Goal: Task Accomplishment & Management: Manage account settings

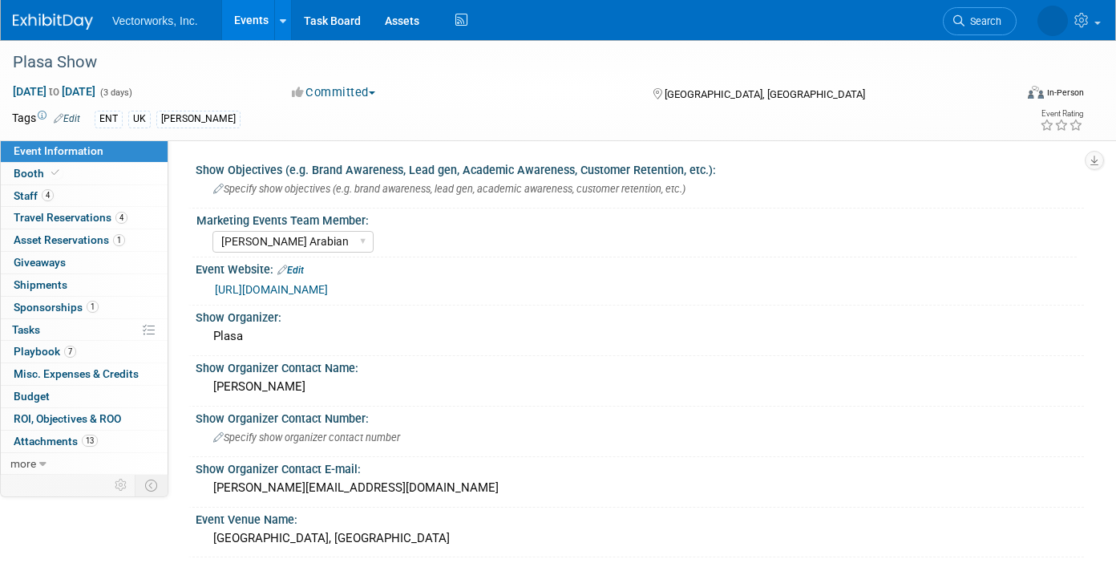
select select "[PERSON_NAME] Arabian"
click at [22, 349] on span "Playbook 7" at bounding box center [45, 351] width 63 height 13
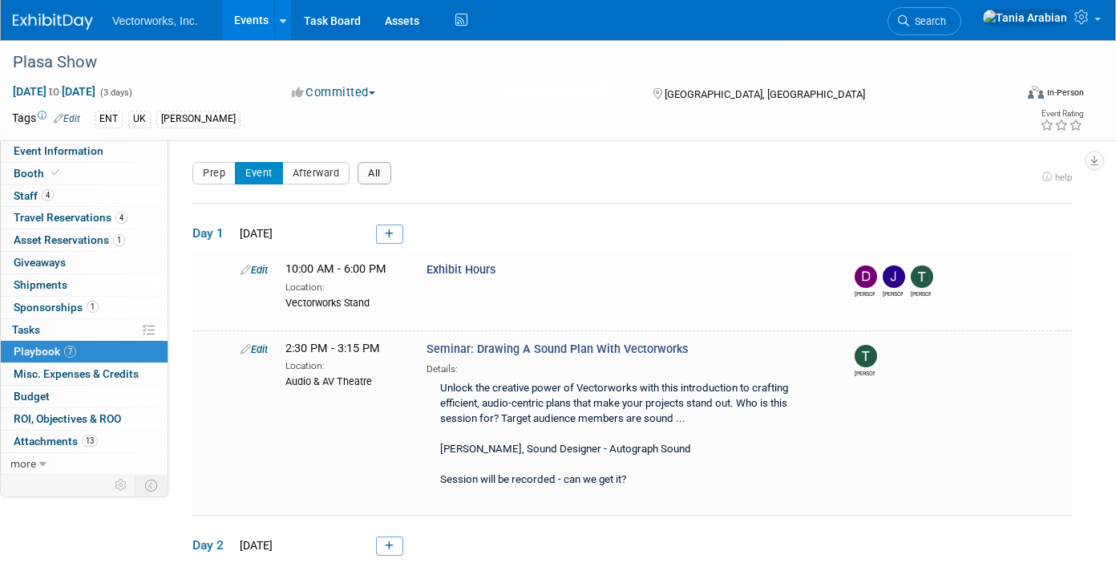
click at [378, 174] on button "All" at bounding box center [375, 173] width 34 height 22
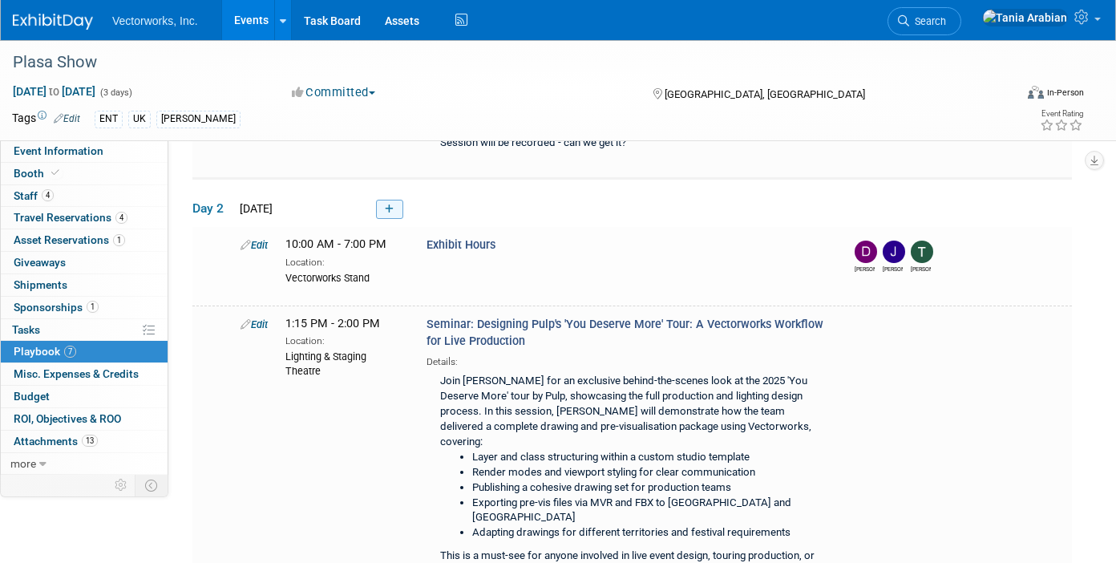
scroll to position [481, 0]
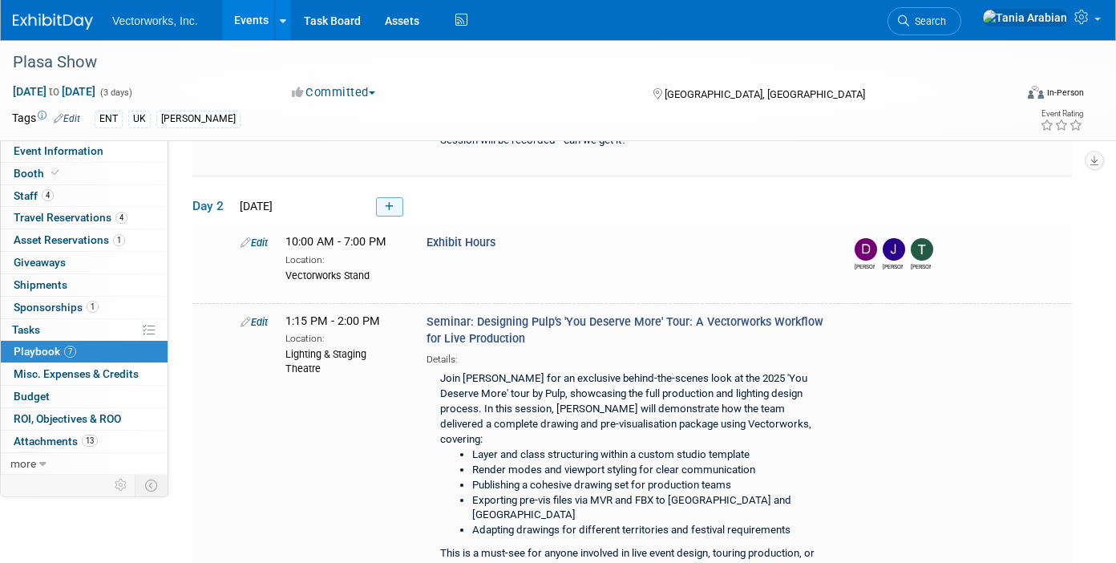
click at [395, 213] on link at bounding box center [389, 206] width 27 height 19
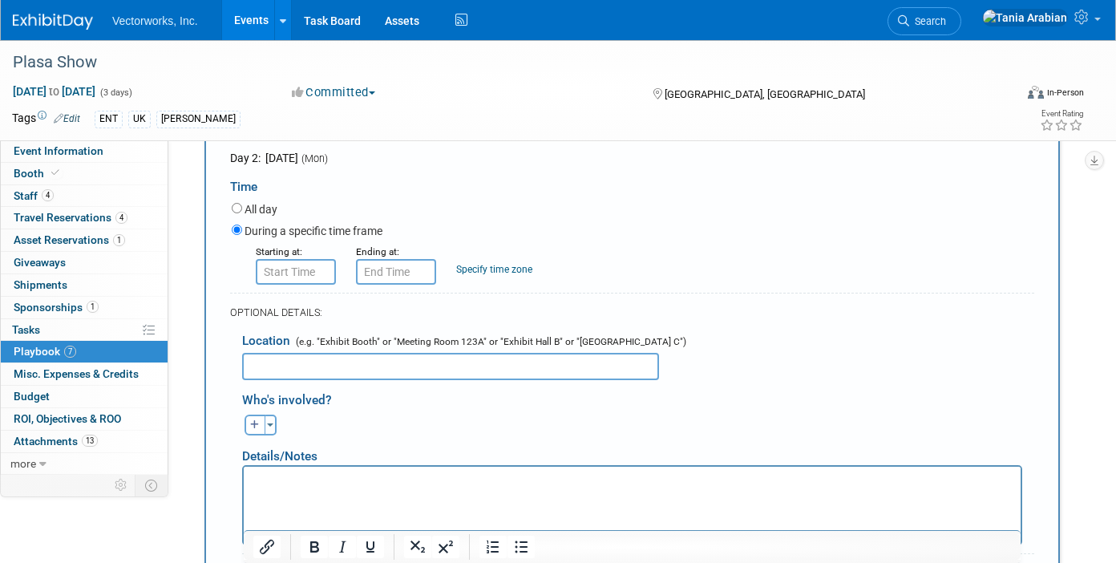
scroll to position [679, 0]
type input "ETC's 50th at ETC Ltd."
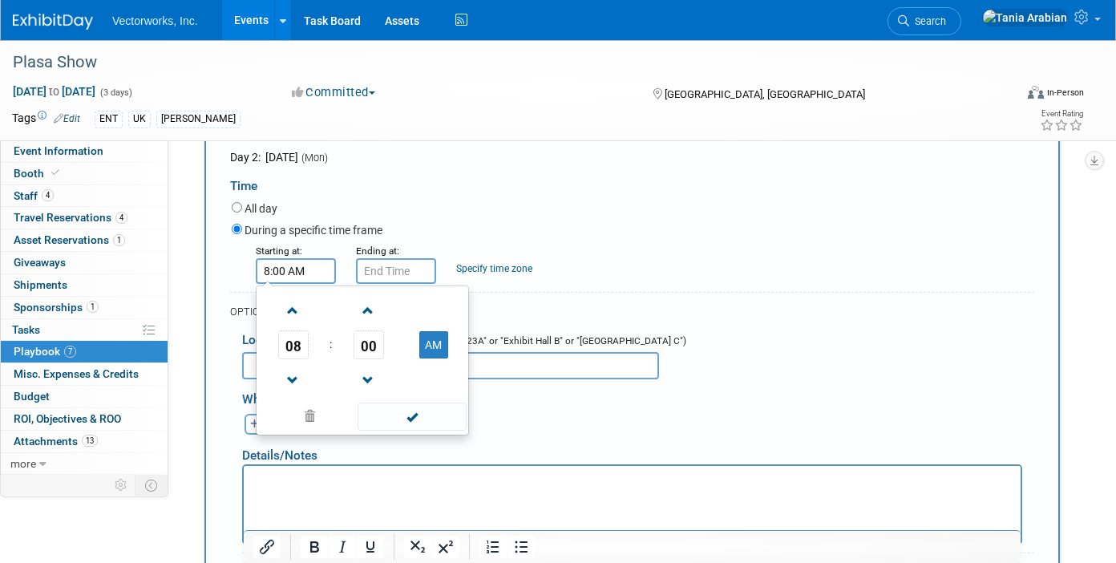
click at [297, 276] on input "8:00 AM" at bounding box center [296, 271] width 80 height 26
click at [296, 340] on span "08" at bounding box center [293, 344] width 30 height 29
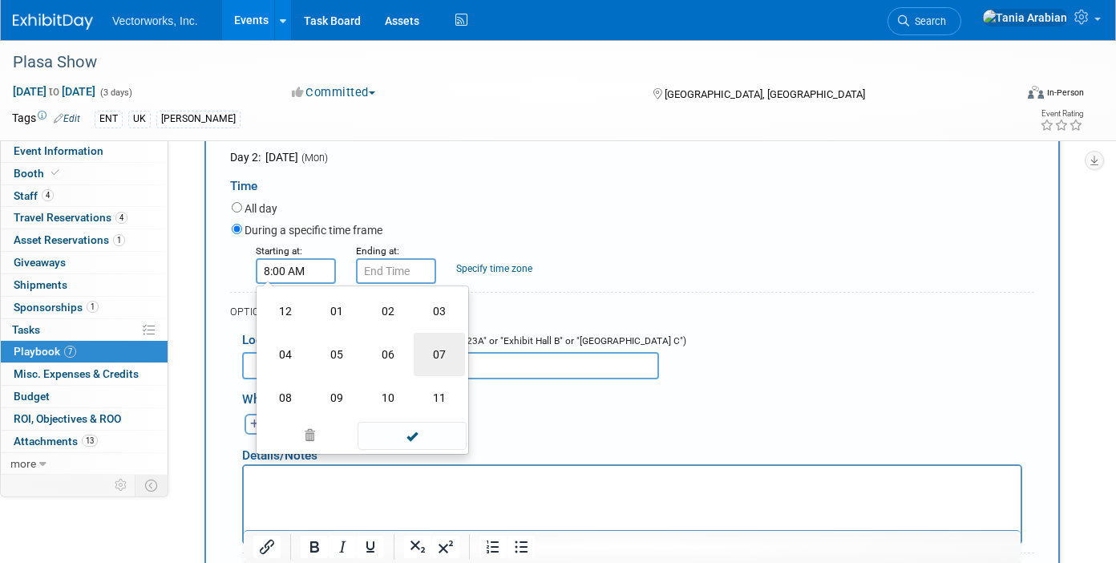
click at [438, 358] on td "07" at bounding box center [439, 354] width 51 height 43
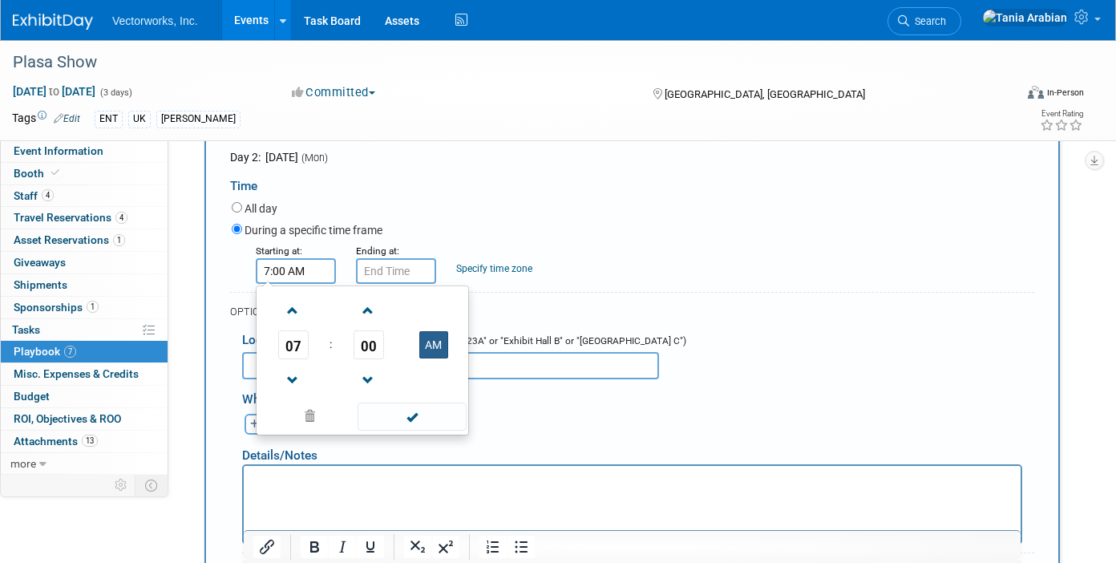
click at [436, 345] on button "AM" at bounding box center [433, 344] width 29 height 27
type input "7:00 PM"
click at [414, 422] on span at bounding box center [412, 416] width 108 height 28
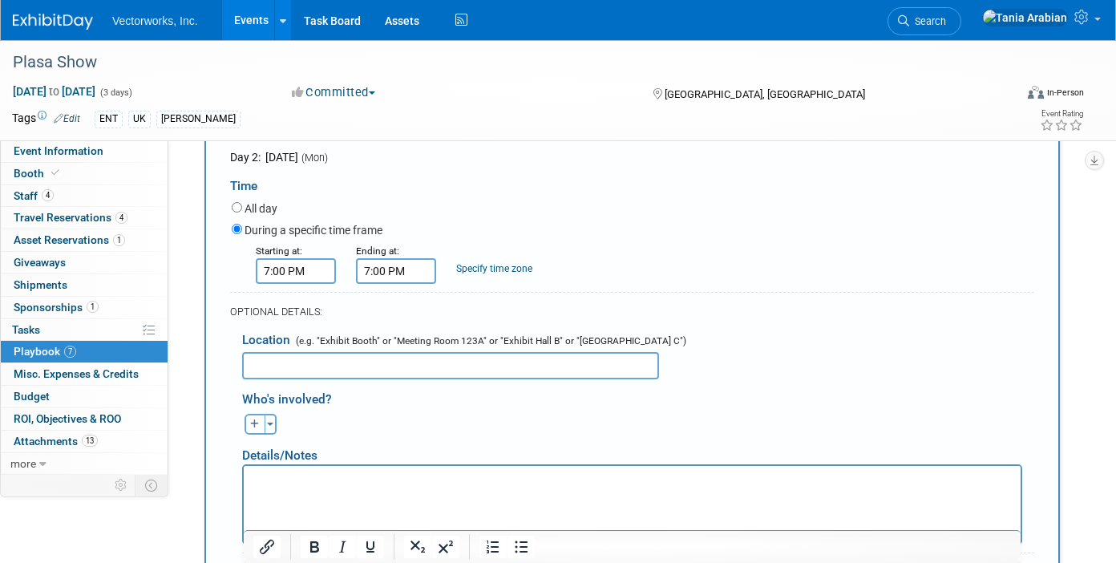
click at [393, 267] on input "7:00 PM" at bounding box center [396, 271] width 80 height 26
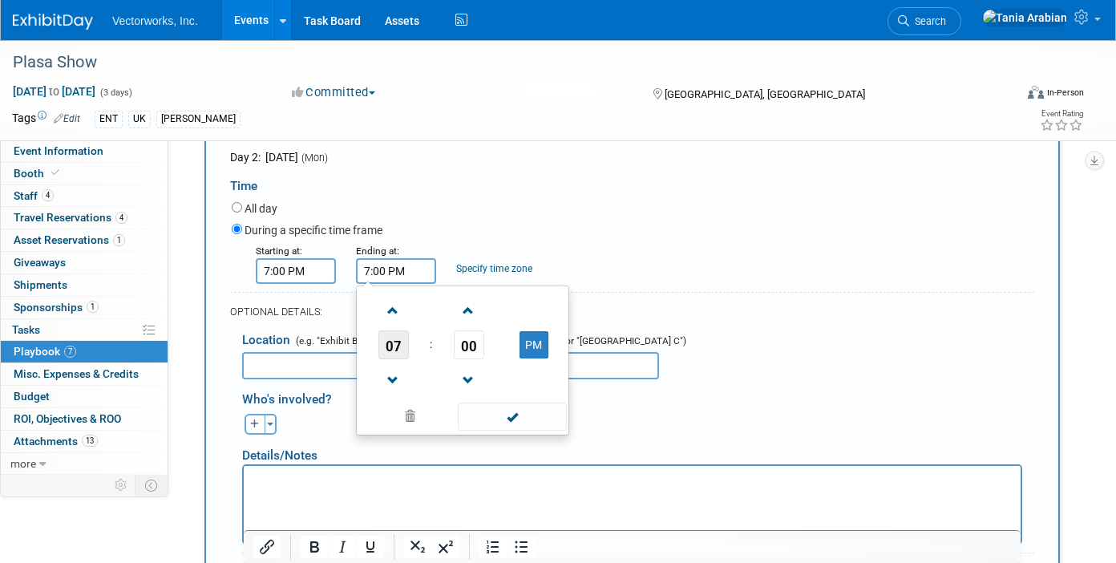
click at [402, 345] on span "07" at bounding box center [393, 344] width 30 height 29
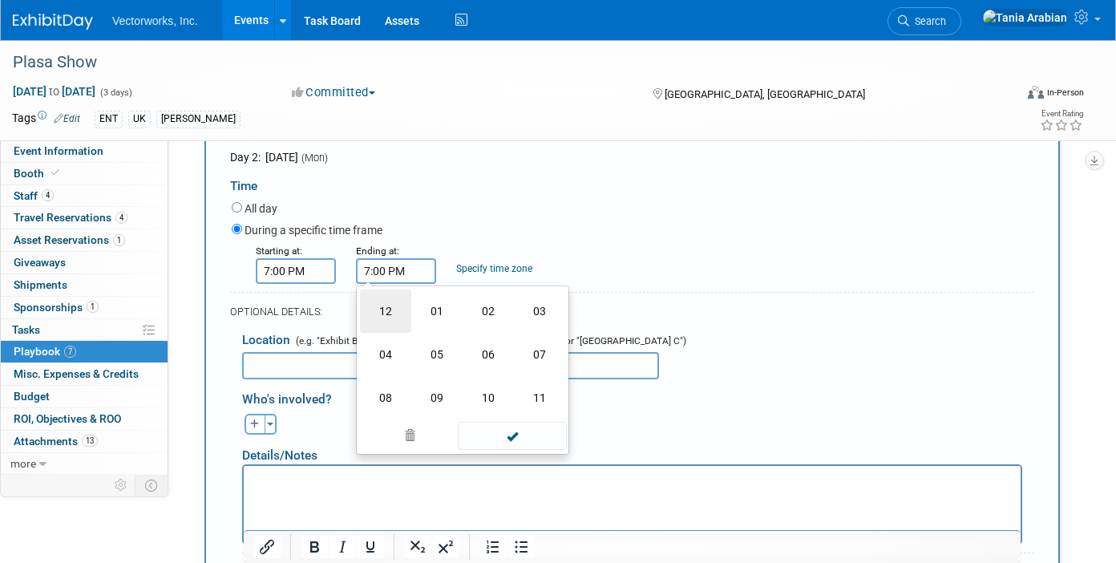
click at [387, 313] on td "12" at bounding box center [385, 310] width 51 height 43
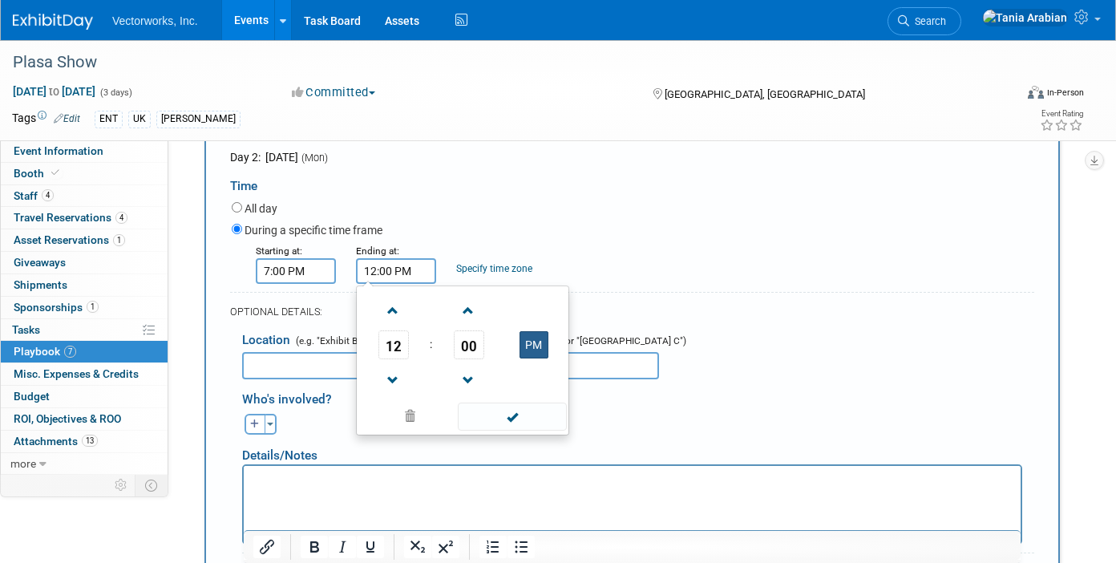
click at [522, 350] on button "PM" at bounding box center [533, 344] width 29 height 27
drag, startPoint x: 528, startPoint y: 342, endPoint x: 525, endPoint y: 350, distance: 8.6
click at [528, 342] on button "AM" at bounding box center [533, 344] width 29 height 27
click at [539, 342] on button "PM" at bounding box center [533, 344] width 29 height 27
type input "12:00 AM"
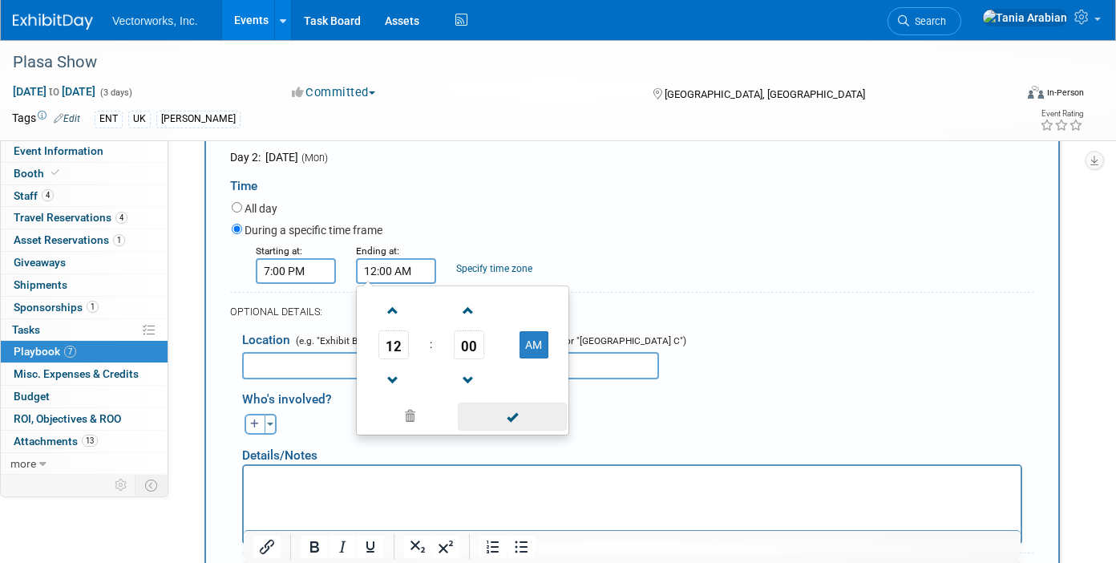
click at [500, 411] on span at bounding box center [512, 416] width 108 height 28
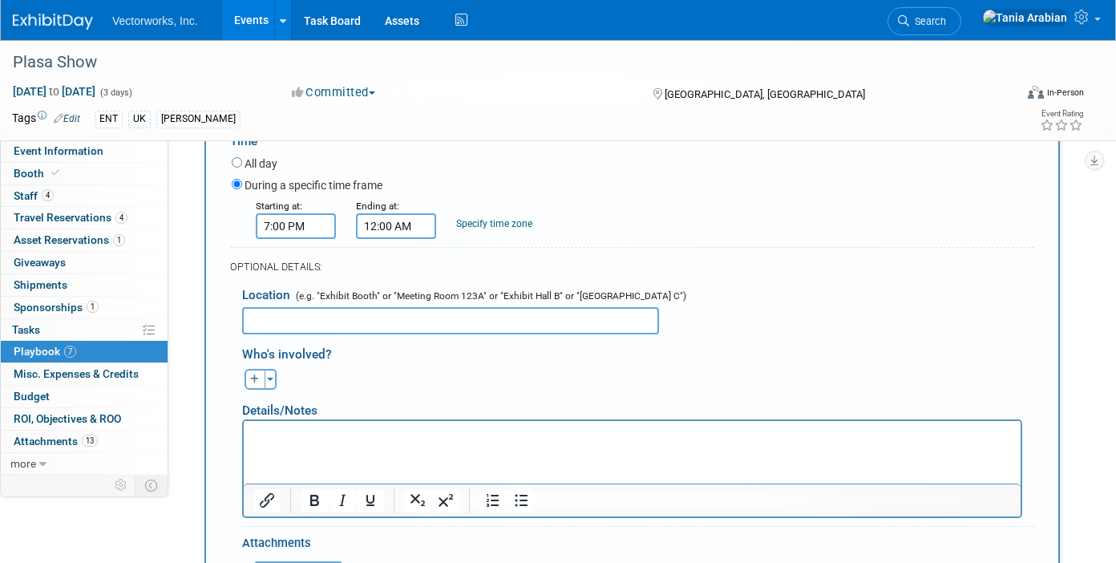
scroll to position [729, 0]
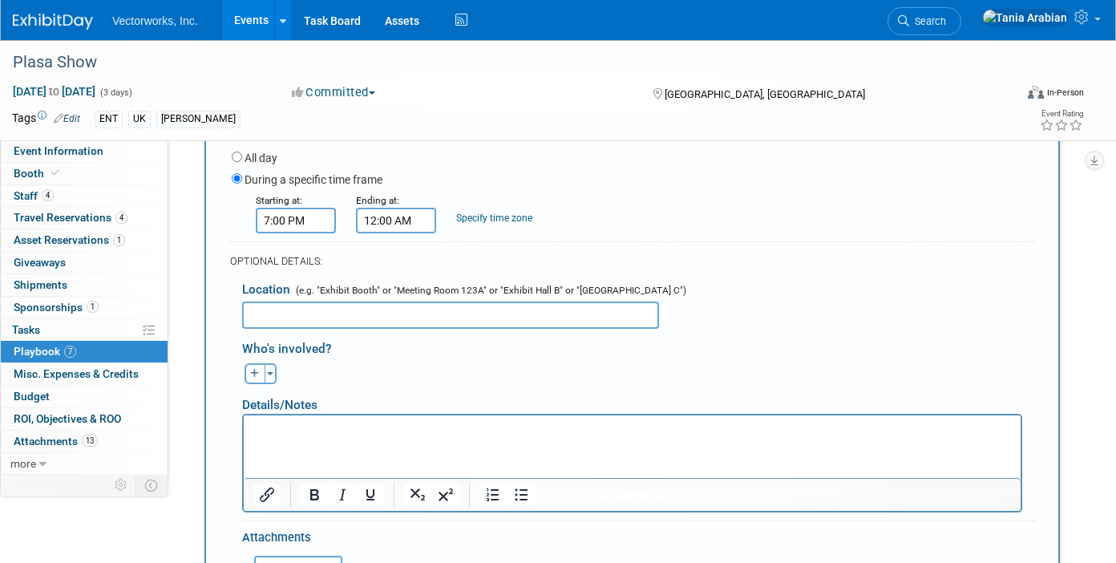
click at [254, 416] on html at bounding box center [632, 425] width 777 height 22
click at [276, 317] on input "text" at bounding box center [450, 314] width 417 height 27
click at [264, 316] on input "At ETC Ltd, Unit 2 Auriol Drive, Greenford London, UK UB6 0TP" at bounding box center [450, 314] width 417 height 27
type input "ETC Ltd, [STREET_ADDRESS]"
click at [253, 426] on body "There is no end time on the invite. 12am is just a place holder" at bounding box center [633, 429] width 760 height 16
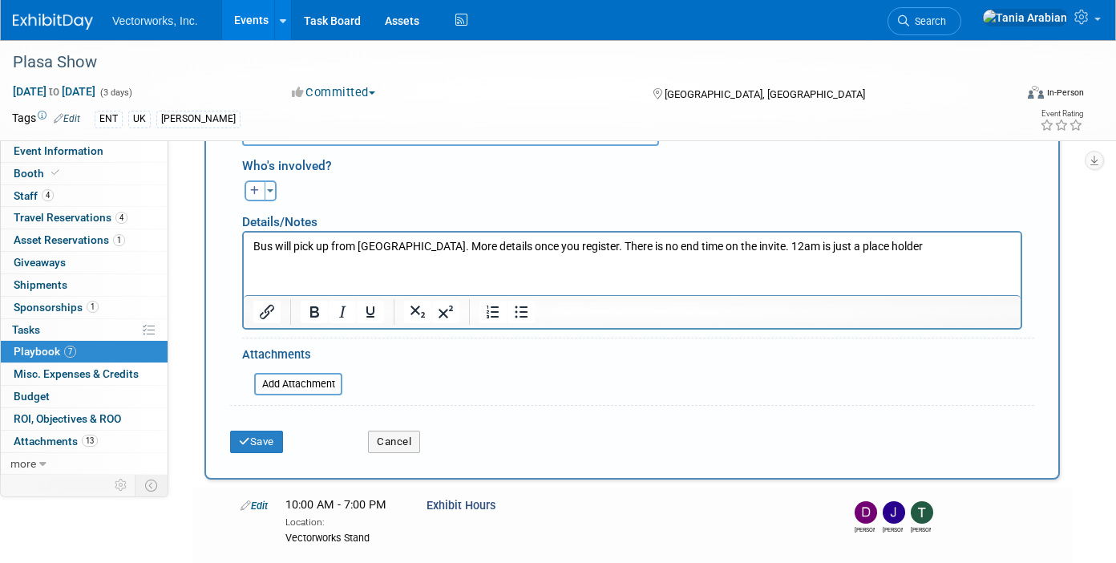
scroll to position [922, 0]
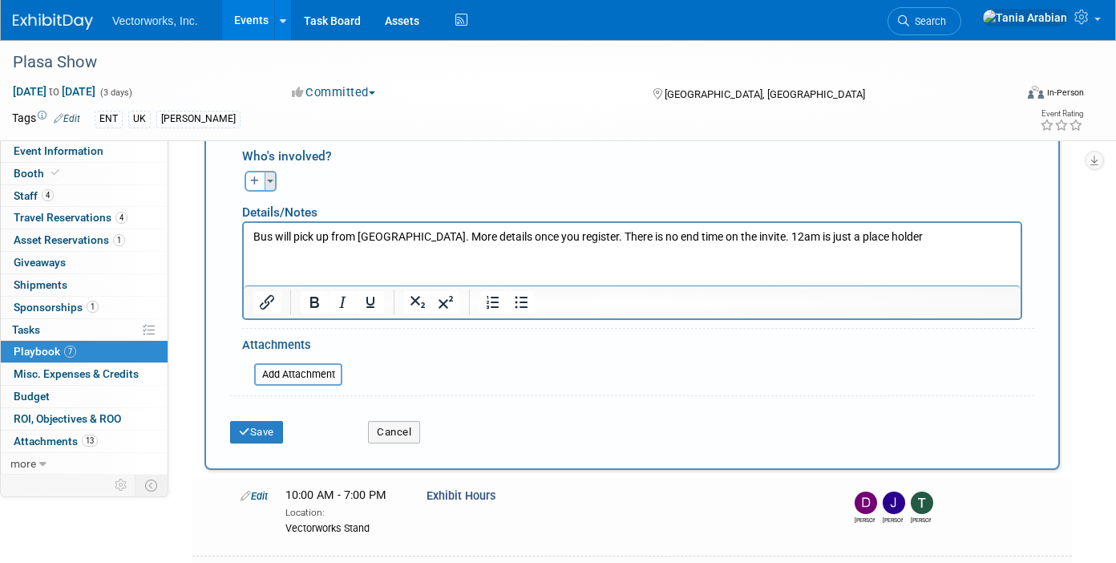
click at [273, 182] on span "button" at bounding box center [270, 181] width 6 height 3
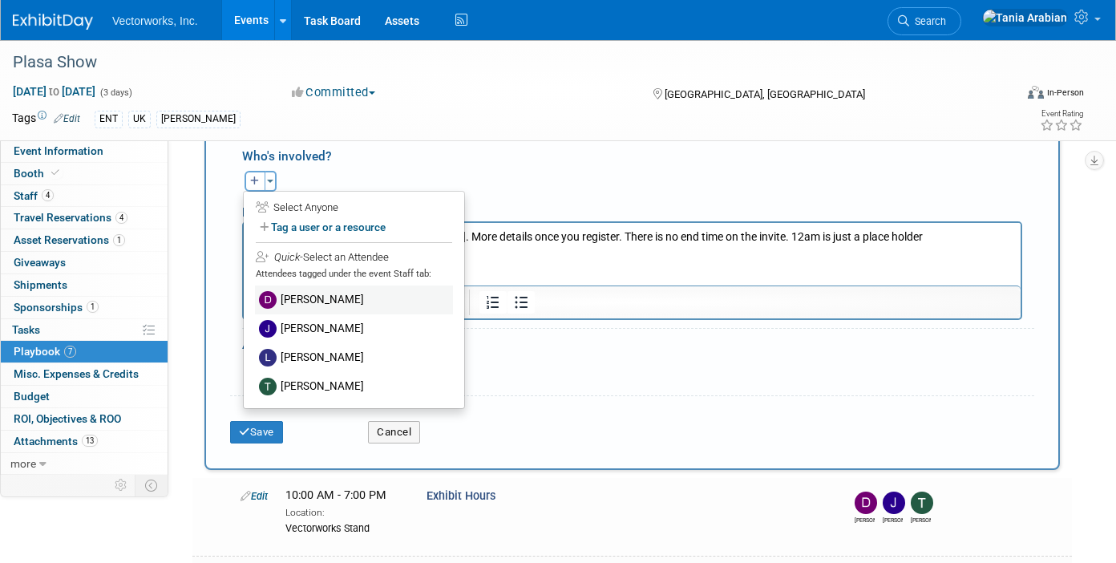
click at [308, 297] on label "[PERSON_NAME]" at bounding box center [354, 299] width 198 height 29
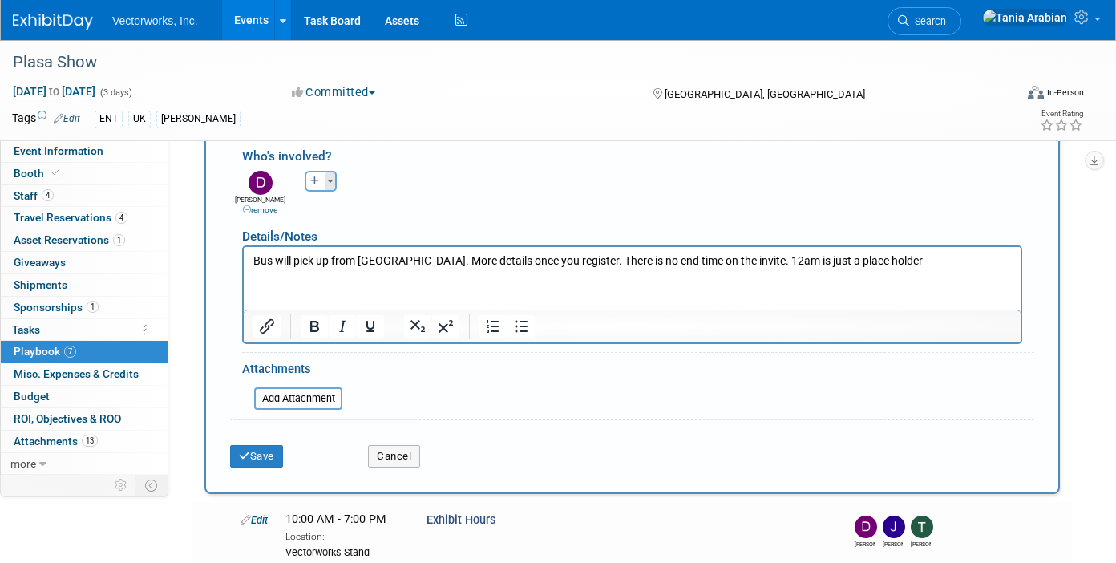
click at [331, 181] on span "button" at bounding box center [330, 181] width 6 height 3
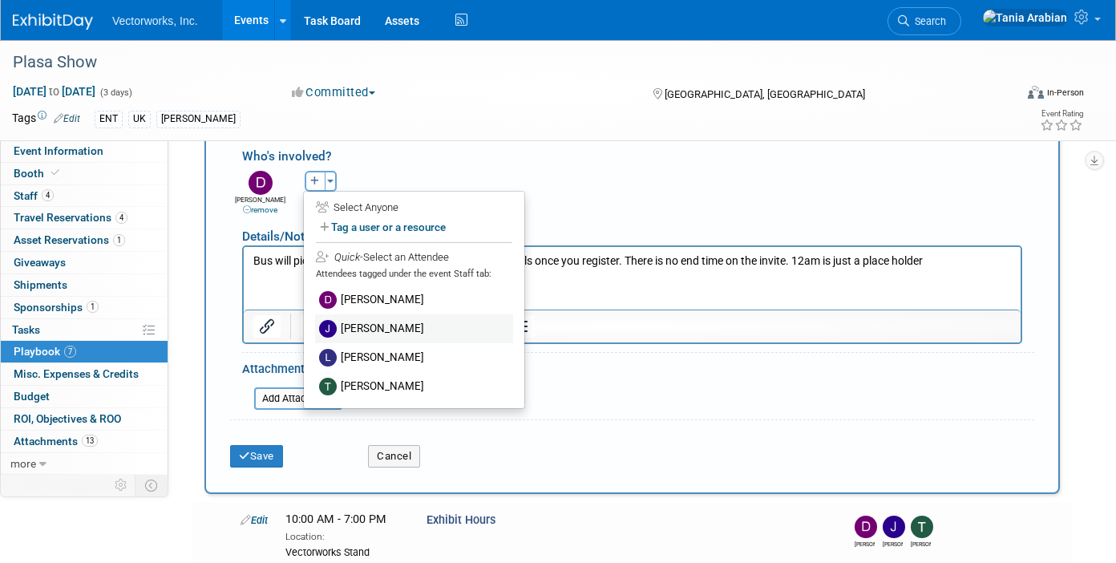
click at [379, 337] on label "[PERSON_NAME]" at bounding box center [414, 328] width 198 height 29
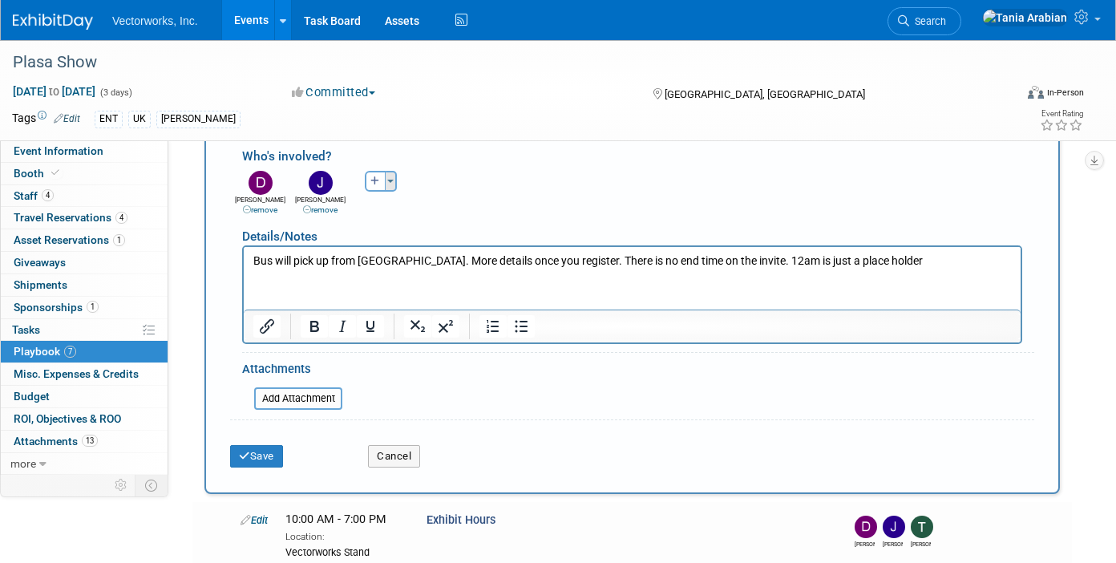
click at [392, 180] on span "button" at bounding box center [390, 181] width 6 height 3
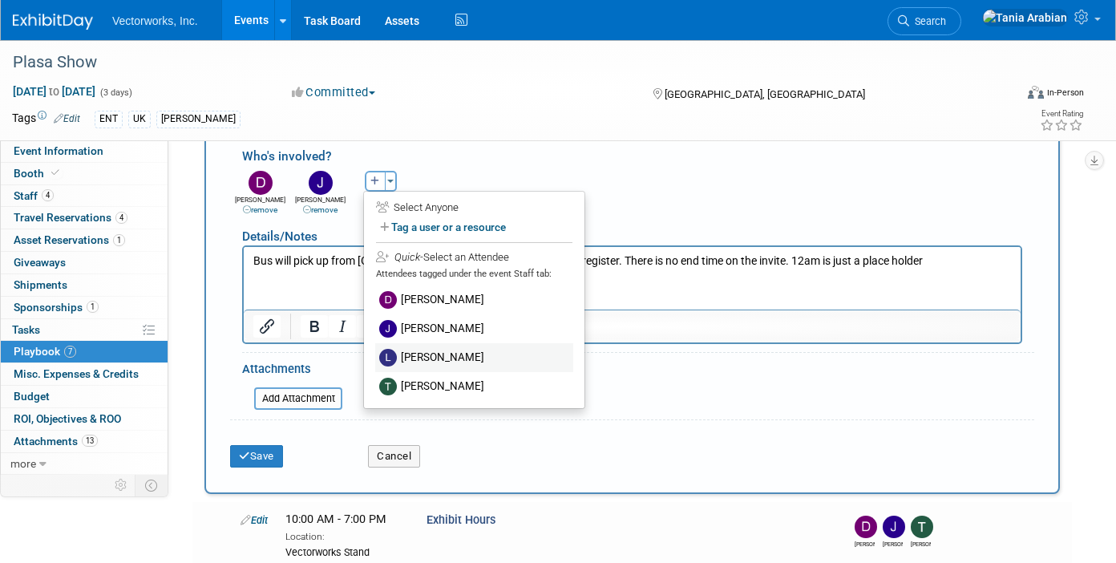
click at [422, 353] on label "[PERSON_NAME]" at bounding box center [474, 357] width 198 height 29
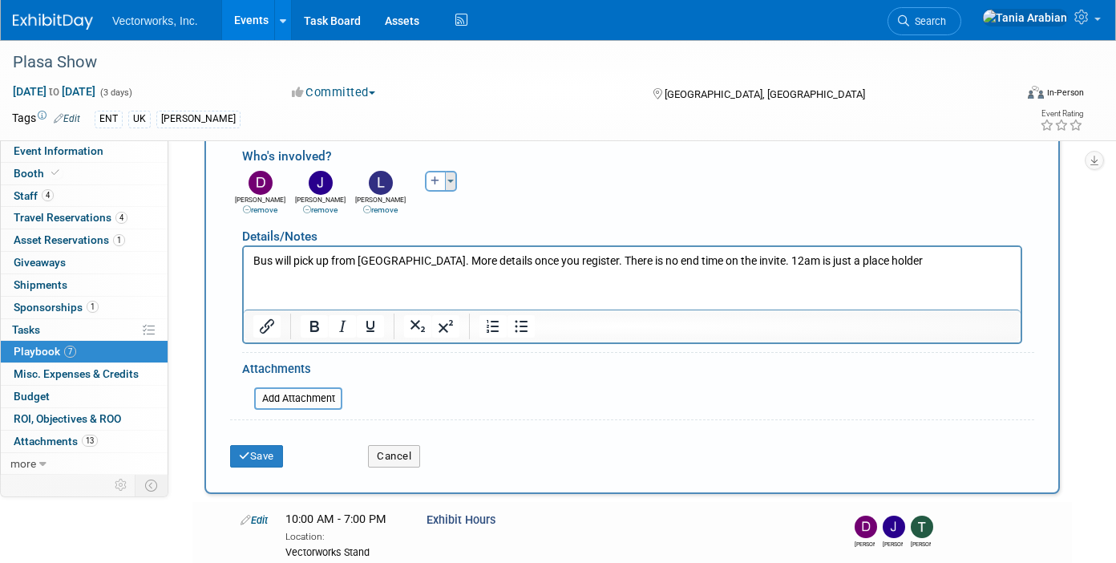
click at [447, 176] on button "Toggle Dropdown" at bounding box center [451, 181] width 12 height 21
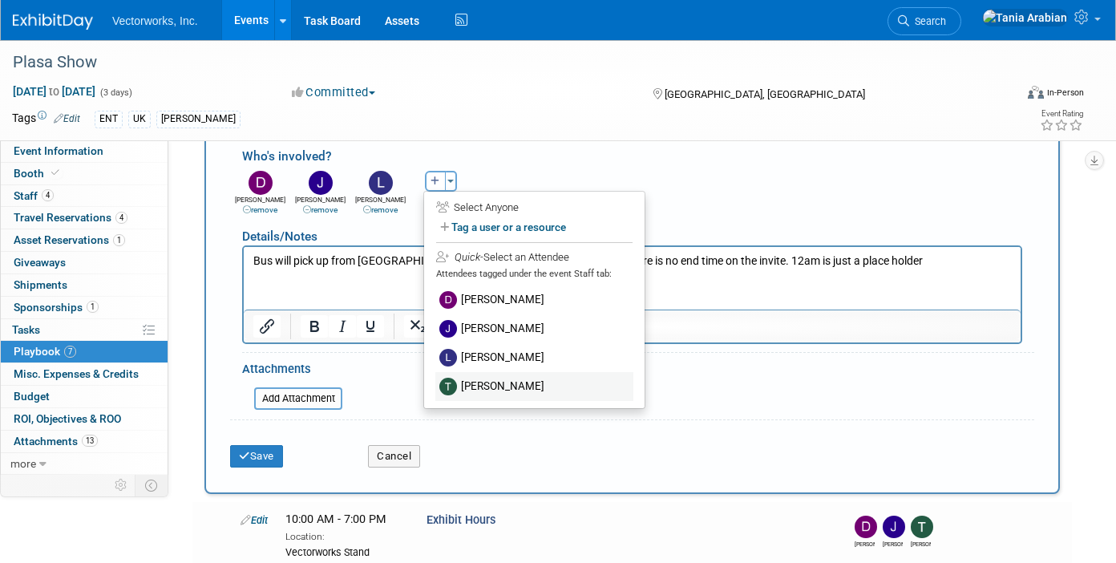
click at [467, 383] on label "[PERSON_NAME]" at bounding box center [534, 386] width 198 height 29
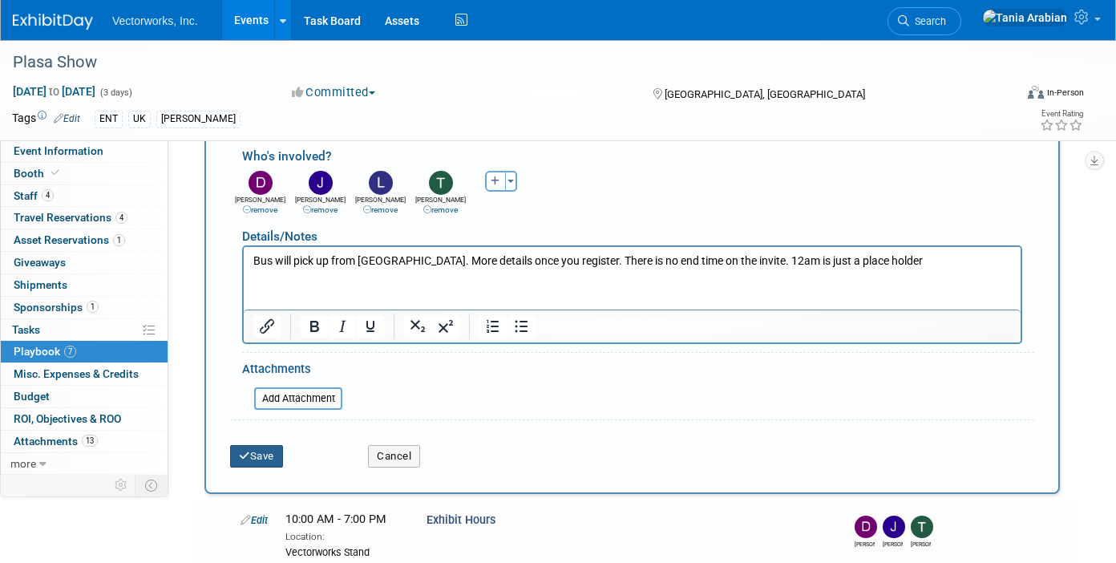
click at [273, 452] on button "Save" at bounding box center [256, 456] width 53 height 22
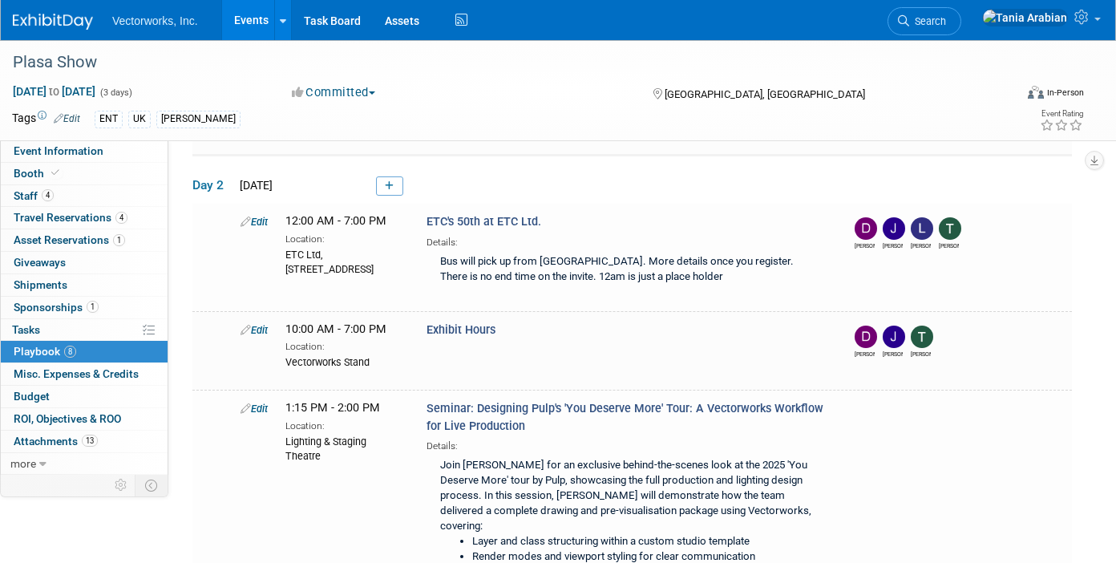
scroll to position [527, 0]
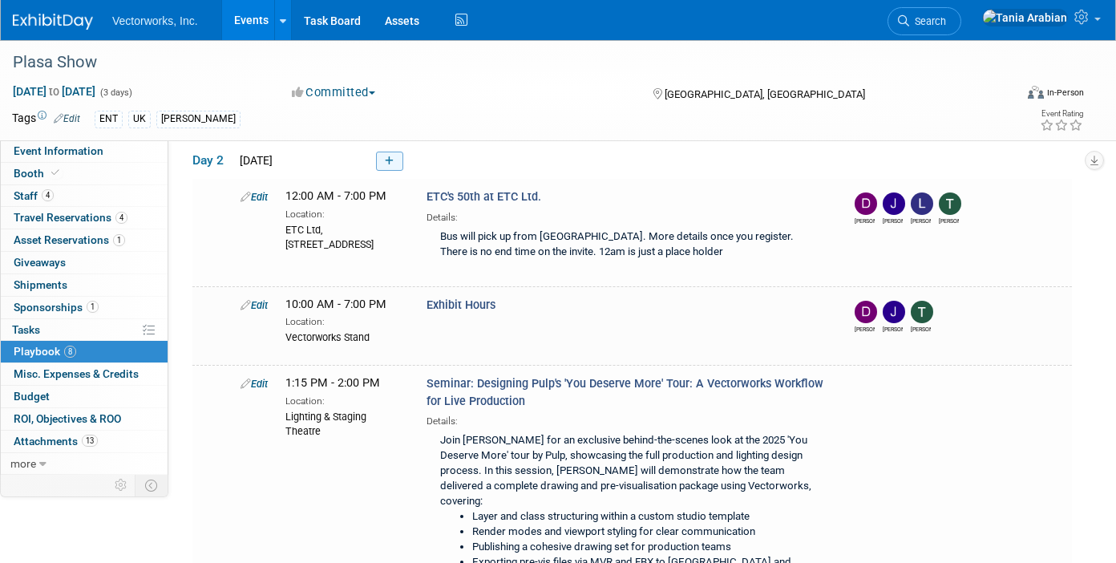
click at [394, 161] on link at bounding box center [389, 161] width 27 height 19
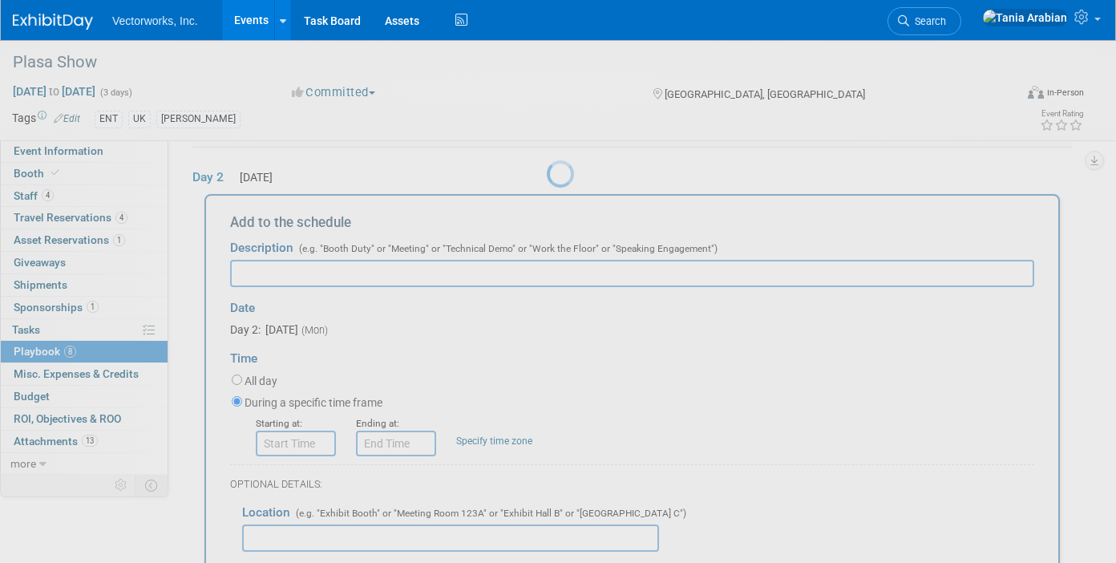
scroll to position [0, 0]
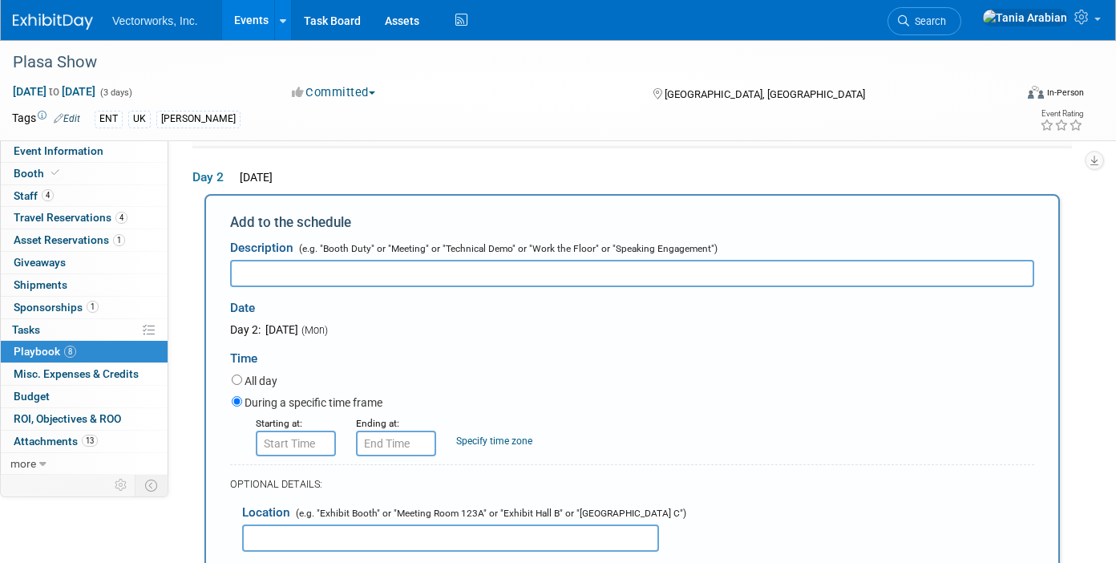
click at [365, 276] on input "text" at bounding box center [632, 273] width 804 height 27
type input "[PERSON_NAME] to meet with [PERSON_NAME]"
click at [295, 535] on input "text" at bounding box center [450, 537] width 417 height 27
type input "TBD"
click at [292, 438] on input "8:00 AM" at bounding box center [296, 443] width 80 height 26
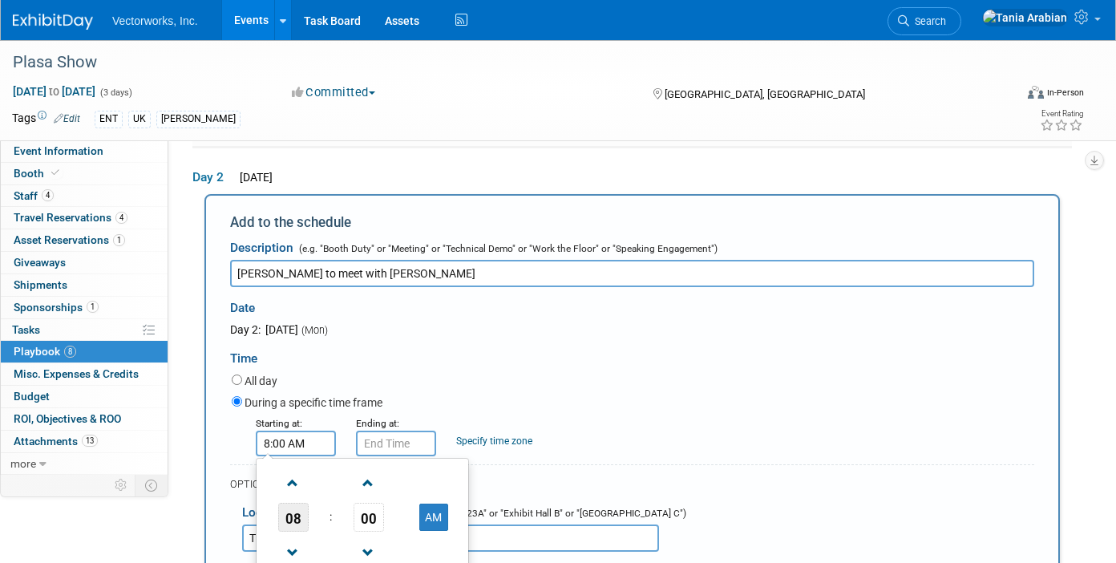
click at [290, 509] on span "08" at bounding box center [293, 517] width 30 height 29
click at [300, 522] on td "04" at bounding box center [285, 526] width 51 height 43
click at [438, 516] on button "AM" at bounding box center [433, 516] width 29 height 27
type input "4:00 PM"
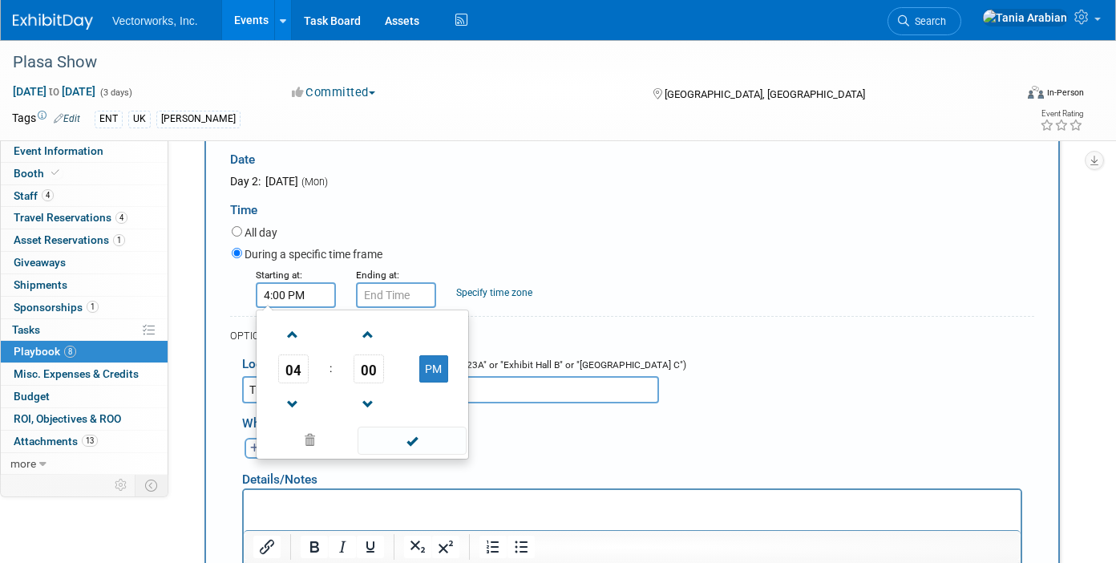
scroll to position [657, 0]
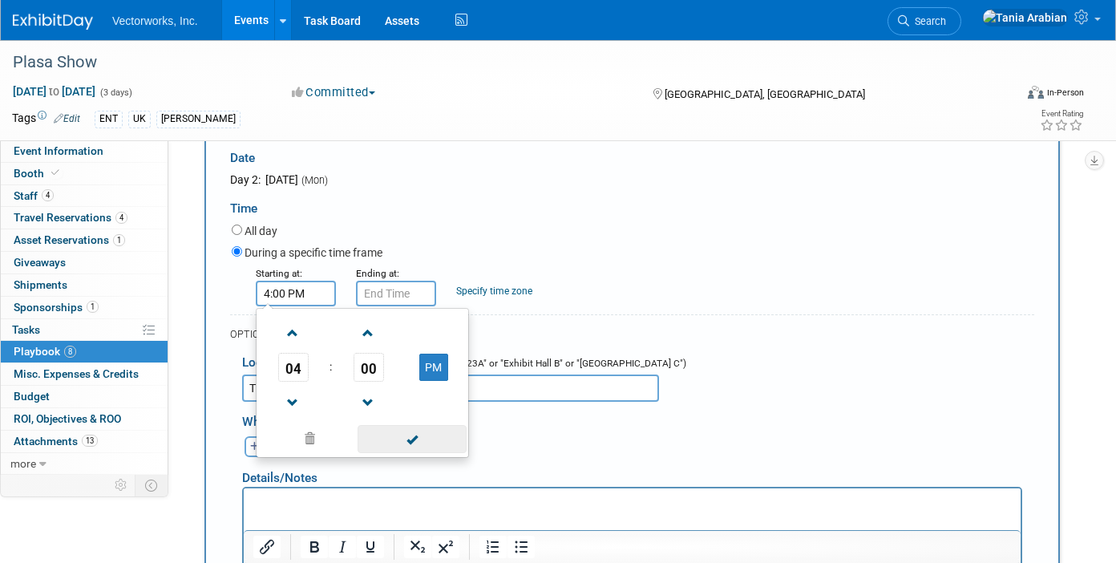
click at [417, 449] on span at bounding box center [412, 439] width 108 height 28
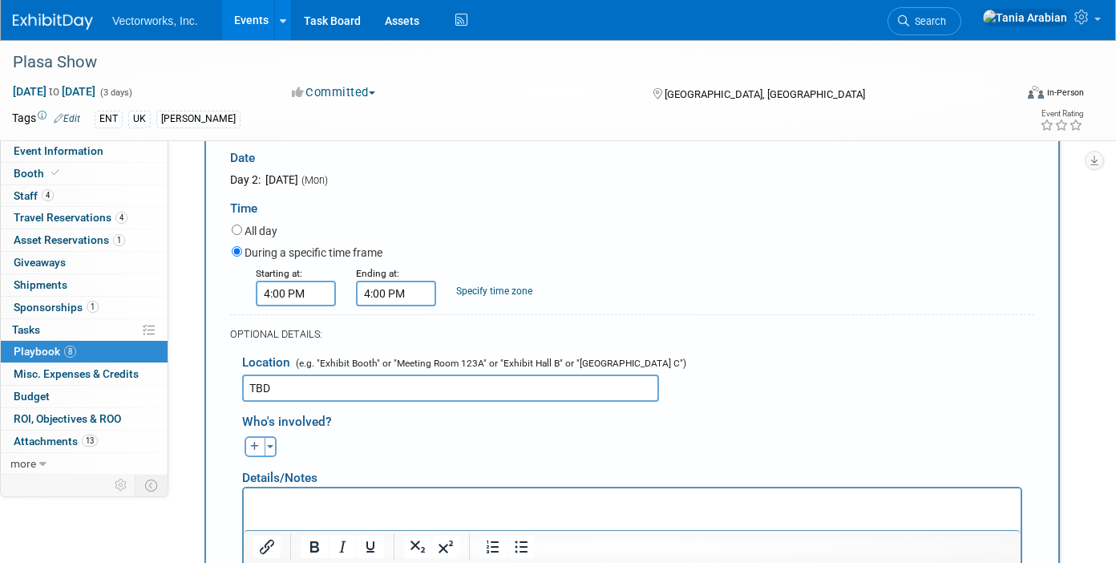
click at [394, 296] on input "4:00 PM" at bounding box center [396, 294] width 80 height 26
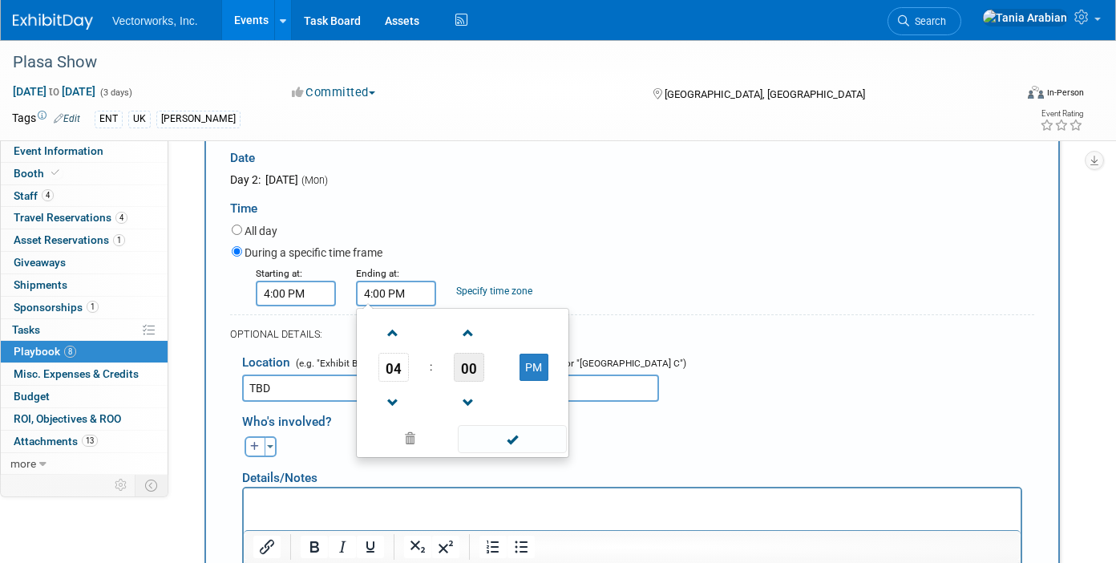
click at [468, 365] on span "00" at bounding box center [469, 367] width 30 height 29
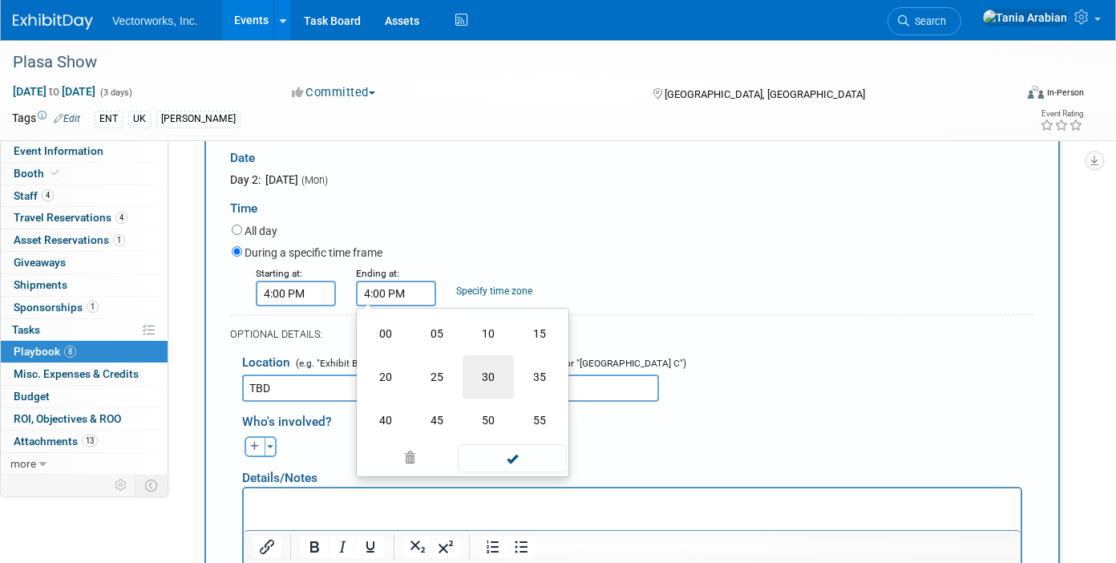
click at [483, 380] on td "30" at bounding box center [488, 376] width 51 height 43
type input "4:30 PM"
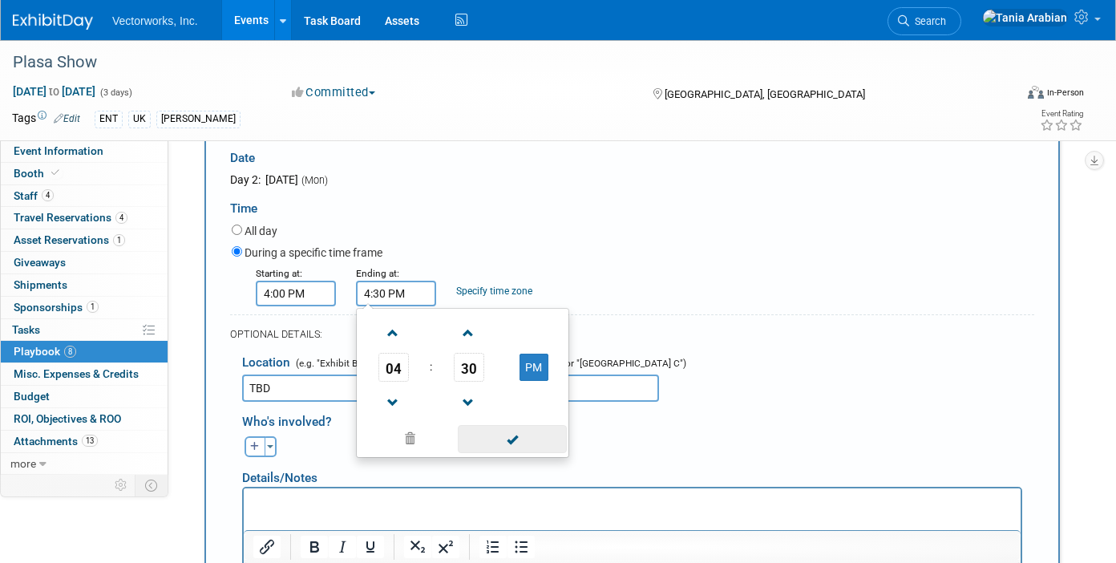
click at [501, 435] on span at bounding box center [512, 439] width 108 height 28
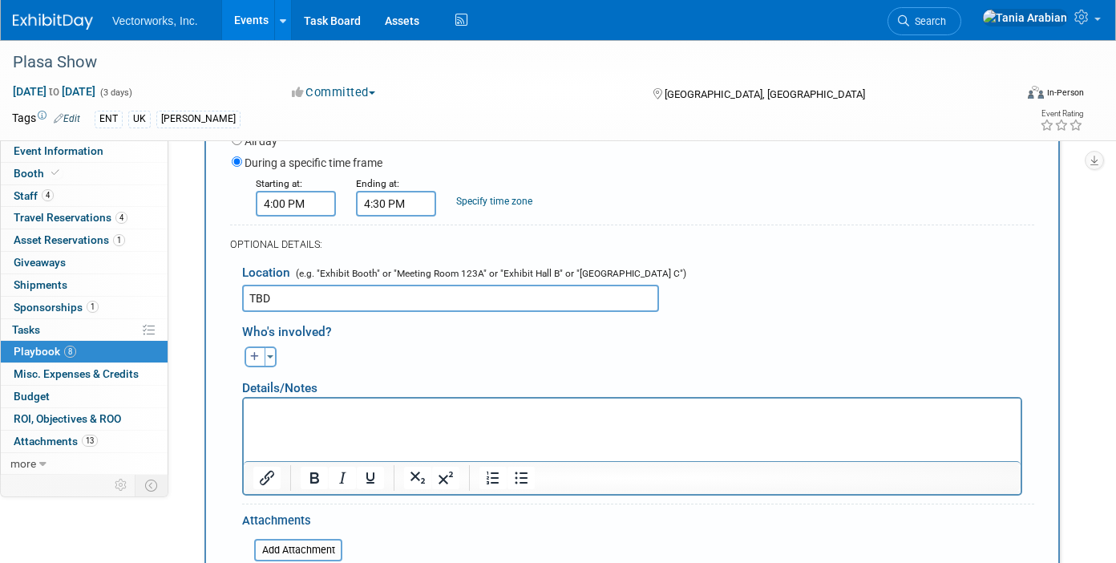
scroll to position [749, 0]
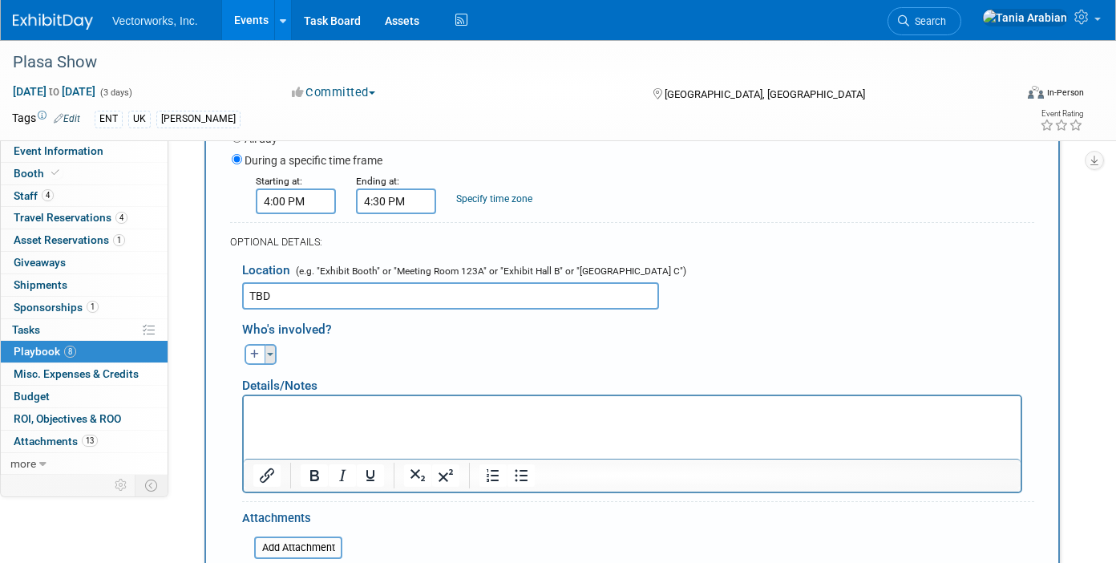
click at [269, 353] on span "button" at bounding box center [270, 354] width 6 height 3
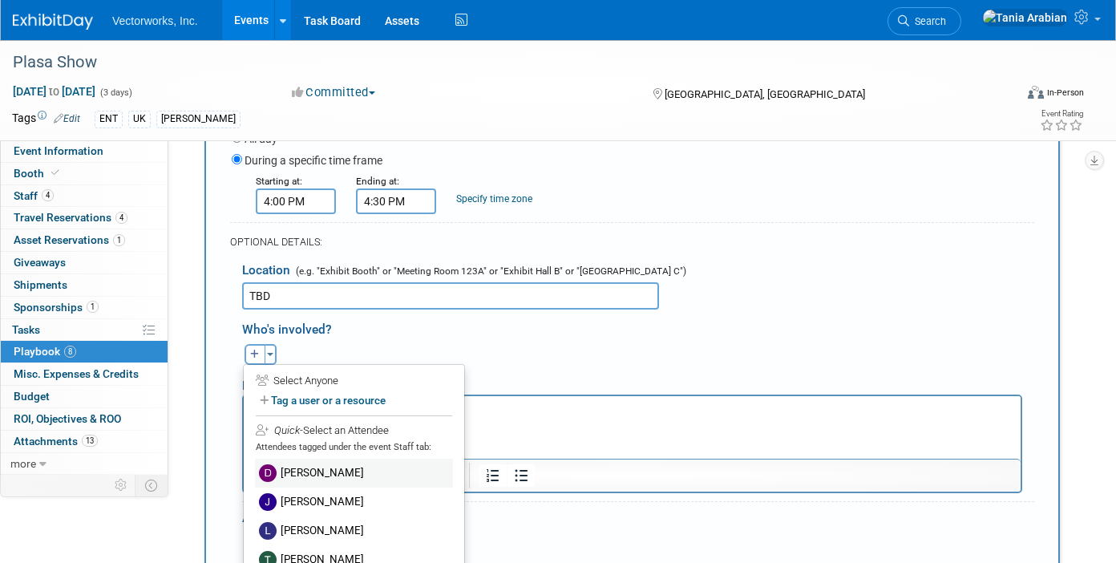
click at [299, 471] on label "[PERSON_NAME]" at bounding box center [354, 473] width 198 height 29
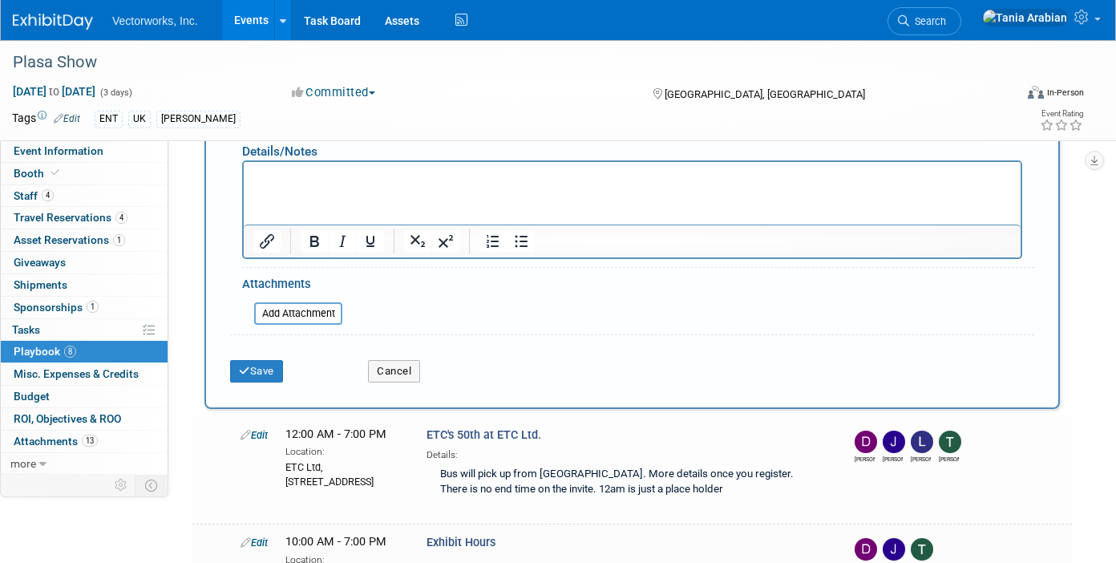
scroll to position [1064, 0]
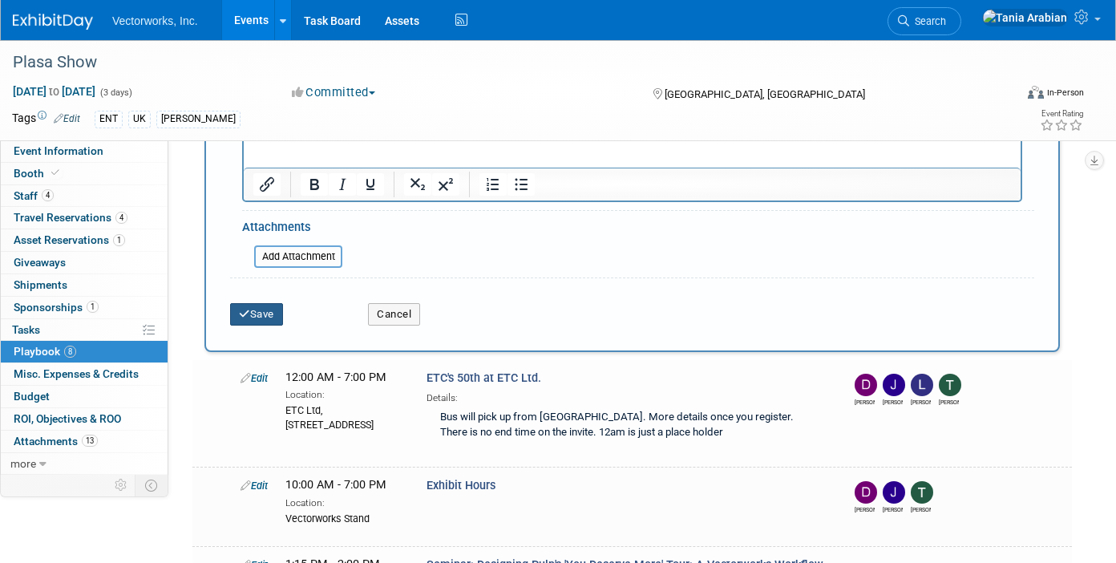
click at [263, 315] on button "Save" at bounding box center [256, 314] width 53 height 22
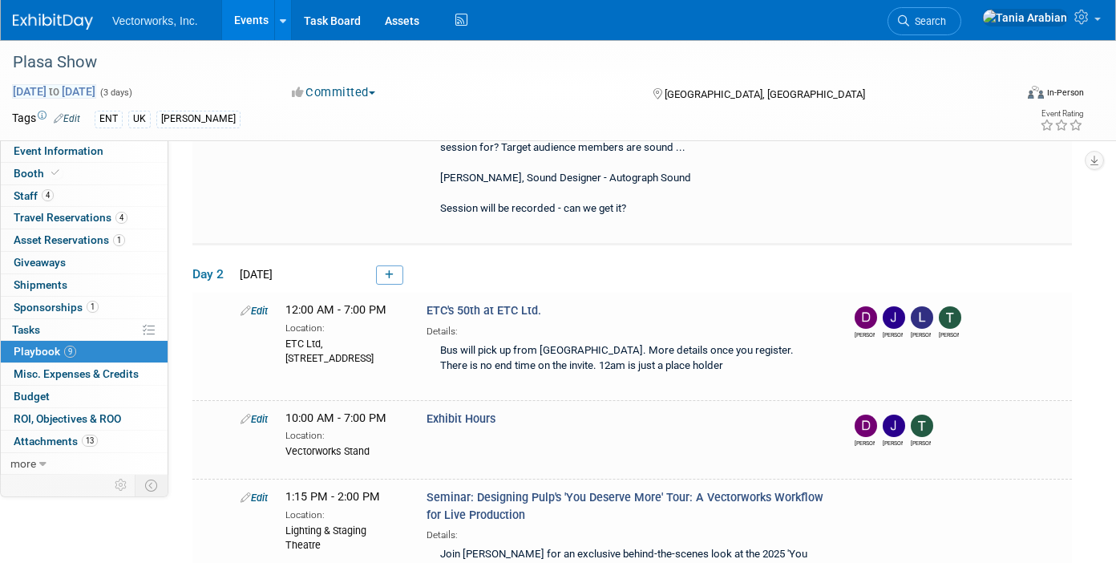
scroll to position [406, 0]
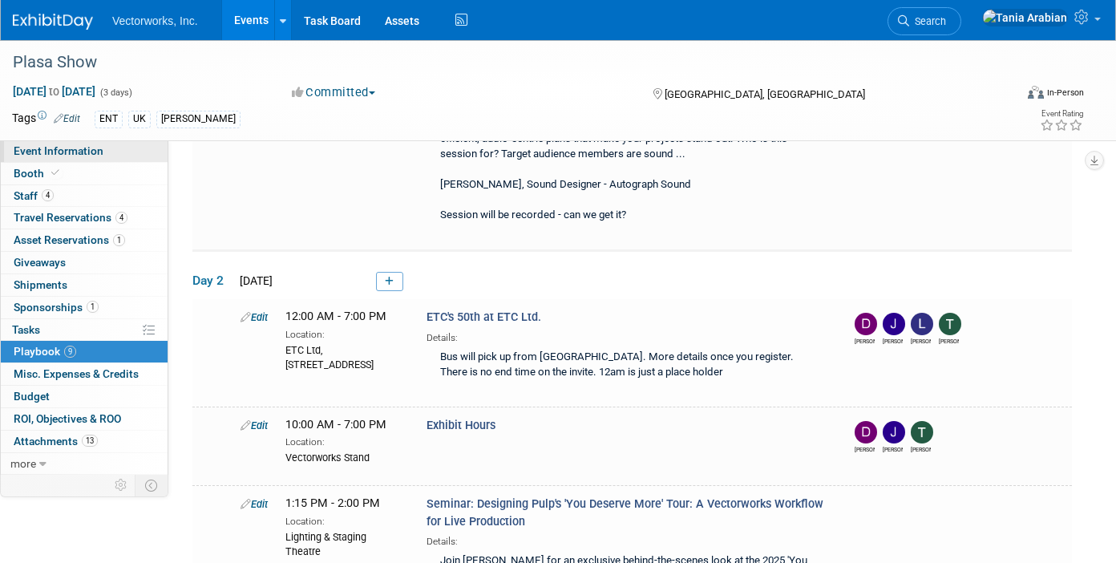
click at [98, 152] on span "Event Information" at bounding box center [59, 150] width 90 height 13
select select "[PERSON_NAME] Arabian"
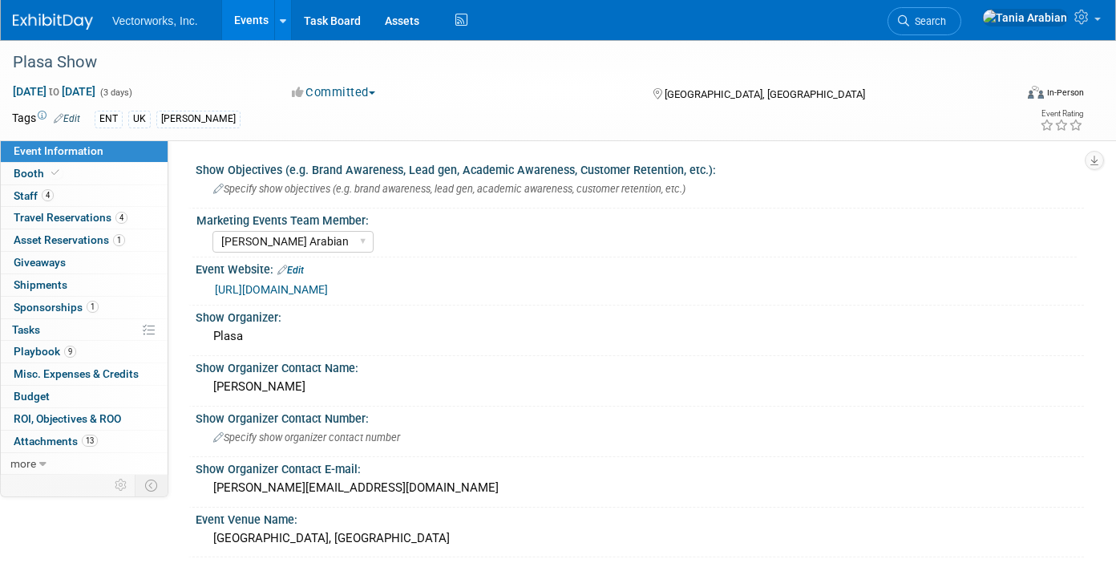
click at [254, 127] on div "Tags Edit ENT UK Tania" at bounding box center [456, 119] width 889 height 24
click at [36, 171] on span "Booth" at bounding box center [38, 173] width 49 height 13
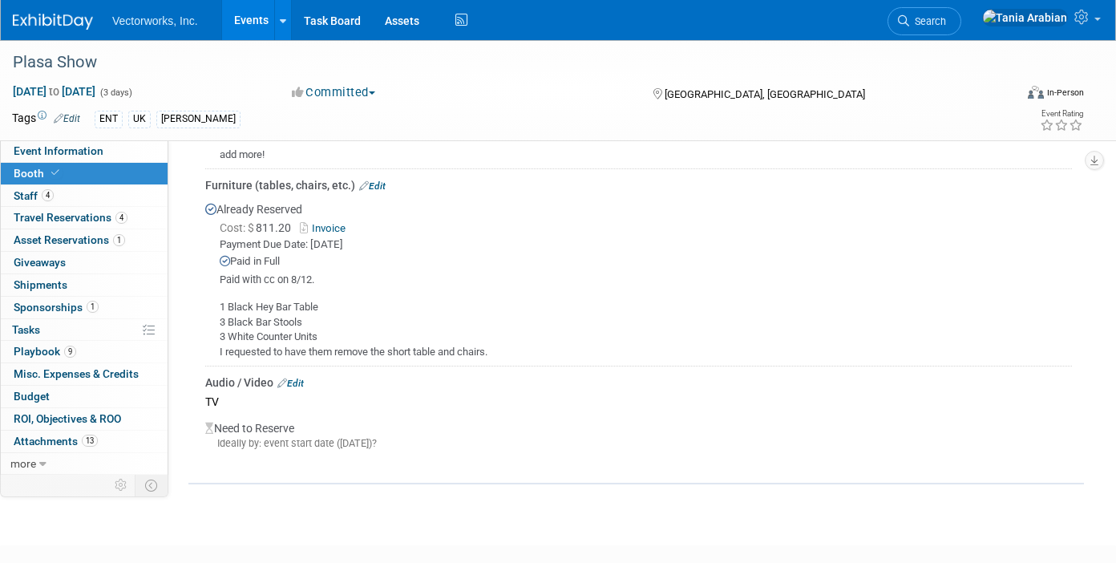
scroll to position [868, 0]
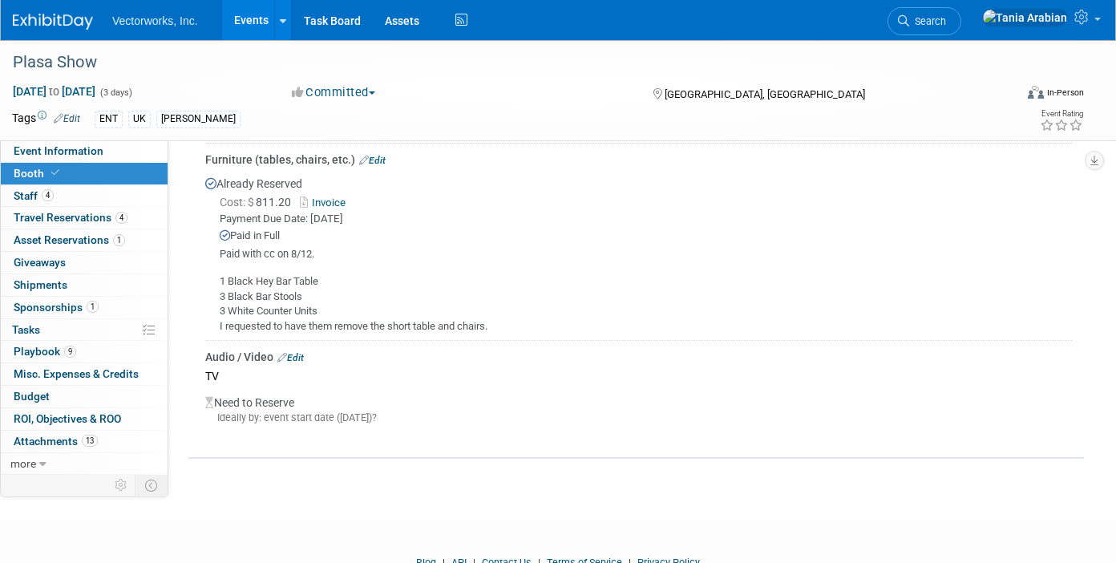
click at [300, 359] on link "Edit" at bounding box center [290, 357] width 26 height 11
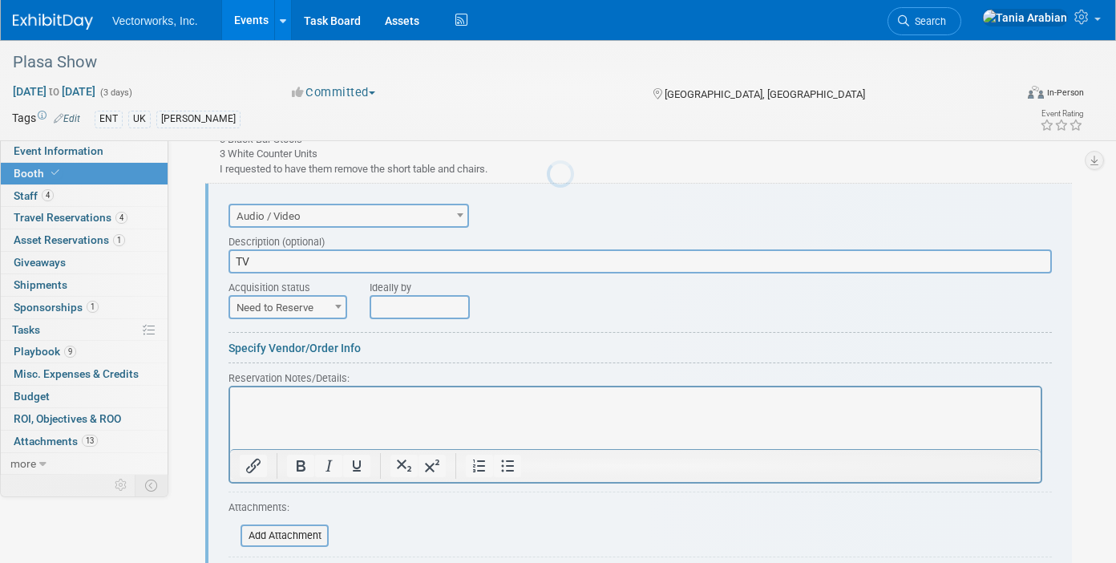
scroll to position [0, 0]
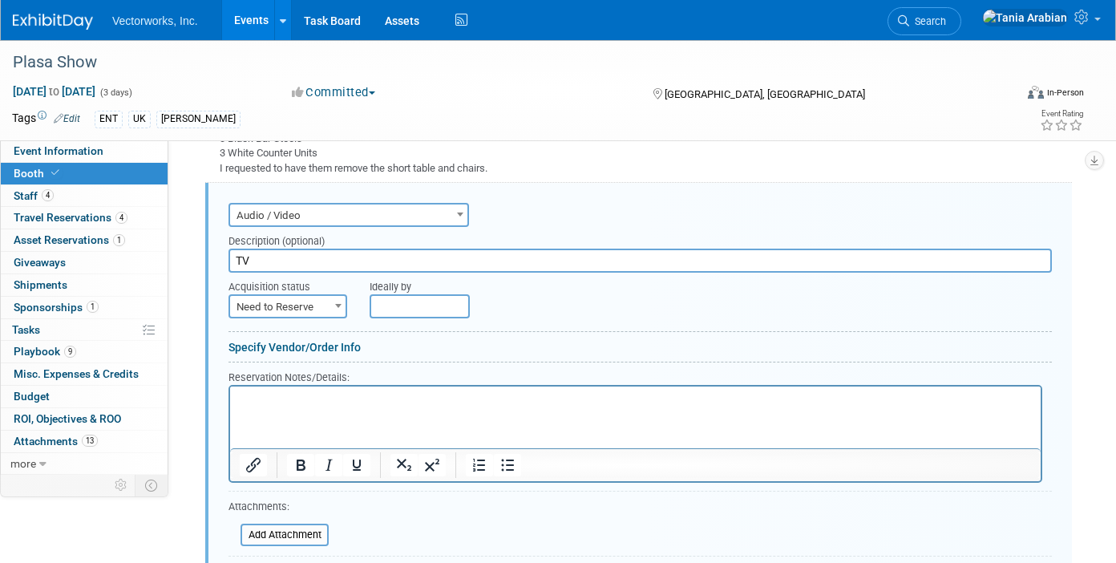
click at [301, 267] on input "TV" at bounding box center [639, 261] width 823 height 24
click at [233, 261] on input "TV" at bounding box center [639, 261] width 823 height 24
type input "55" TV on a floor stand secured with [PERSON_NAME]."
click at [337, 307] on span at bounding box center [338, 305] width 16 height 21
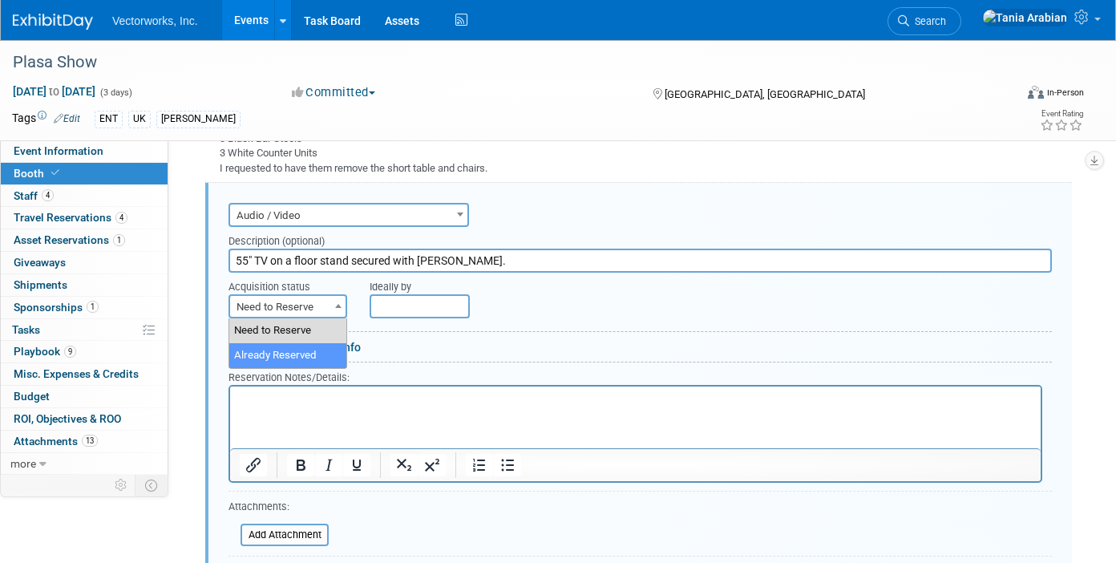
select select "2"
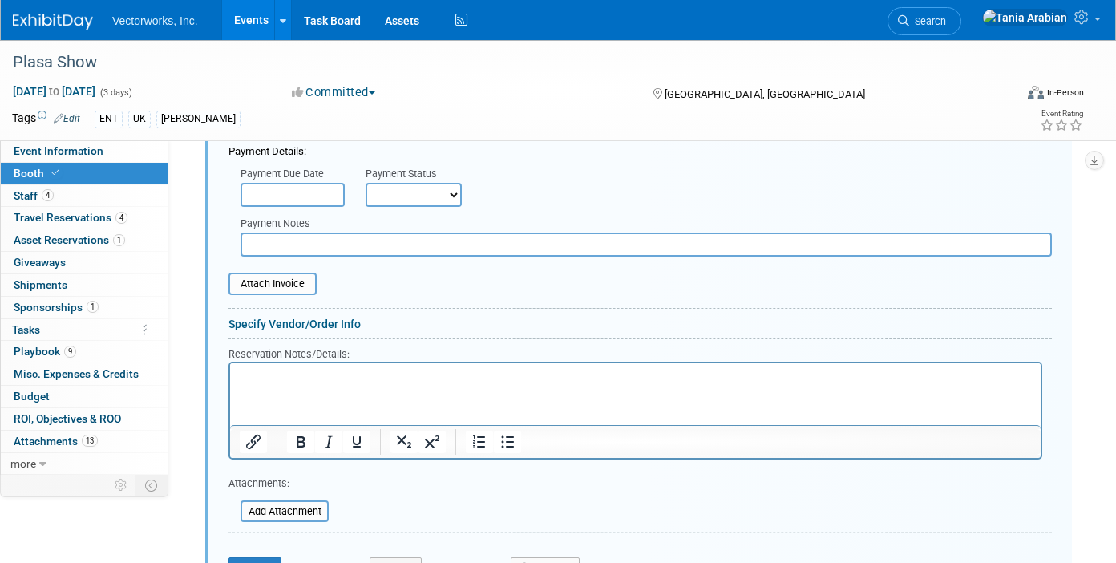
scroll to position [1279, 0]
click at [403, 189] on select "Not Paid Yet Partially Paid Paid in Full" at bounding box center [414, 196] width 96 height 24
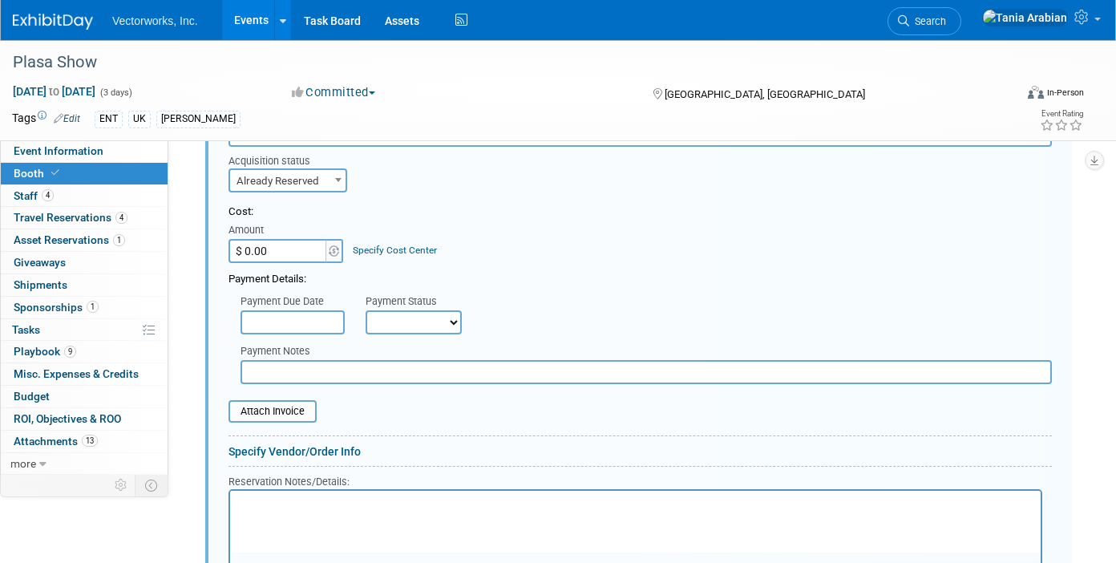
scroll to position [1061, 0]
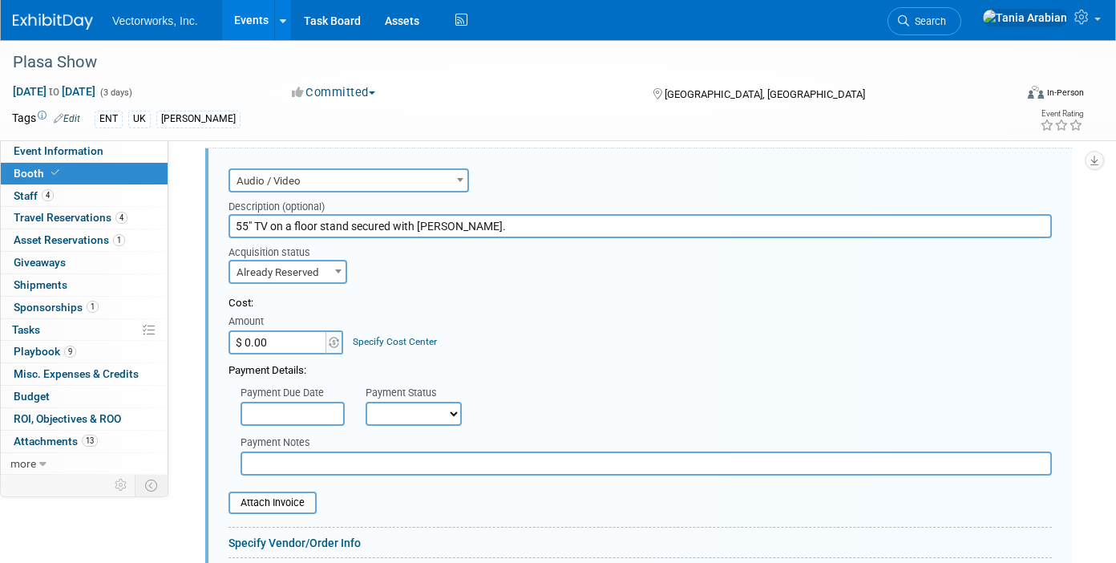
click at [297, 340] on input "$ 0.00" at bounding box center [278, 342] width 100 height 24
type input "$ 358.20"
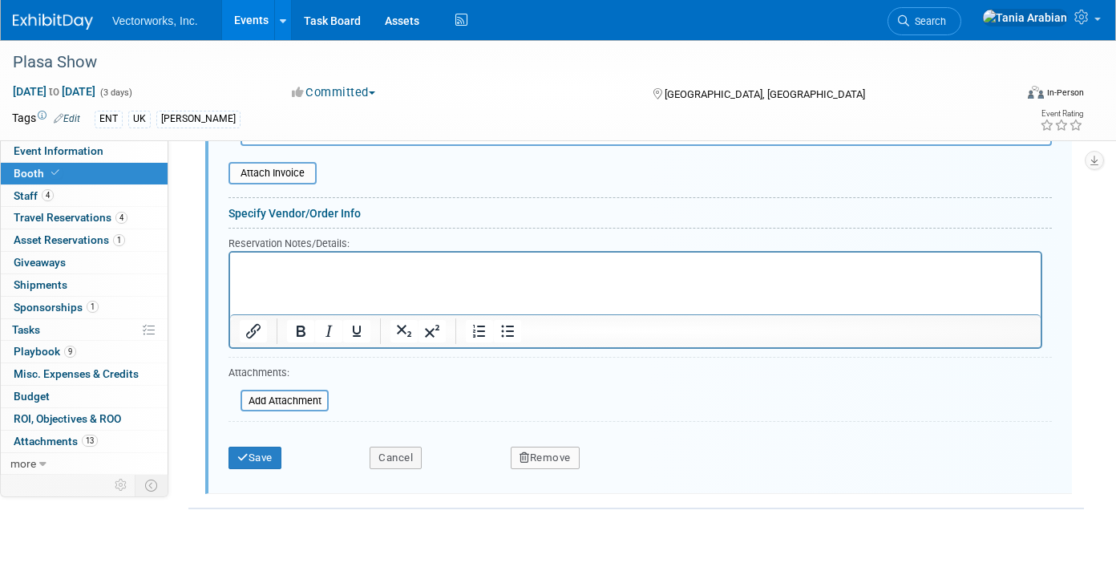
scroll to position [1396, 0]
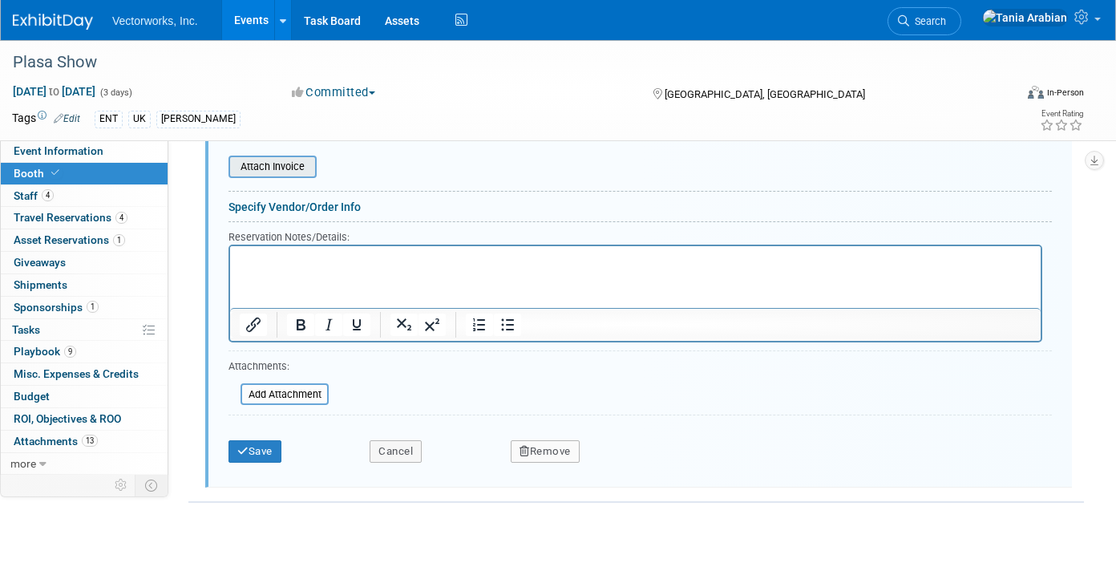
click at [294, 172] on input "file" at bounding box center [219, 166] width 191 height 19
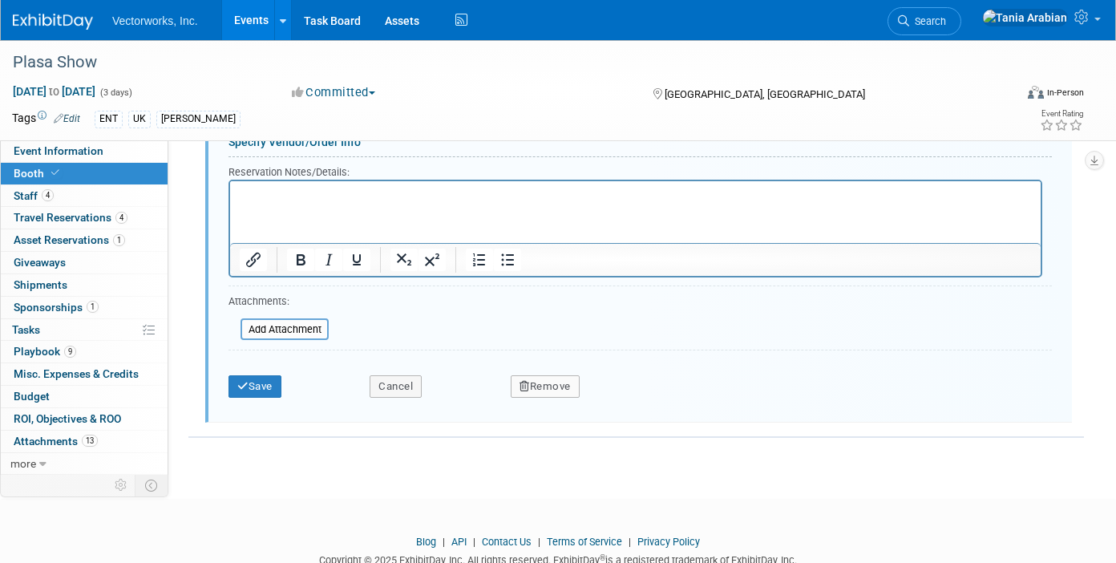
scroll to position [1506, 0]
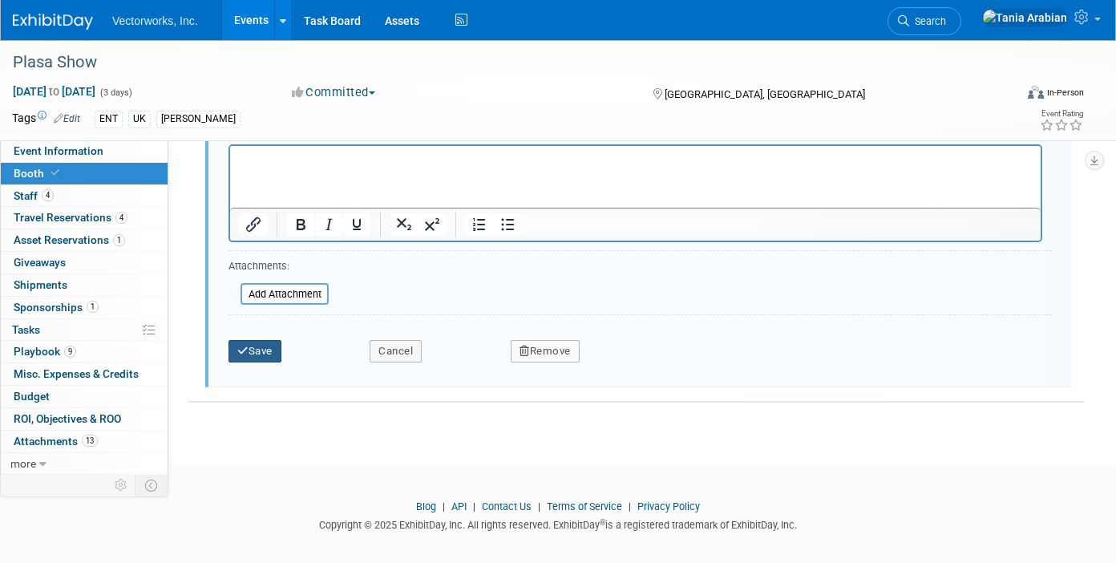
drag, startPoint x: 278, startPoint y: 350, endPoint x: 297, endPoint y: 353, distance: 19.5
click at [278, 350] on button "Save" at bounding box center [254, 351] width 53 height 22
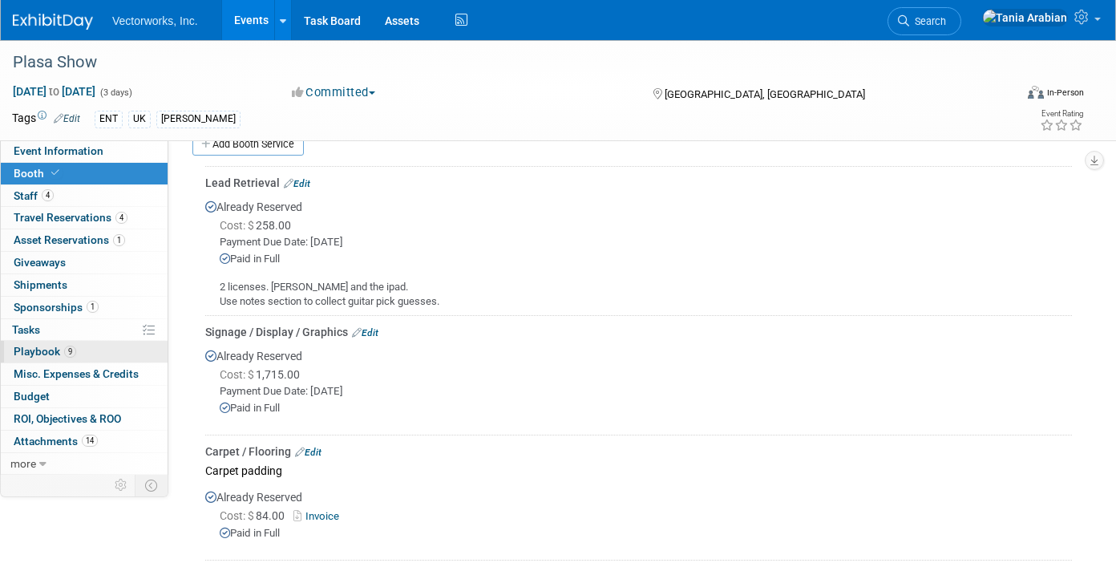
scroll to position [0, 0]
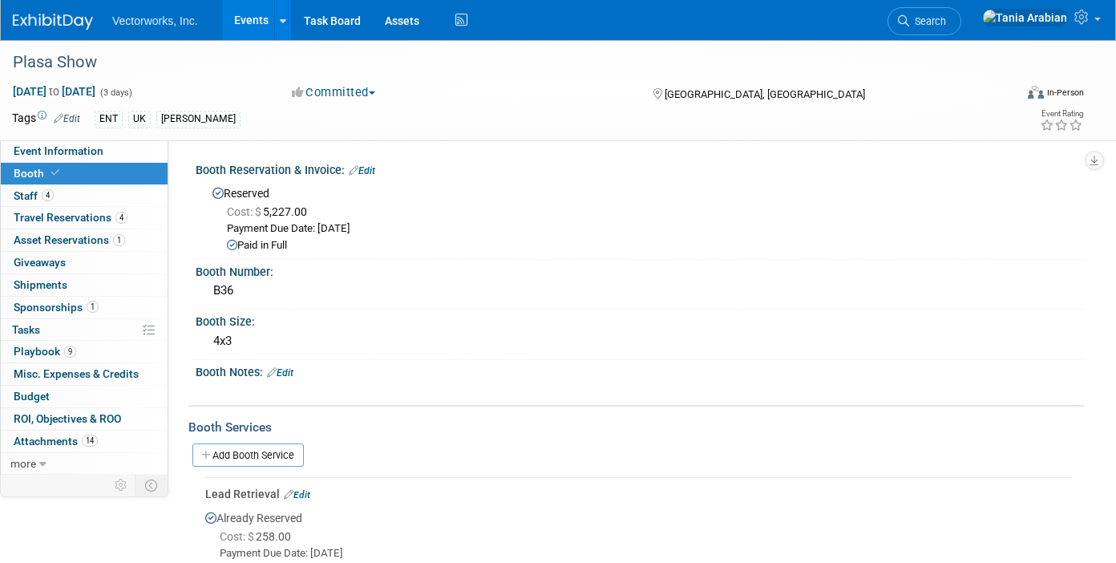
click at [247, 18] on link "Events" at bounding box center [251, 20] width 59 height 40
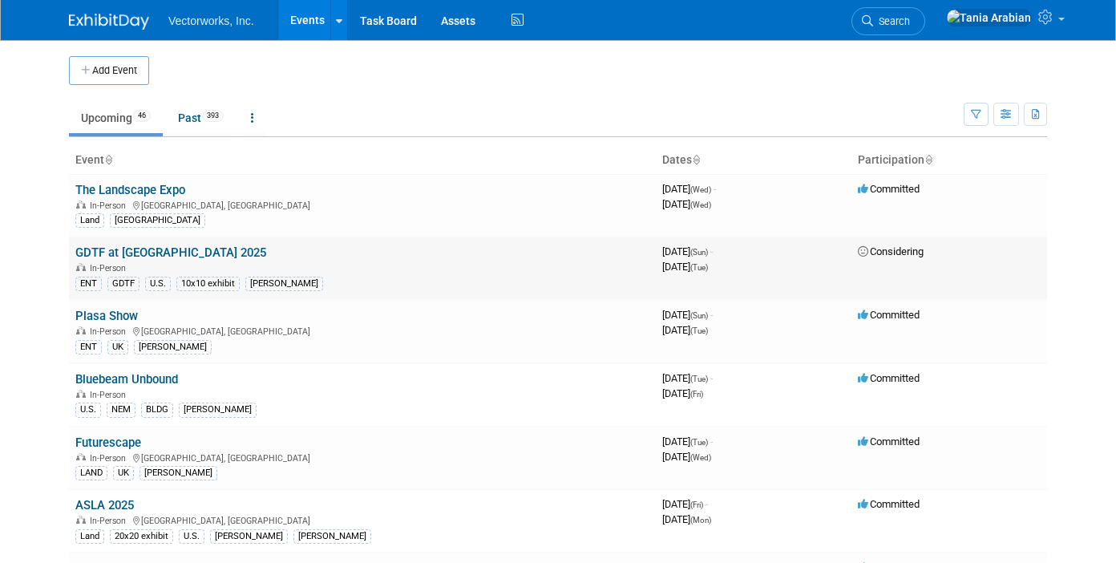
click at [137, 249] on link "GDTF at [GEOGRAPHIC_DATA] 2025" at bounding box center [170, 252] width 191 height 14
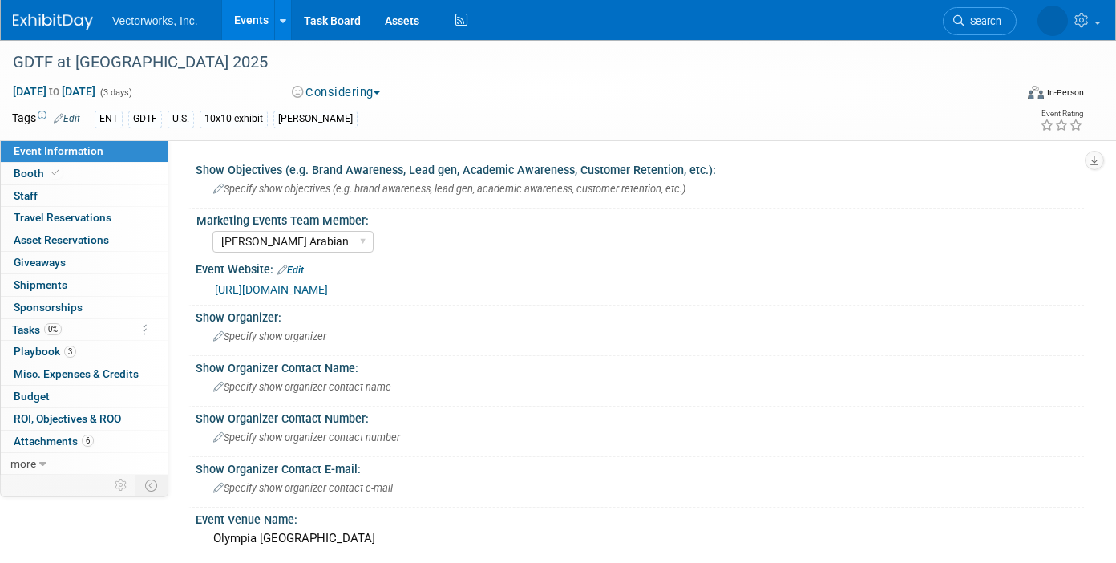
select select "[PERSON_NAME] Arabian"
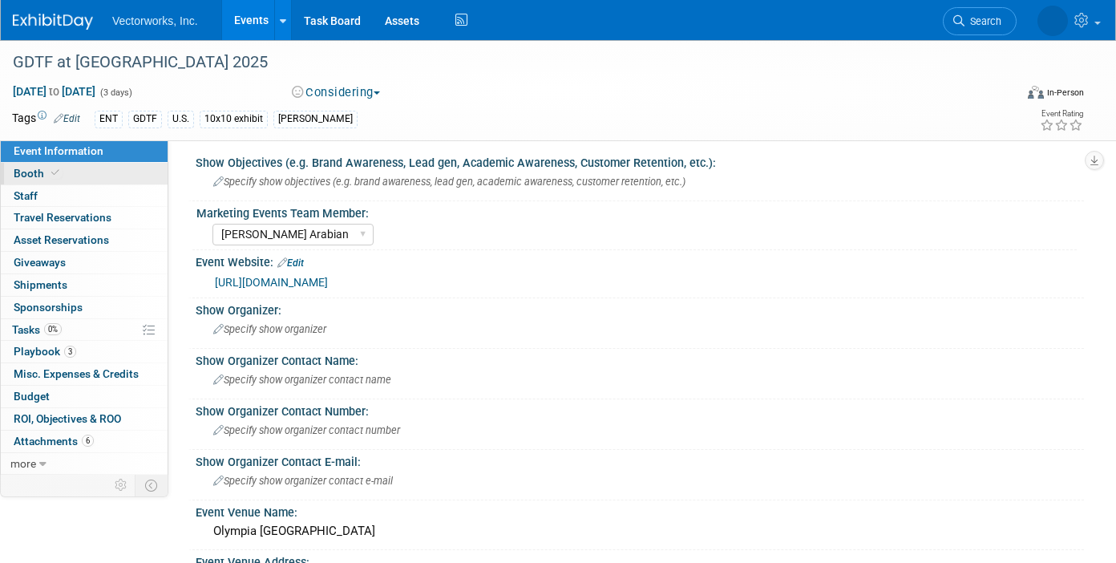
click at [30, 176] on span "Booth" at bounding box center [38, 173] width 49 height 13
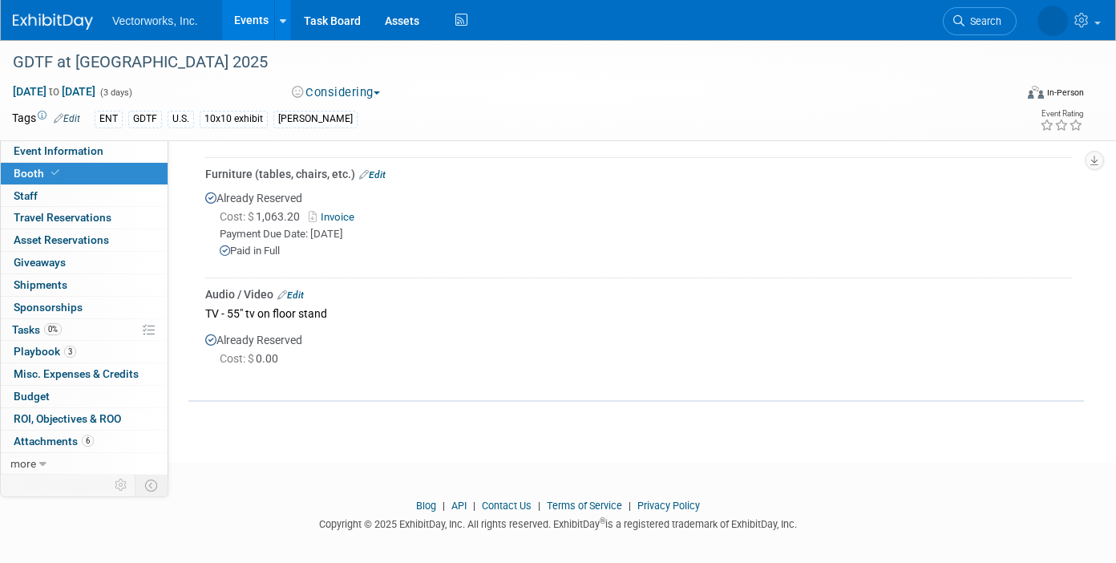
scroll to position [1017, 0]
click at [304, 295] on link "Edit" at bounding box center [290, 293] width 26 height 11
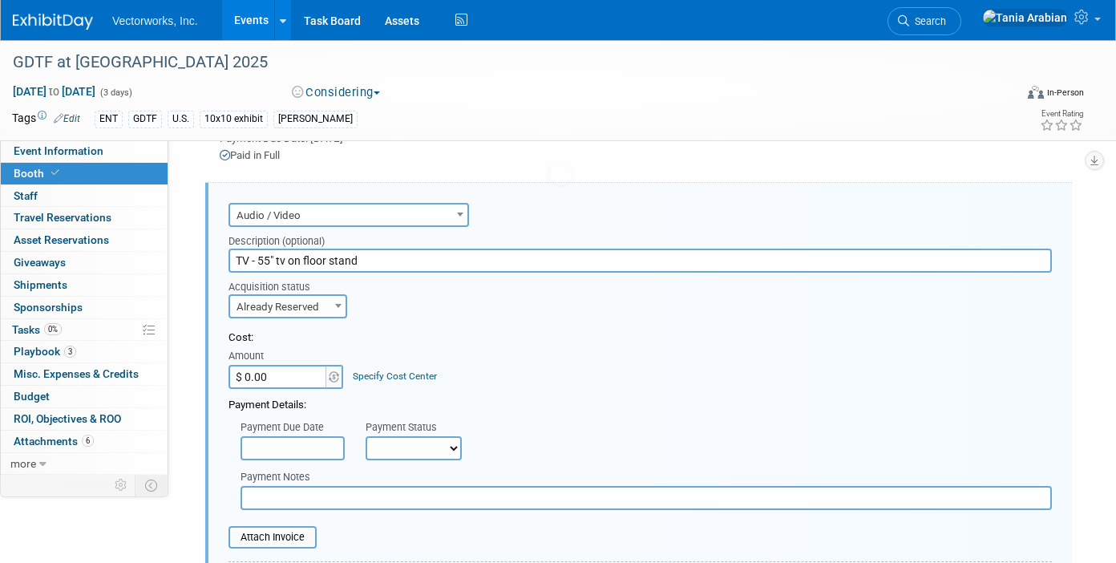
scroll to position [0, 0]
click at [287, 374] on input "$ 0.00" at bounding box center [278, 377] width 100 height 24
type input "$ 358.20"
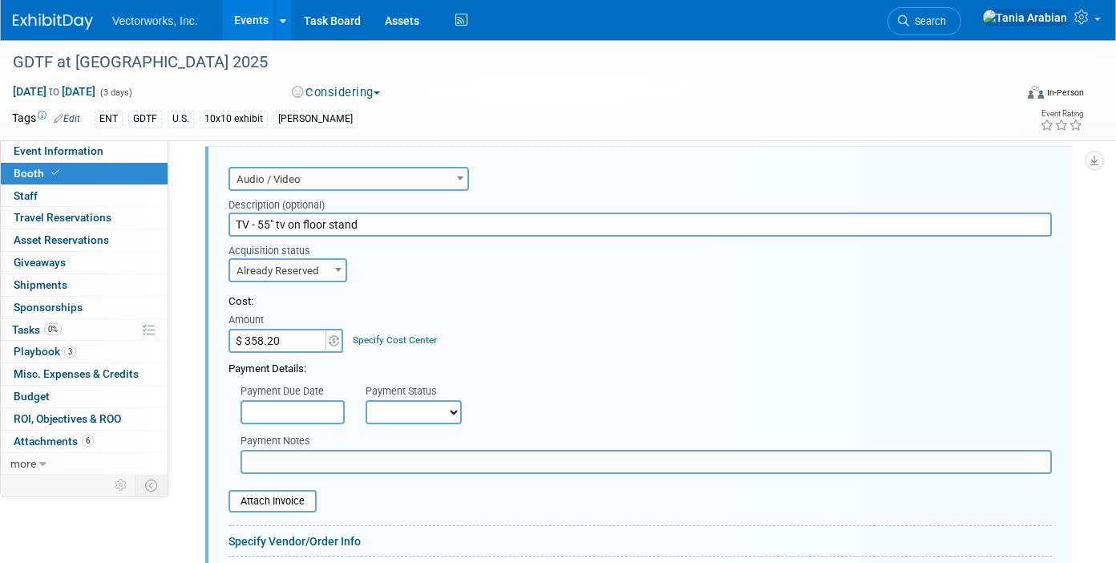
scroll to position [1109, 0]
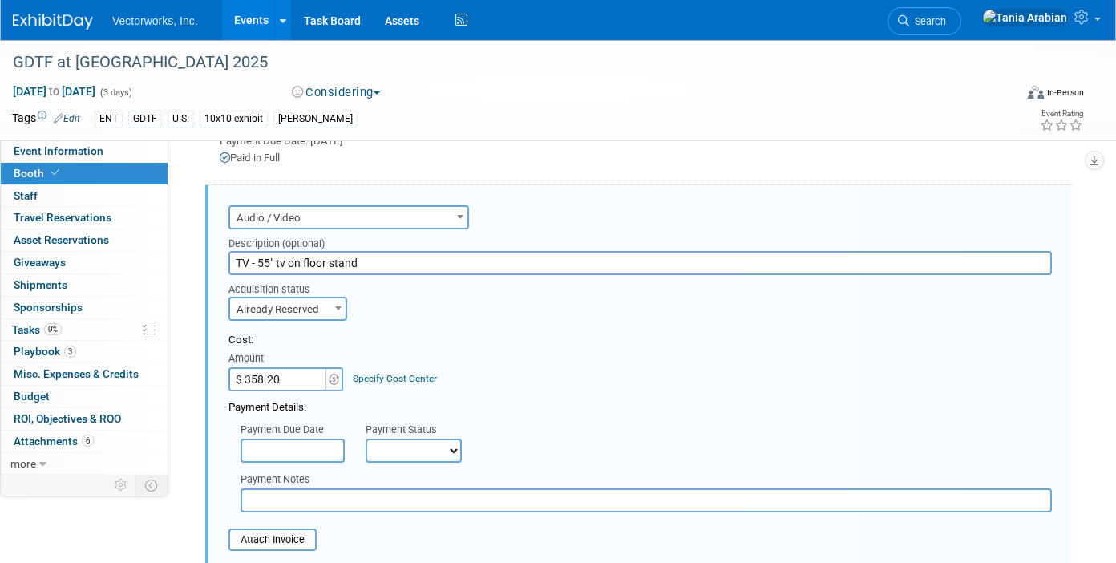
click at [402, 444] on select "Not Paid Yet Partially Paid Paid in Full" at bounding box center [414, 450] width 96 height 24
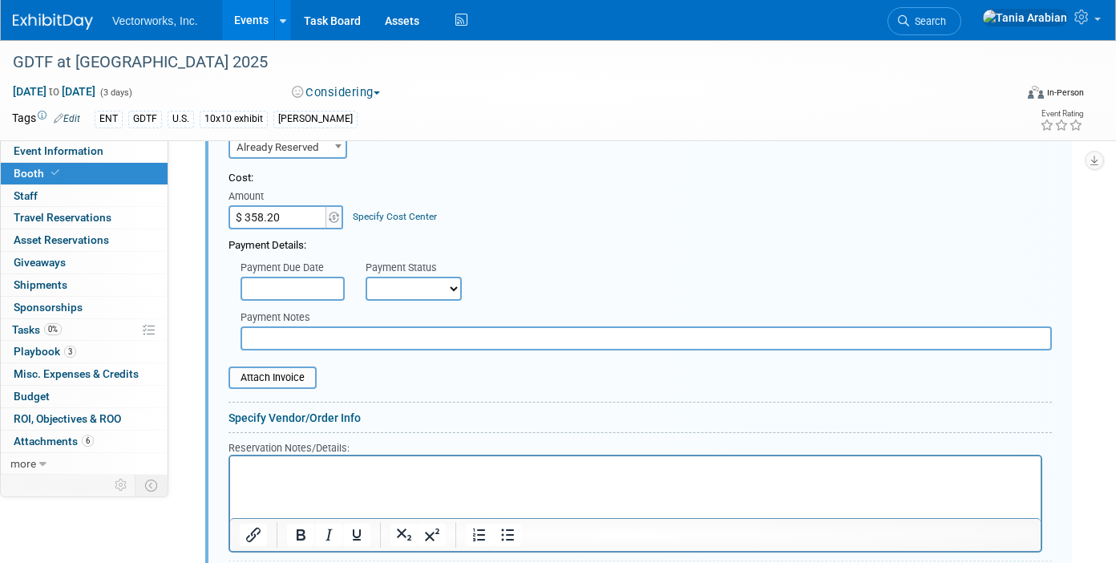
scroll to position [1263, 0]
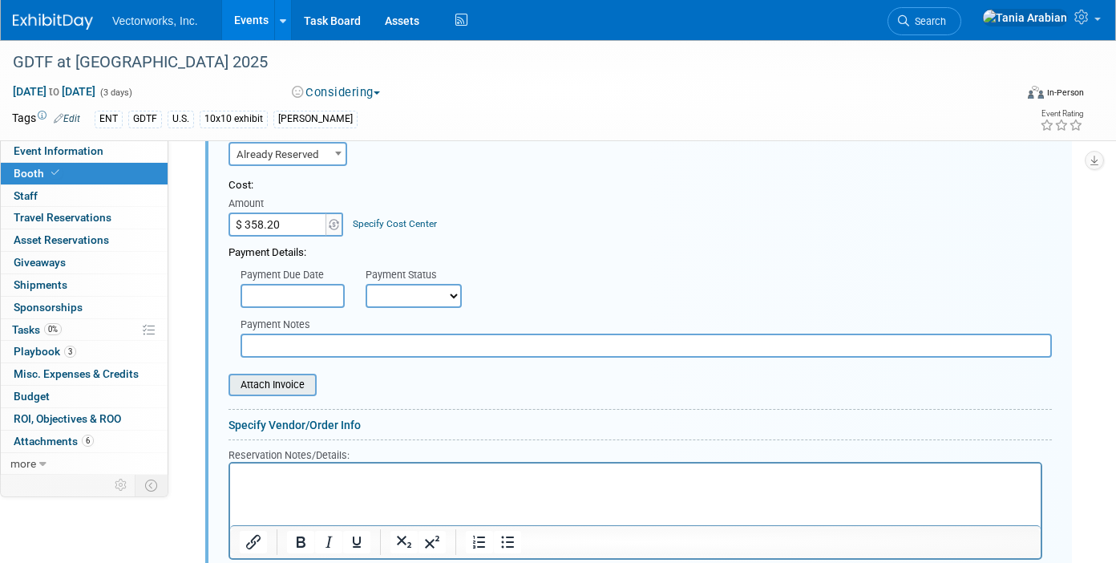
click at [282, 389] on input "file" at bounding box center [219, 384] width 191 height 19
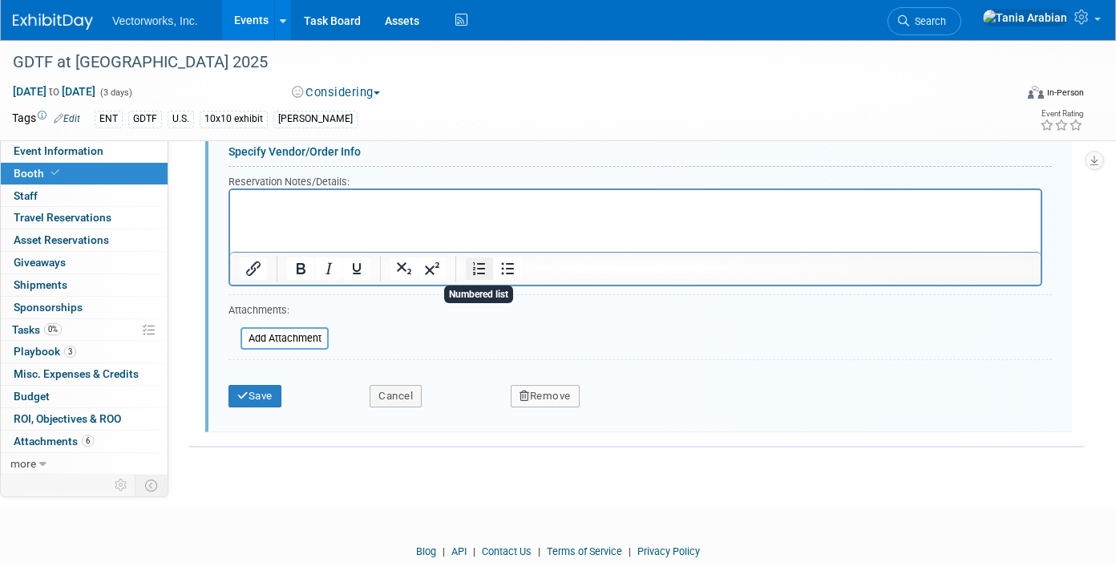
scroll to position [1604, 0]
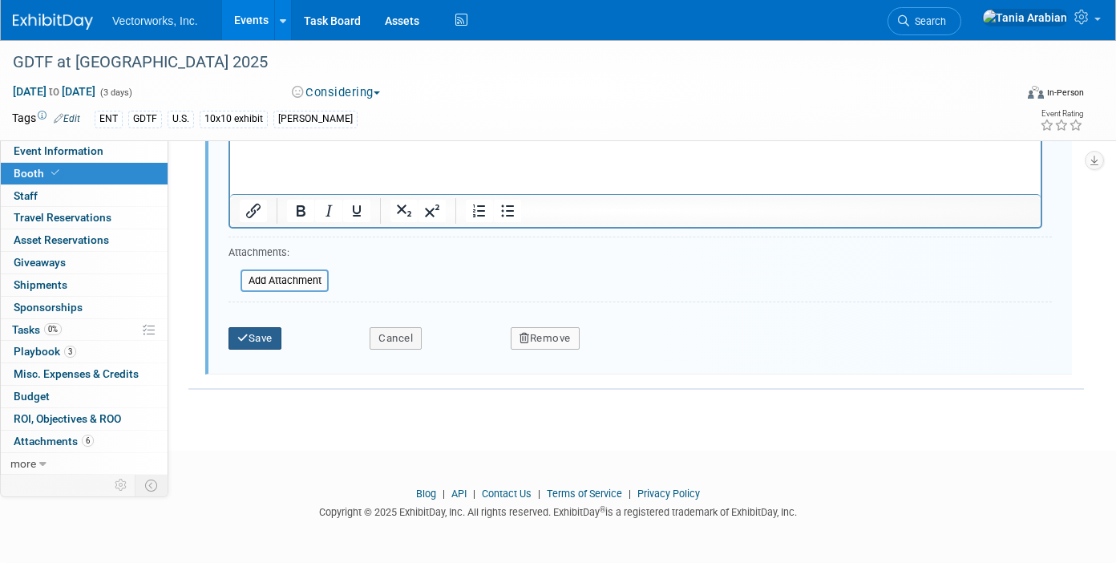
click at [276, 341] on button "Save" at bounding box center [254, 338] width 53 height 22
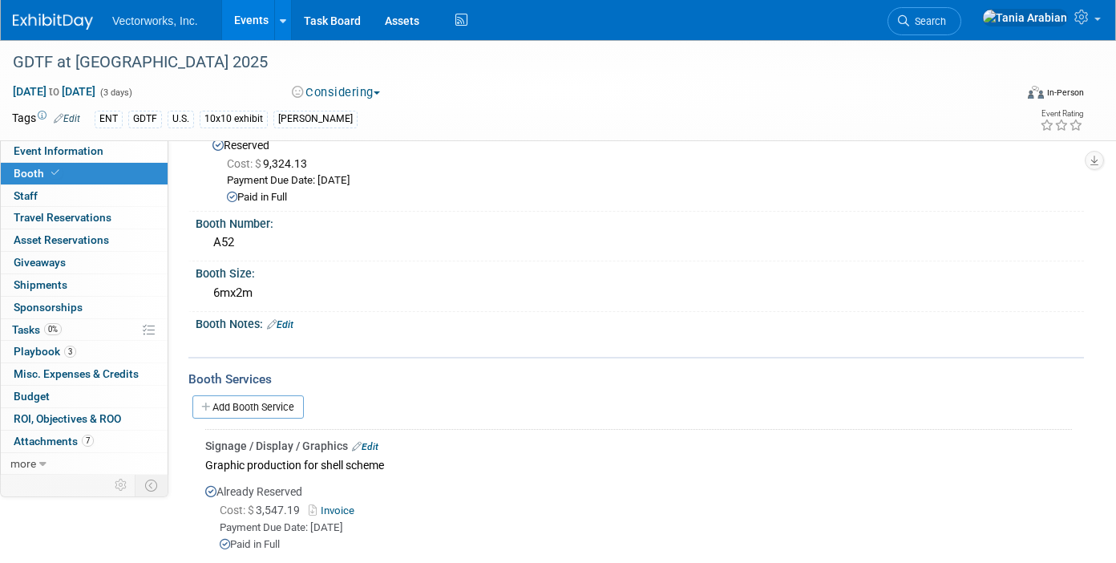
scroll to position [0, 0]
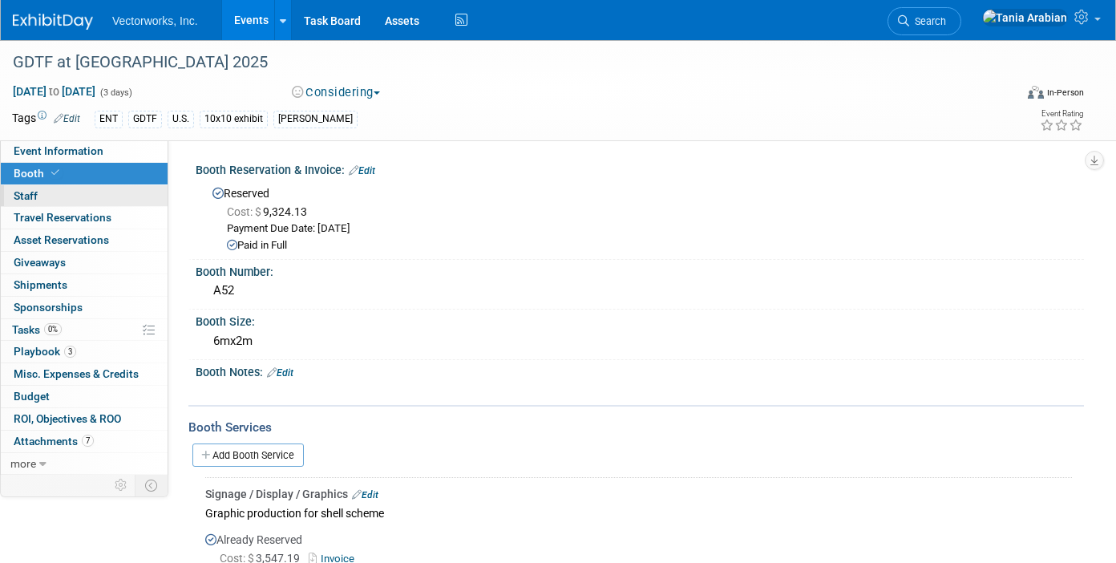
click at [48, 201] on link "0 Staff 0" at bounding box center [84, 196] width 167 height 22
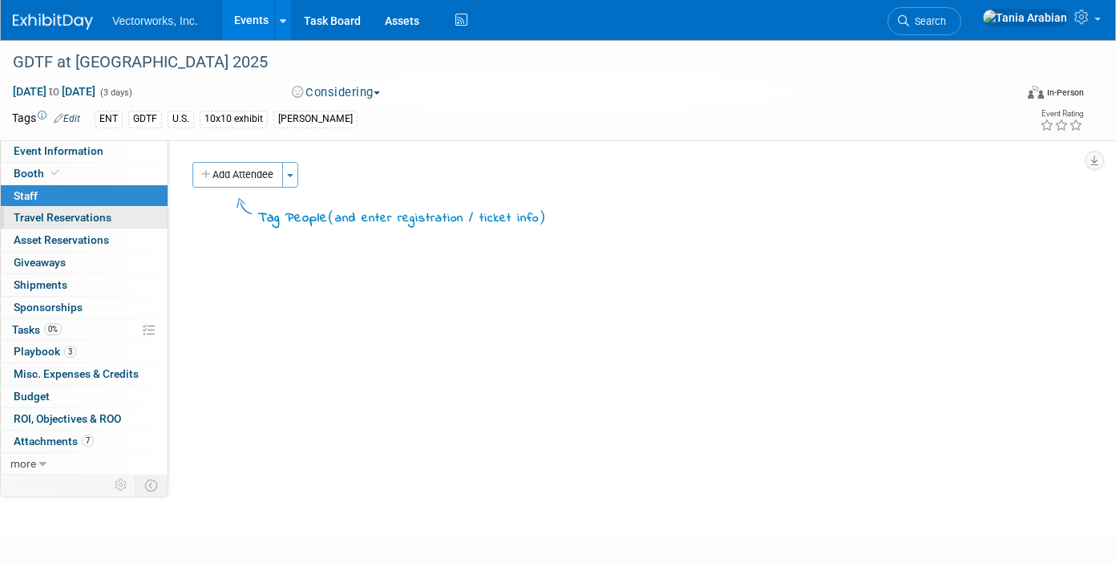
click at [53, 217] on span "Travel Reservations 0" at bounding box center [63, 217] width 98 height 13
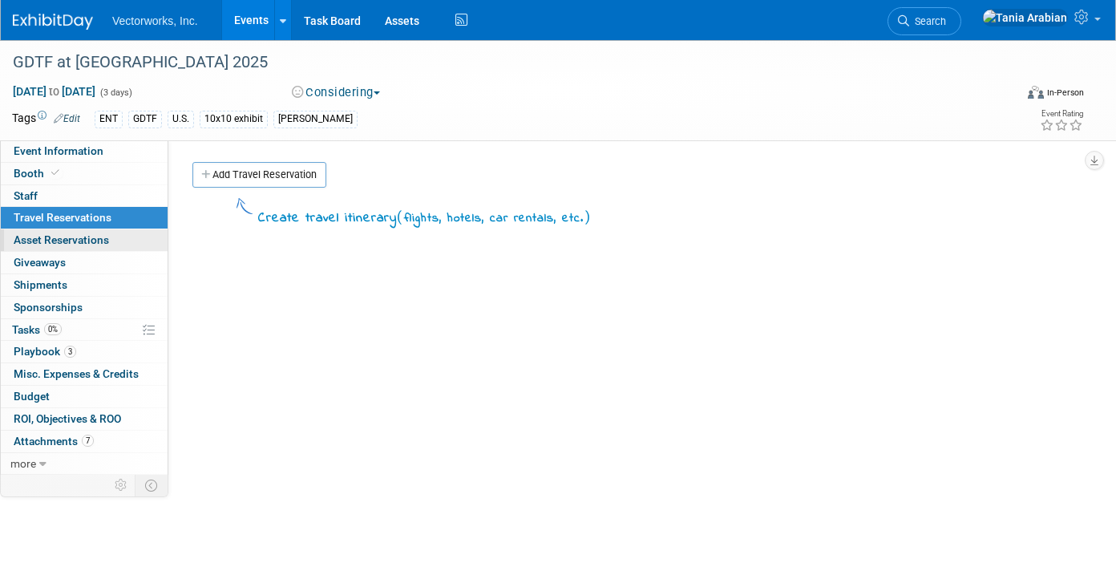
click at [53, 233] on span "Asset Reservations 0" at bounding box center [61, 239] width 95 height 13
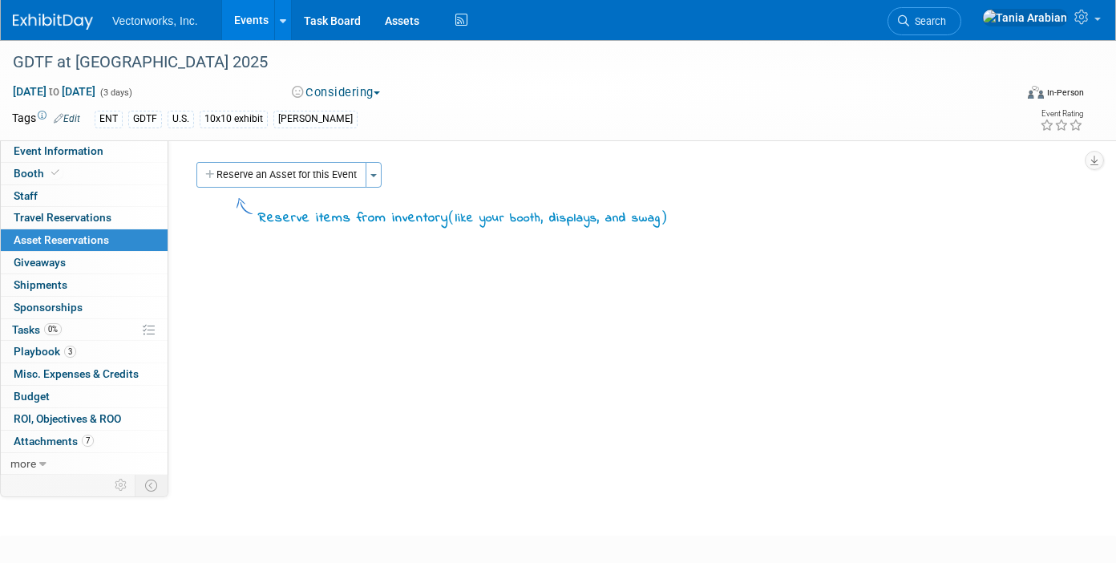
click at [240, 27] on link "Events" at bounding box center [251, 20] width 59 height 40
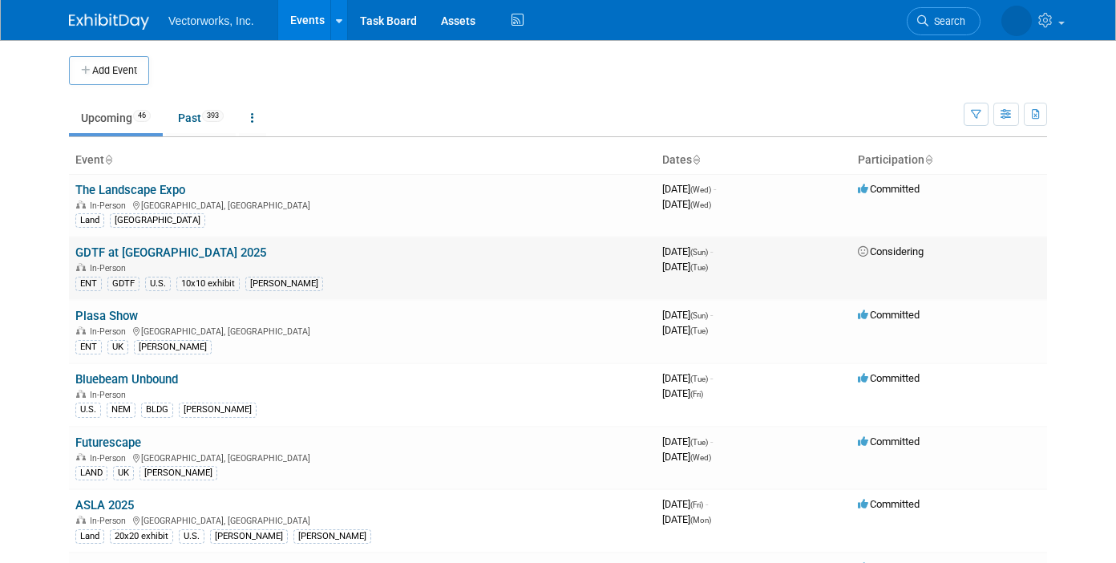
scroll to position [1, 0]
click at [114, 316] on link "Plasa Show" at bounding box center [106, 315] width 63 height 14
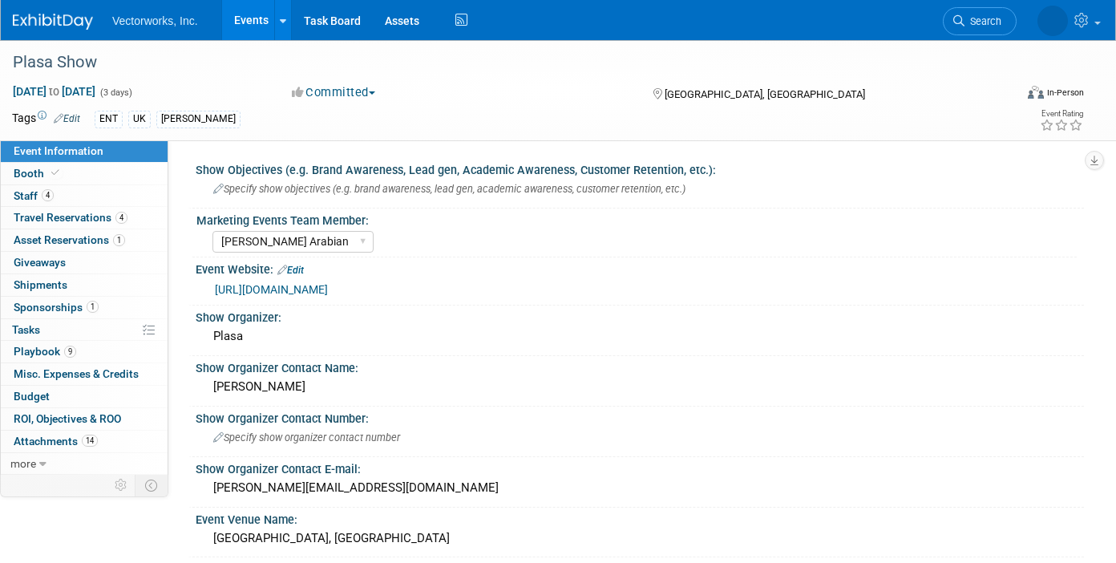
select select "[PERSON_NAME] Arabian"
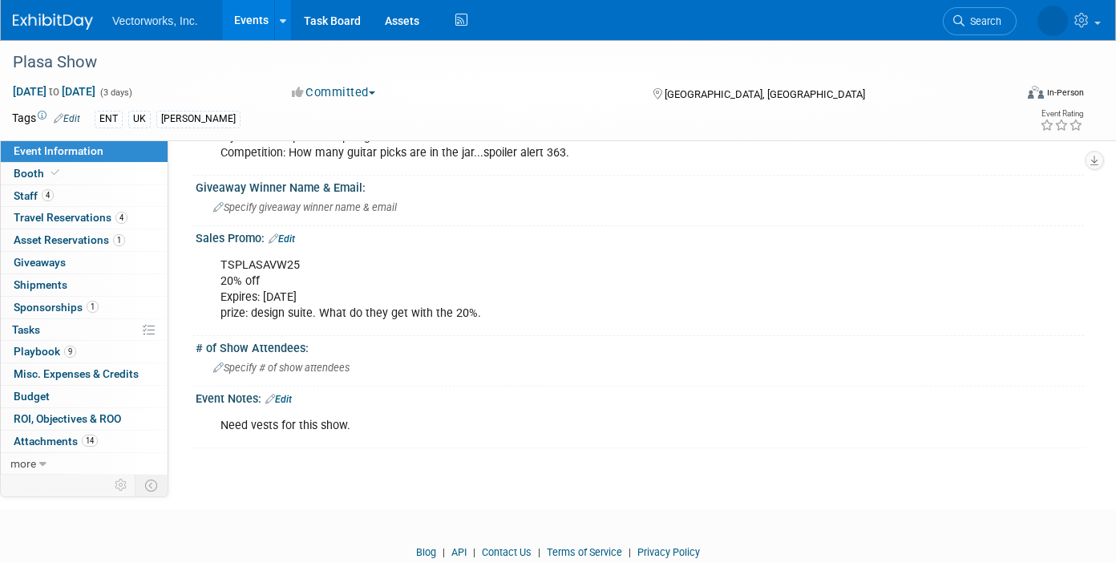
scroll to position [990, 0]
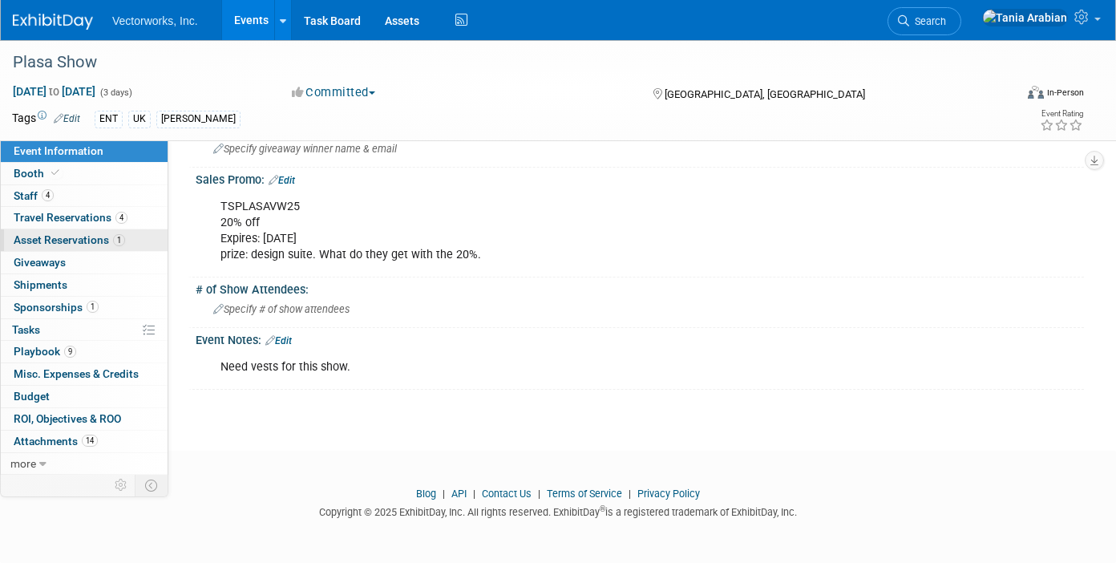
click at [35, 241] on span "Asset Reservations 1" at bounding box center [69, 239] width 111 height 13
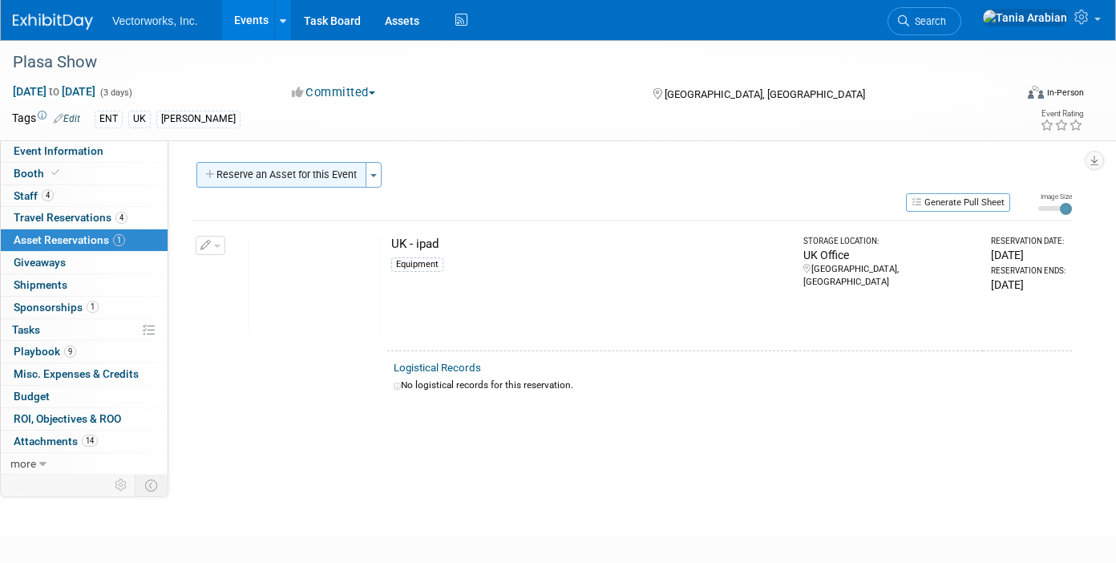
click at [328, 182] on button "Reserve an Asset for this Event" at bounding box center [281, 175] width 170 height 26
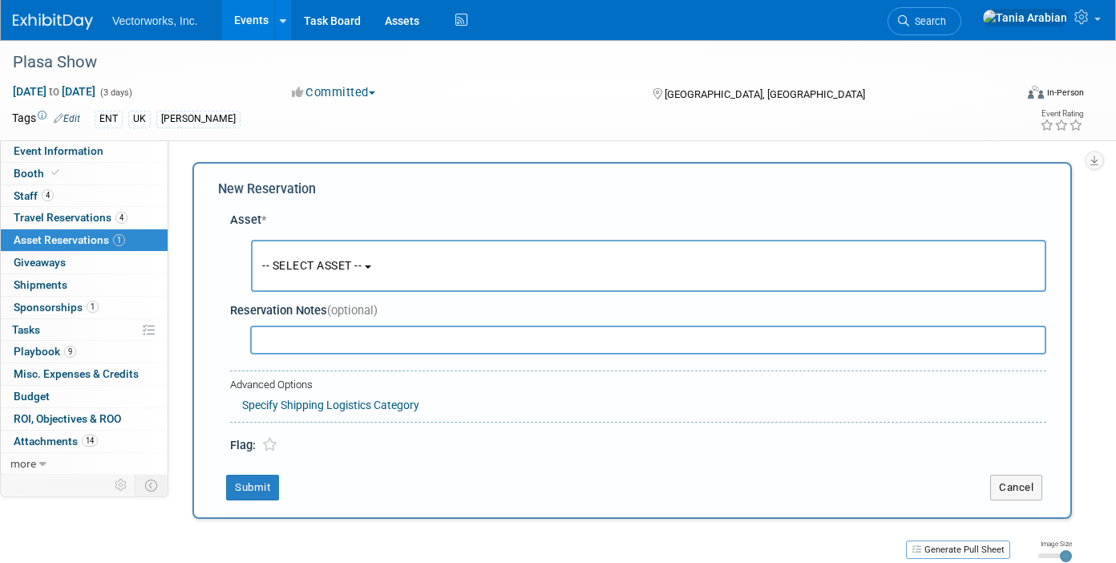
scroll to position [15, 0]
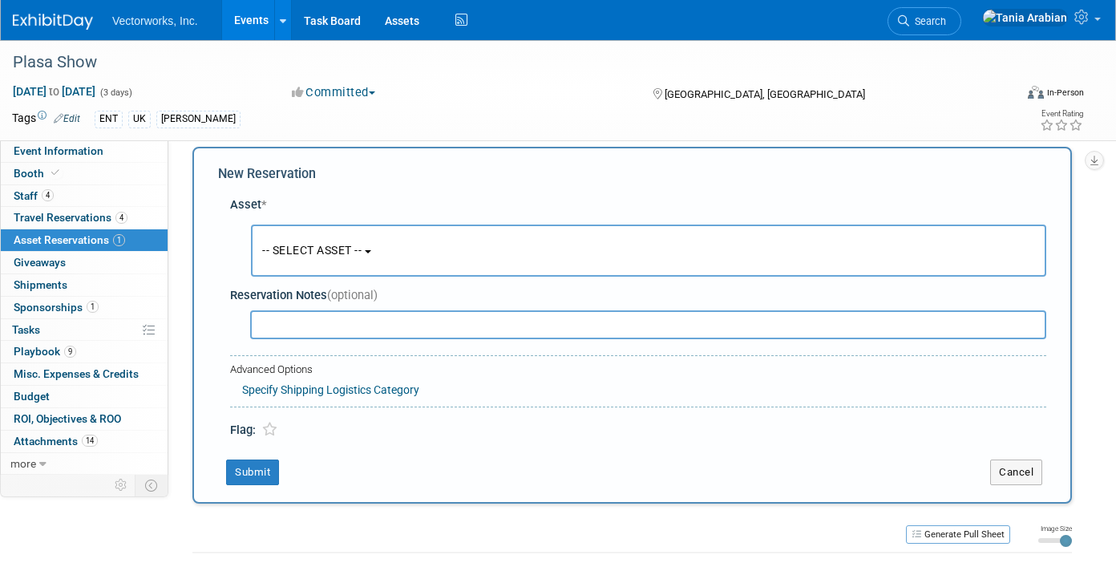
click at [323, 257] on span "-- SELECT ASSET --" at bounding box center [311, 250] width 99 height 13
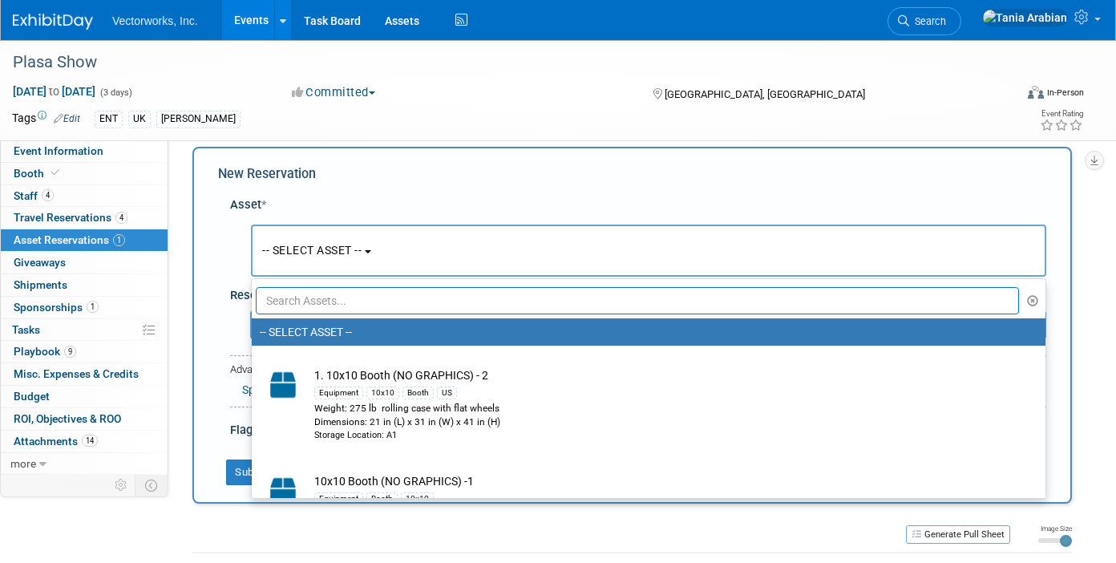
click at [318, 297] on input "text" at bounding box center [637, 300] width 763 height 27
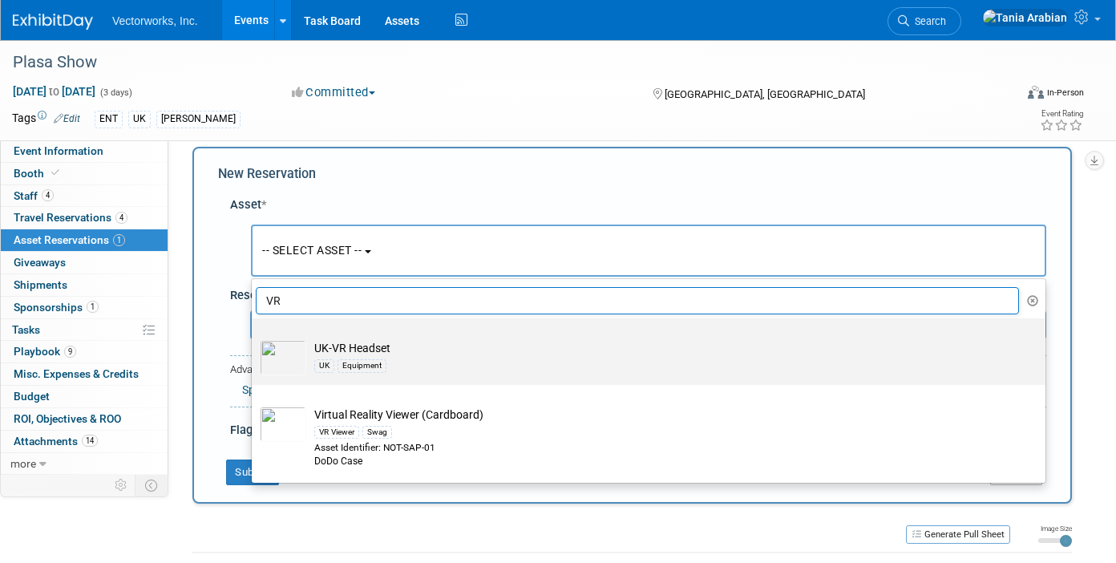
type input "VR"
click at [326, 356] on div "UK Equipment" at bounding box center [663, 365] width 699 height 18
click at [254, 337] on input "UK-VR Headset UK Equipment" at bounding box center [249, 332] width 10 height 10
select select "10729145"
select select "8"
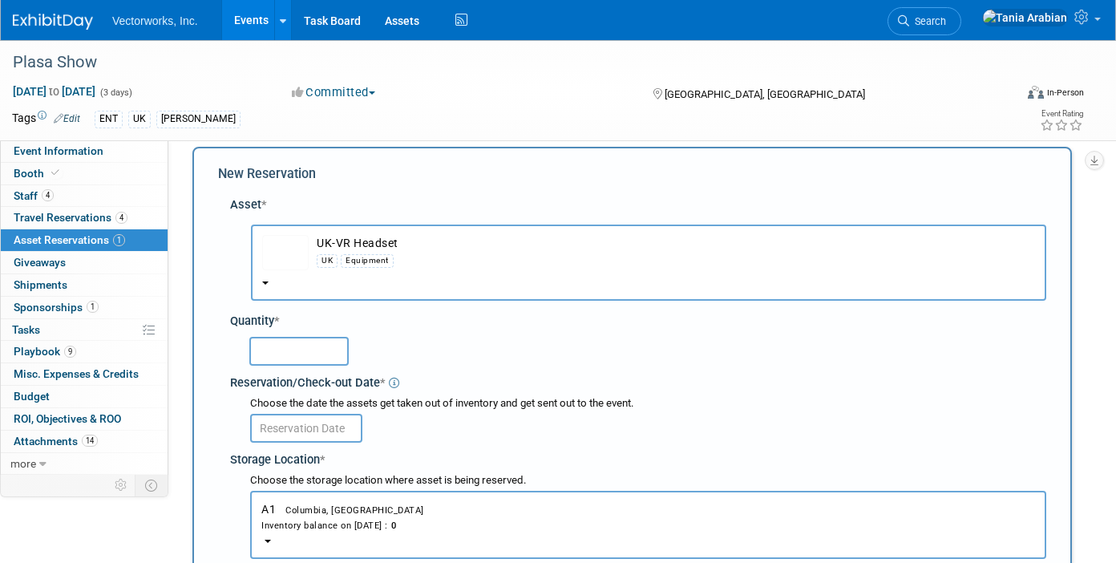
click at [274, 345] on input "text" at bounding box center [298, 351] width 99 height 29
type input "1"
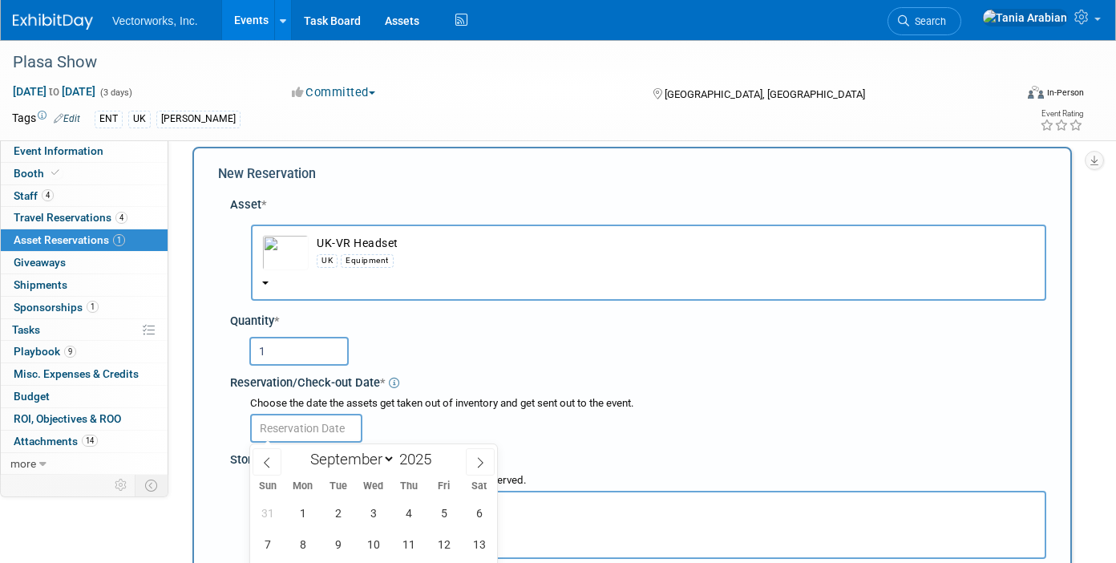
click at [319, 426] on input "text" at bounding box center [306, 428] width 112 height 29
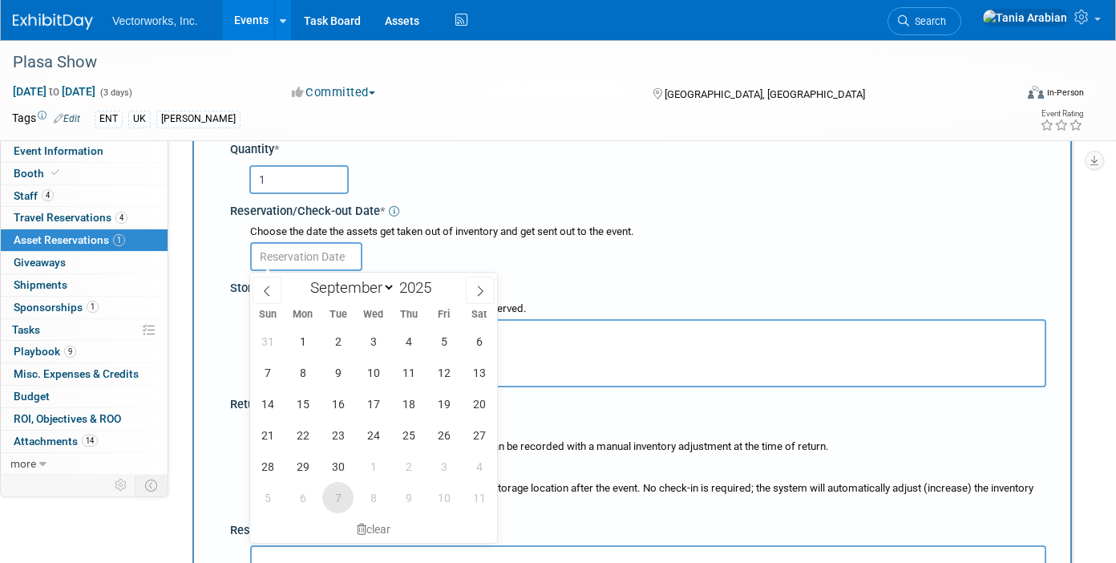
scroll to position [255, 0]
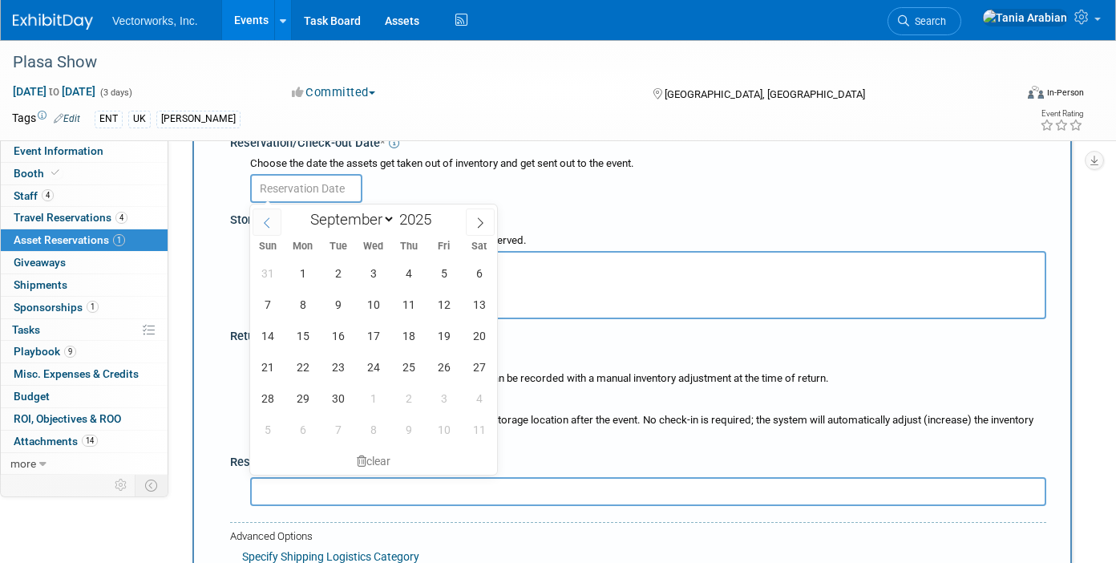
click at [263, 226] on icon at bounding box center [266, 222] width 11 height 11
select select "7"
click at [365, 394] on span "27" at bounding box center [373, 397] width 31 height 31
type input "[DATE]"
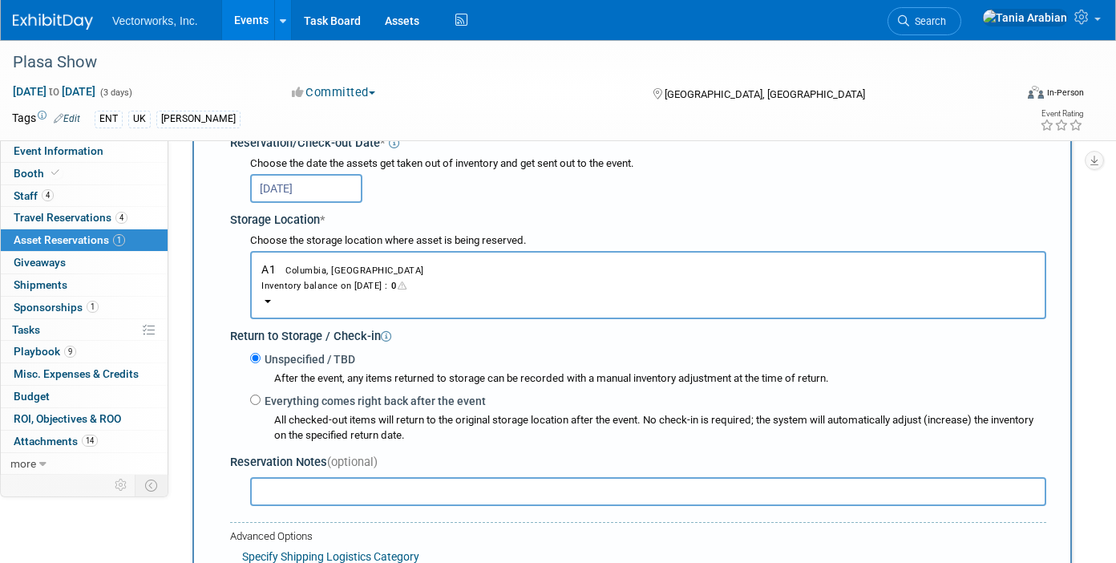
click at [329, 289] on div "Inventory balance on [DATE] : 0" at bounding box center [648, 284] width 774 height 15
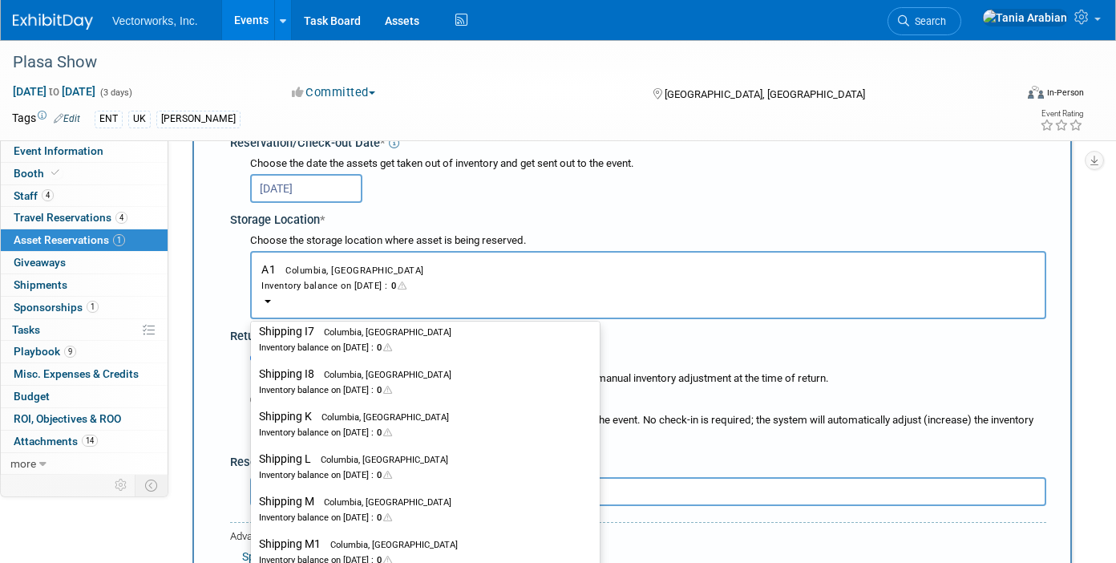
scroll to position [2553, 0]
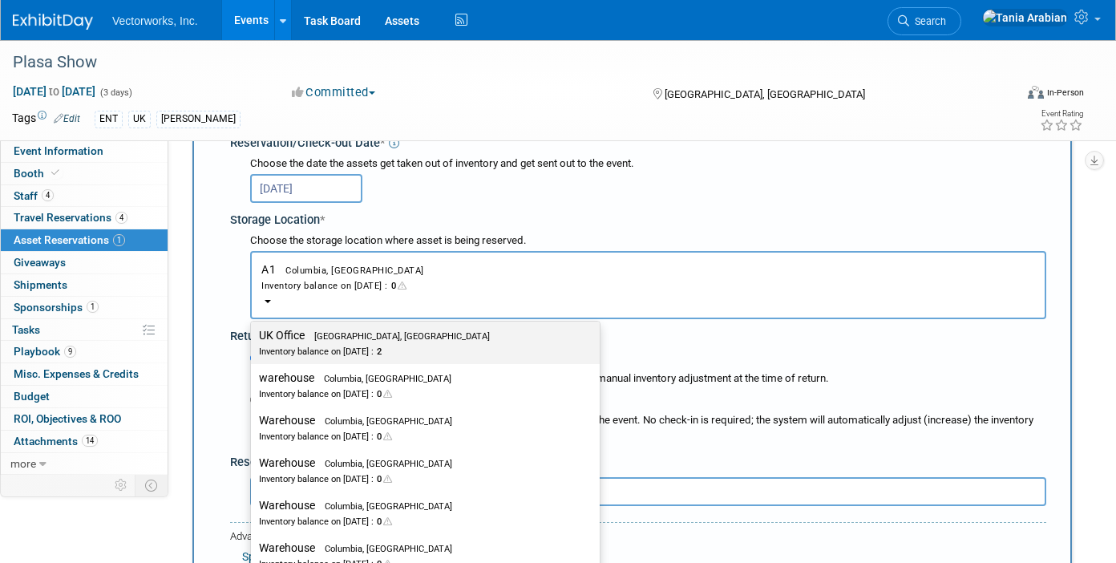
click at [307, 353] on div "Inventory balance on [DATE] : 2" at bounding box center [413, 350] width 309 height 15
click at [253, 341] on input "UK Office [GEOGRAPHIC_DATA], [GEOGRAPHIC_DATA] Inventory balance on [DATE] : 2" at bounding box center [248, 335] width 10 height 10
select select "11224114"
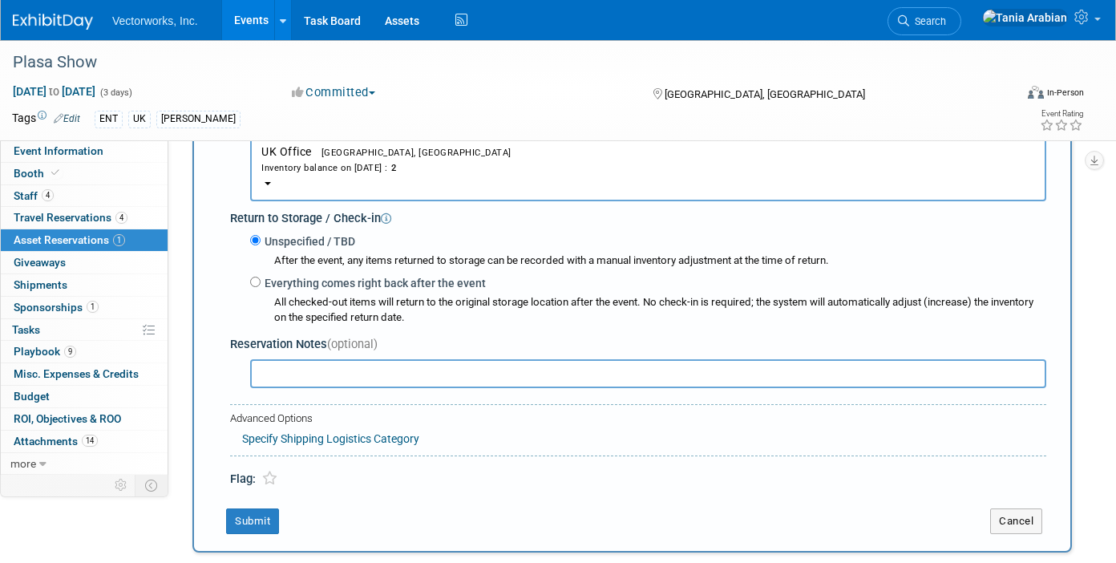
scroll to position [383, 0]
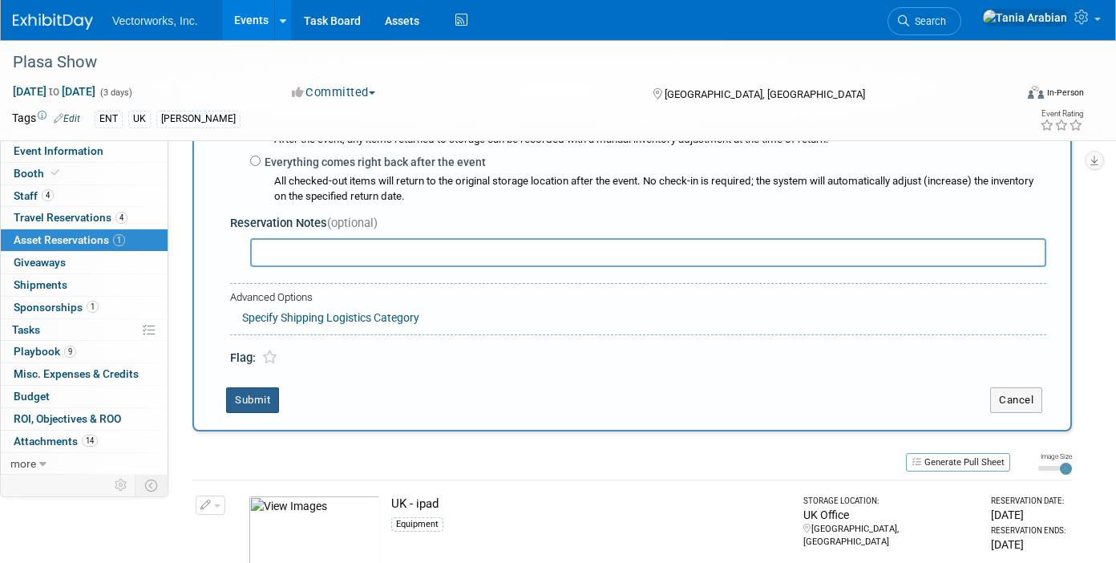
click at [260, 391] on button "Submit" at bounding box center [252, 400] width 53 height 26
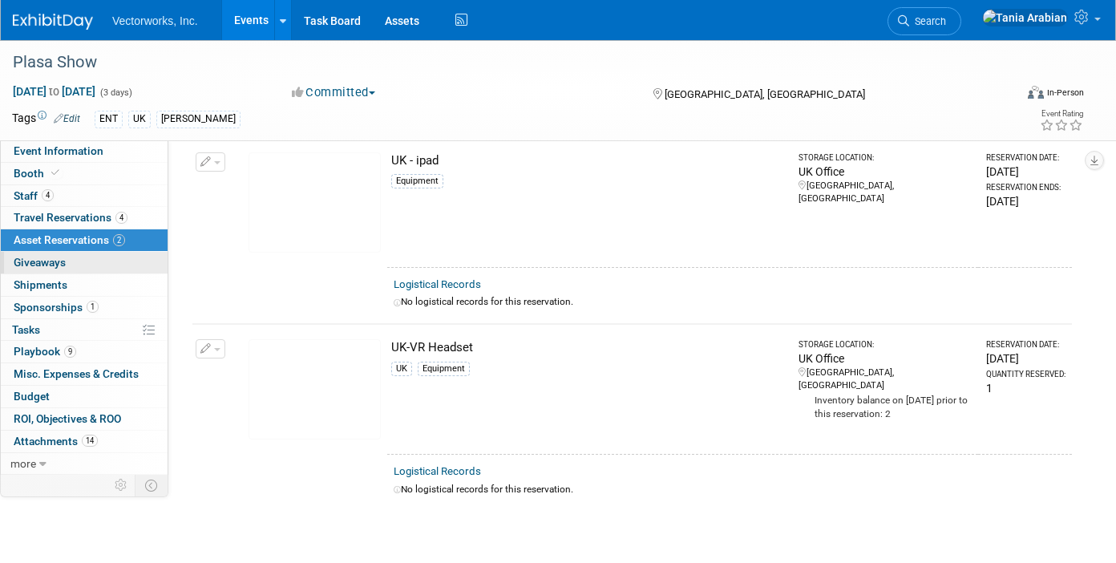
scroll to position [0, 0]
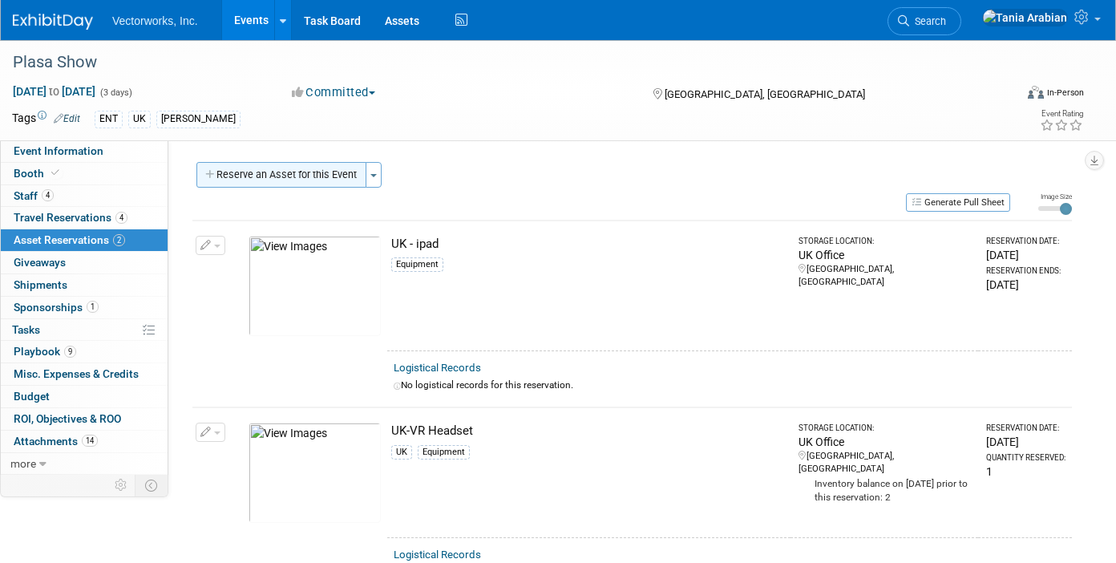
click at [301, 179] on button "Reserve an Asset for this Event" at bounding box center [281, 175] width 170 height 26
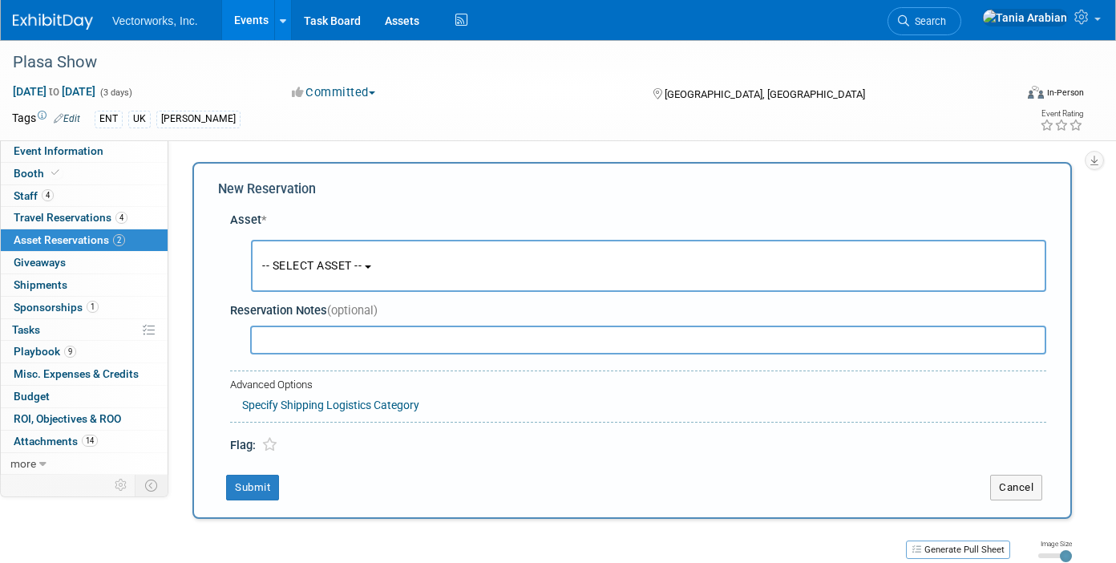
scroll to position [15, 0]
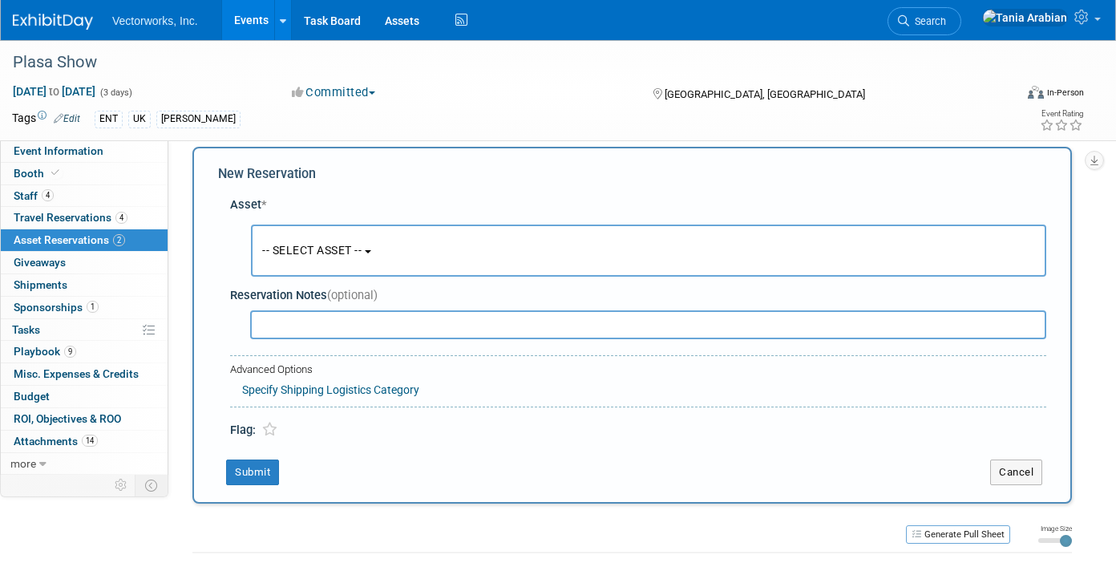
click at [340, 247] on span "-- SELECT ASSET --" at bounding box center [311, 250] width 99 height 13
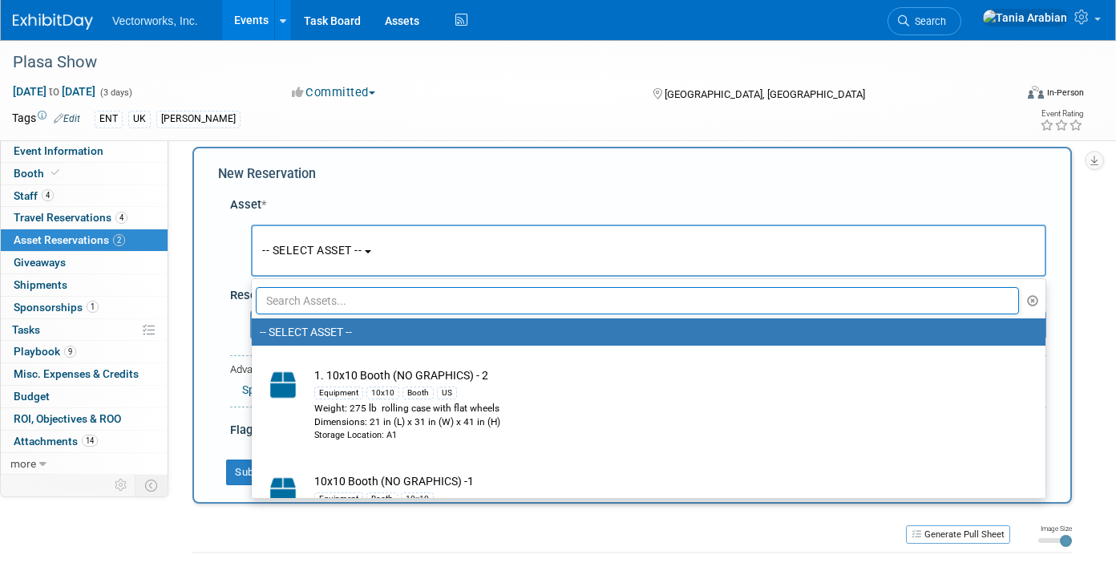
click at [312, 294] on input "text" at bounding box center [637, 300] width 763 height 27
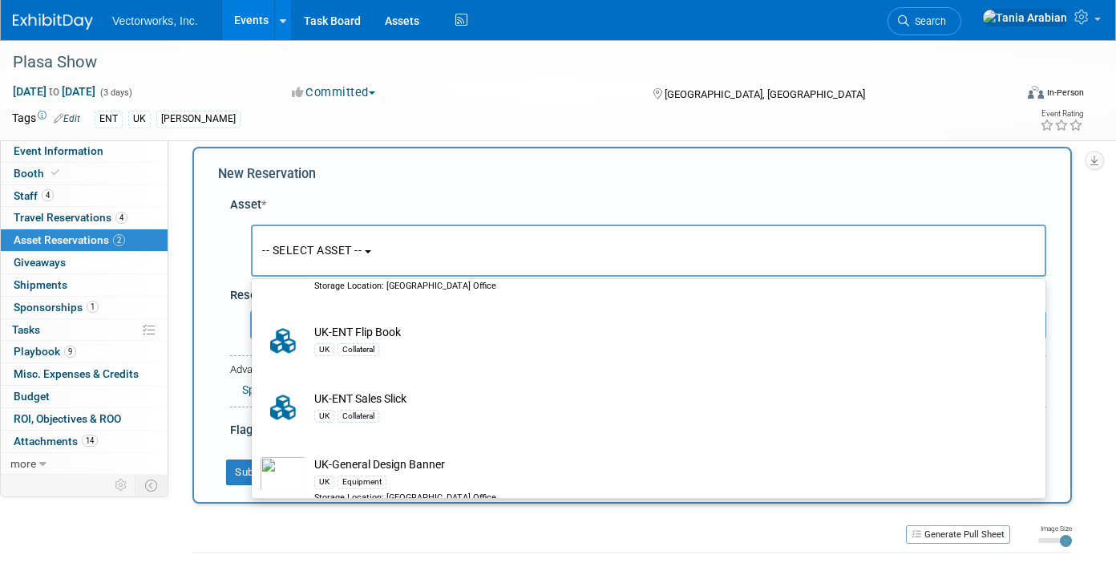
scroll to position [858, 0]
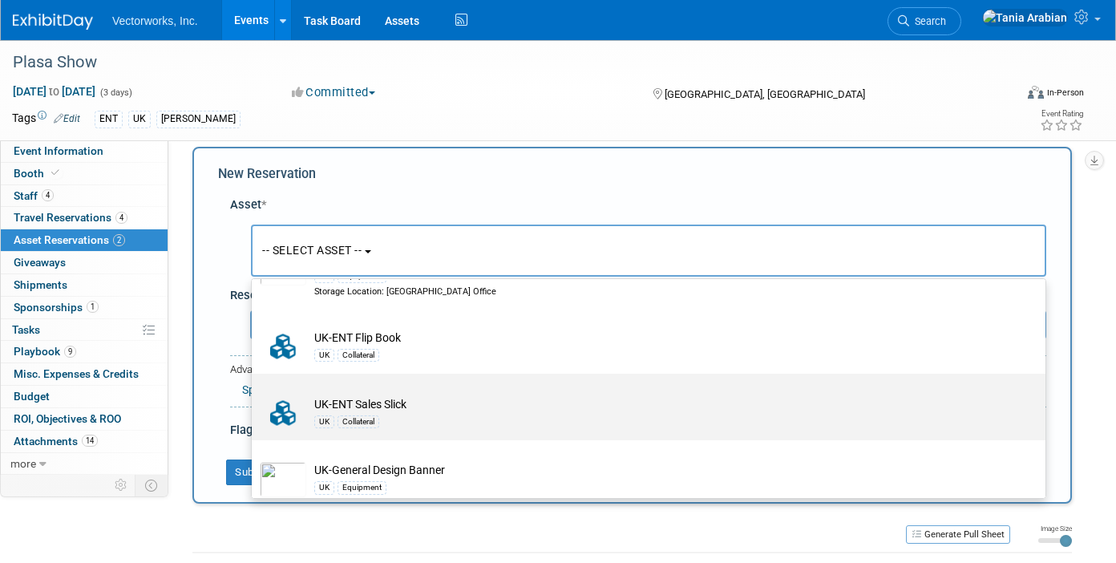
type input "UK-"
click at [346, 407] on td "UK-ENT Sales Slick UK Collateral" at bounding box center [659, 412] width 707 height 35
click at [254, 393] on input "UK-ENT Sales Slick UK Collateral" at bounding box center [249, 387] width 10 height 10
select select "10728847"
select select "8"
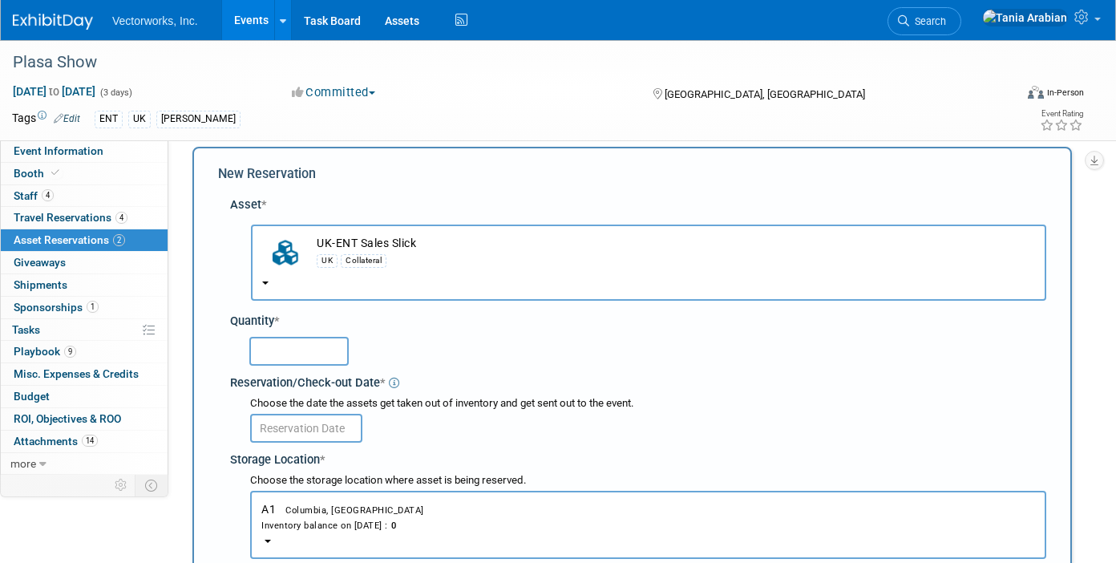
click at [280, 347] on input "text" at bounding box center [298, 351] width 99 height 29
type input "10"
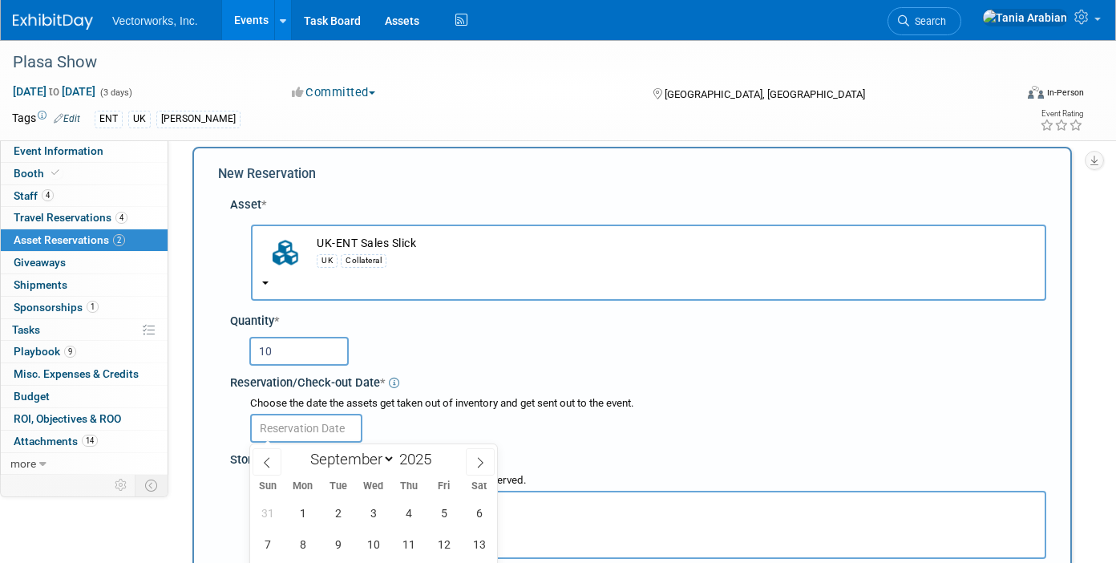
click at [342, 430] on input "text" at bounding box center [306, 428] width 112 height 29
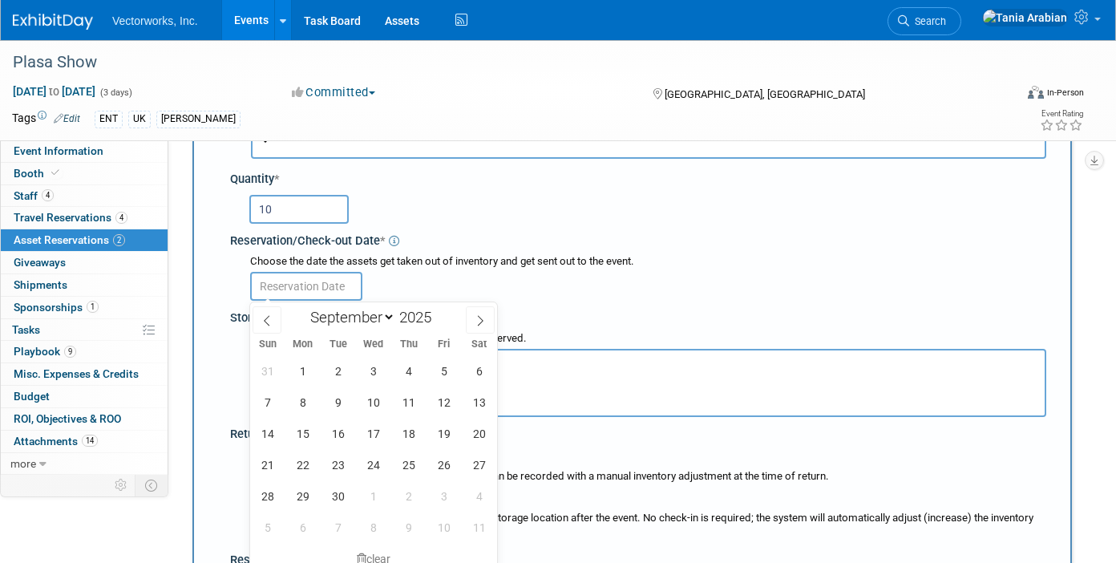
scroll to position [199, 0]
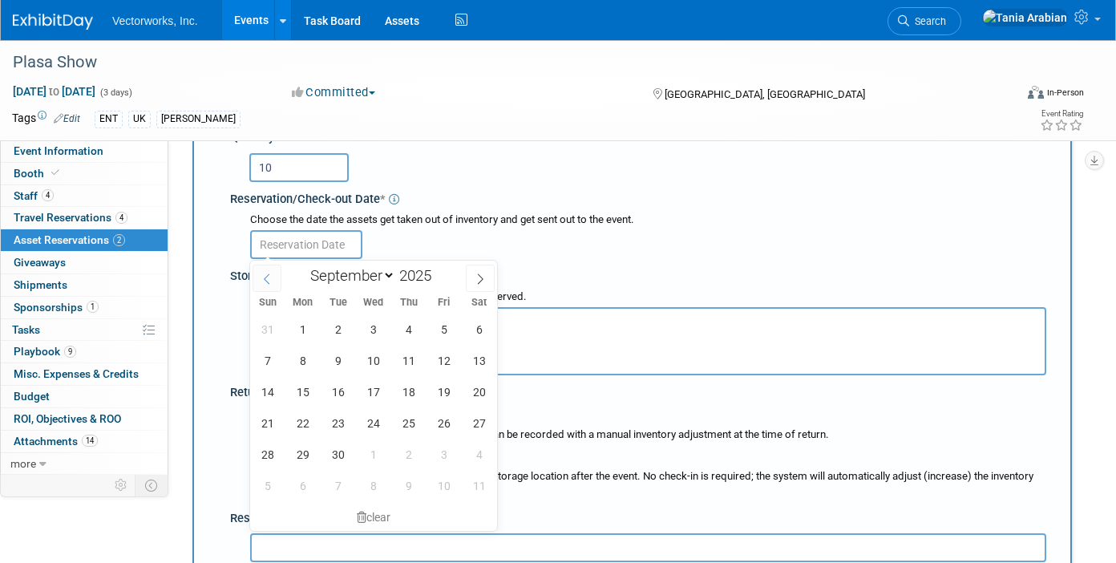
click at [266, 275] on icon at bounding box center [266, 278] width 11 height 11
select select "7"
click at [370, 451] on span "27" at bounding box center [373, 453] width 31 height 31
type input "[DATE]"
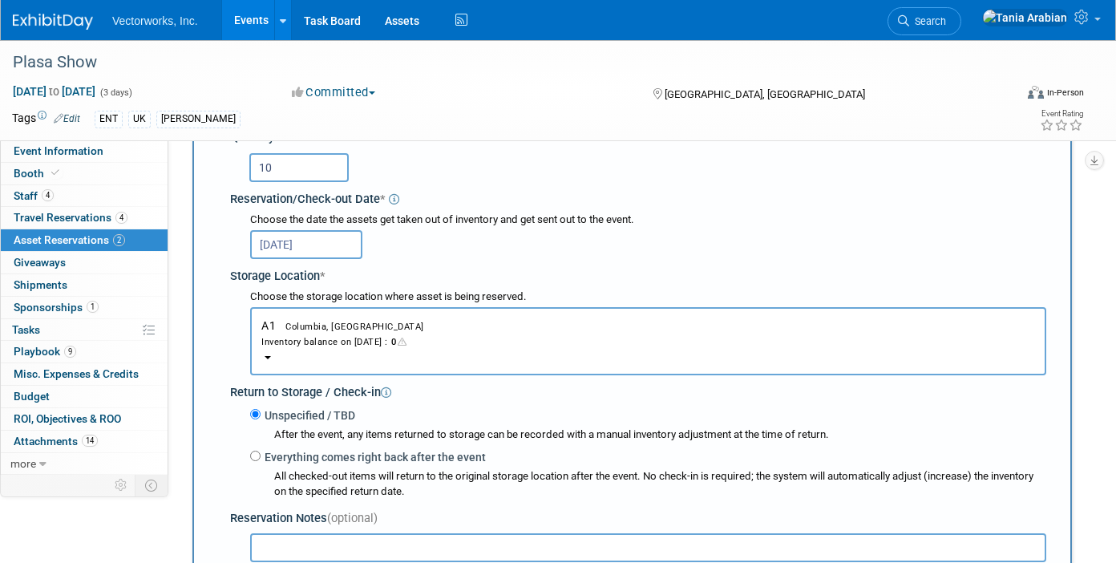
click at [333, 338] on div "Inventory balance on [DATE] : 0" at bounding box center [648, 340] width 774 height 15
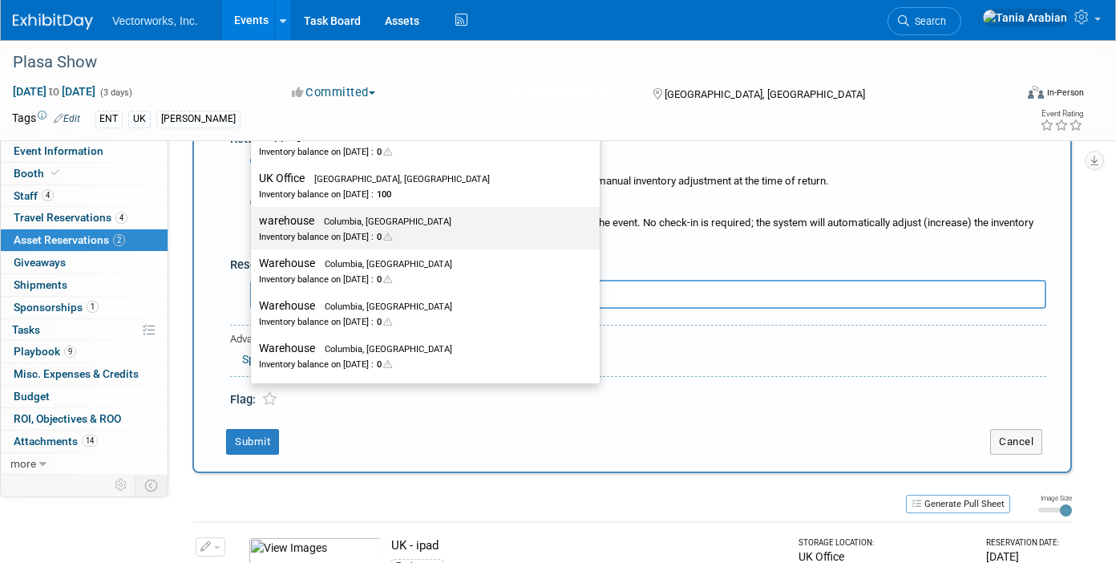
scroll to position [2508, 0]
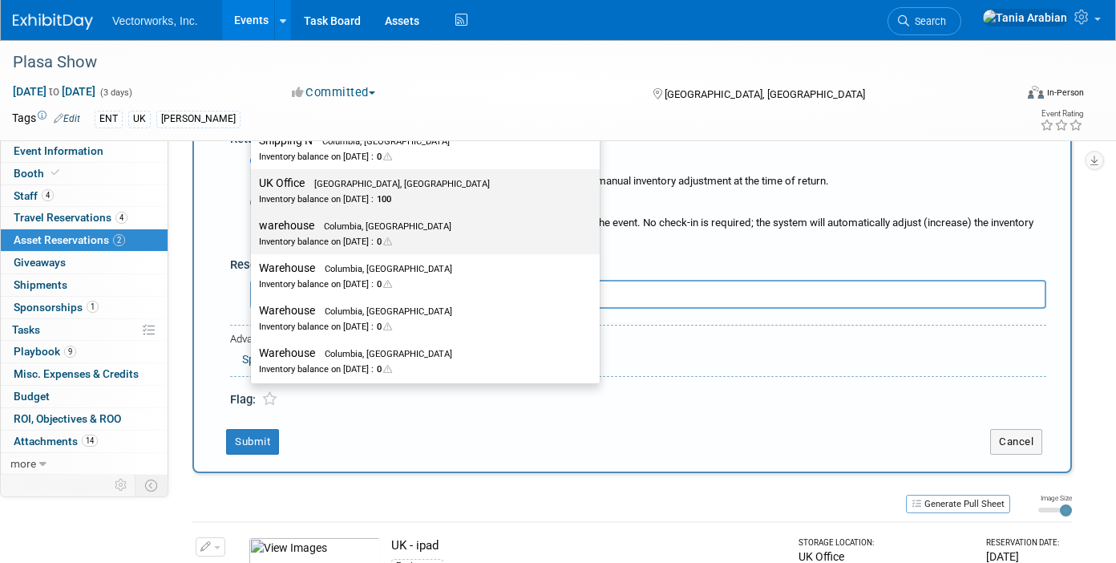
click at [297, 192] on div "Inventory balance on [DATE] : 100" at bounding box center [413, 198] width 309 height 15
click at [253, 188] on input "UK Office [GEOGRAPHIC_DATA], [GEOGRAPHIC_DATA] Inventory balance on [DATE] : 100" at bounding box center [248, 183] width 10 height 10
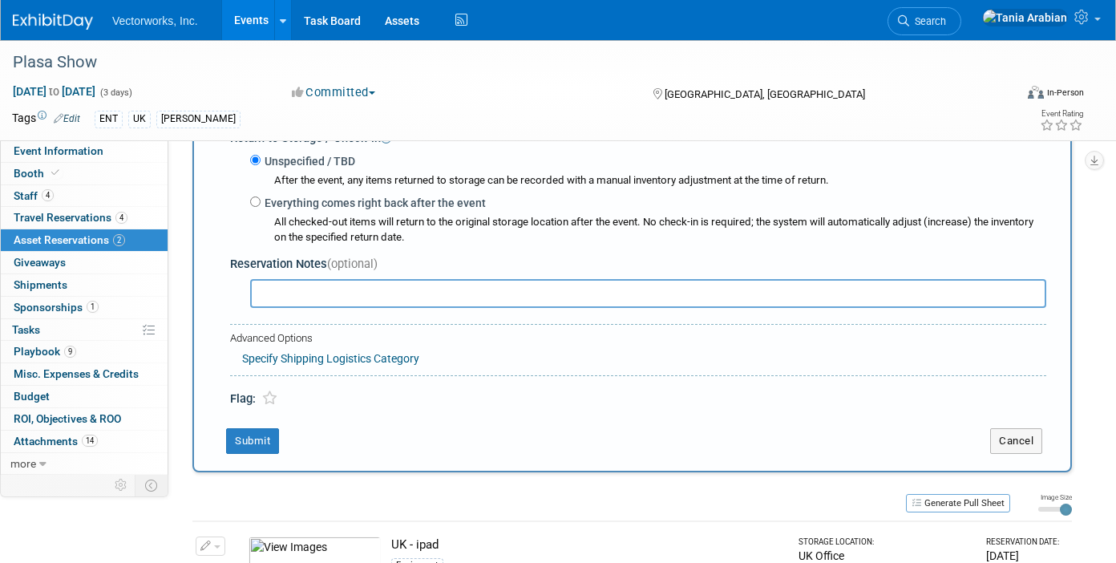
select select "11224114"
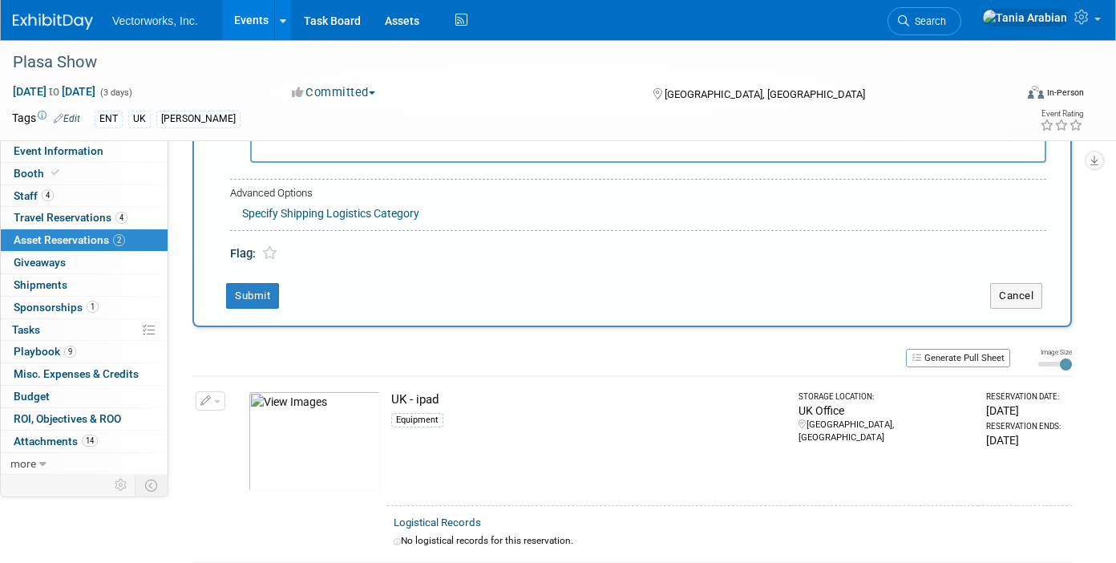
scroll to position [745, 0]
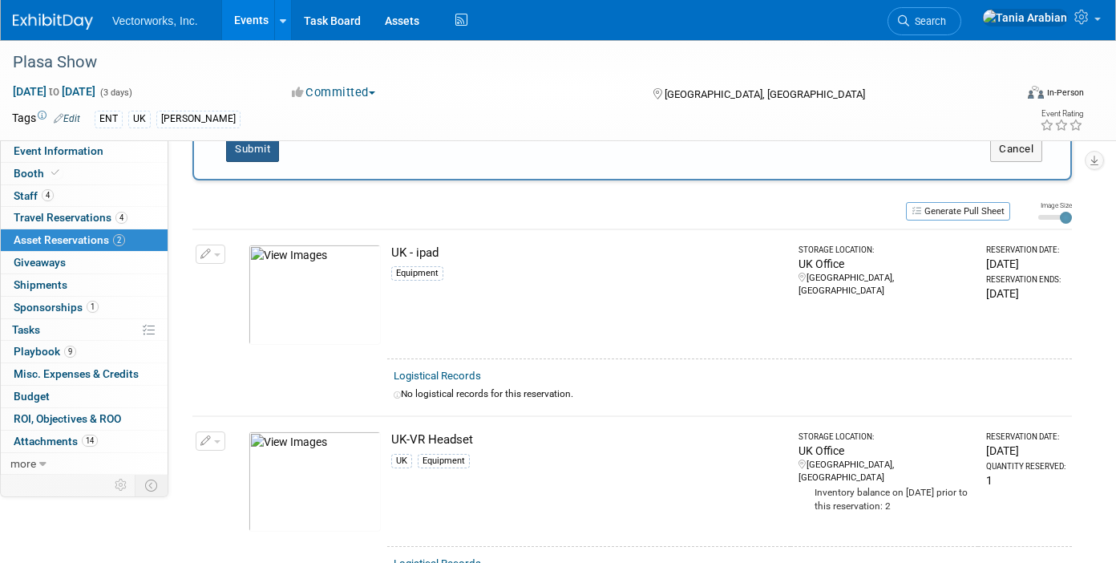
click at [252, 152] on button "Submit" at bounding box center [252, 149] width 53 height 26
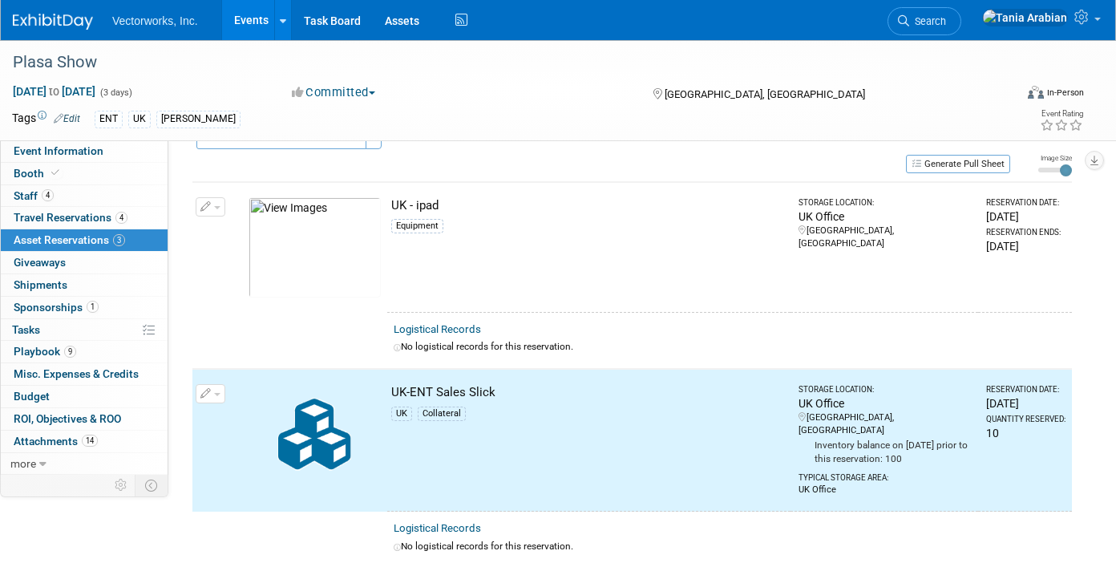
scroll to position [0, 0]
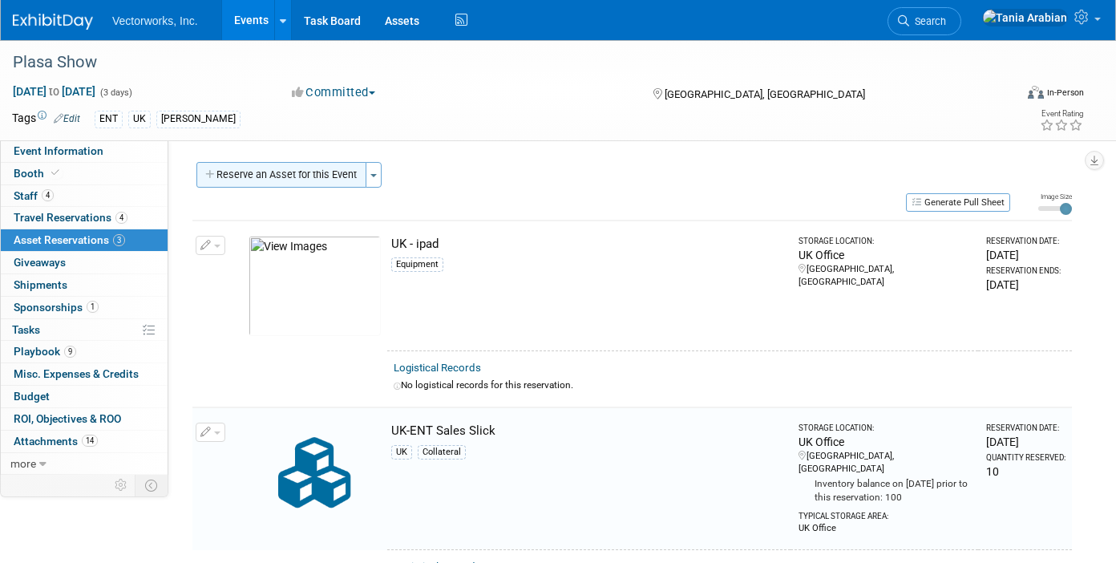
click at [280, 184] on button "Reserve an Asset for this Event" at bounding box center [281, 175] width 170 height 26
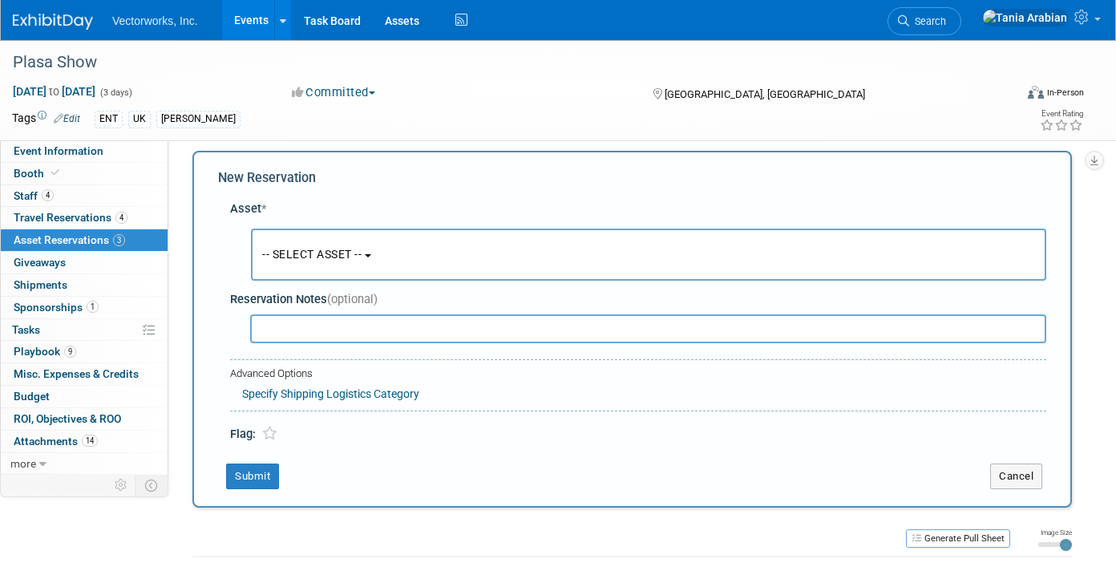
scroll to position [15, 0]
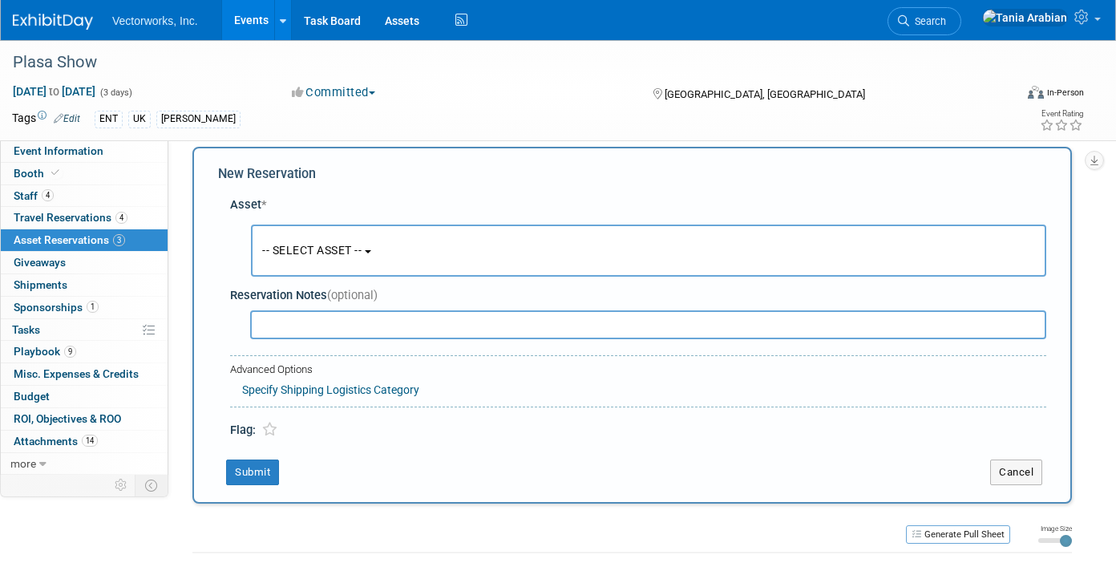
click at [322, 248] on span "-- SELECT ASSET --" at bounding box center [311, 250] width 99 height 13
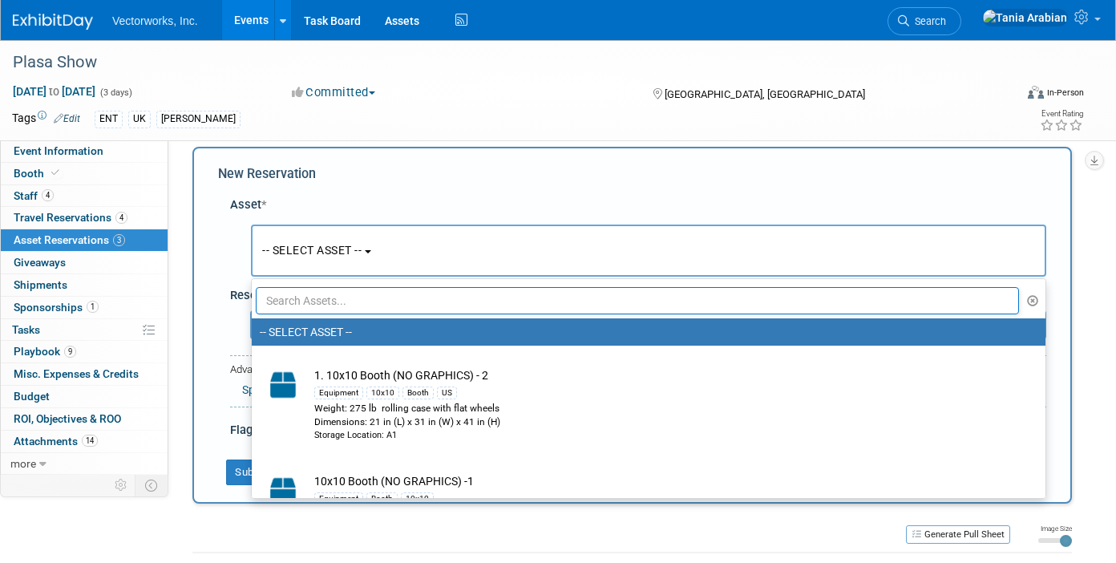
click at [366, 287] on input "text" at bounding box center [637, 300] width 763 height 27
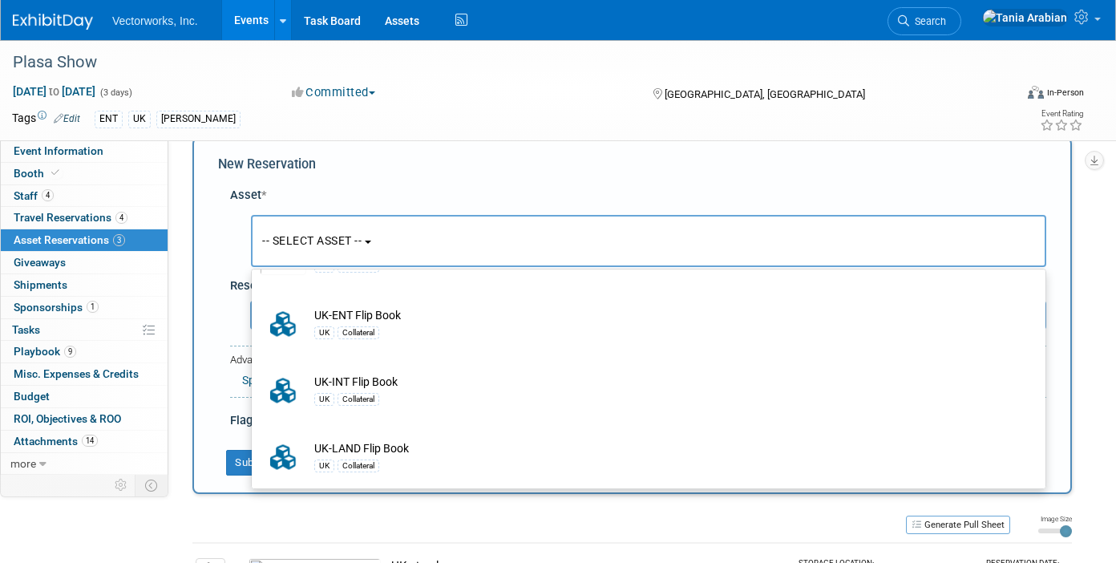
scroll to position [38, 0]
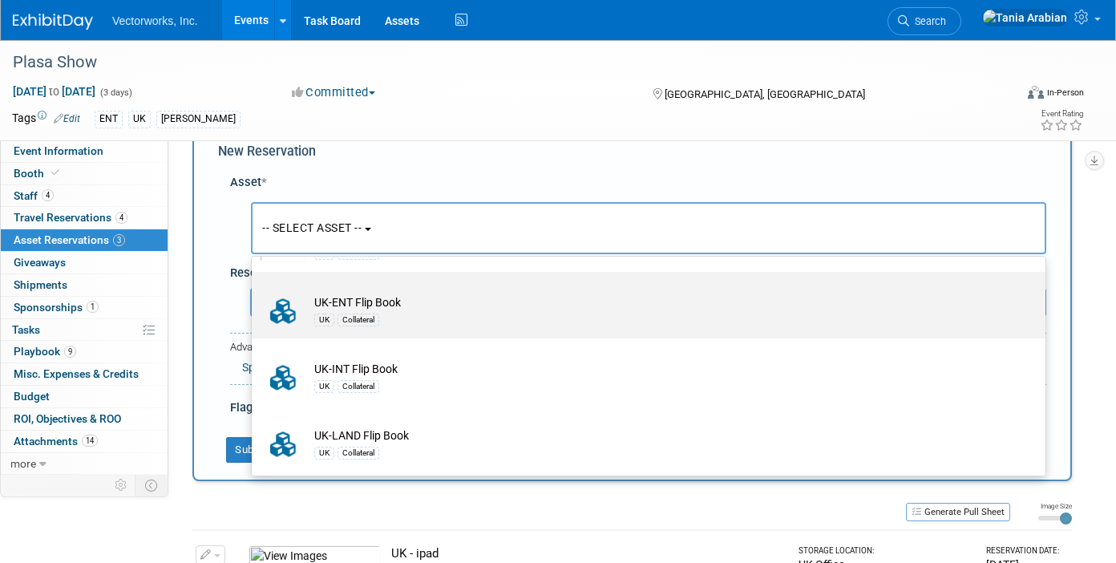
type input "flip"
click at [387, 301] on td "UK-ENT Flip Book UK Collateral" at bounding box center [659, 310] width 707 height 35
click at [254, 291] on input "UK-ENT Flip Book UK Collateral" at bounding box center [249, 286] width 10 height 10
select select "10728848"
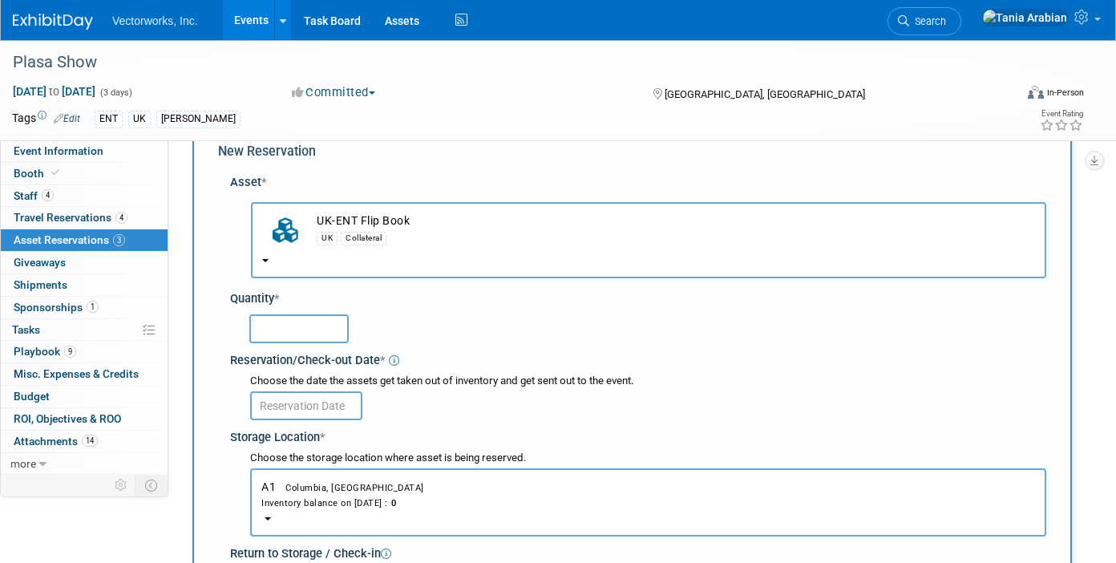
click at [321, 325] on input "text" at bounding box center [298, 328] width 99 height 29
type input "10"
click at [311, 408] on input "text" at bounding box center [306, 405] width 112 height 29
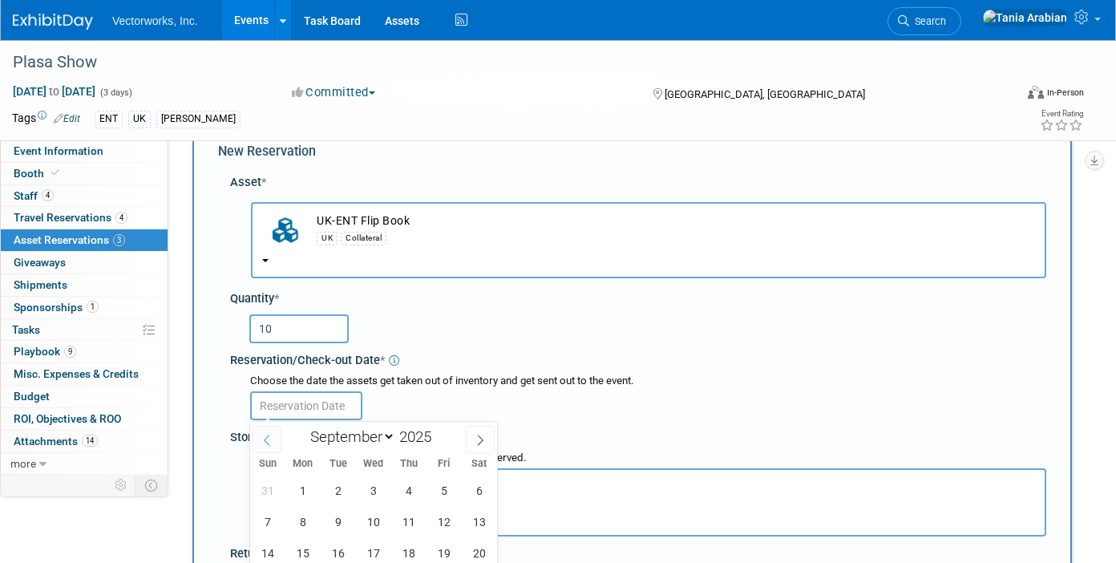
click at [269, 442] on icon at bounding box center [266, 439] width 11 height 11
select select "7"
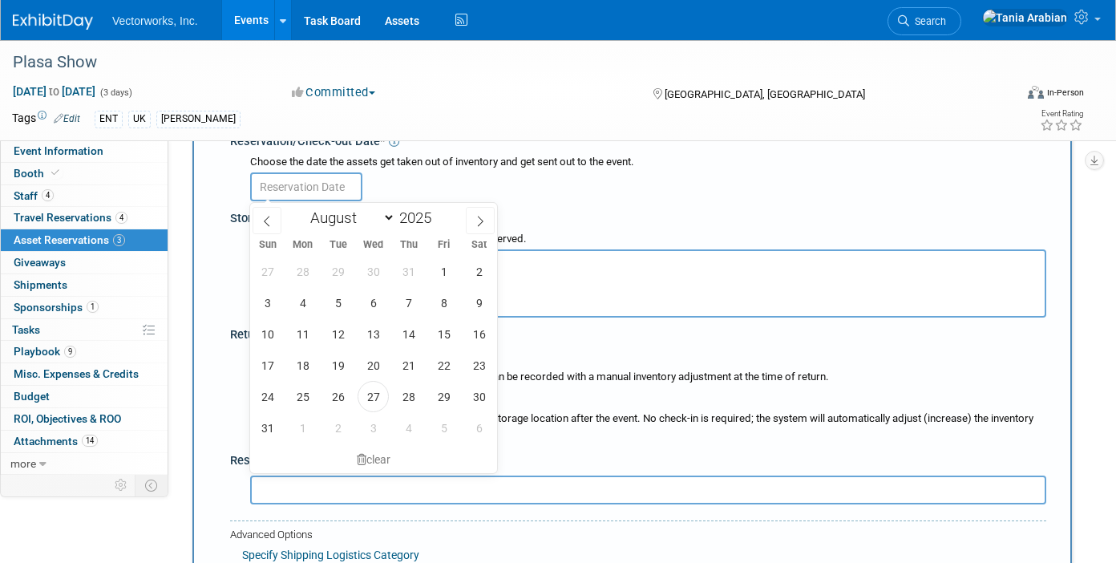
scroll to position [272, 0]
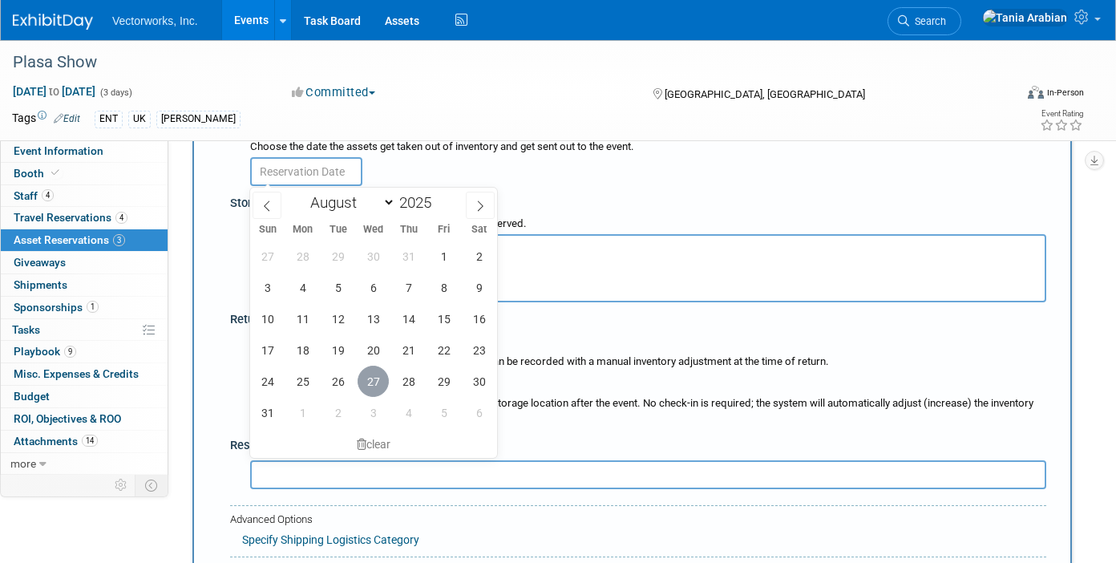
click at [372, 386] on span "27" at bounding box center [373, 381] width 31 height 31
type input "[DATE]"
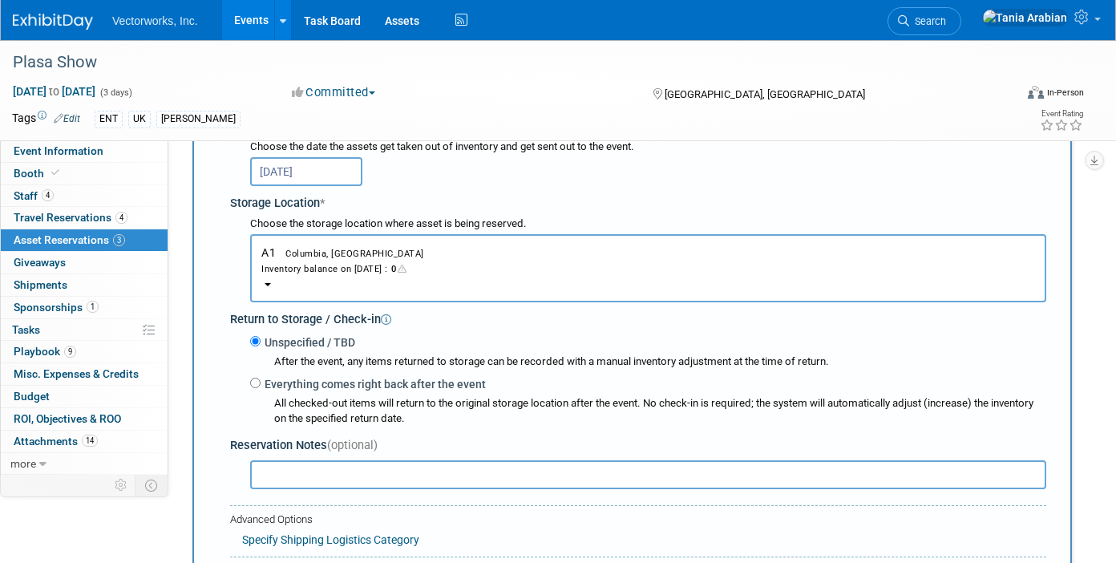
click at [367, 266] on div "Inventory balance on [DATE] : 0" at bounding box center [648, 268] width 774 height 15
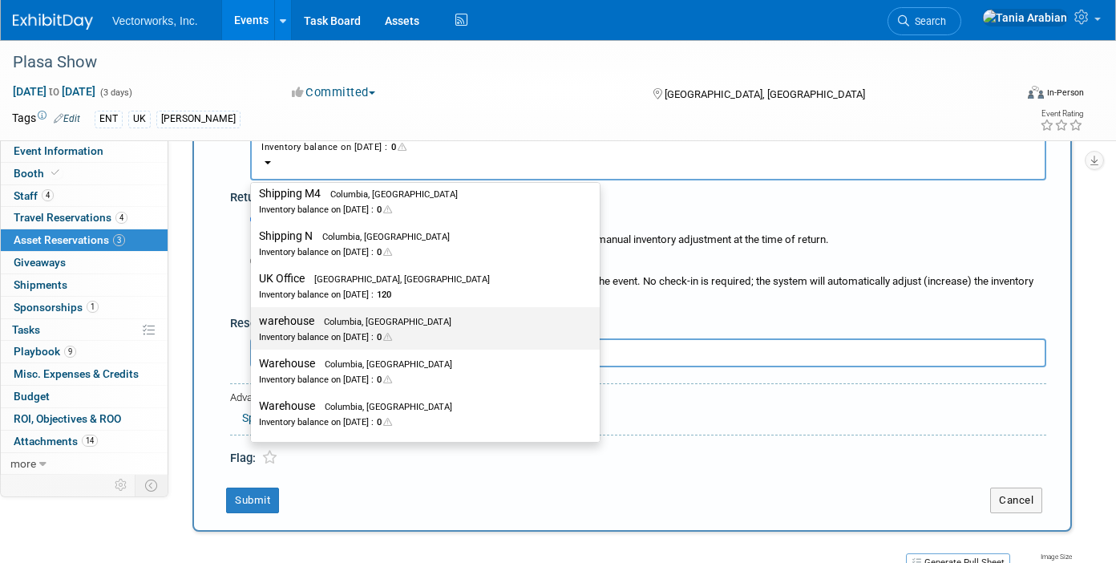
scroll to position [2470, 0]
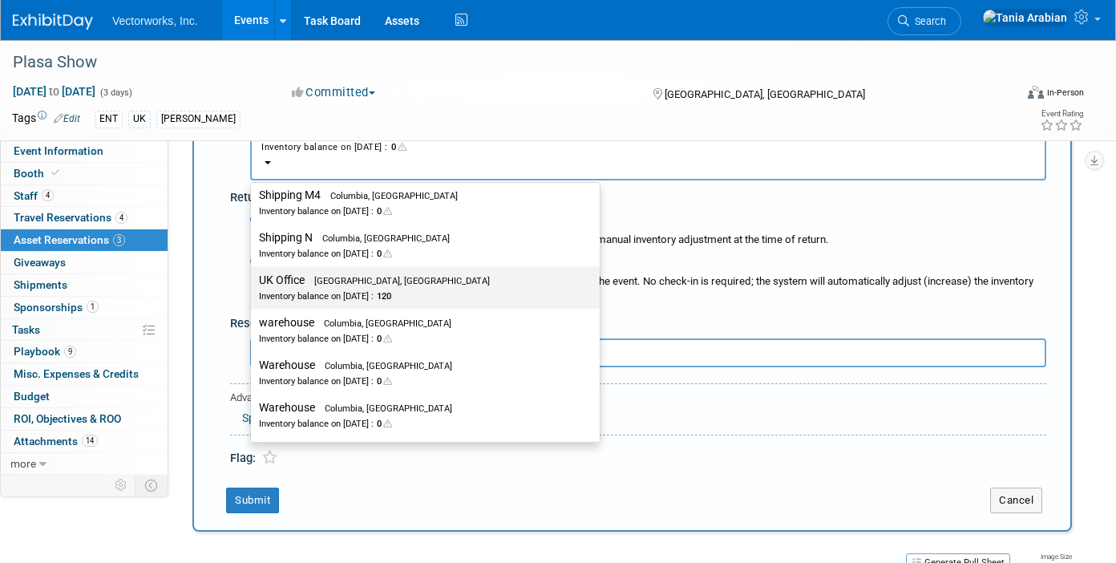
click at [367, 295] on div "Inventory balance on [DATE] : 120" at bounding box center [413, 295] width 309 height 15
click at [253, 285] on input "UK Office [GEOGRAPHIC_DATA], [GEOGRAPHIC_DATA] Inventory balance on [DATE] : 120" at bounding box center [248, 280] width 10 height 10
select select "11224114"
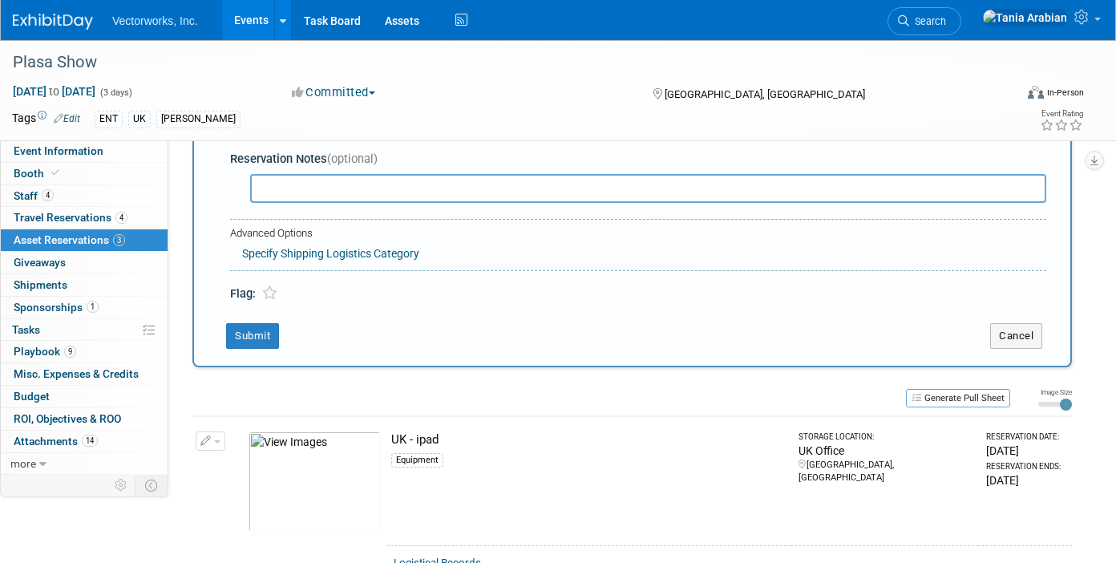
scroll to position [596, 0]
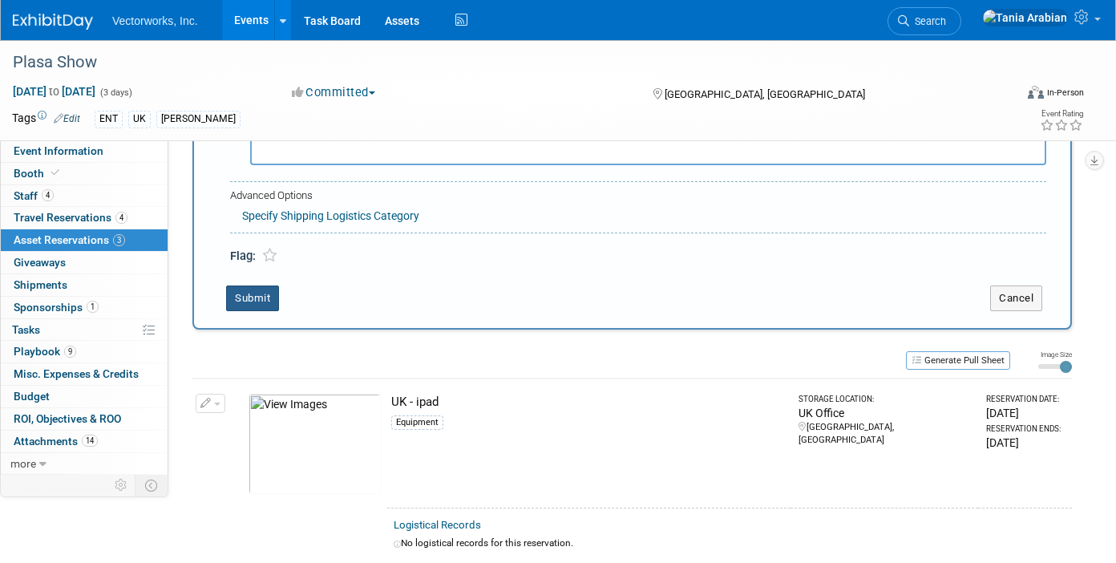
click at [261, 297] on button "Submit" at bounding box center [252, 298] width 53 height 26
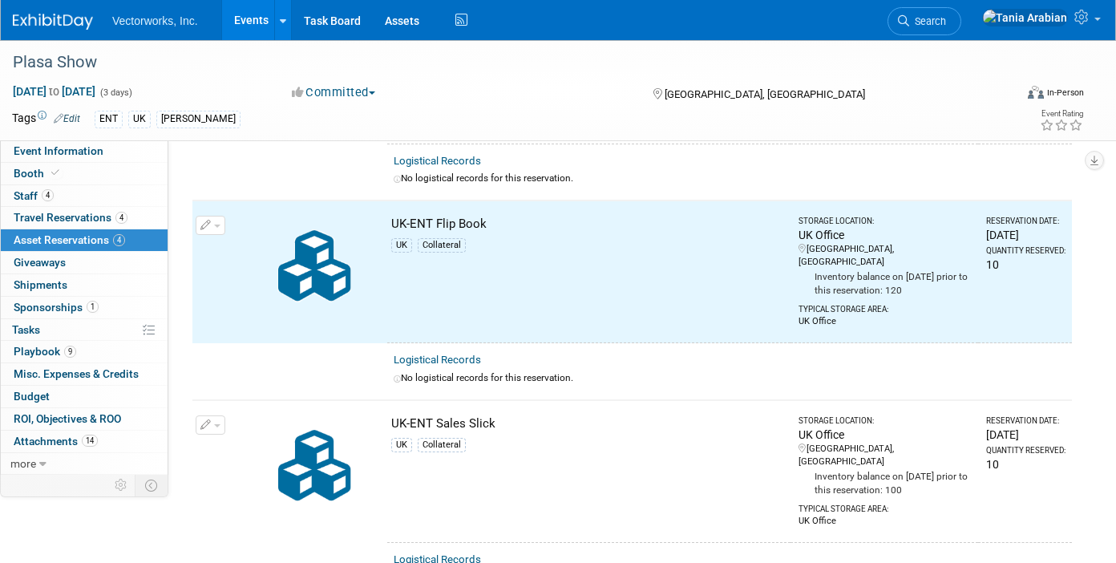
scroll to position [0, 0]
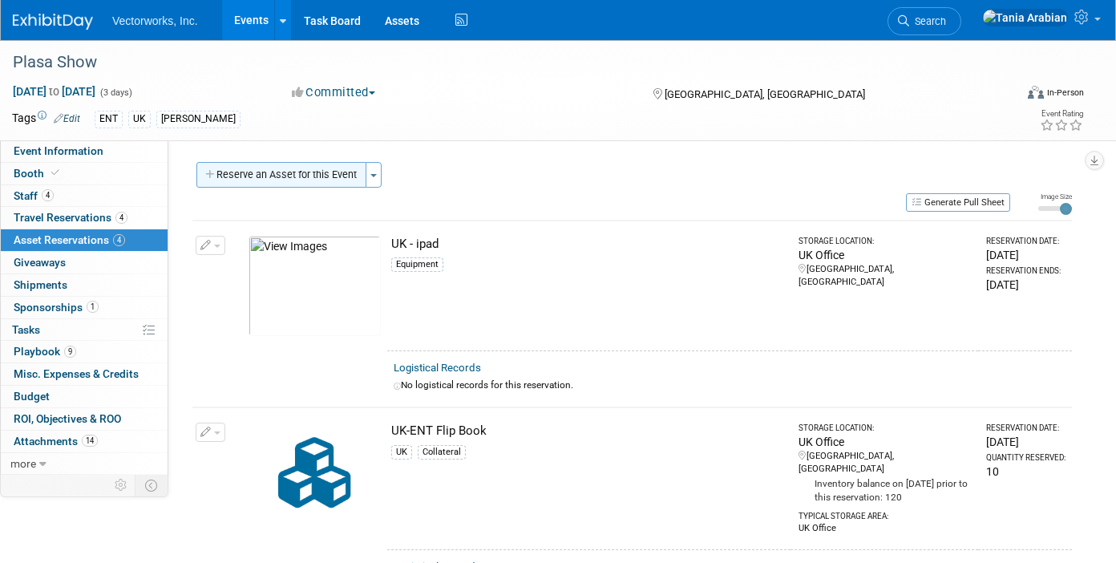
click at [285, 176] on button "Reserve an Asset for this Event" at bounding box center [281, 175] width 170 height 26
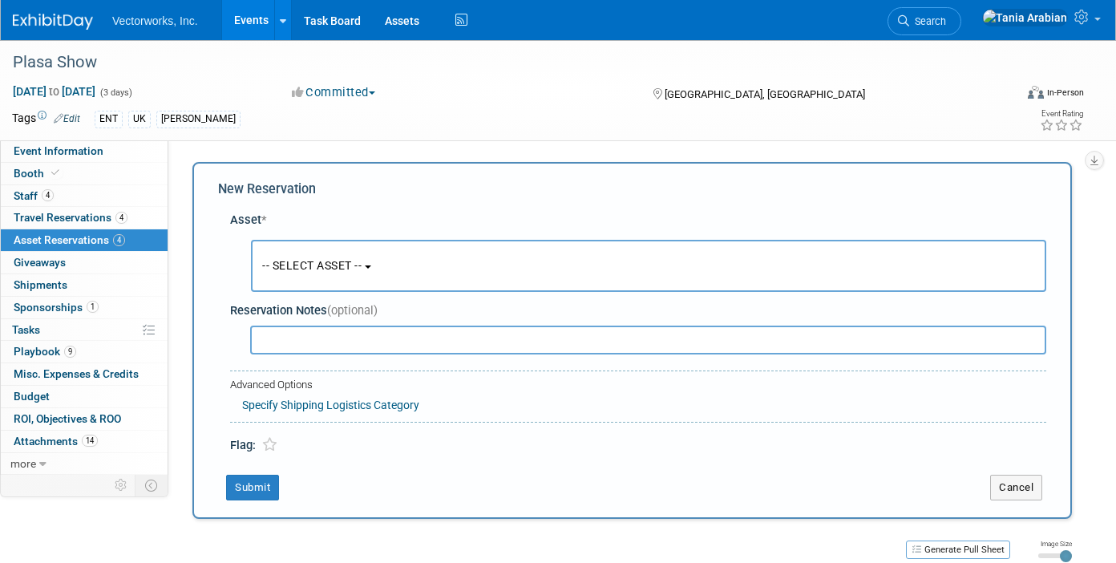
scroll to position [15, 0]
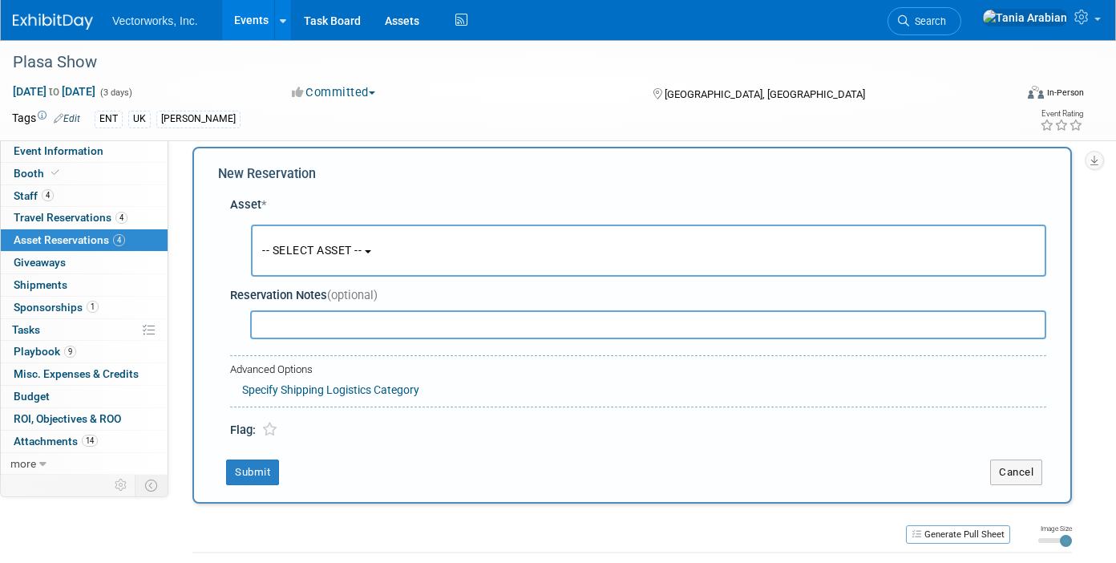
click at [295, 253] on span "-- SELECT ASSET --" at bounding box center [311, 250] width 99 height 13
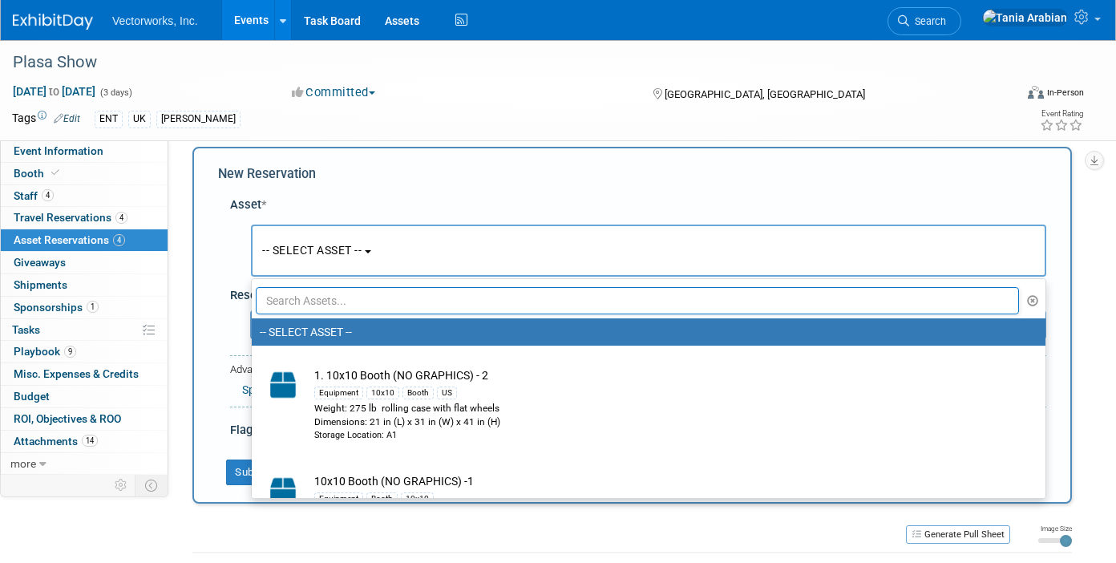
click at [294, 304] on input "text" at bounding box center [637, 300] width 763 height 27
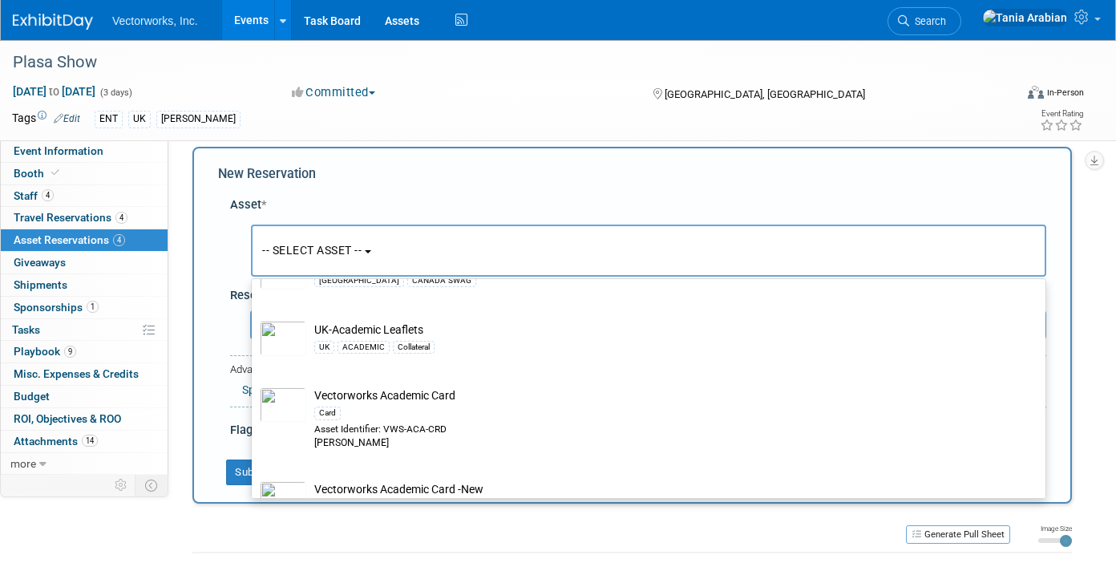
scroll to position [1348, 0]
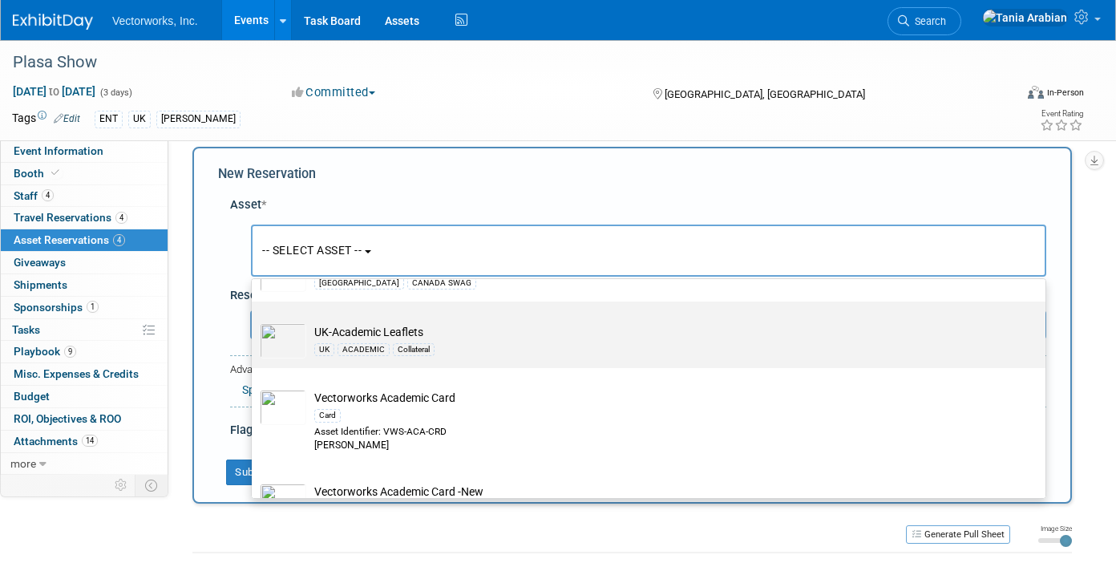
type input "aca"
click at [401, 331] on td "UK-Academic Leaflets UK ACADEMIC Collateral" at bounding box center [659, 340] width 707 height 35
click at [254, 321] on input "UK-Academic Leaflets UK ACADEMIC Collateral" at bounding box center [249, 315] width 10 height 10
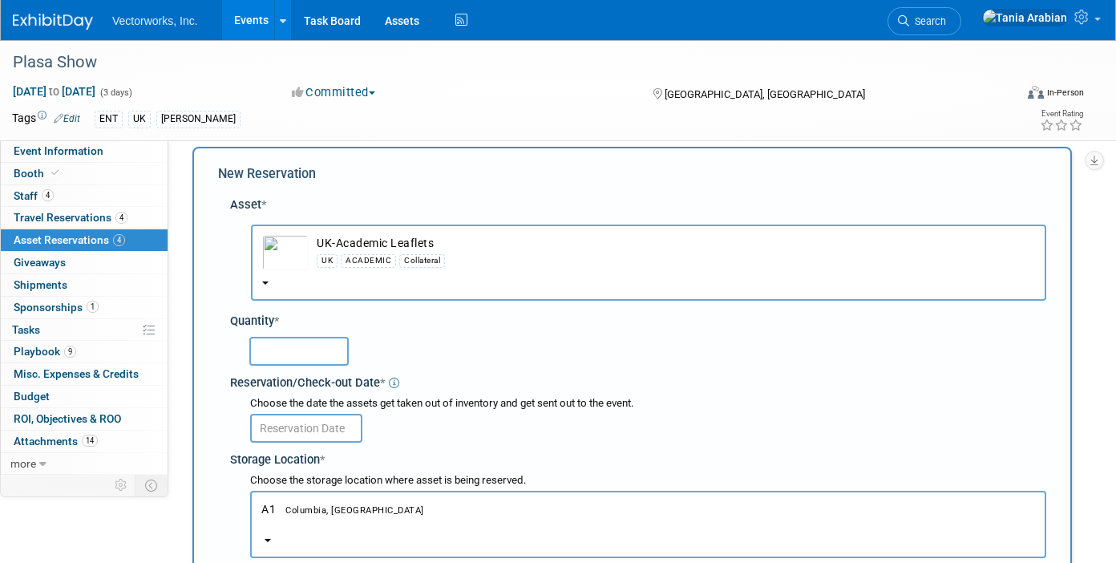
select select "10728841"
click at [276, 350] on input "text" at bounding box center [298, 351] width 99 height 29
type input "10"
click at [308, 434] on input "text" at bounding box center [306, 428] width 112 height 29
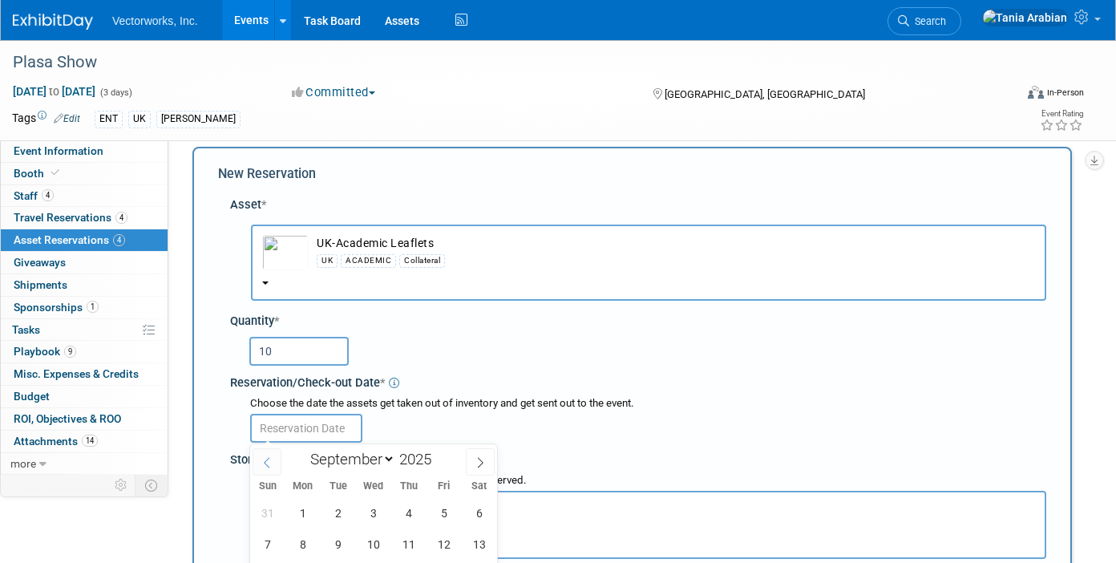
click at [268, 457] on icon at bounding box center [266, 462] width 11 height 11
select select "7"
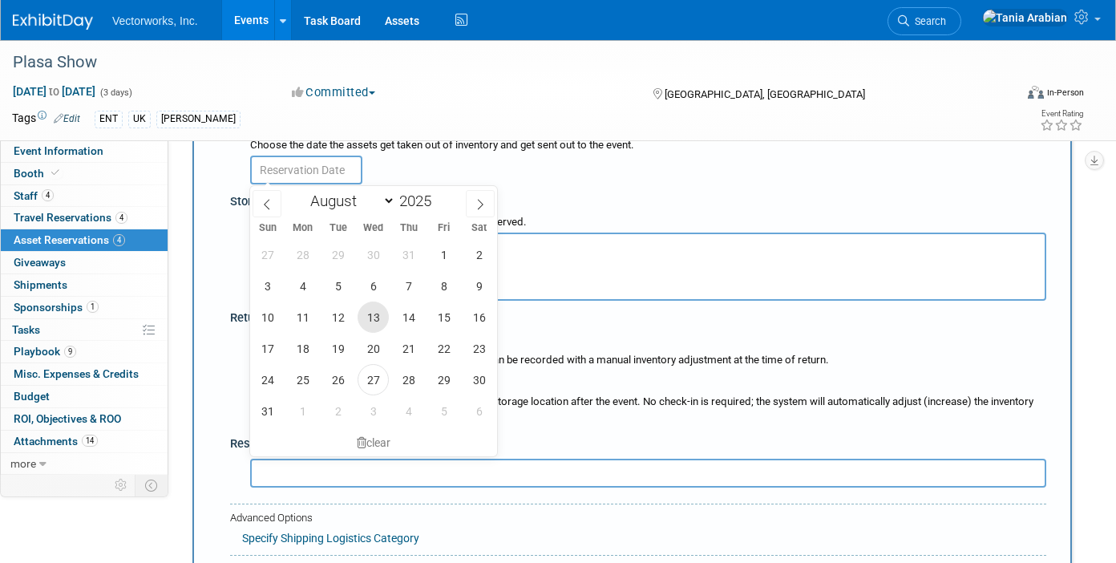
scroll to position [284, 0]
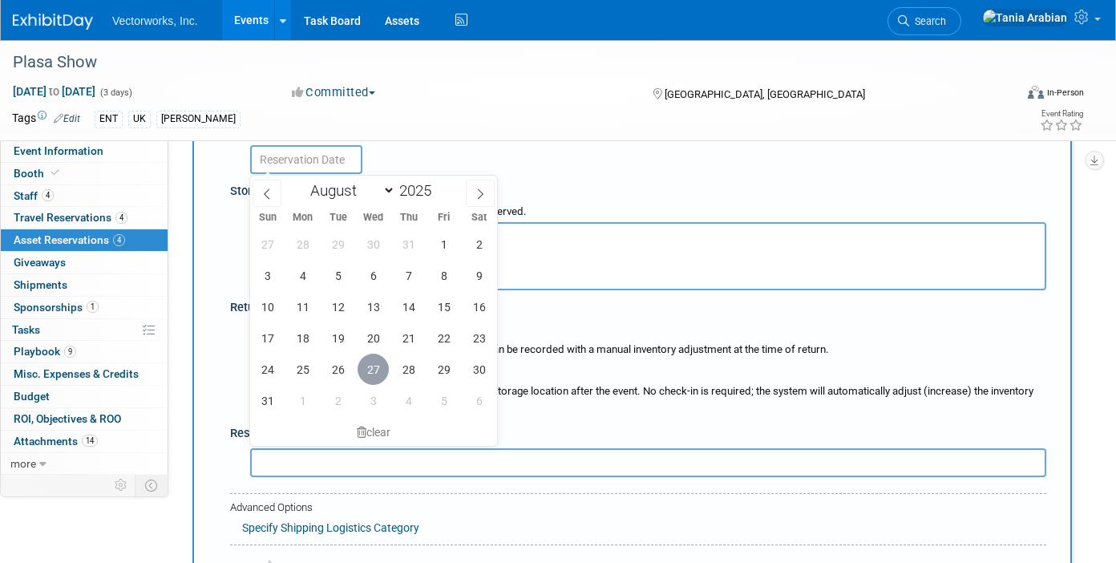
click at [378, 365] on span "27" at bounding box center [373, 369] width 31 height 31
type input "[DATE]"
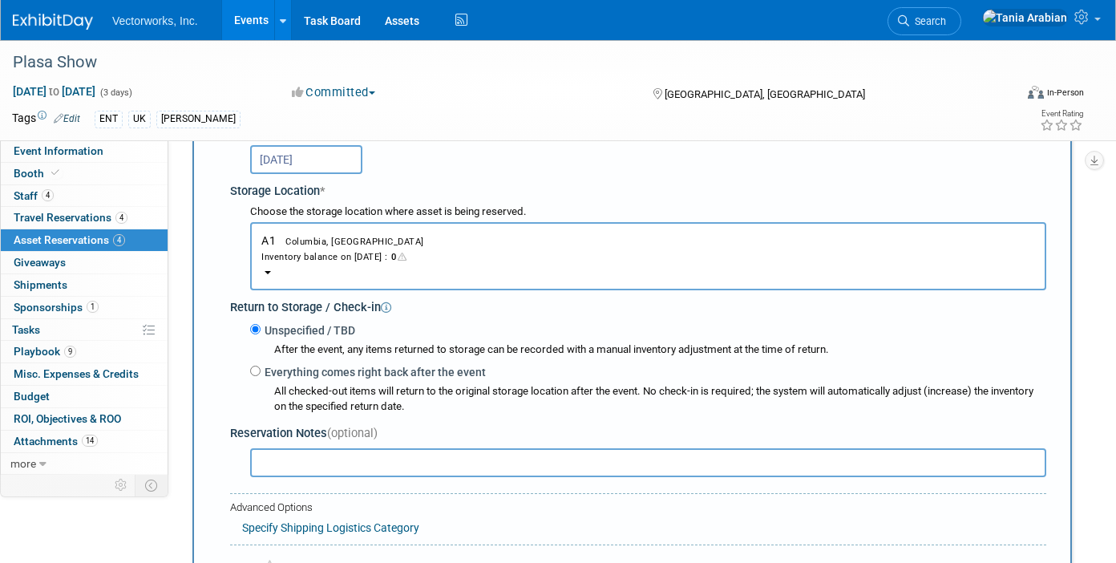
click at [339, 253] on div "Inventory balance on [DATE] : 0" at bounding box center [648, 256] width 774 height 15
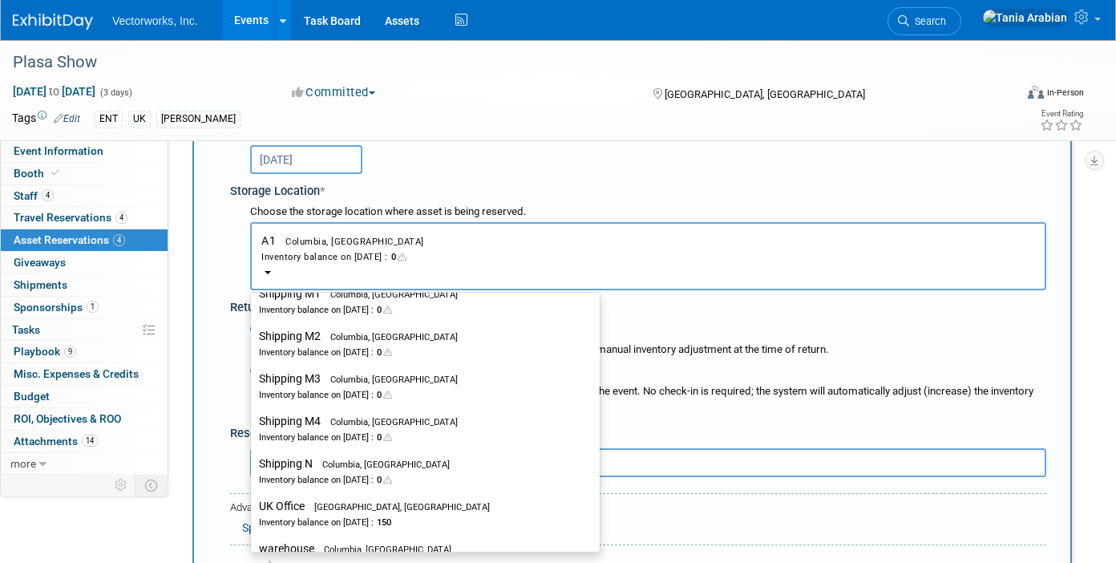
scroll to position [2553, 0]
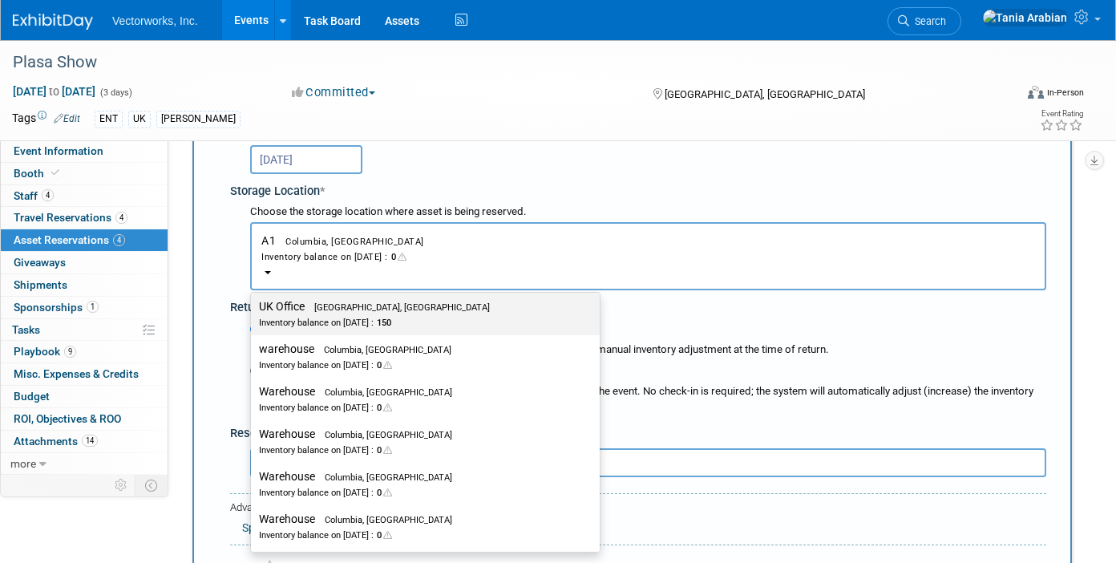
click at [332, 319] on div "Inventory balance on [DATE] : 150" at bounding box center [413, 321] width 309 height 15
click at [253, 312] on input "UK Office [GEOGRAPHIC_DATA], [GEOGRAPHIC_DATA] Inventory balance on [DATE] : 150" at bounding box center [248, 306] width 10 height 10
select select "11224114"
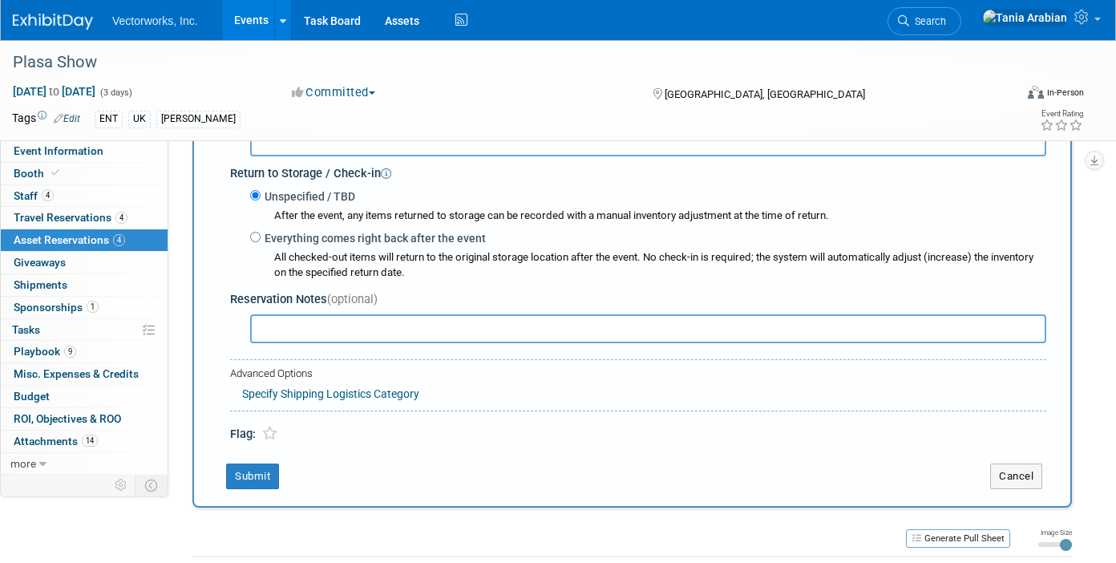
scroll to position [455, 0]
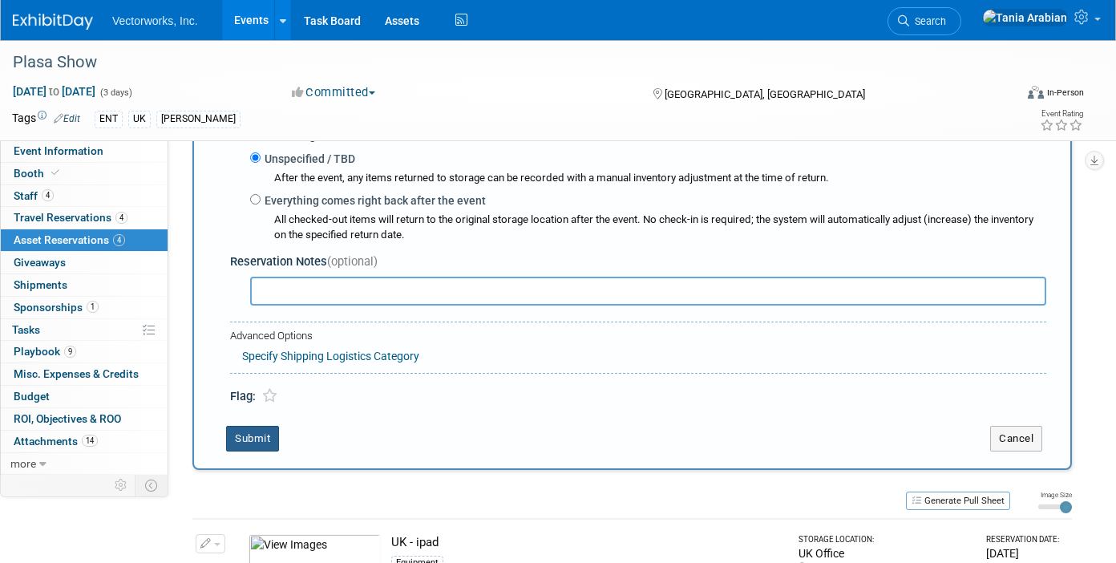
click at [264, 427] on button "Submit" at bounding box center [252, 439] width 53 height 26
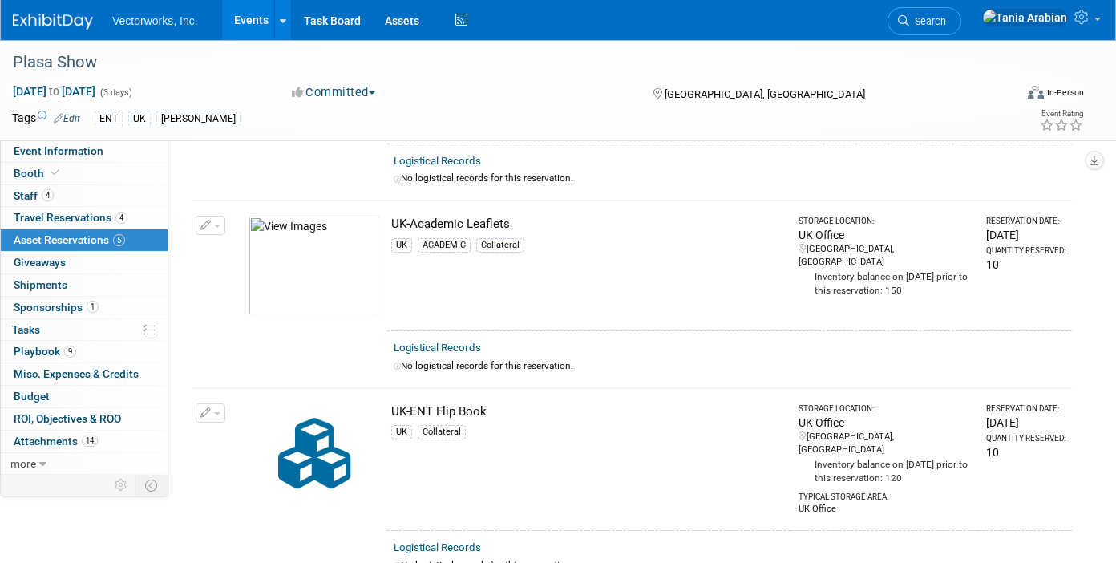
scroll to position [0, 0]
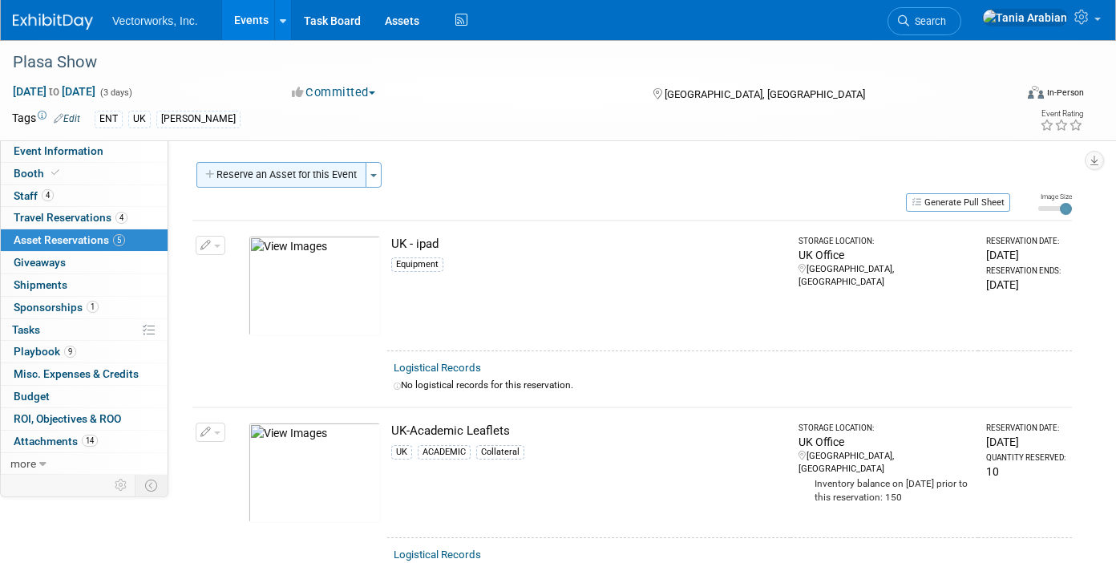
click at [305, 176] on button "Reserve an Asset for this Event" at bounding box center [281, 175] width 170 height 26
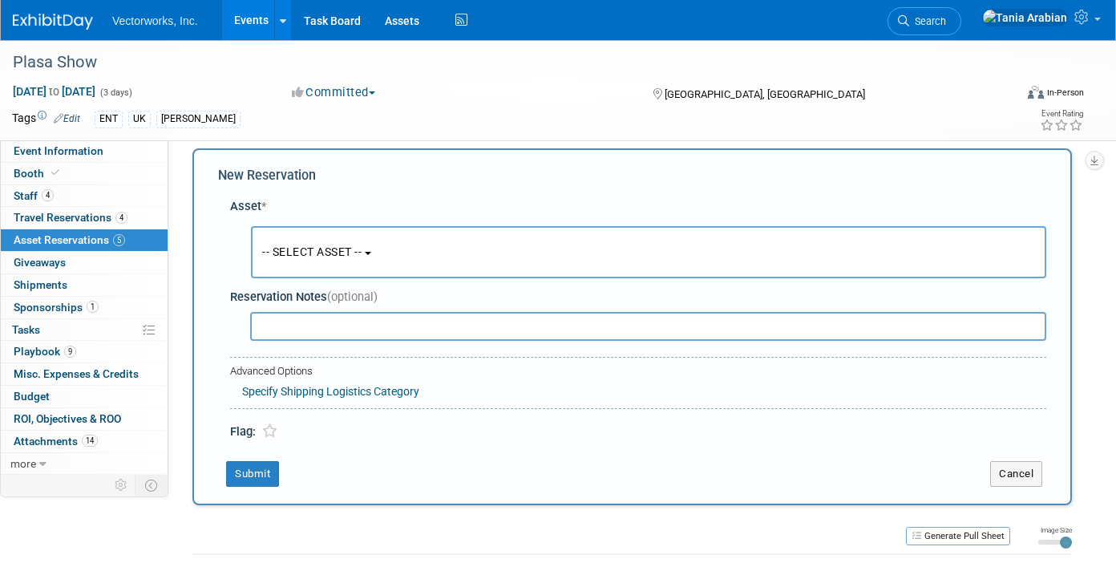
scroll to position [15, 0]
click at [321, 244] on span "-- SELECT ASSET --" at bounding box center [311, 250] width 99 height 13
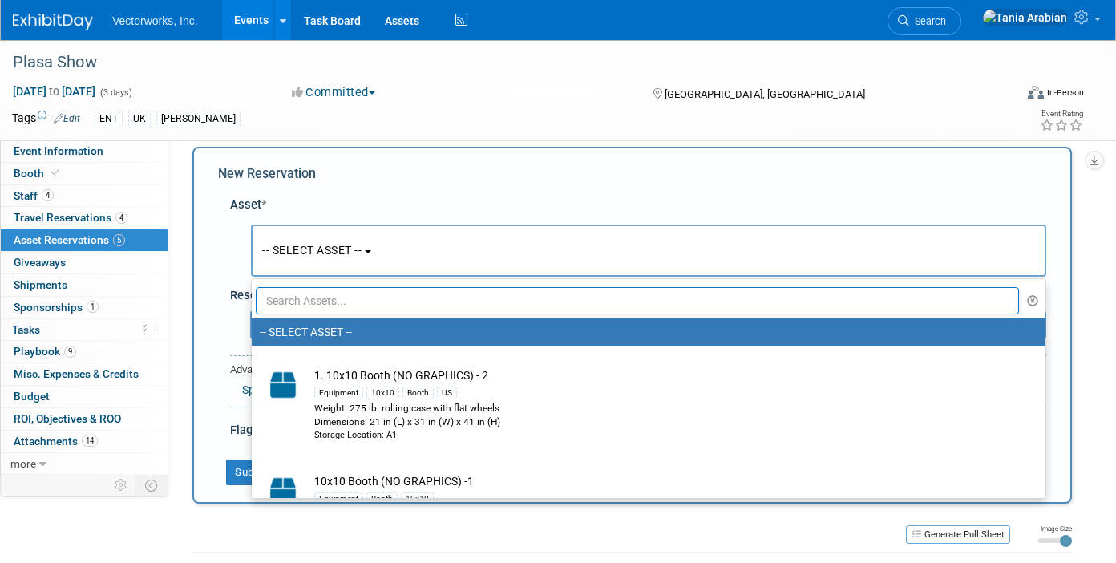
click at [334, 313] on input "text" at bounding box center [637, 300] width 763 height 27
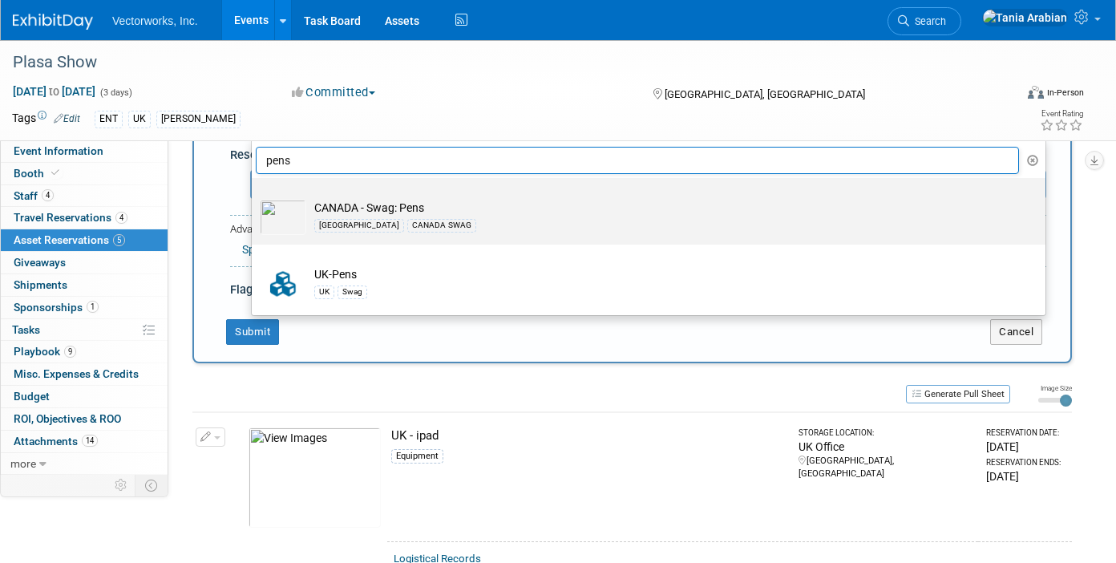
scroll to position [13, 0]
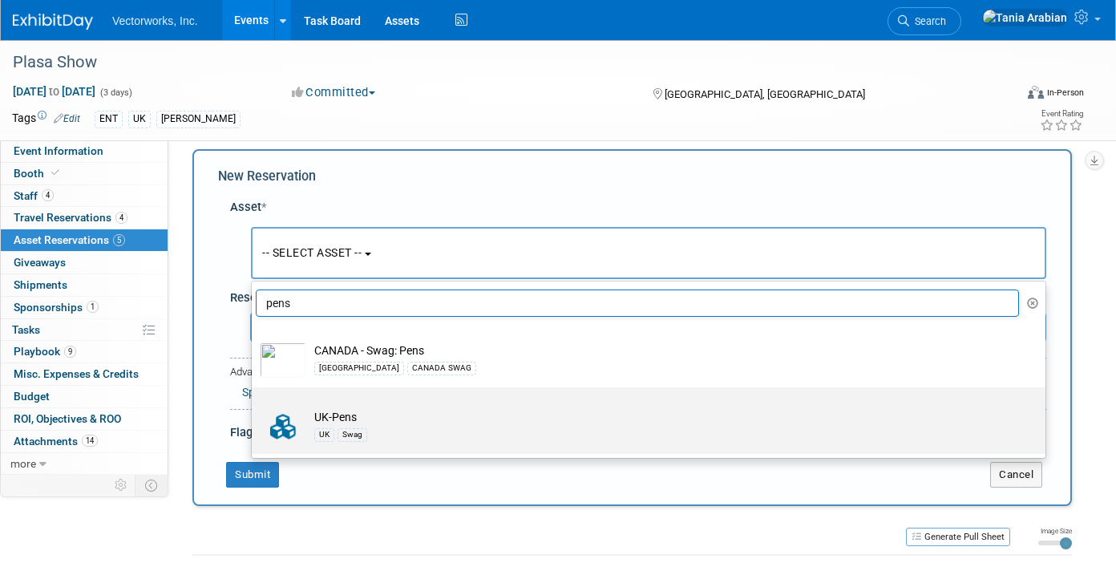
type input "pens"
click at [348, 409] on td "UK-Pens UK Swag" at bounding box center [659, 426] width 707 height 35
click at [254, 406] on input "UK-Pens UK Swag" at bounding box center [249, 401] width 10 height 10
select select "10728854"
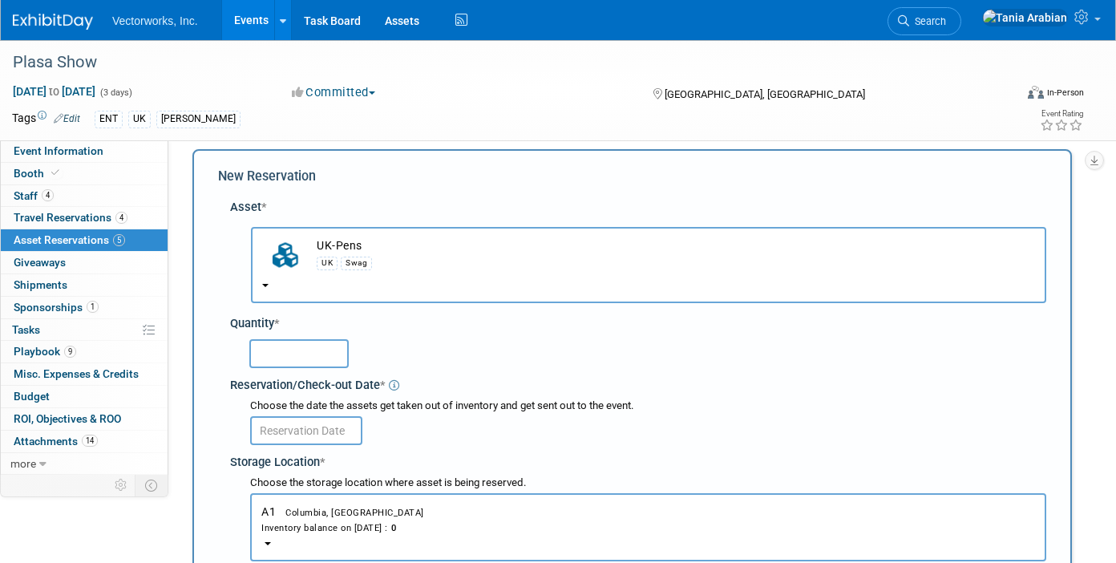
click at [294, 341] on input "text" at bounding box center [298, 353] width 99 height 29
type input "10"
click at [296, 432] on input "text" at bounding box center [306, 430] width 112 height 29
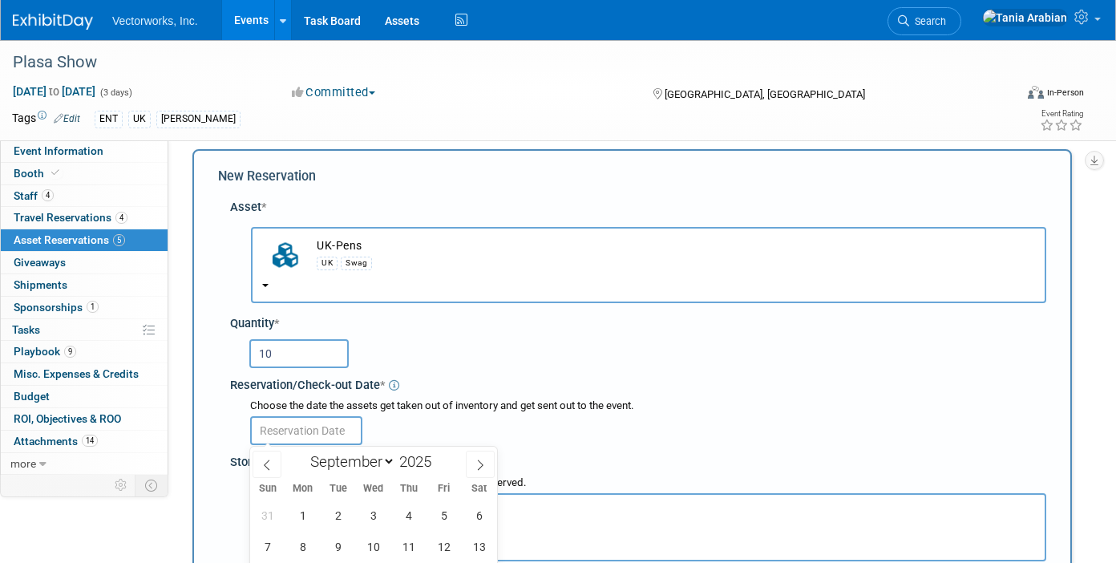
scroll to position [10, 0]
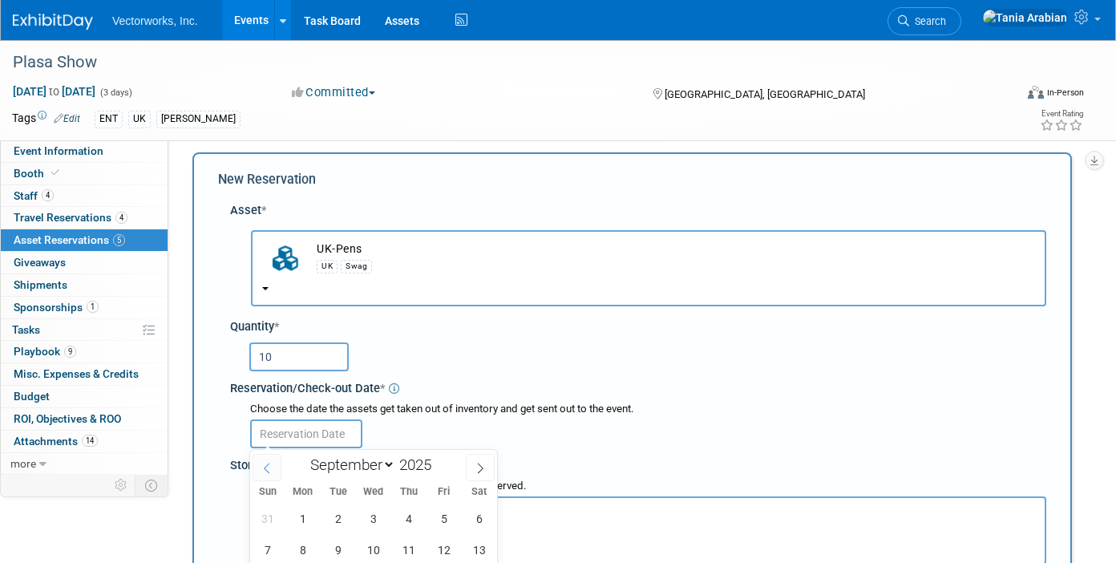
drag, startPoint x: 271, startPoint y: 469, endPoint x: 295, endPoint y: 467, distance: 24.2
click at [272, 469] on icon at bounding box center [266, 468] width 11 height 11
select select "7"
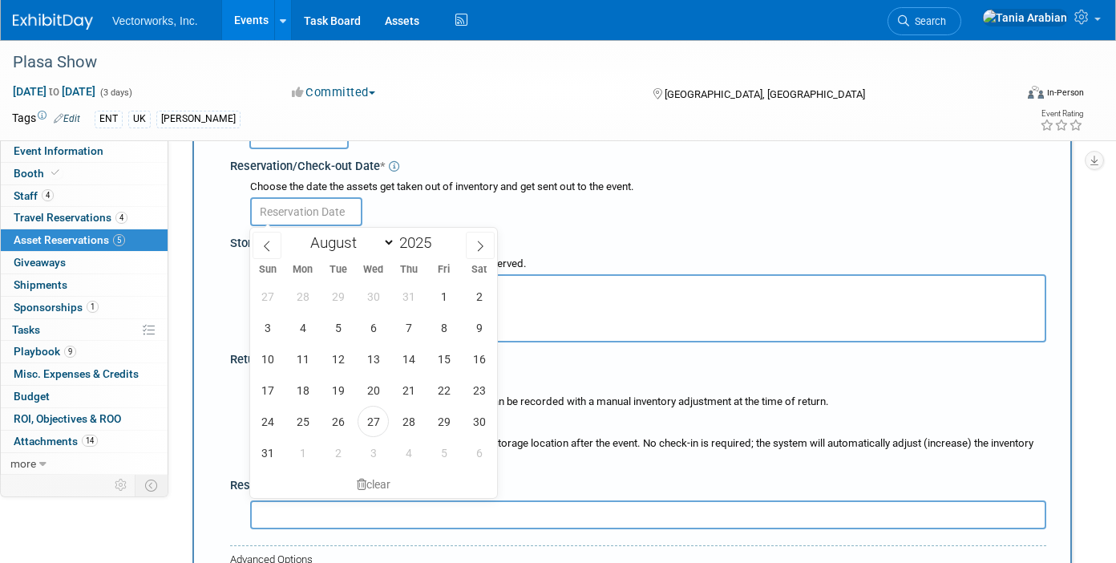
scroll to position [267, 0]
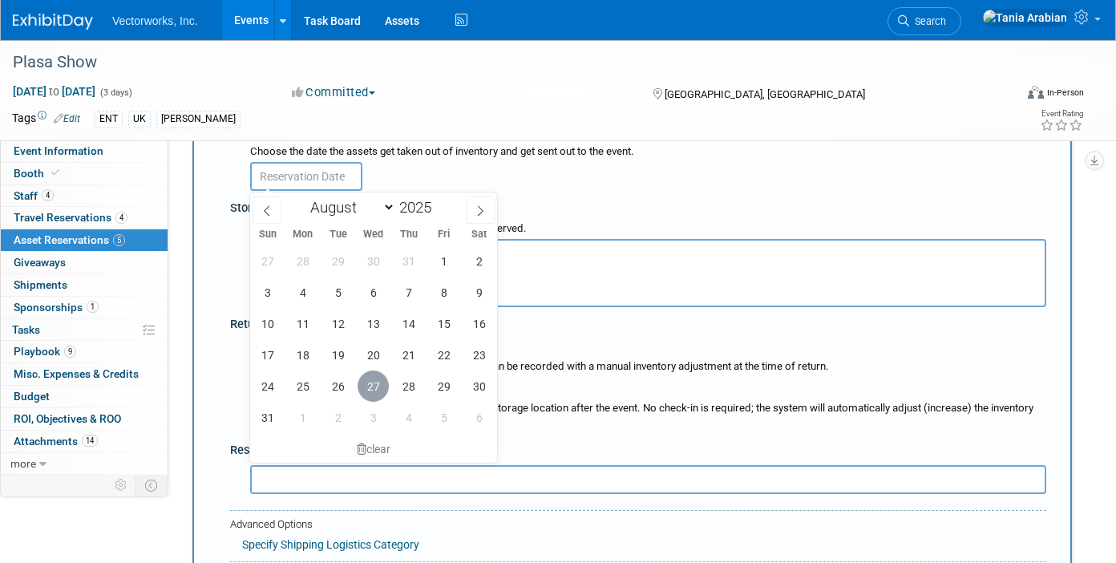
click at [374, 386] on span "27" at bounding box center [373, 385] width 31 height 31
type input "[DATE]"
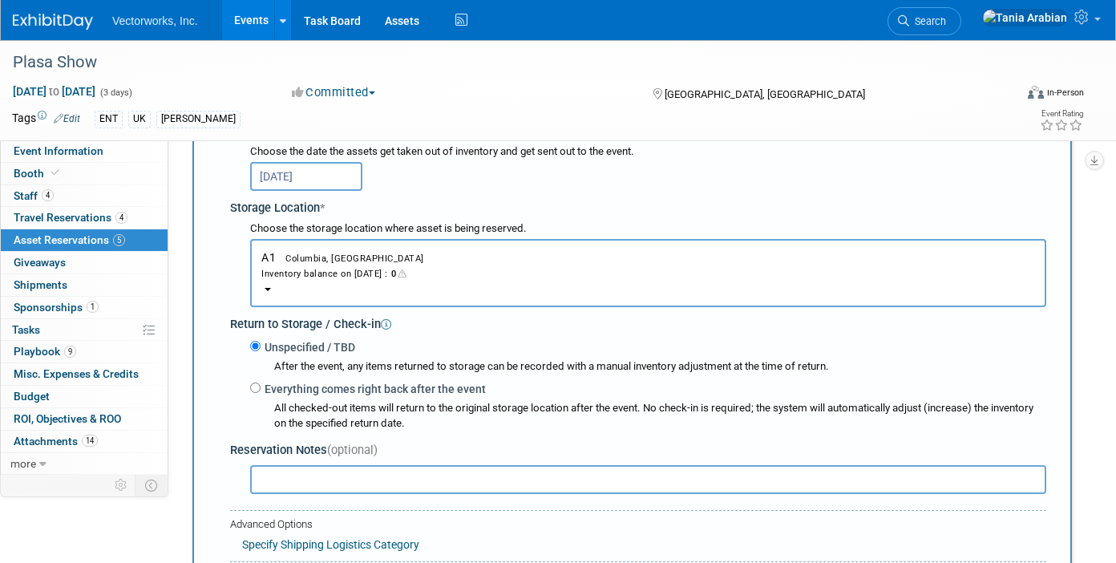
click at [371, 261] on button "A1 Columbia, MD Inventory balance on [DATE] : 0" at bounding box center [648, 273] width 796 height 68
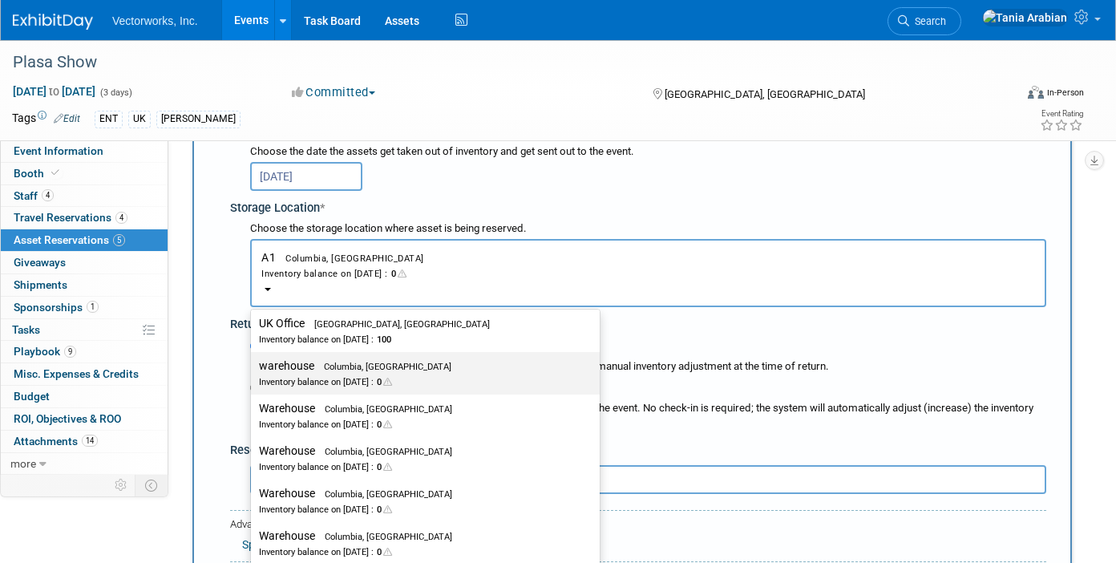
scroll to position [270, 0]
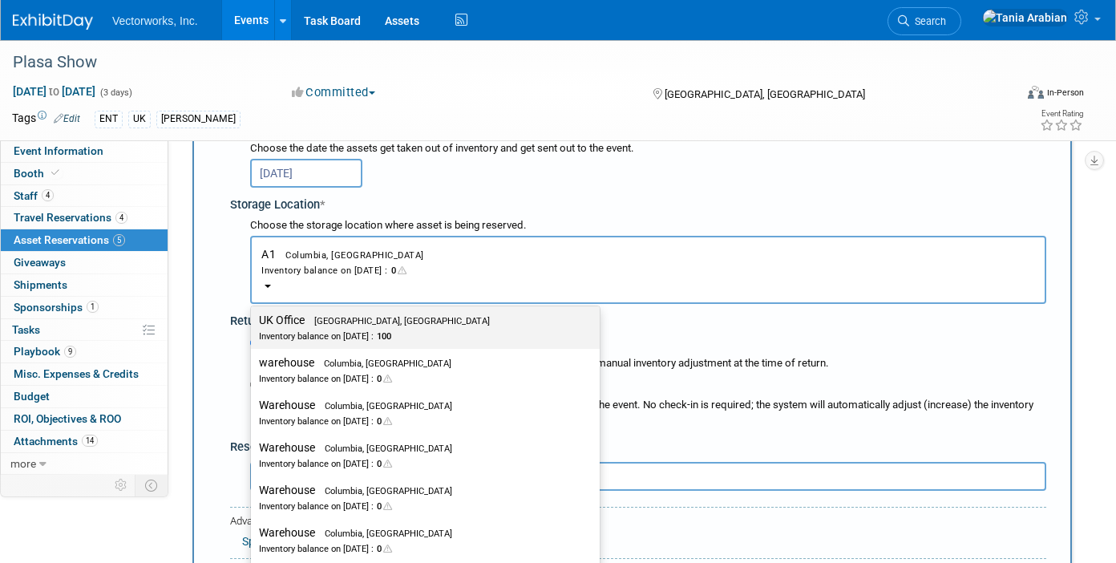
click at [363, 333] on div "Inventory balance on [DATE] : 100" at bounding box center [413, 335] width 309 height 15
click at [253, 325] on input "UK Office [GEOGRAPHIC_DATA], [GEOGRAPHIC_DATA] Inventory balance on [DATE] : 100" at bounding box center [248, 320] width 10 height 10
select select "11224114"
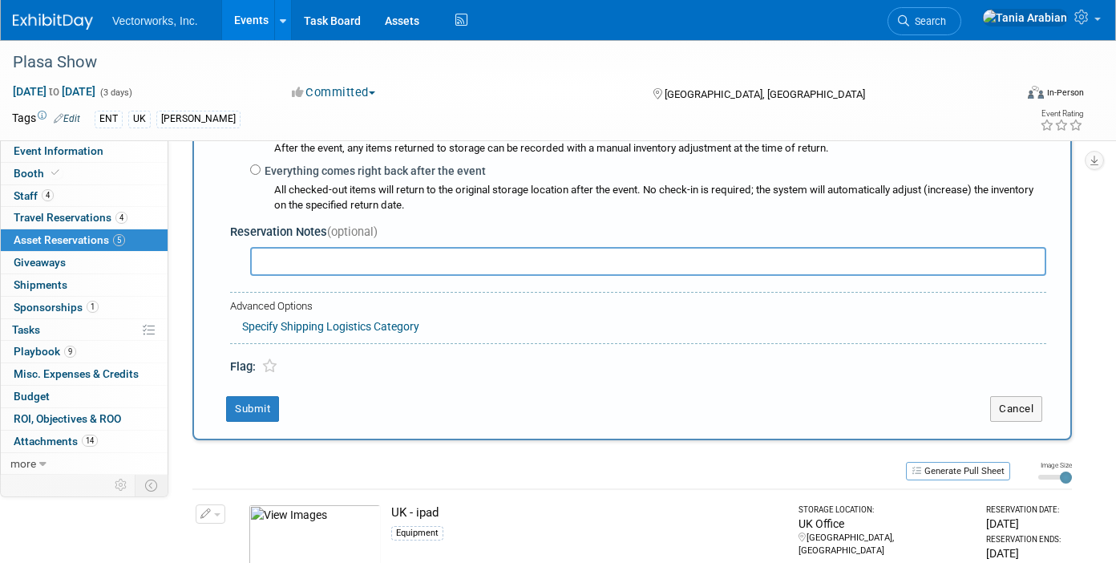
scroll to position [491, 0]
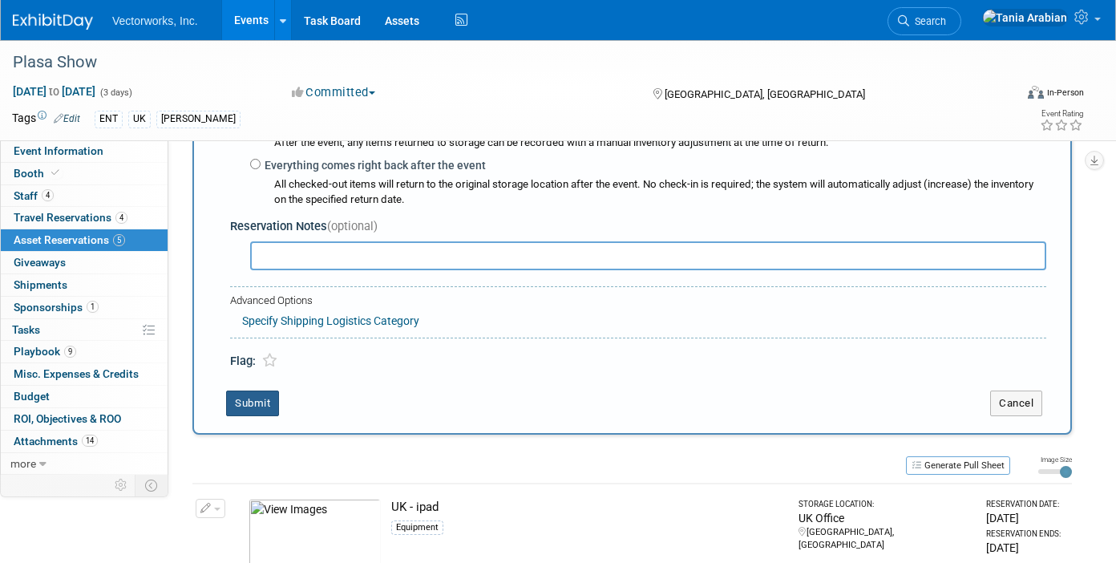
click at [269, 399] on button "Submit" at bounding box center [252, 403] width 53 height 26
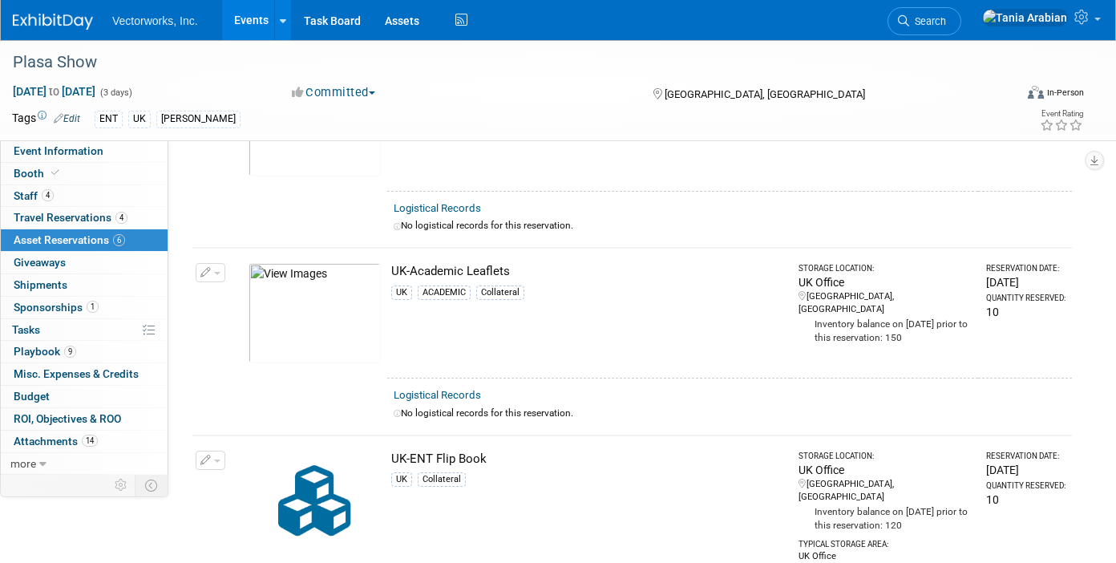
scroll to position [0, 0]
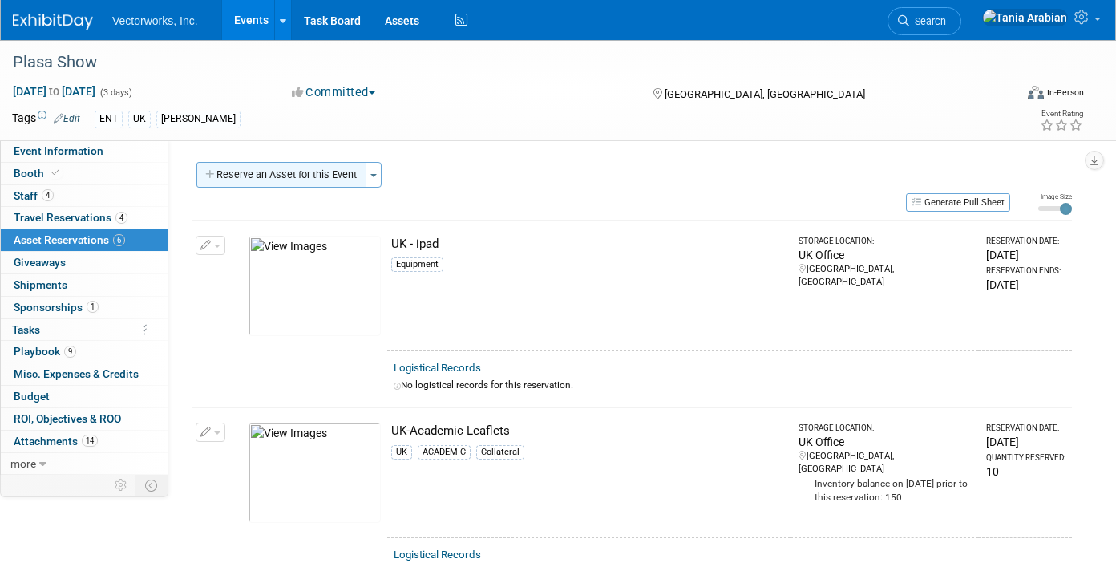
click at [286, 173] on button "Reserve an Asset for this Event" at bounding box center [281, 175] width 170 height 26
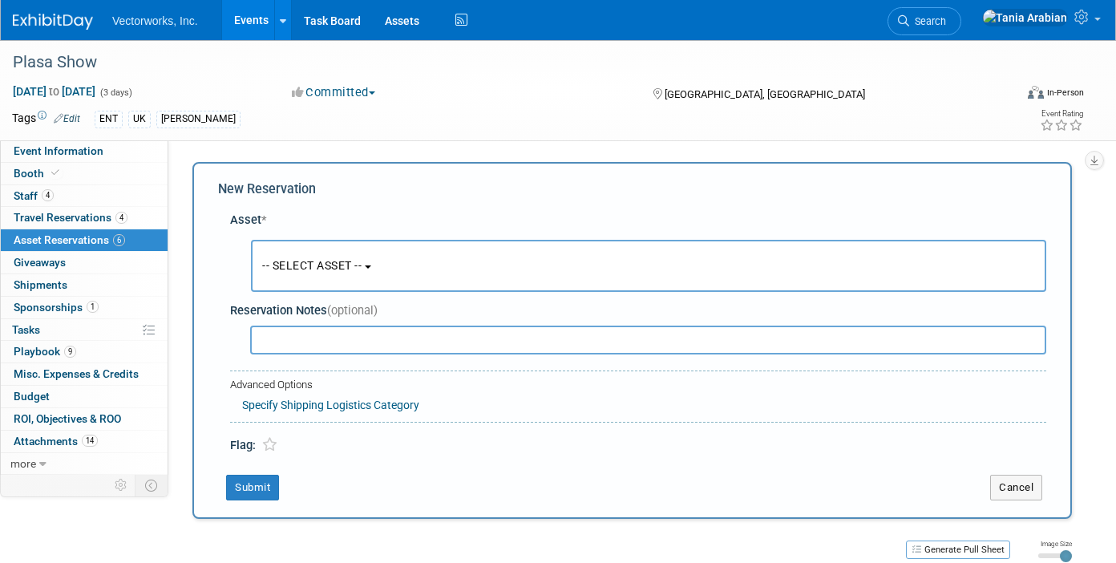
scroll to position [15, 0]
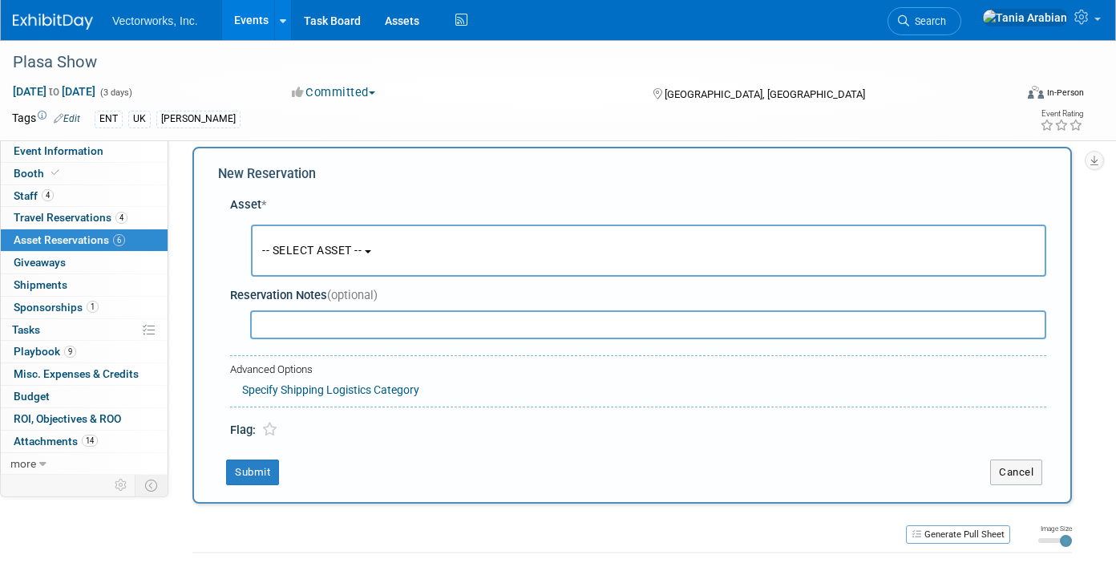
click at [316, 241] on button "-- SELECT ASSET --" at bounding box center [648, 250] width 795 height 52
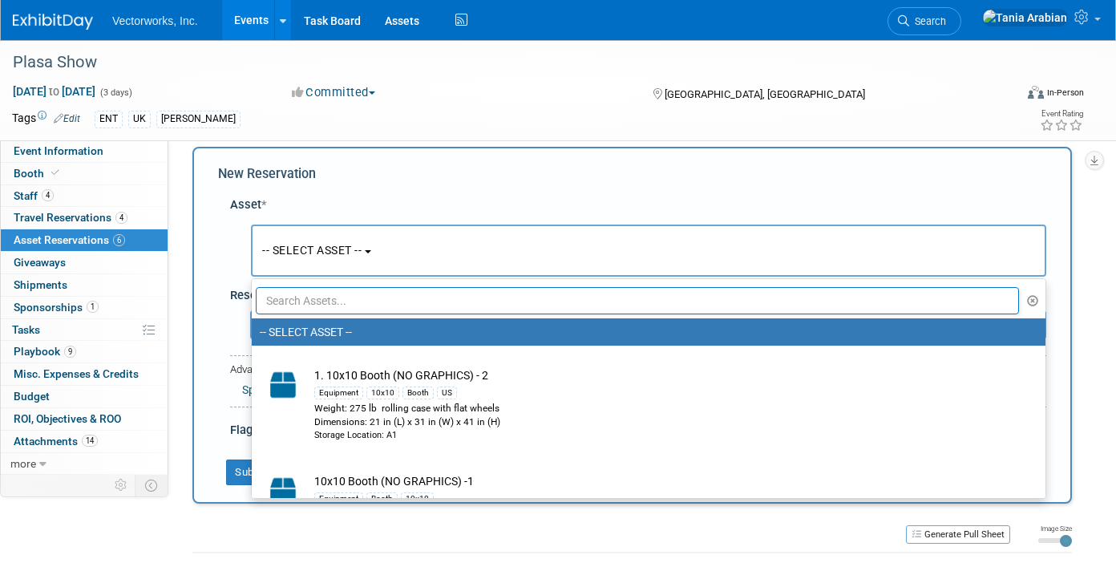
click at [325, 300] on input "text" at bounding box center [637, 300] width 763 height 27
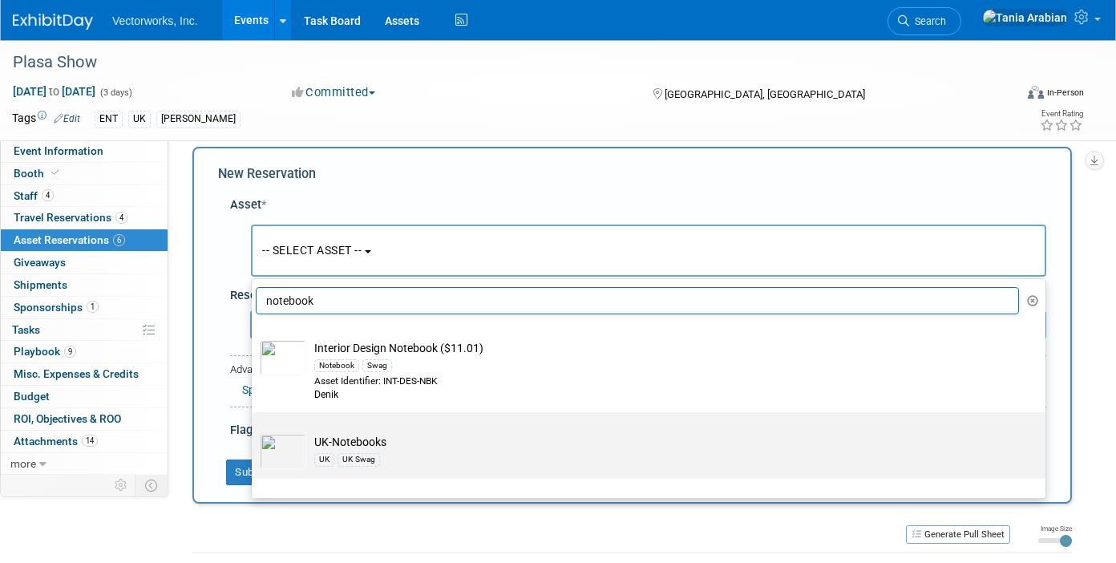
type input "notebook"
click at [343, 438] on td "UK-Notebooks [GEOGRAPHIC_DATA] [GEOGRAPHIC_DATA] Swag" at bounding box center [659, 451] width 707 height 35
click at [254, 431] on input "UK-Notebooks [GEOGRAPHIC_DATA] [GEOGRAPHIC_DATA] Swag" at bounding box center [249, 426] width 10 height 10
select select "10729149"
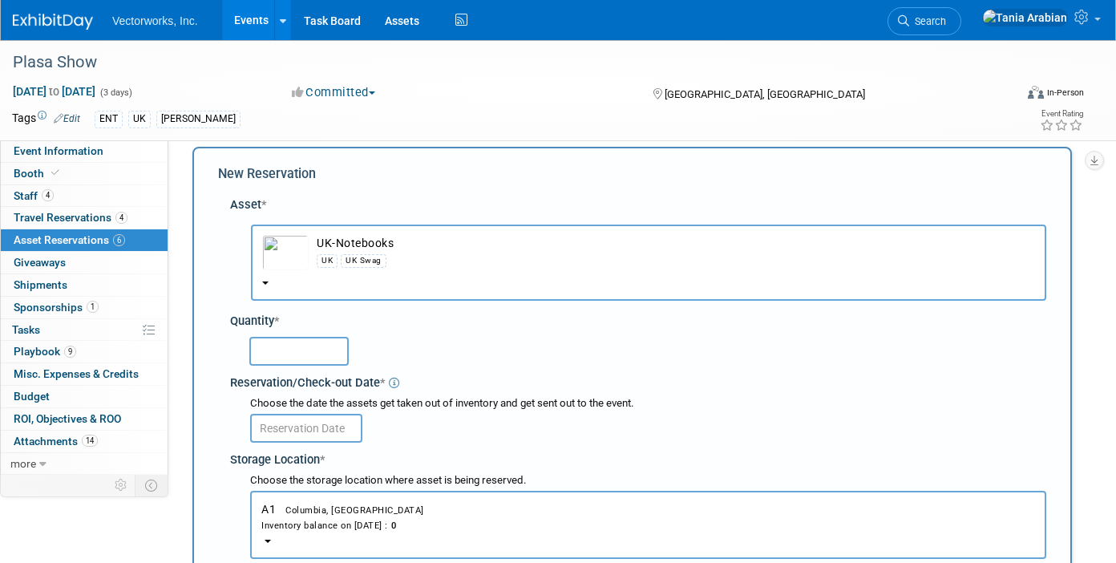
scroll to position [35, 0]
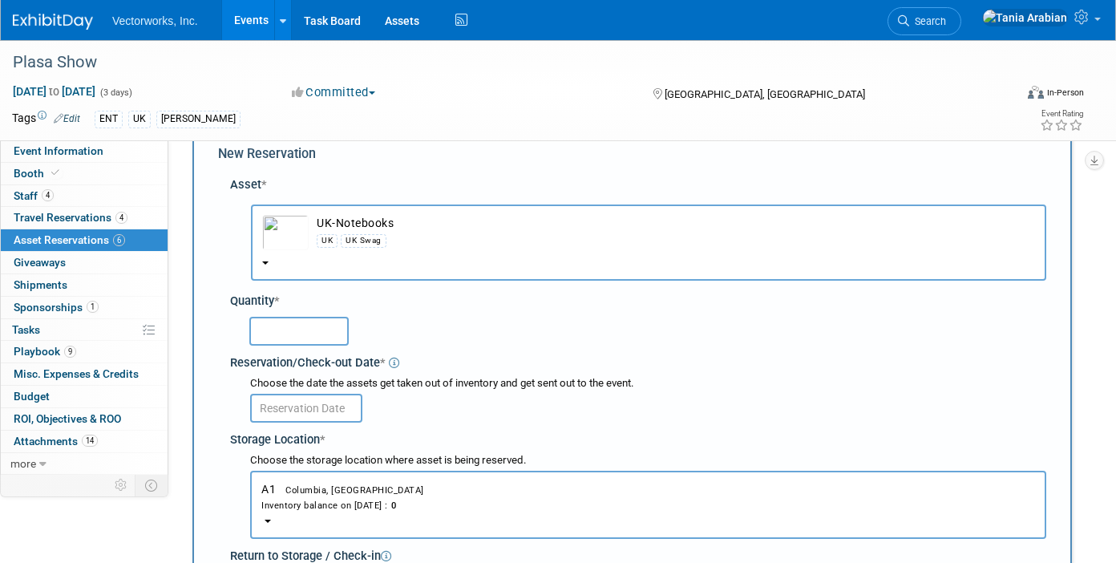
click at [320, 332] on input "text" at bounding box center [298, 331] width 99 height 29
type input "10"
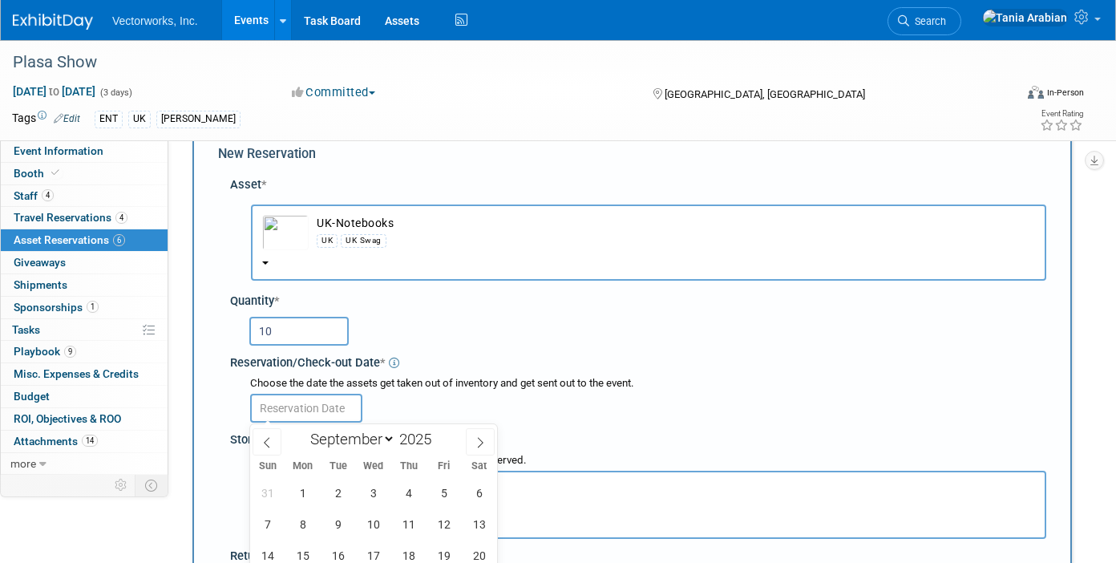
click at [302, 408] on input "text" at bounding box center [306, 408] width 112 height 29
click at [273, 433] on span at bounding box center [267, 441] width 29 height 27
select select "7"
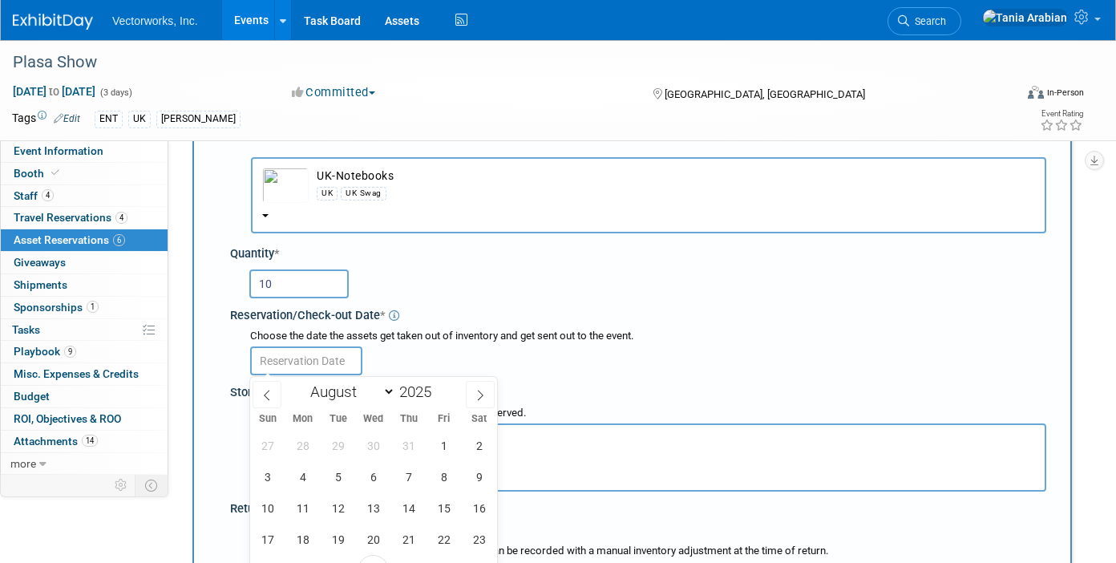
scroll to position [192, 0]
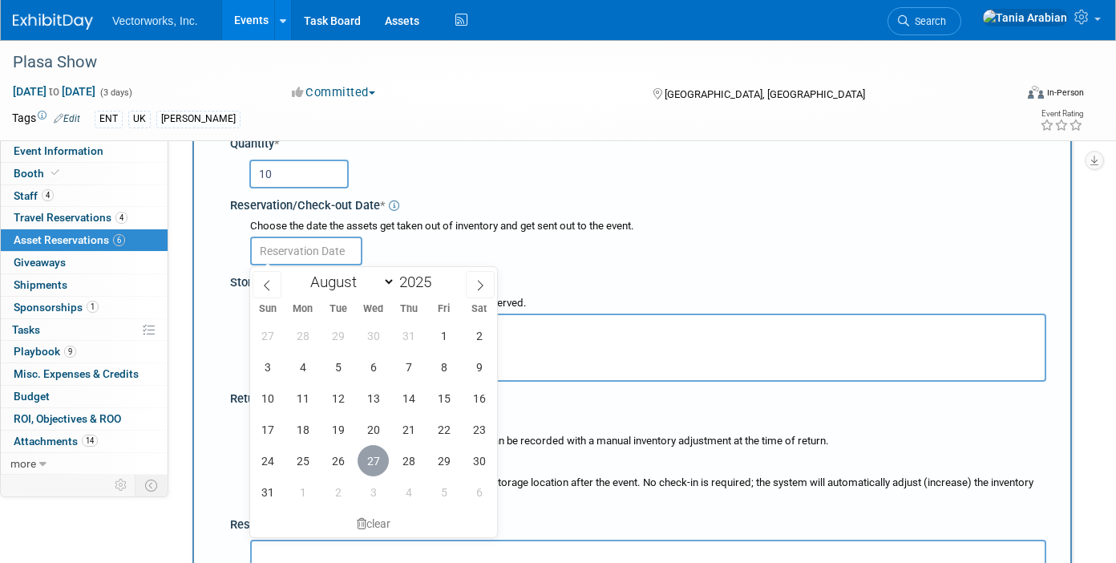
click at [370, 450] on span "27" at bounding box center [373, 460] width 31 height 31
type input "[DATE]"
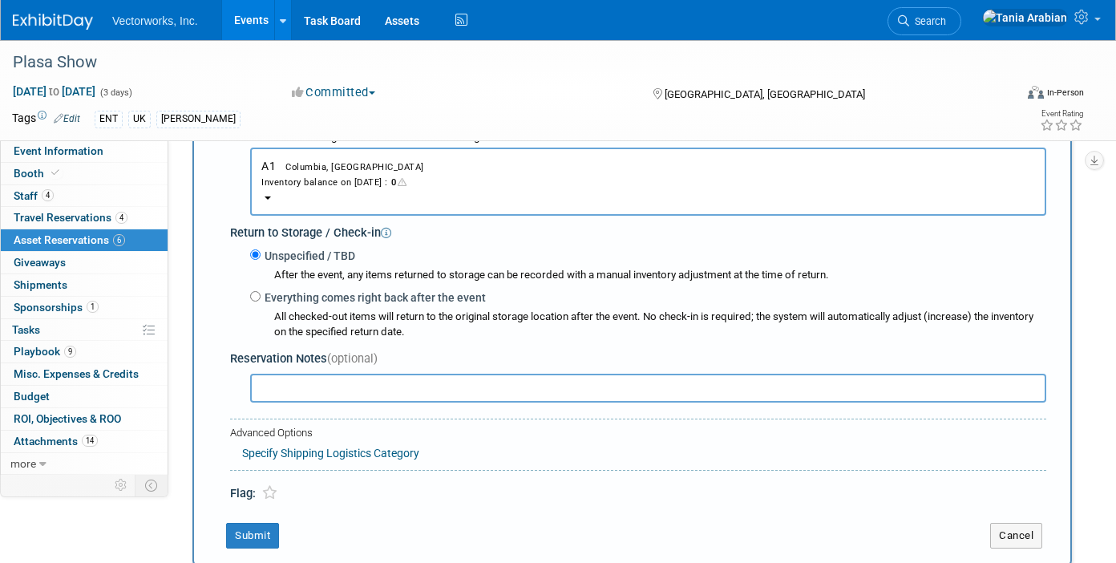
scroll to position [371, 0]
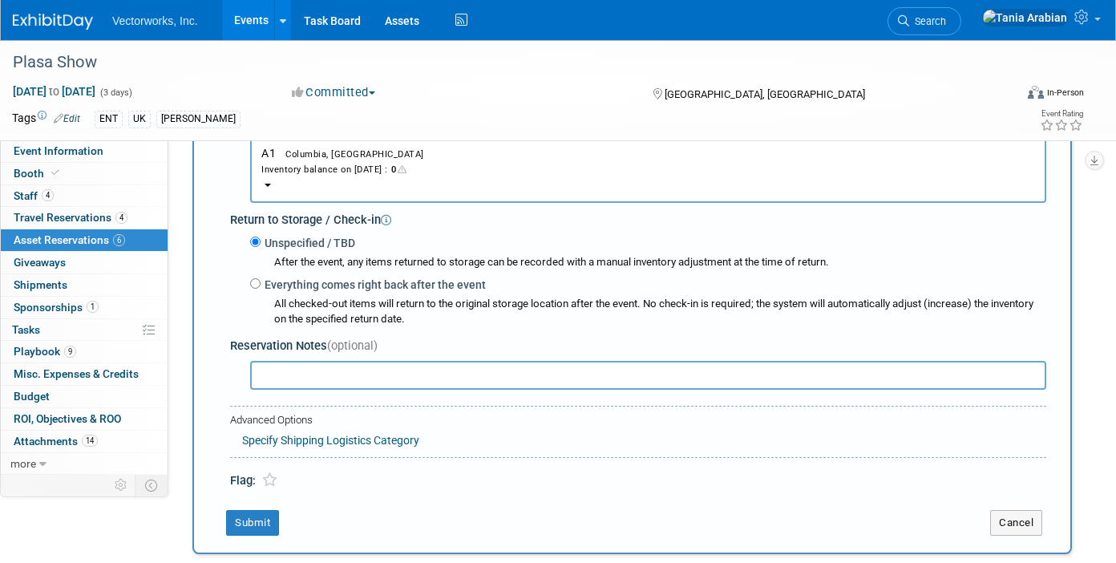
click at [301, 186] on button "A1 Columbia, MD Inventory balance on [DATE] : 0" at bounding box center [648, 169] width 796 height 68
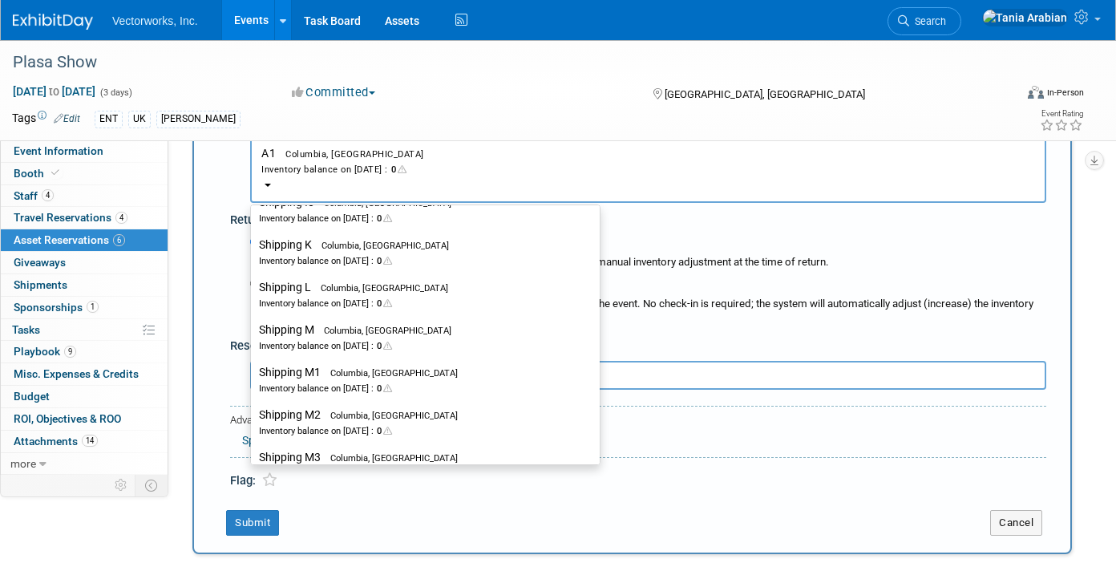
scroll to position [2553, 0]
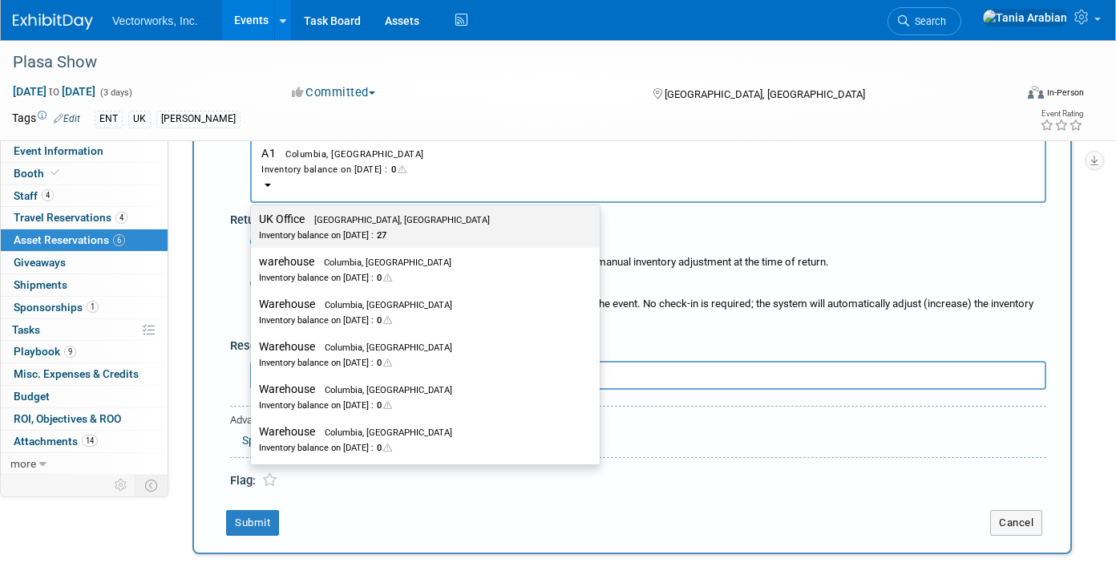
click at [309, 231] on div "Inventory balance on [DATE] : 27" at bounding box center [413, 234] width 309 height 15
click at [253, 224] on input "UK Office [GEOGRAPHIC_DATA], [GEOGRAPHIC_DATA] Inventory balance on [DATE] : 27" at bounding box center [248, 219] width 10 height 10
select select "11224114"
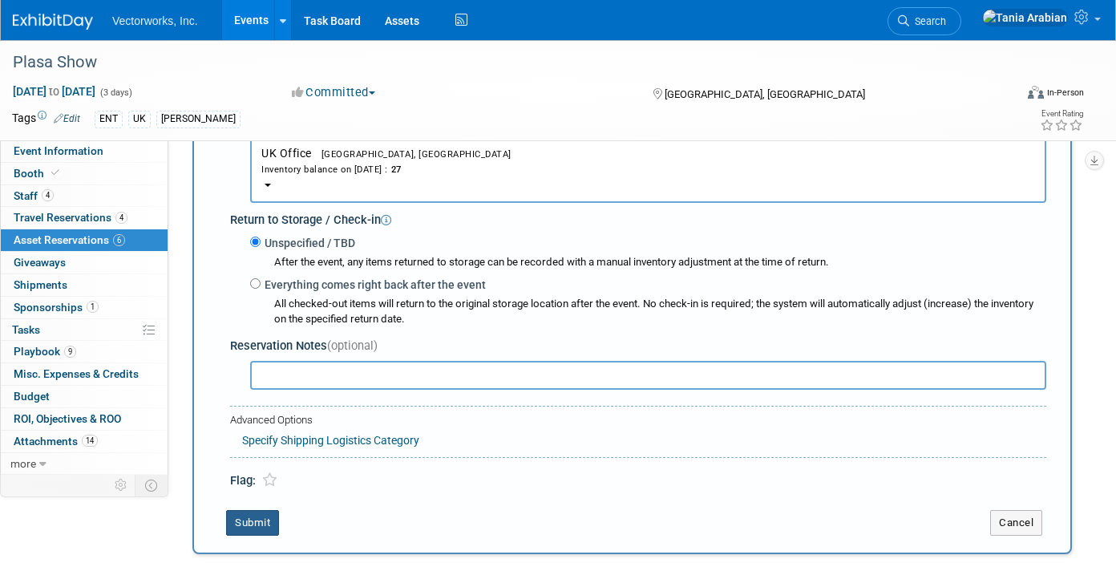
click at [249, 515] on button "Submit" at bounding box center [252, 523] width 53 height 26
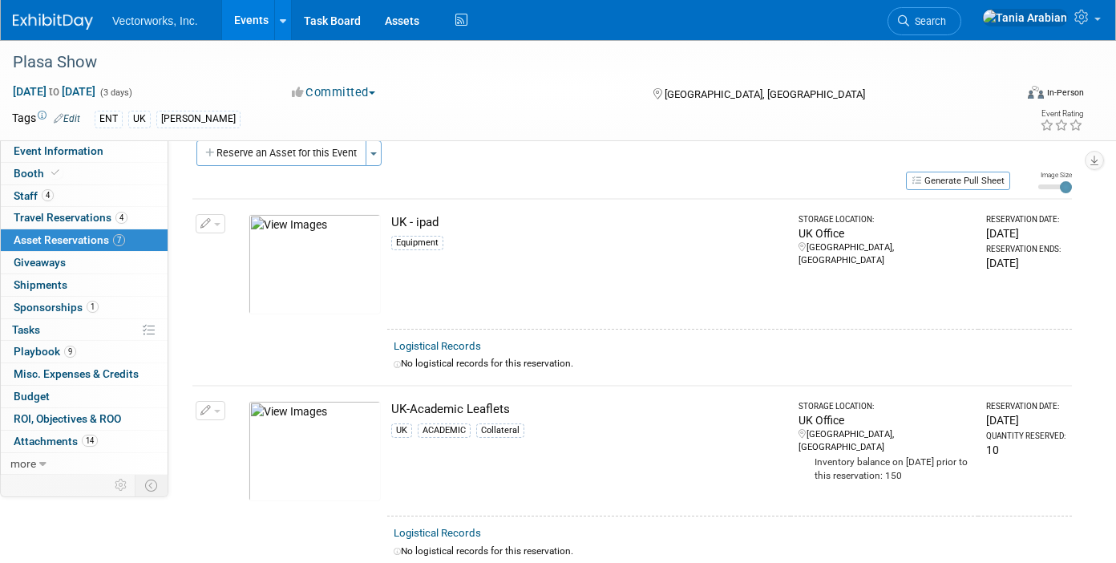
scroll to position [0, 0]
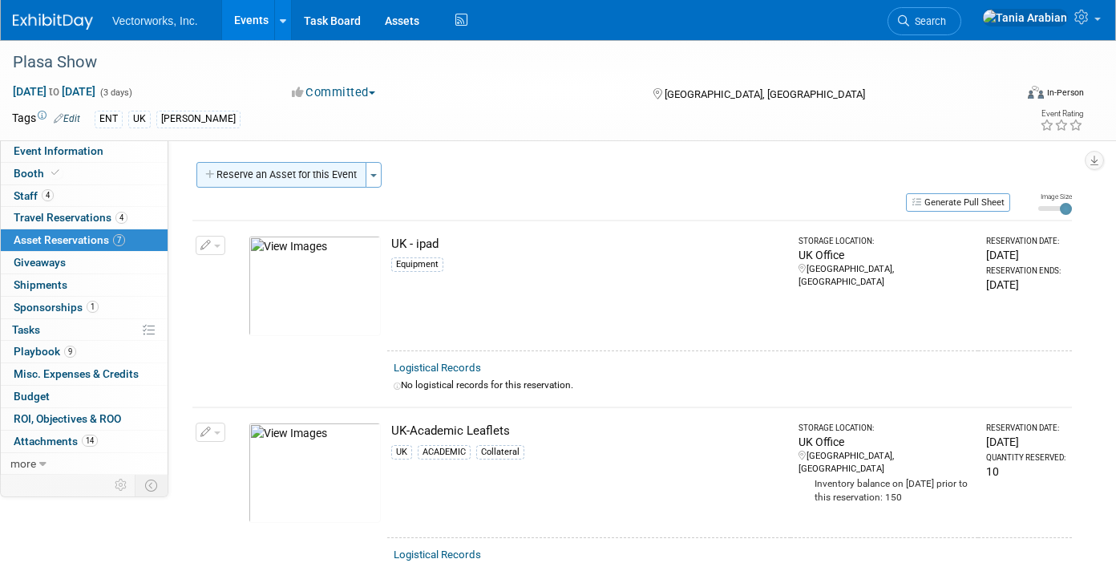
click at [270, 177] on button "Reserve an Asset for this Event" at bounding box center [281, 175] width 170 height 26
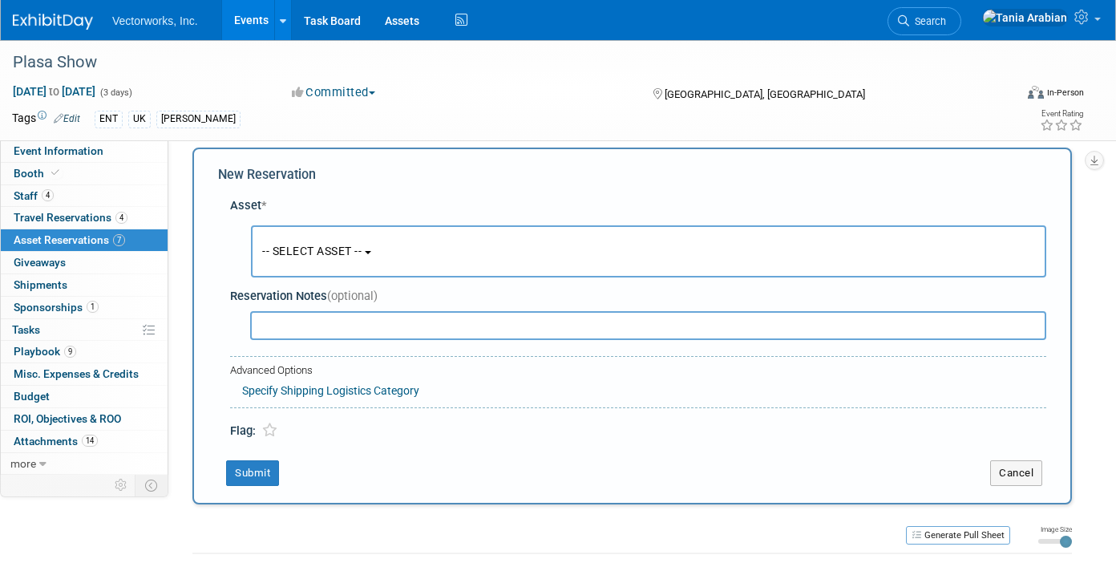
scroll to position [15, 0]
click at [283, 240] on button "-- SELECT ASSET --" at bounding box center [648, 250] width 795 height 52
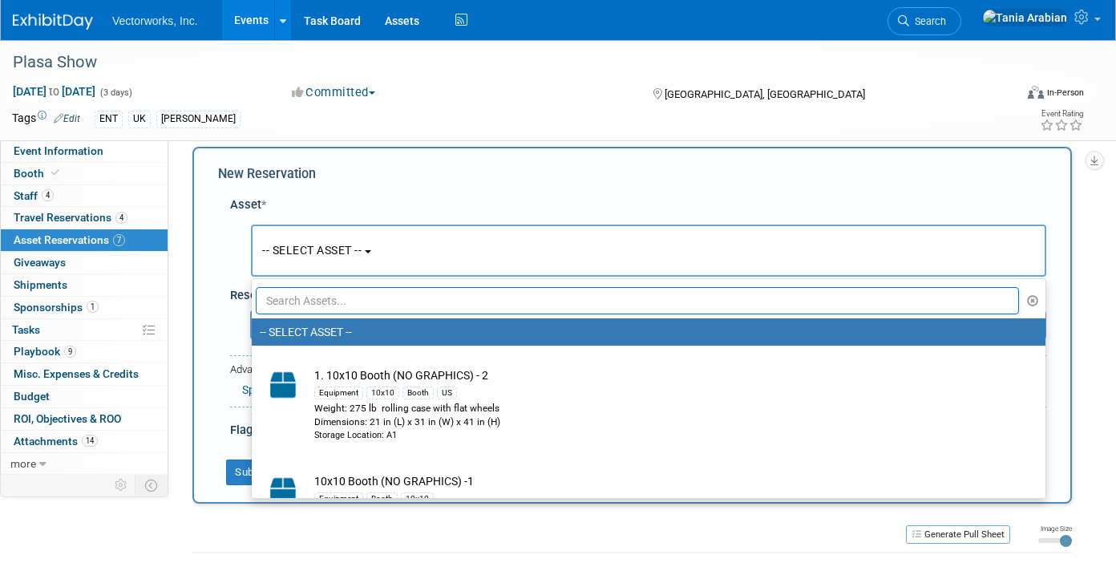
click at [283, 240] on button "-- SELECT ASSET --" at bounding box center [648, 250] width 795 height 52
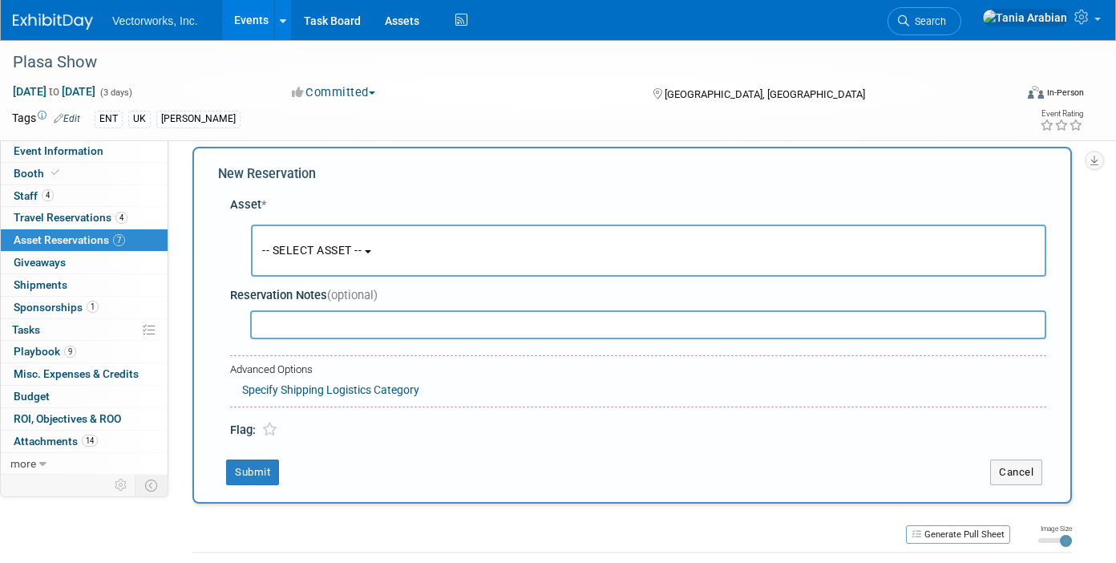
click at [283, 240] on button "-- SELECT ASSET --" at bounding box center [648, 250] width 795 height 52
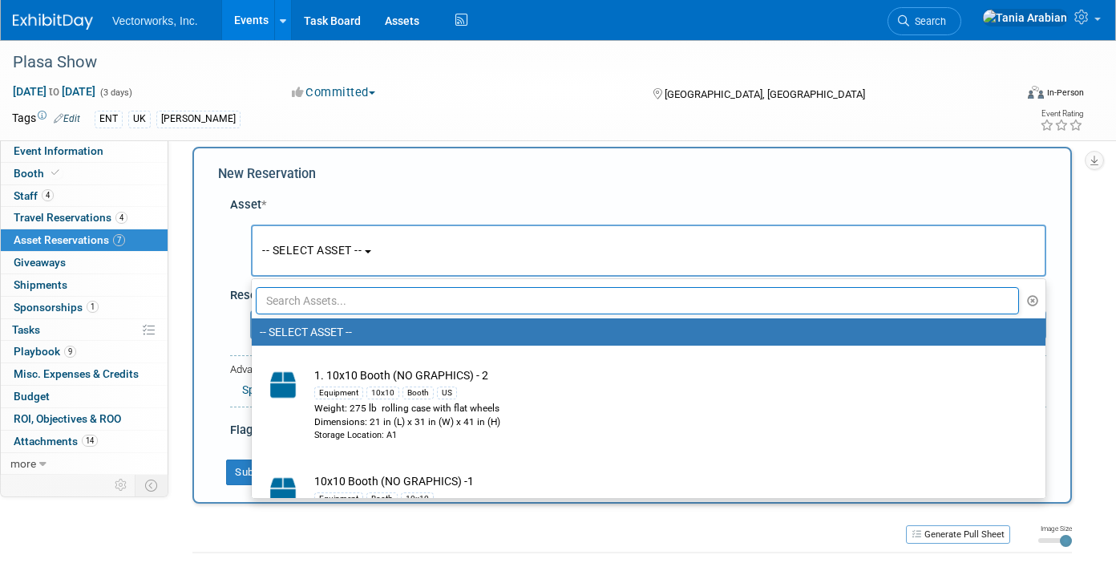
click at [286, 299] on input "text" at bounding box center [637, 300] width 763 height 27
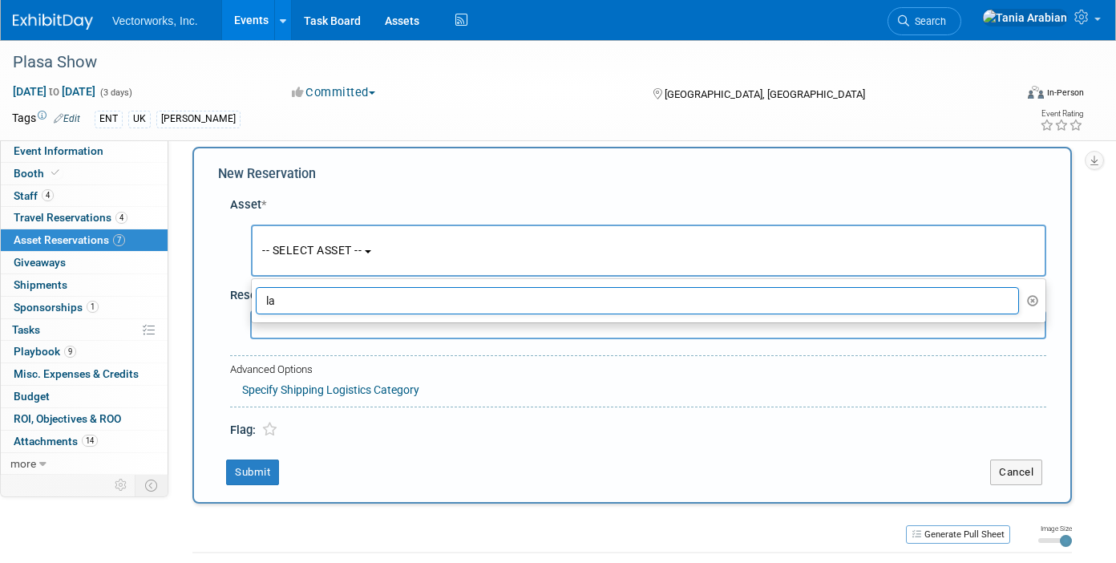
type input "l"
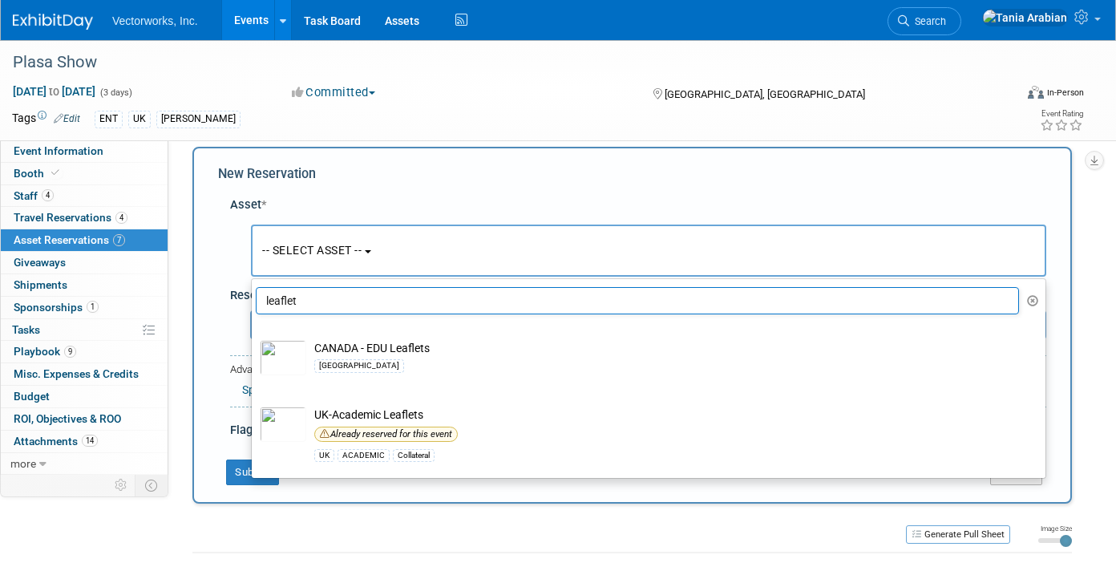
drag, startPoint x: 316, startPoint y: 304, endPoint x: 248, endPoint y: 297, distance: 68.4
click at [248, 297] on div "Asset * -- SELECT ASSET -- [GEOGRAPHIC_DATA]" at bounding box center [632, 313] width 828 height 251
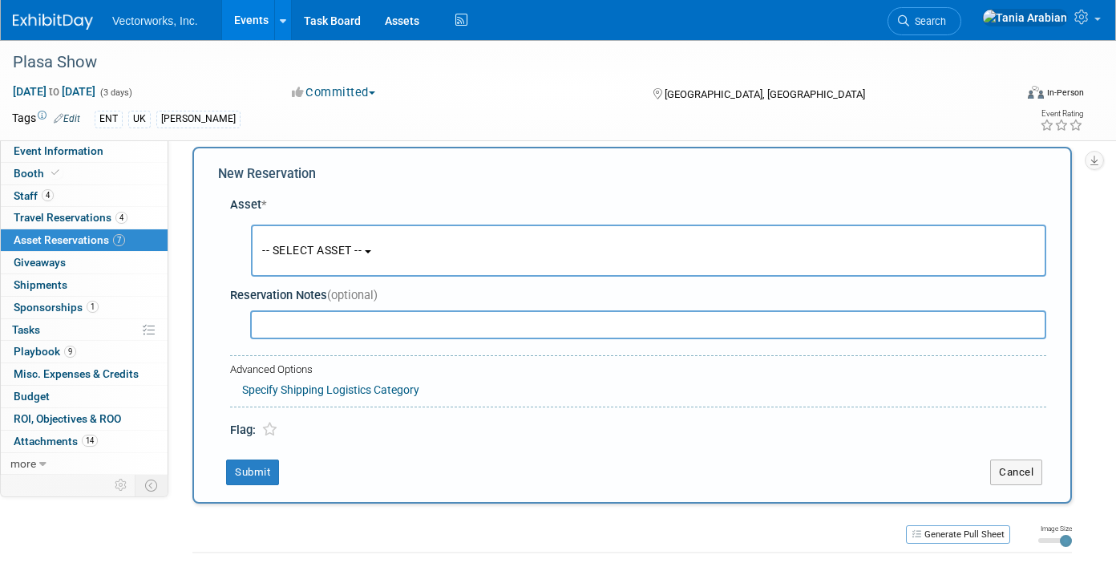
click at [331, 250] on span "-- SELECT ASSET --" at bounding box center [311, 250] width 99 height 13
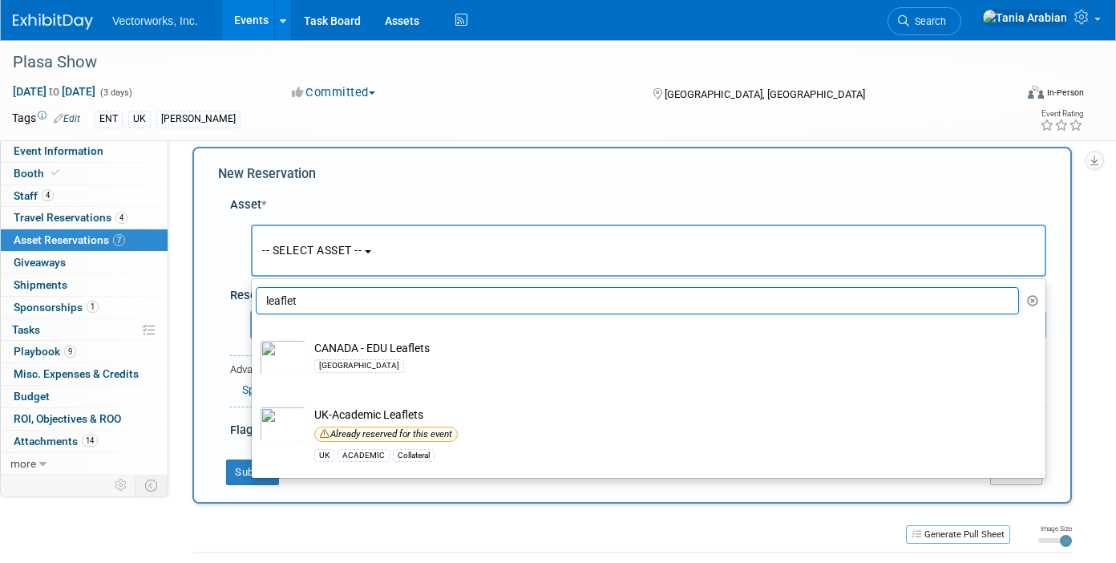
drag, startPoint x: 314, startPoint y: 302, endPoint x: 256, endPoint y: 297, distance: 58.7
click at [256, 297] on input "leaflet" at bounding box center [637, 300] width 763 height 27
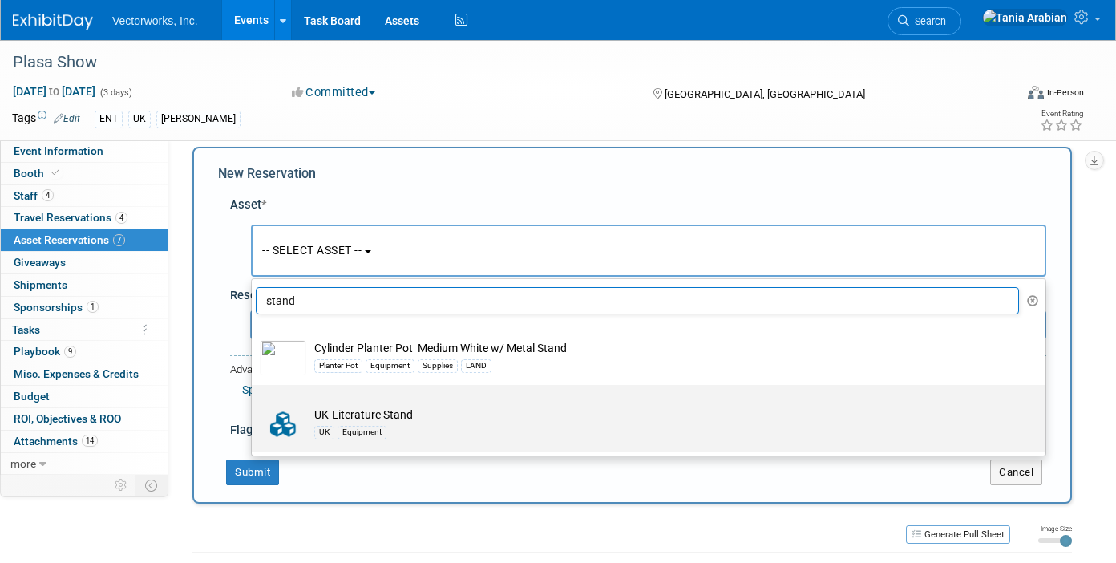
type input "stand"
click at [356, 414] on td "UK-Literature Stand UK Equipment" at bounding box center [659, 423] width 707 height 35
click at [254, 404] on input "UK-Literature Stand UK Equipment" at bounding box center [249, 399] width 10 height 10
select select "10728830"
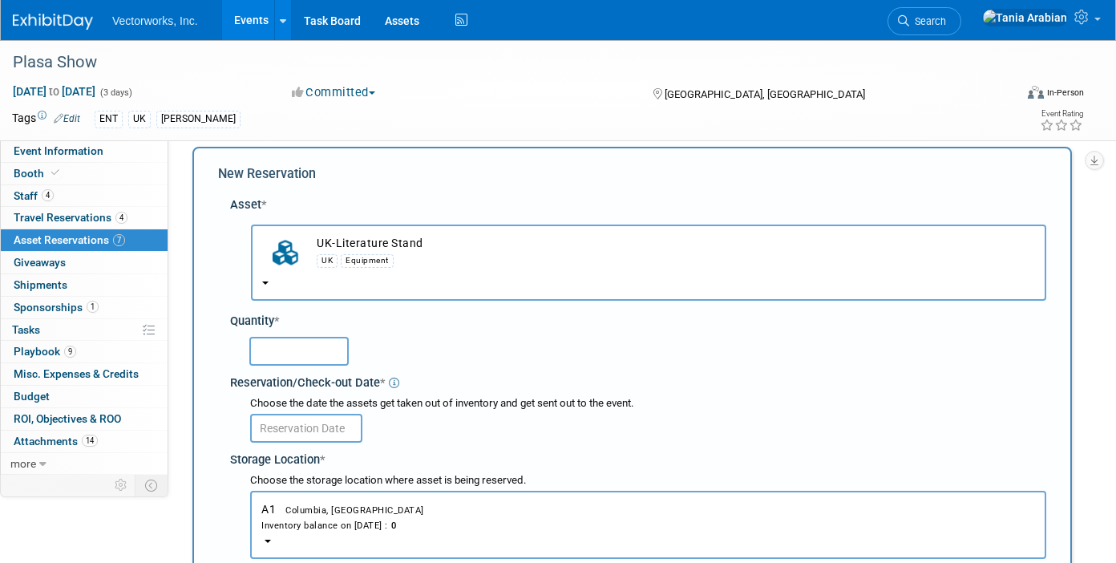
click at [309, 345] on input "text" at bounding box center [298, 351] width 99 height 29
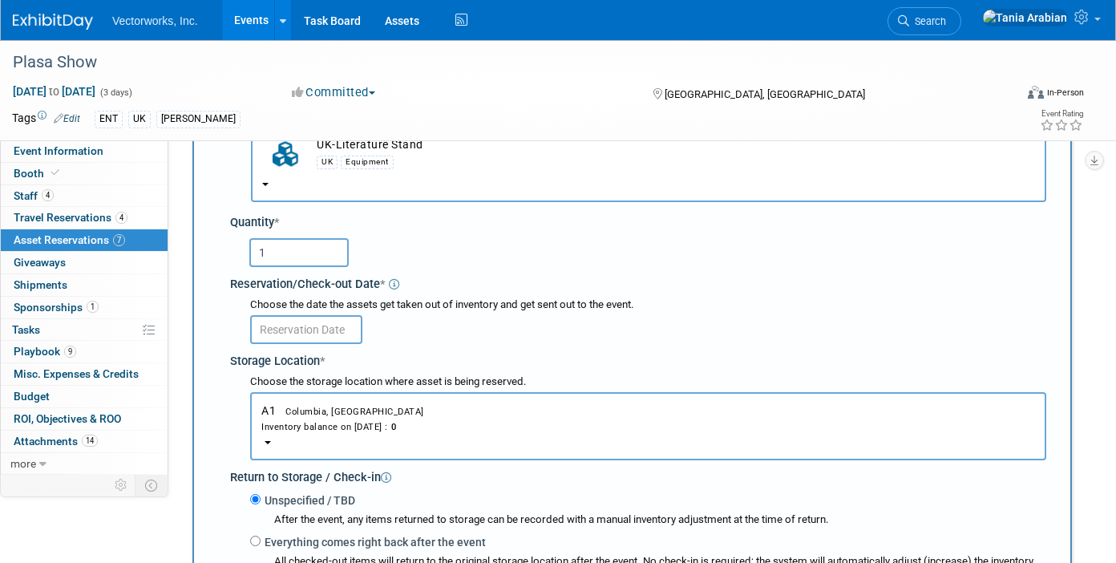
type input "1"
click at [316, 327] on input "text" at bounding box center [306, 329] width 112 height 29
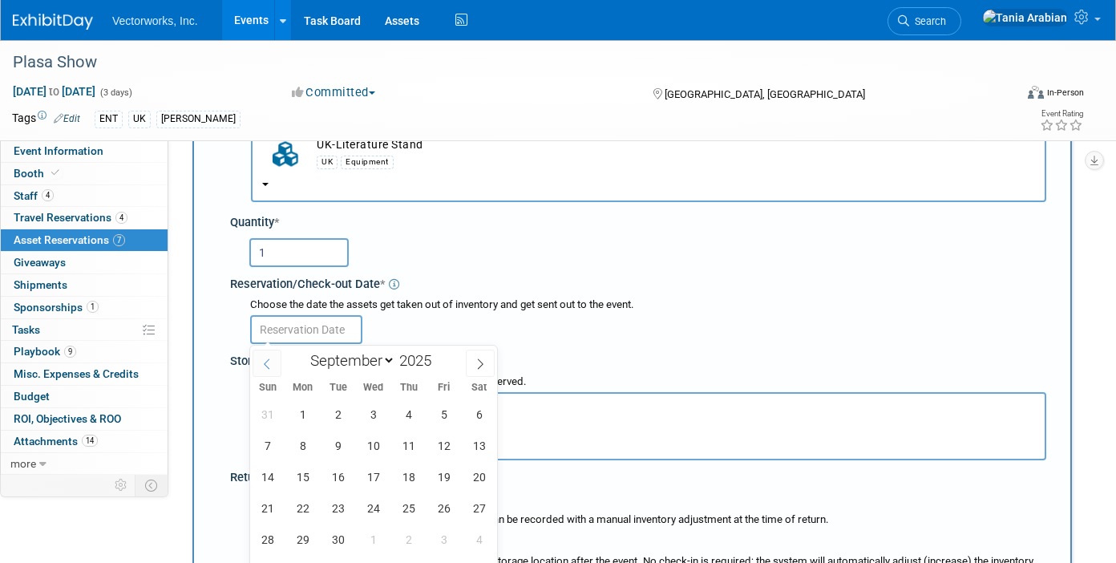
click at [273, 355] on span at bounding box center [267, 363] width 29 height 27
select select "7"
click at [374, 548] on span "27" at bounding box center [373, 538] width 31 height 31
type input "[DATE]"
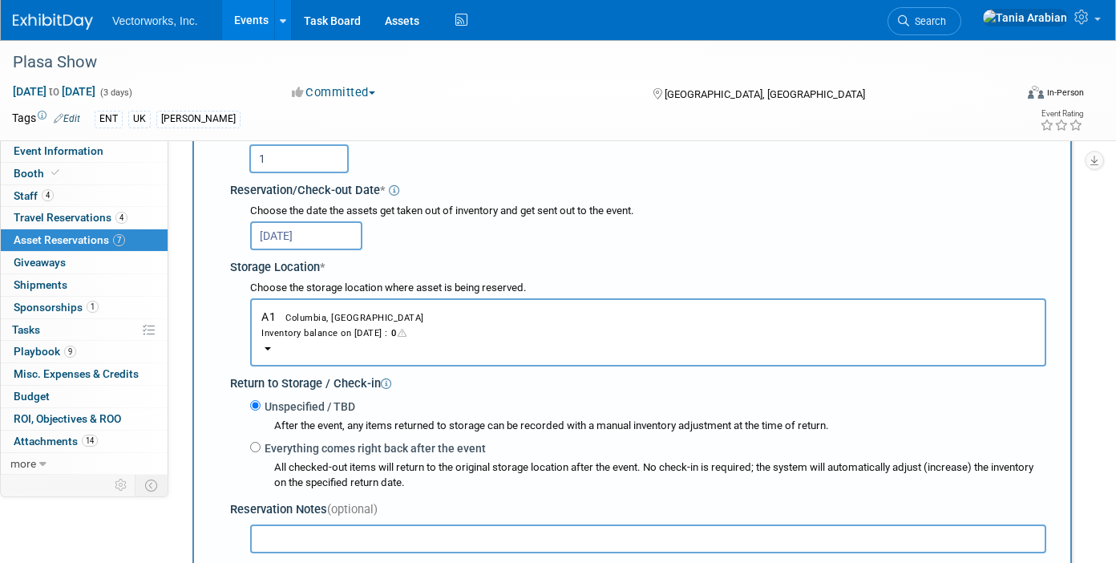
scroll to position [215, 0]
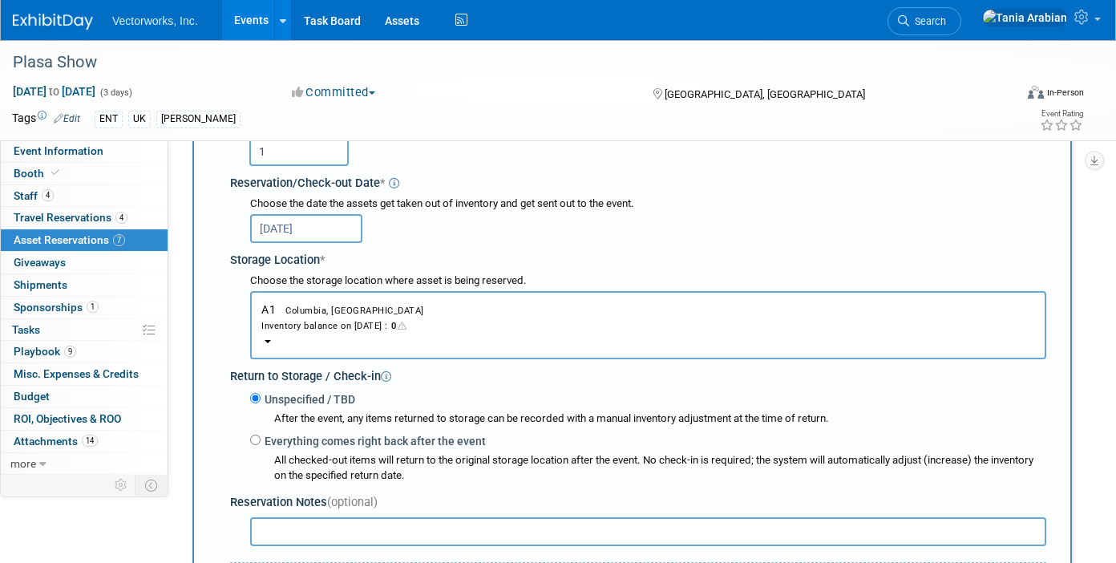
click at [404, 320] on div "Inventory balance on [DATE] : 0" at bounding box center [648, 324] width 774 height 15
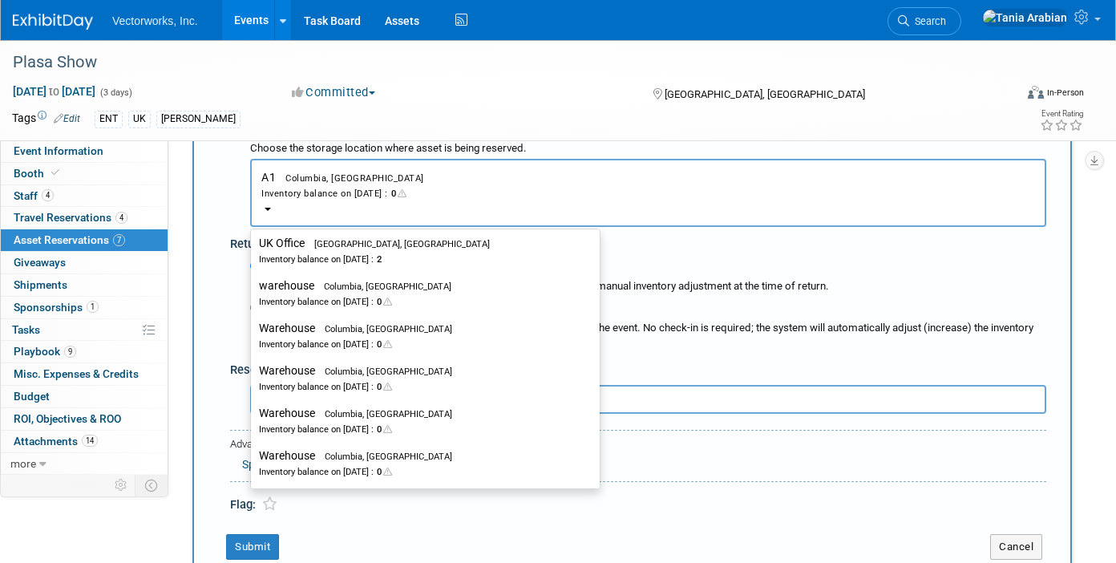
scroll to position [302, 0]
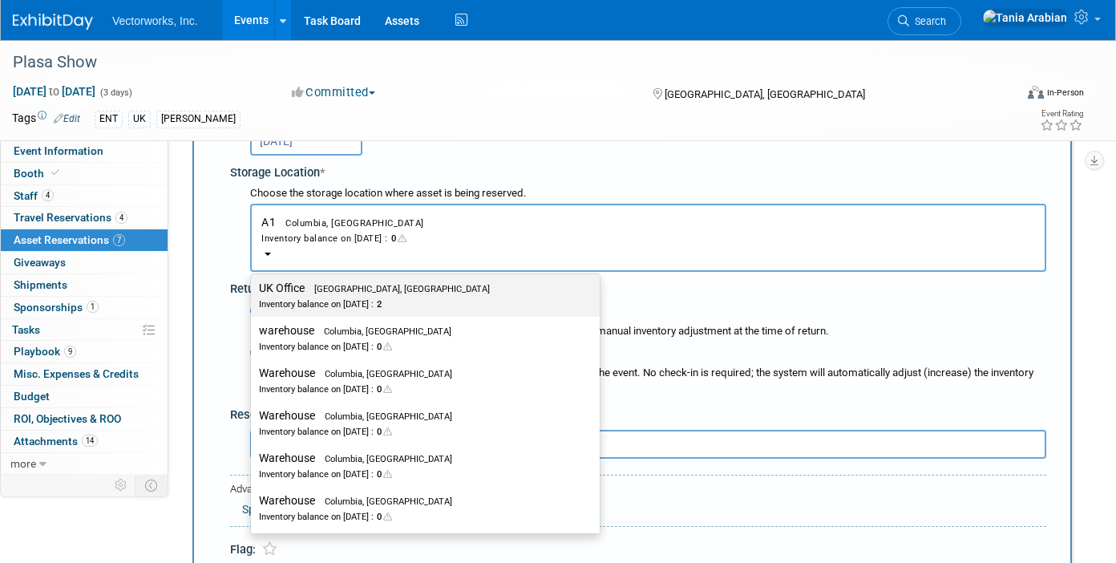
click at [337, 289] on span "[GEOGRAPHIC_DATA], [GEOGRAPHIC_DATA]" at bounding box center [397, 289] width 185 height 10
click at [253, 289] on input "UK Office [GEOGRAPHIC_DATA], [GEOGRAPHIC_DATA] Inventory balance on [DATE] : 2" at bounding box center [248, 288] width 10 height 10
select select "11224114"
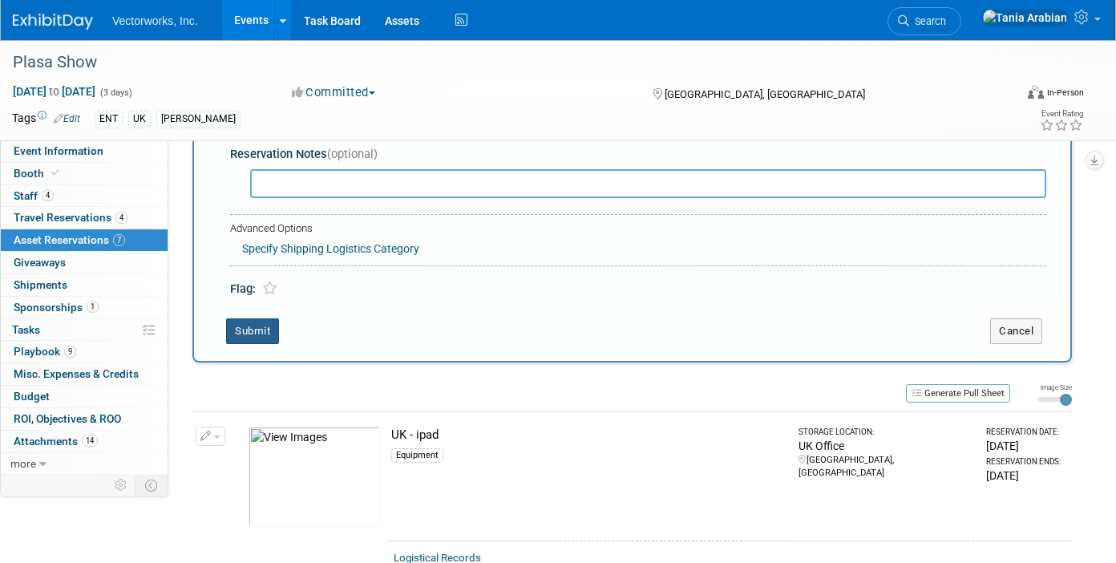
click at [268, 333] on button "Submit" at bounding box center [252, 331] width 53 height 26
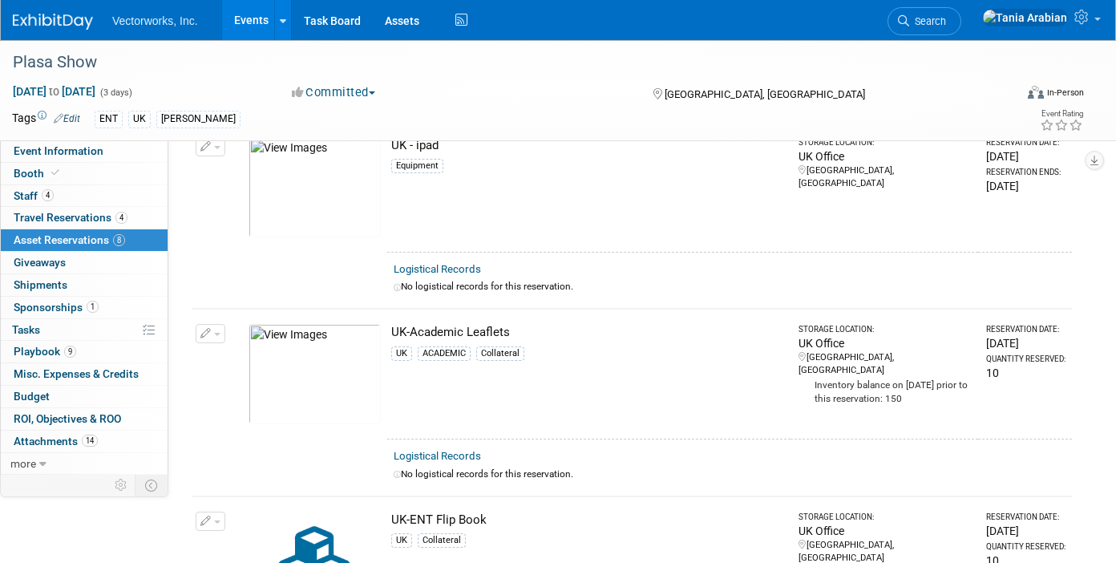
scroll to position [0, 0]
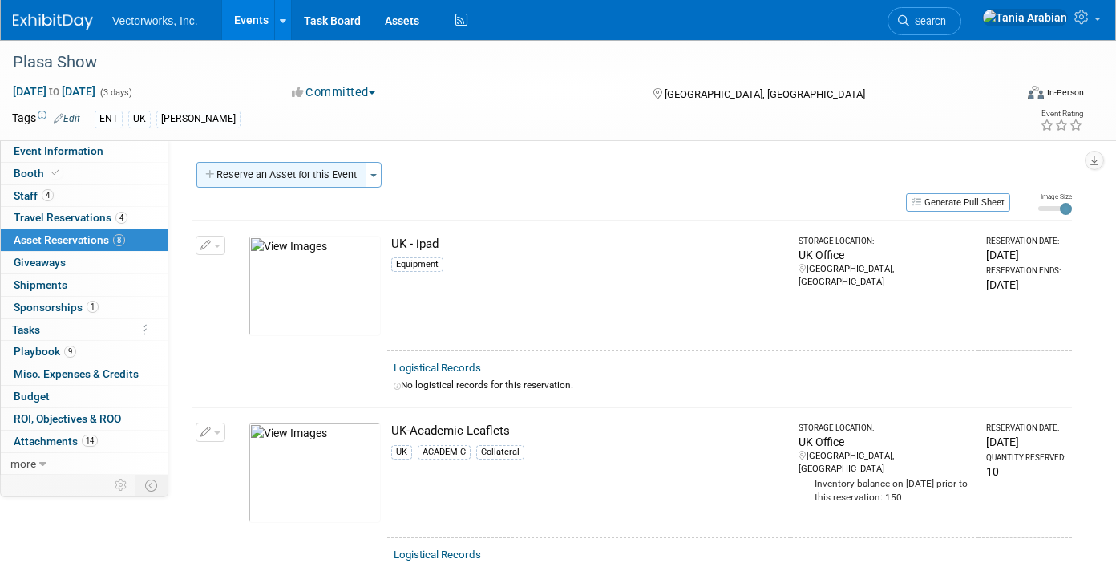
click at [320, 180] on button "Reserve an Asset for this Event" at bounding box center [281, 175] width 170 height 26
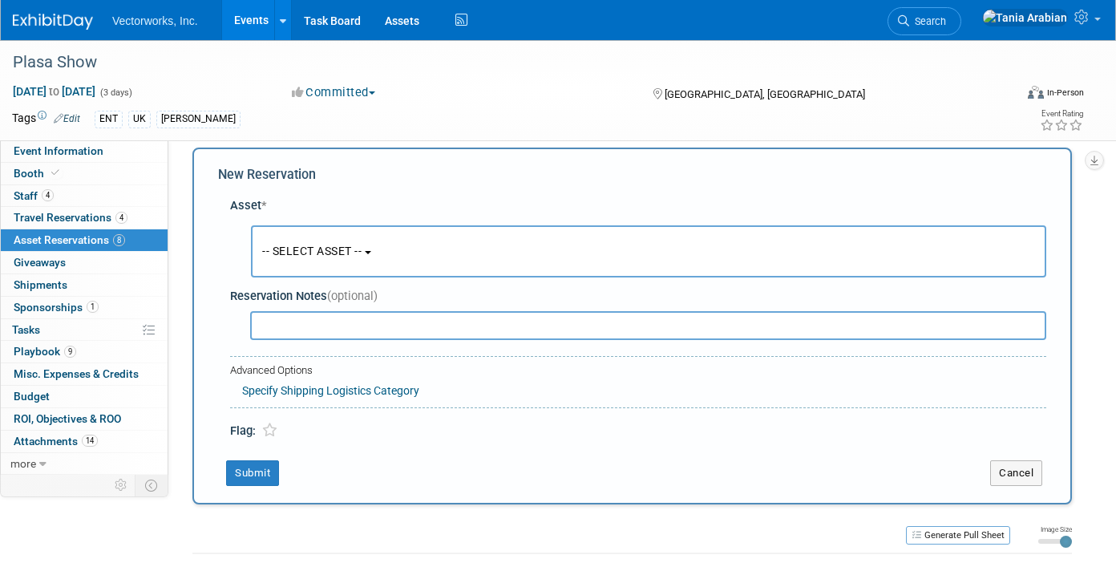
scroll to position [15, 0]
click at [333, 251] on span "-- SELECT ASSET --" at bounding box center [311, 250] width 99 height 13
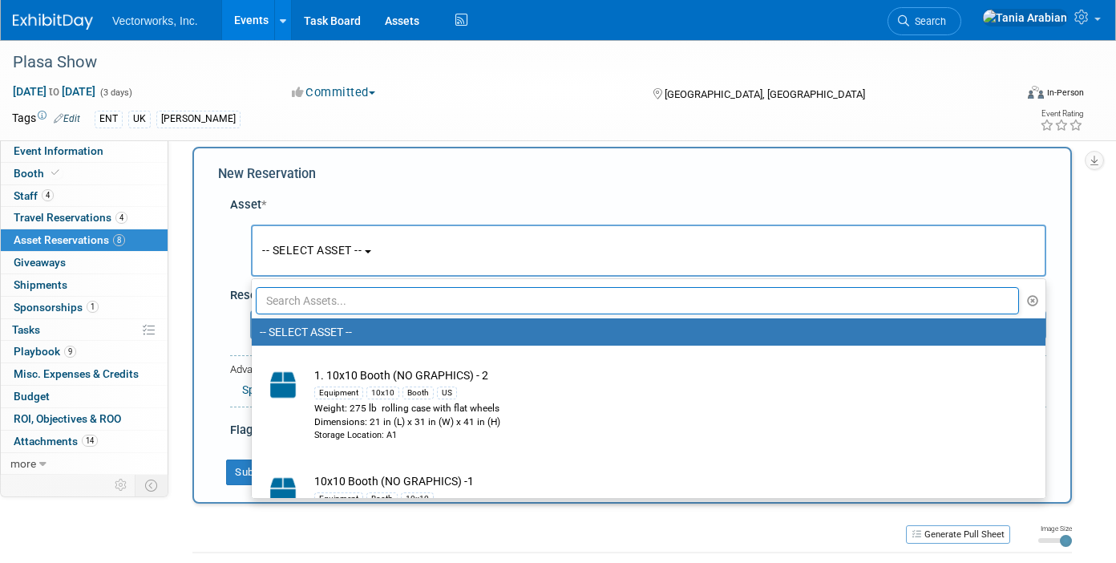
click at [350, 297] on input "text" at bounding box center [637, 300] width 763 height 27
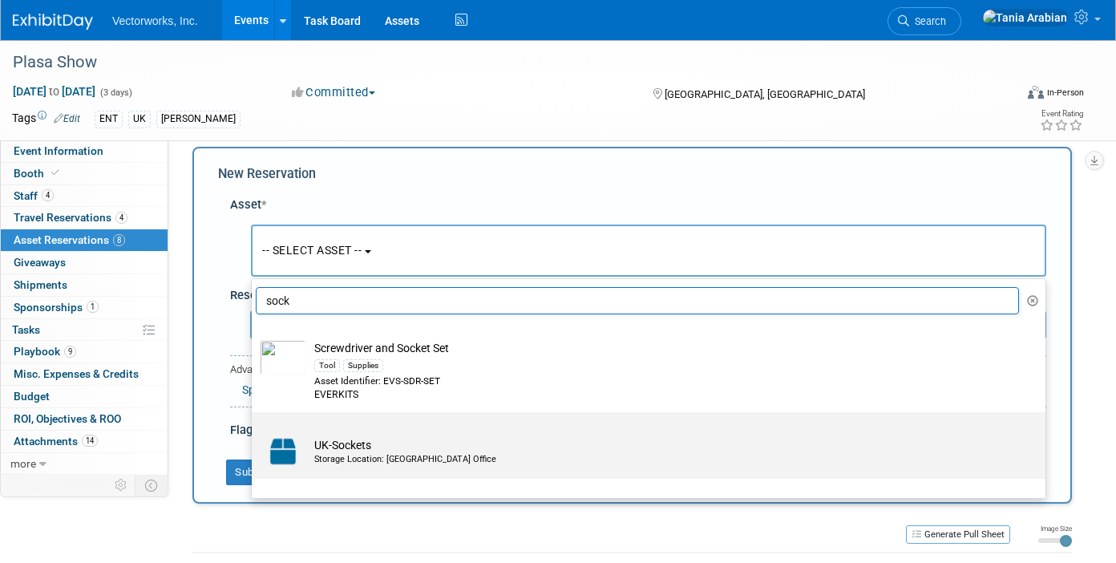
type input "sock"
click at [335, 459] on div "Storage Location: [GEOGRAPHIC_DATA] Office" at bounding box center [663, 459] width 699 height 13
click at [254, 431] on input "UK-Sockets Storage Location: [GEOGRAPHIC_DATA] Office" at bounding box center [249, 426] width 10 height 10
select select "10728826"
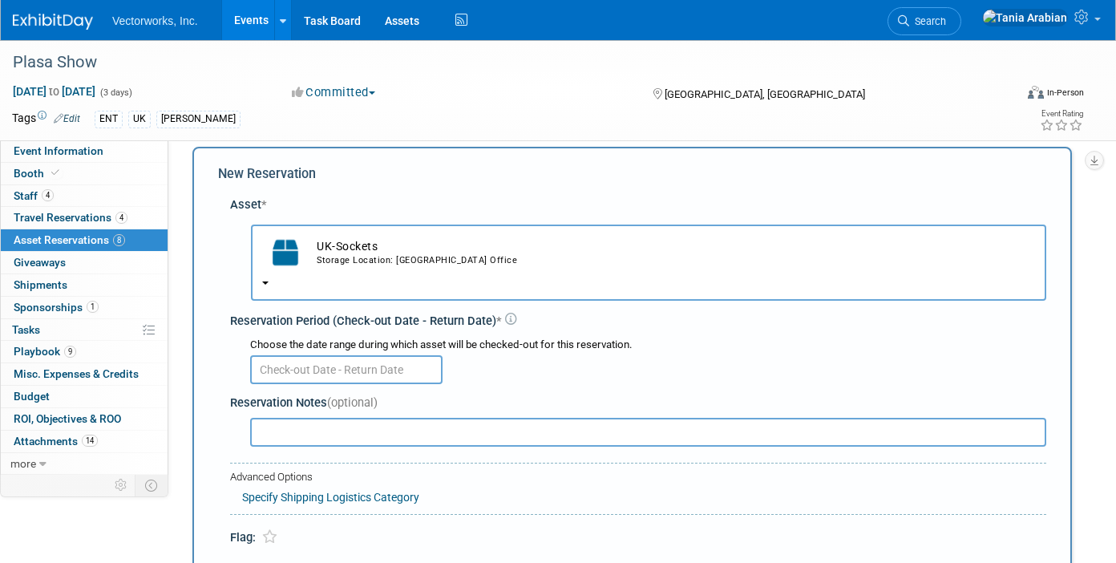
click at [326, 371] on input "text" at bounding box center [346, 369] width 192 height 29
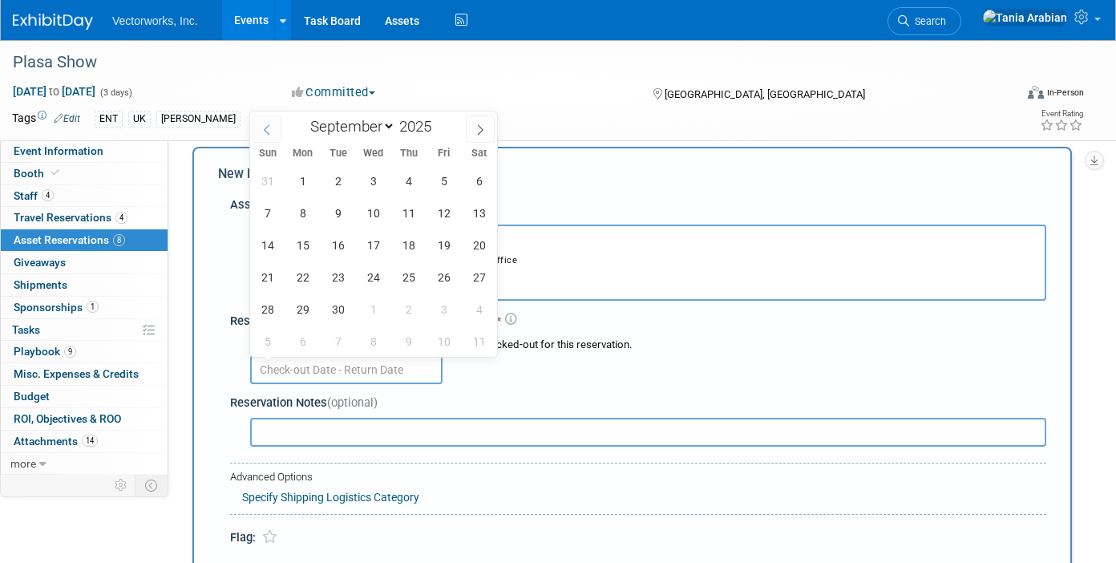
click at [276, 126] on span at bounding box center [267, 128] width 29 height 27
select select "7"
click at [378, 313] on span "27" at bounding box center [373, 308] width 31 height 31
type input "[DATE]"
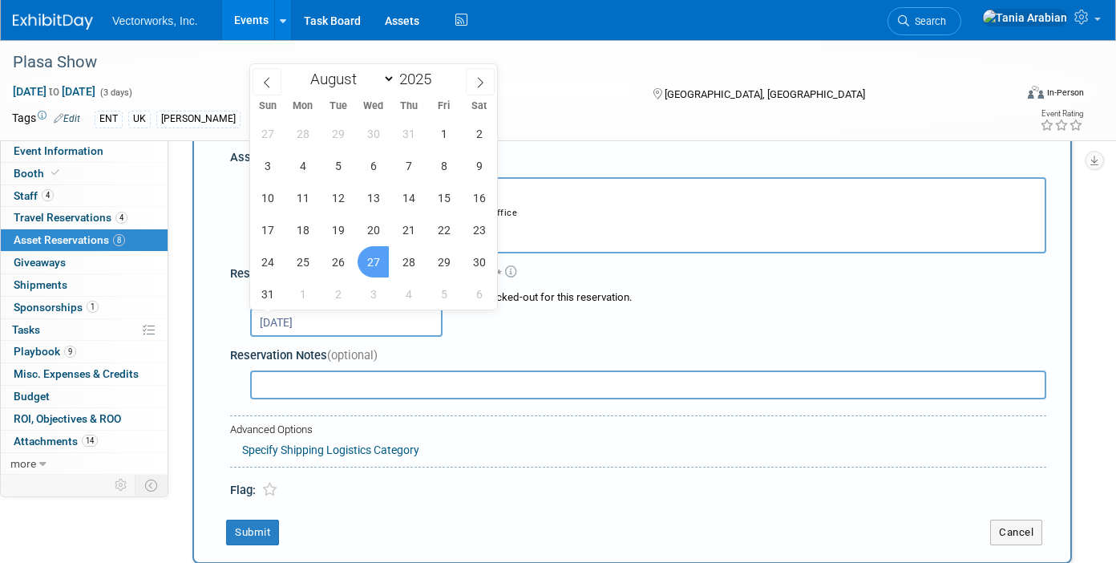
click at [379, 260] on span "27" at bounding box center [373, 261] width 31 height 31
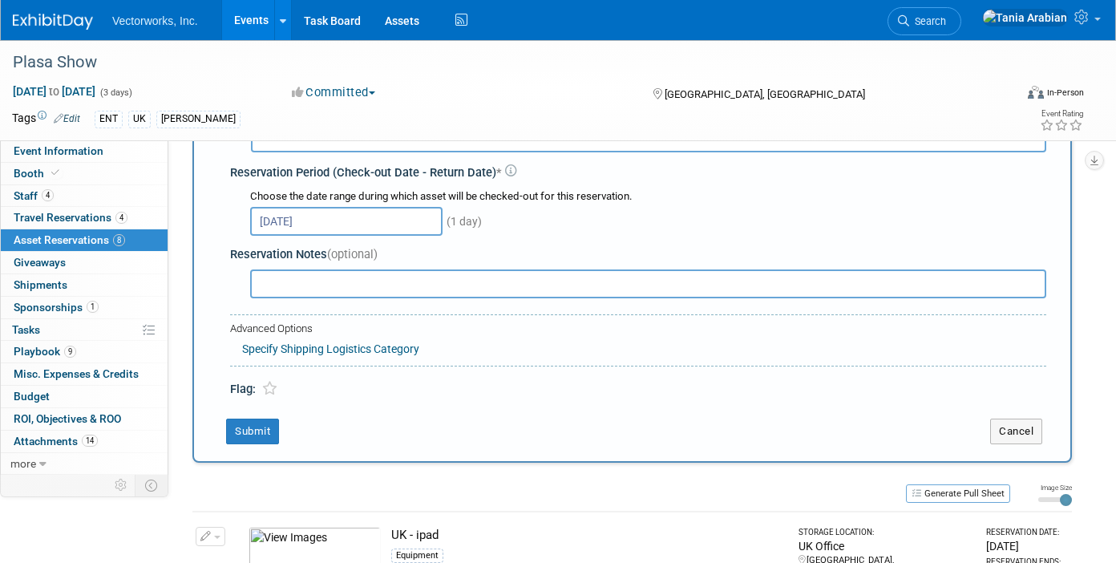
scroll to position [261, 0]
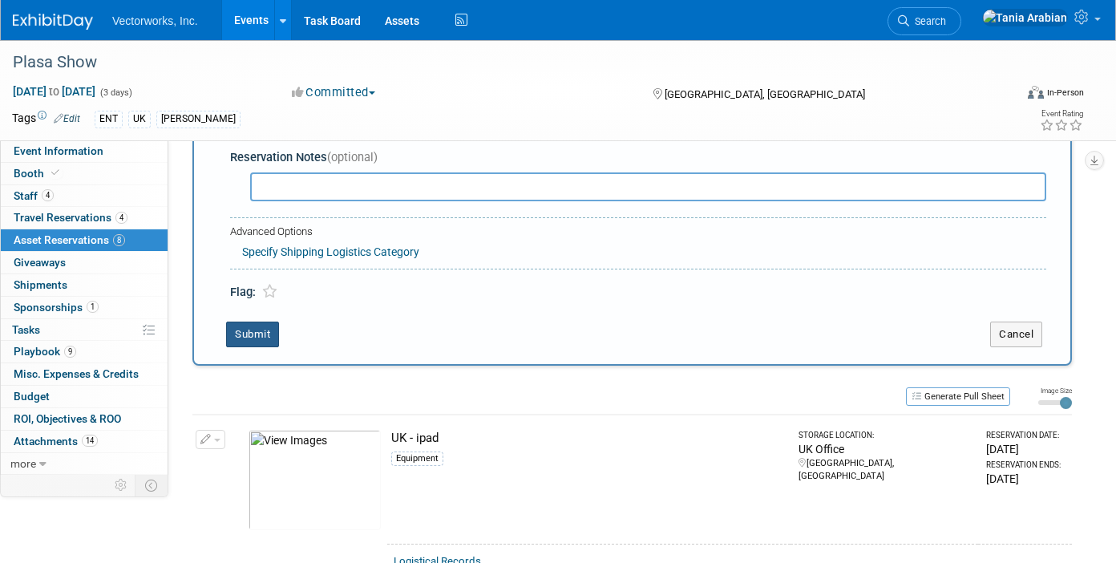
click at [253, 336] on button "Submit" at bounding box center [252, 334] width 53 height 26
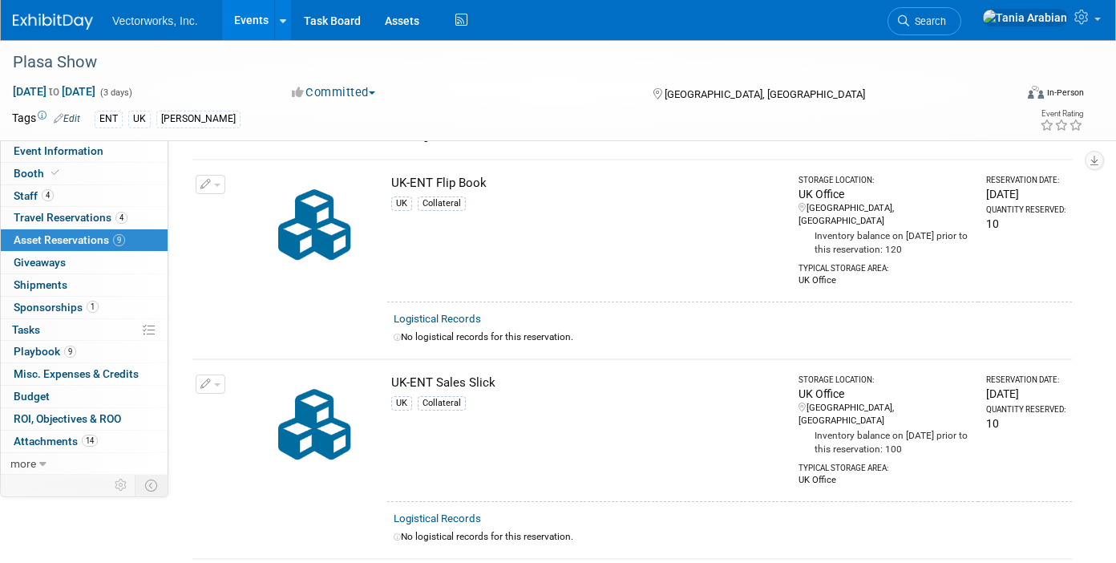
scroll to position [0, 0]
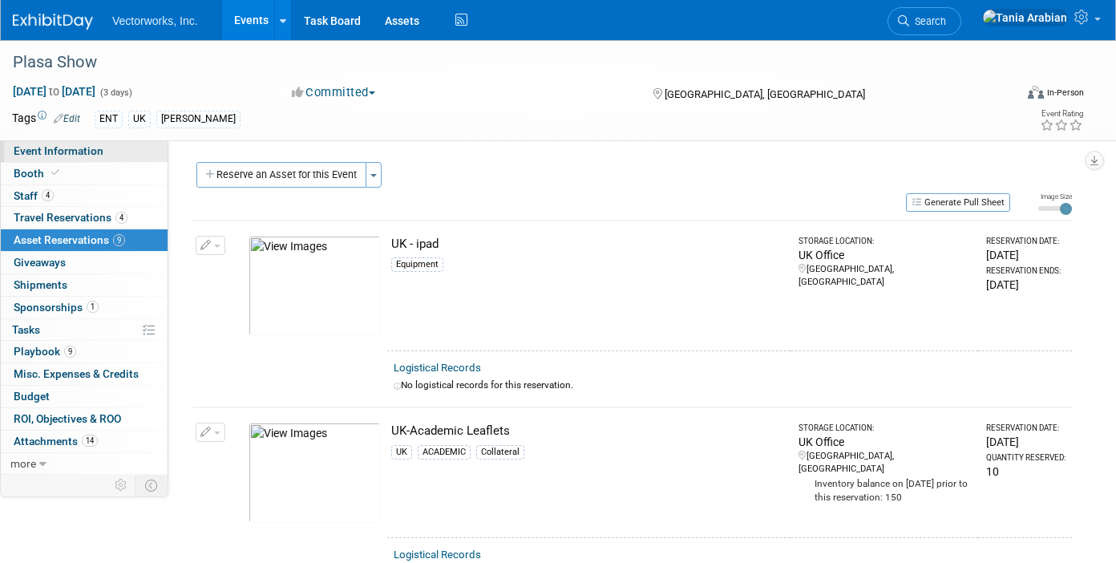
click at [26, 155] on span "Event Information" at bounding box center [59, 150] width 90 height 13
select select "[PERSON_NAME] Arabian"
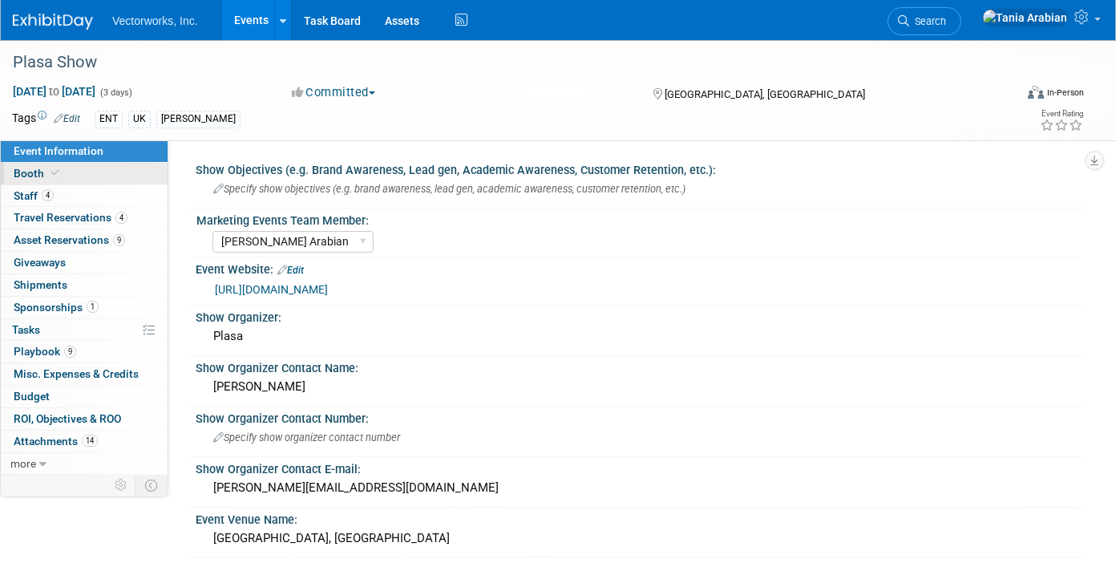
click at [26, 177] on span "Booth" at bounding box center [38, 173] width 49 height 13
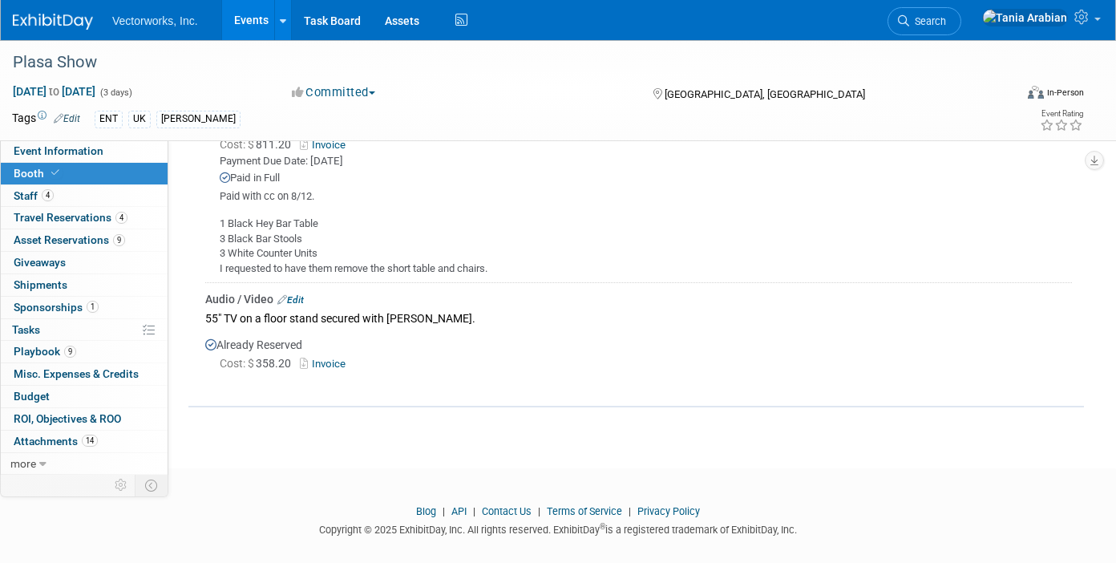
scroll to position [943, 0]
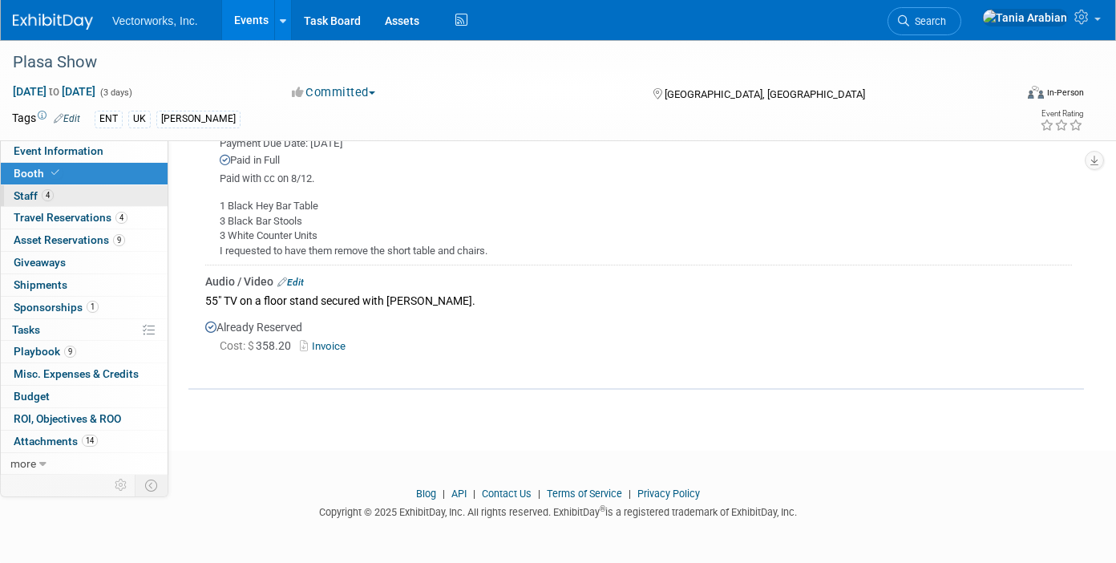
click at [27, 190] on span "Staff 4" at bounding box center [34, 195] width 40 height 13
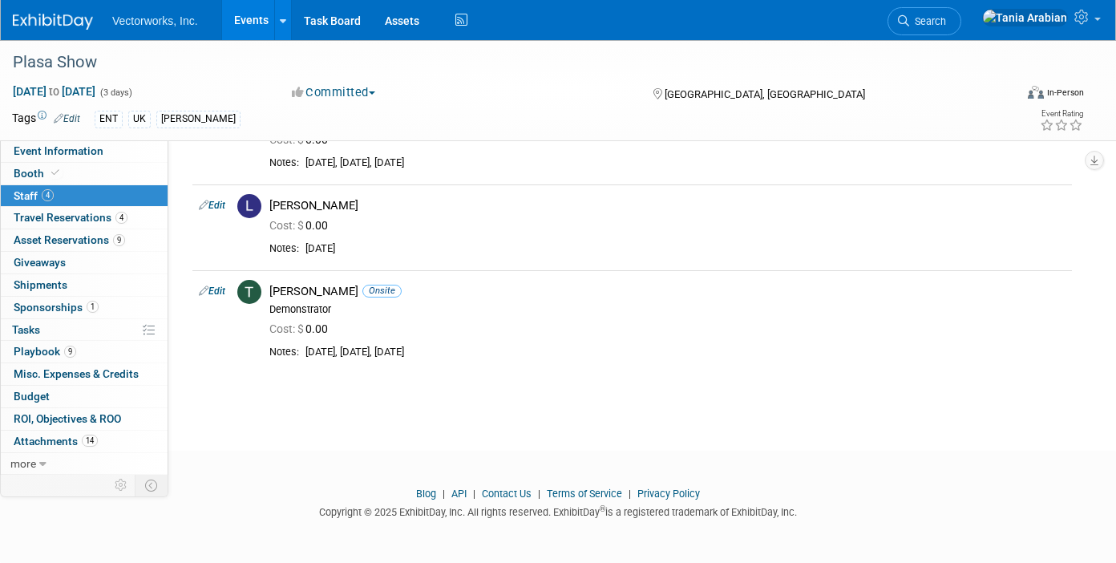
scroll to position [0, 0]
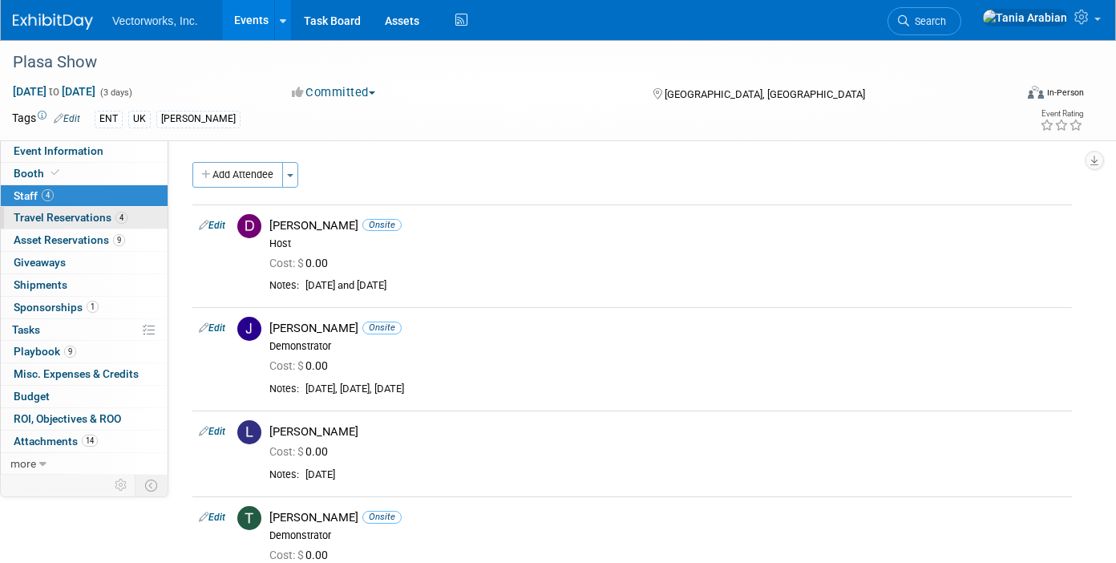
click at [30, 215] on span "Travel Reservations 4" at bounding box center [71, 217] width 114 height 13
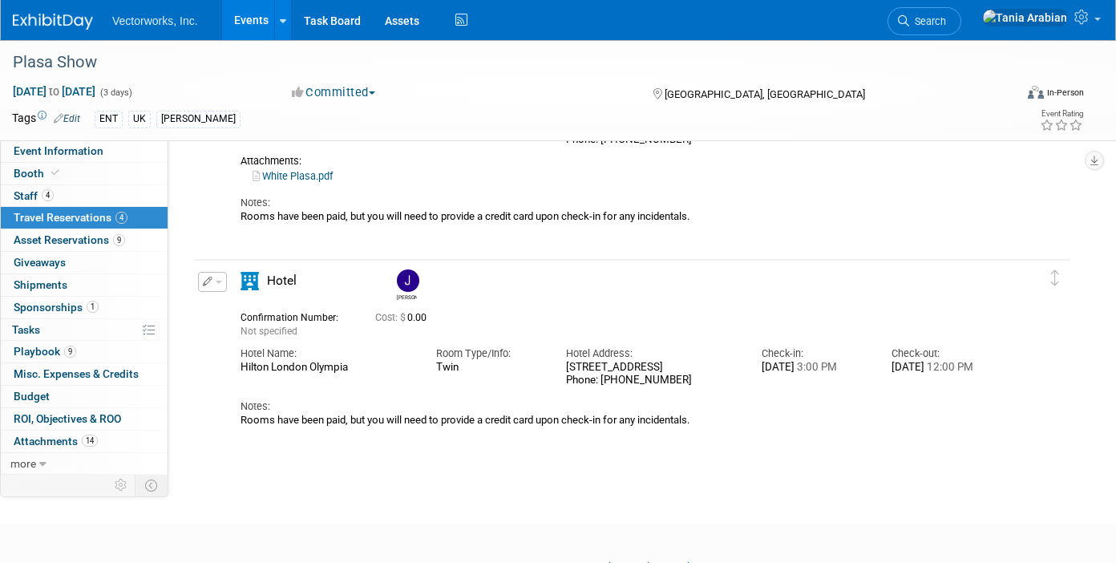
scroll to position [752, 0]
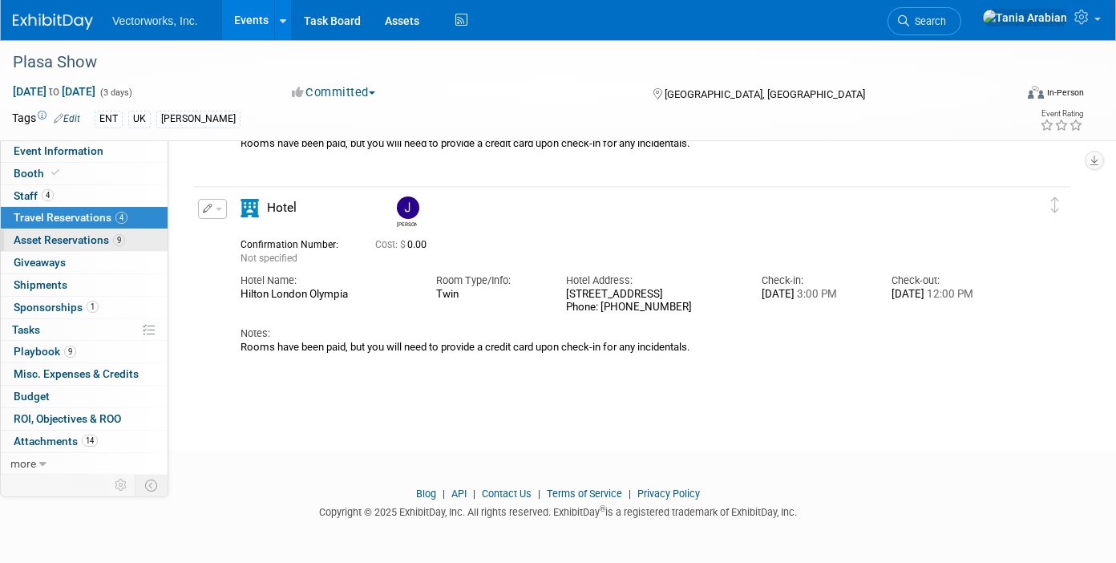
click at [34, 240] on span "Asset Reservations 9" at bounding box center [69, 239] width 111 height 13
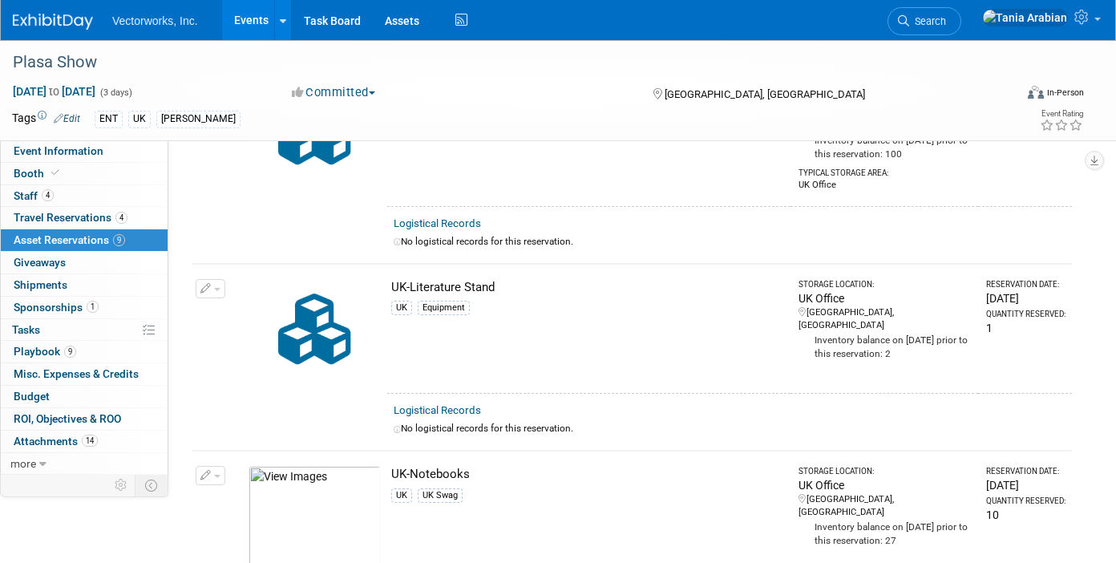
scroll to position [810, 0]
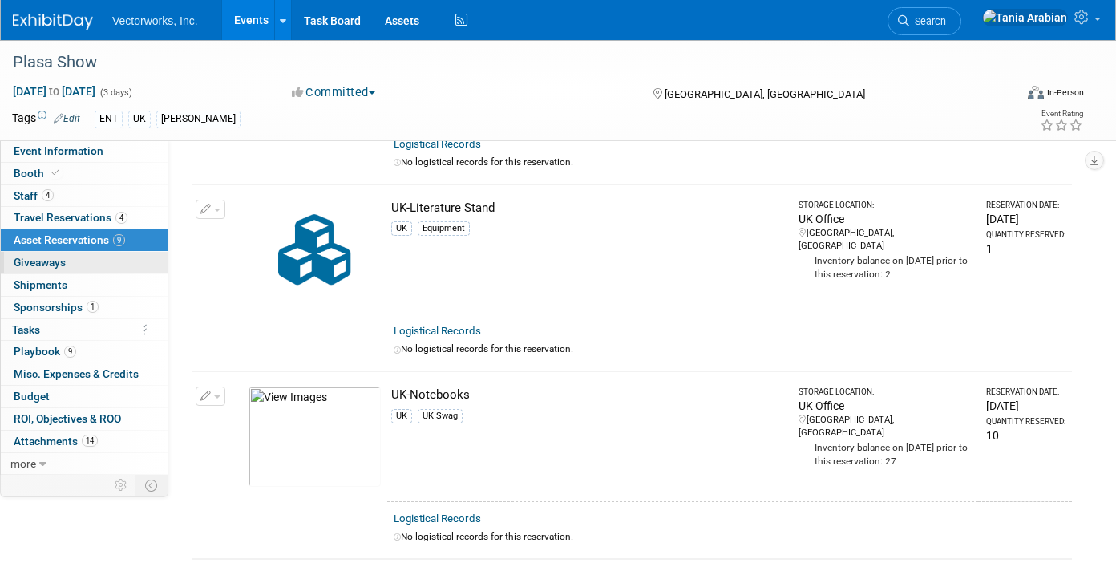
click at [87, 257] on link "0 Giveaways 0" at bounding box center [84, 263] width 167 height 22
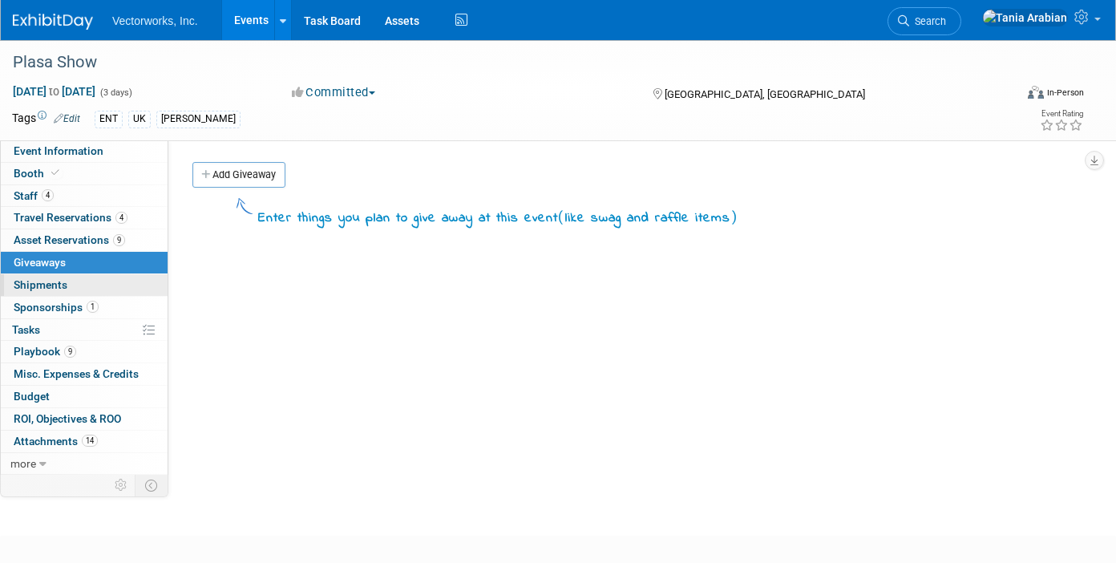
click at [71, 283] on link "0 Shipments 0" at bounding box center [84, 285] width 167 height 22
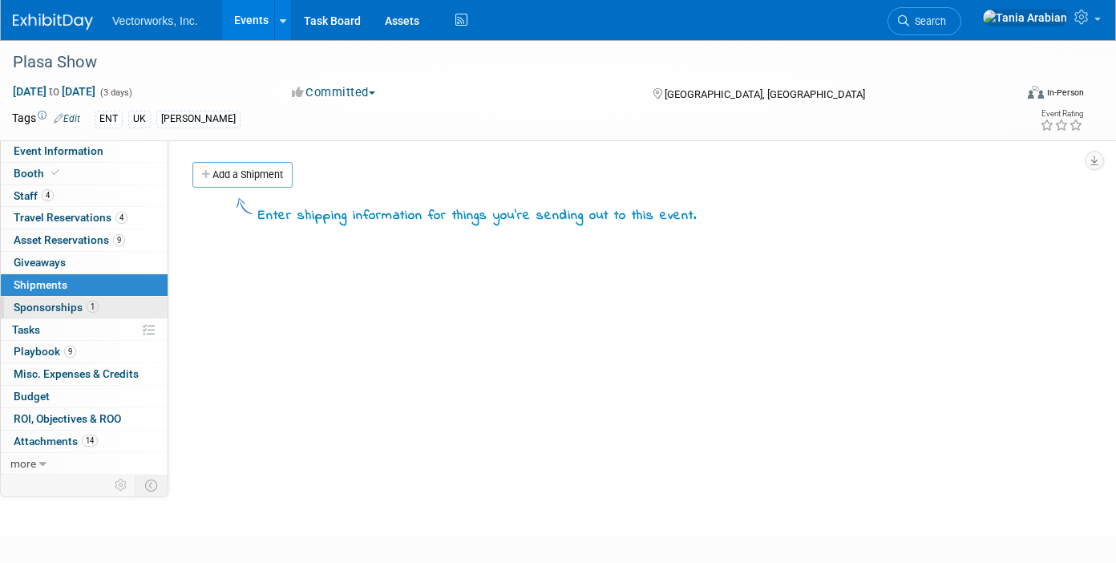
click at [71, 307] on span "Sponsorships 1" at bounding box center [56, 307] width 85 height 13
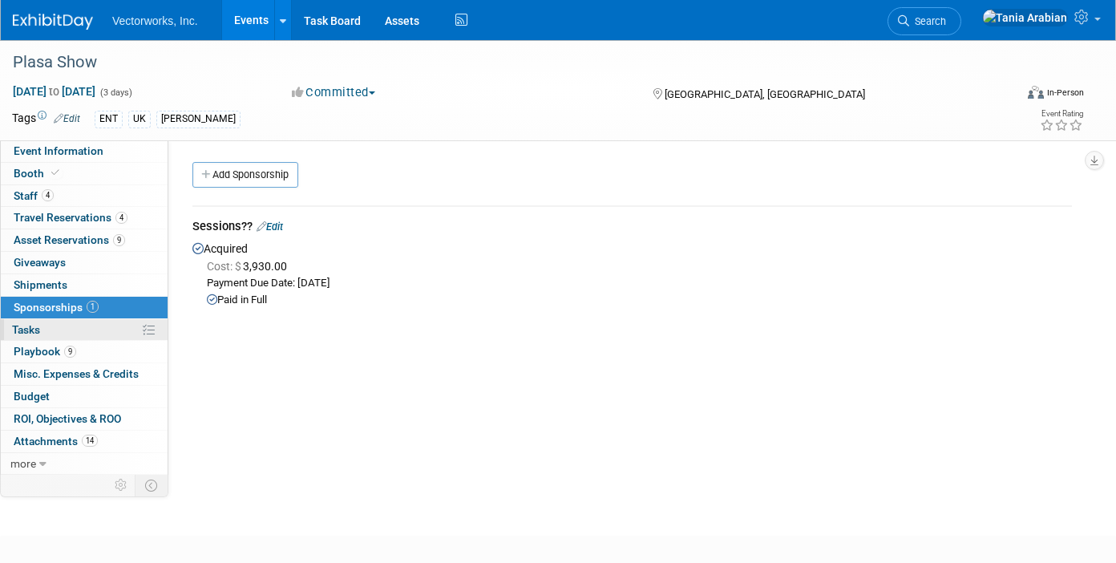
click at [49, 329] on link "0% Tasks 0%" at bounding box center [84, 330] width 167 height 22
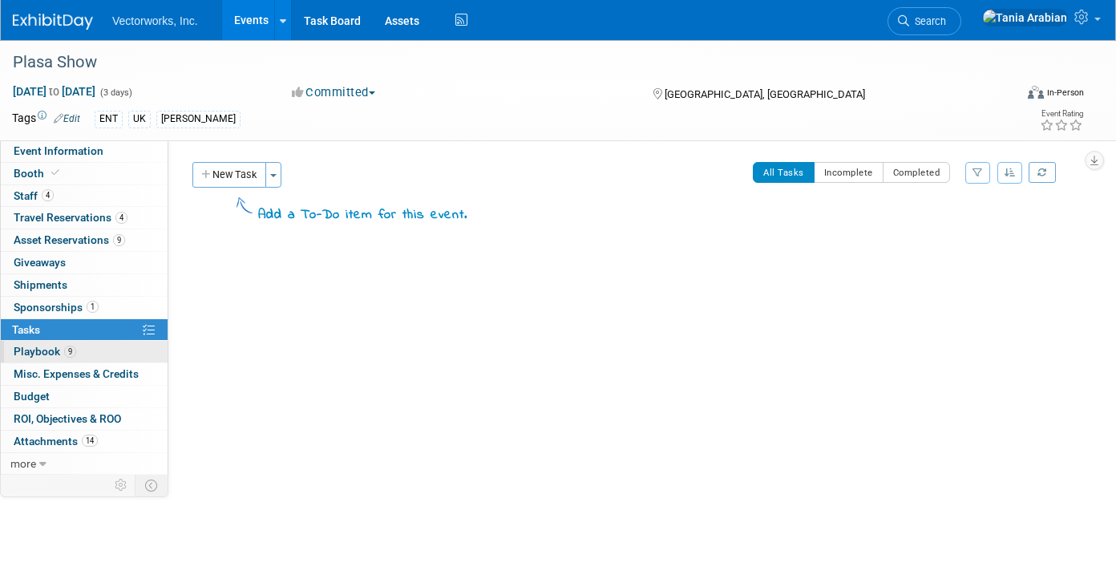
click at [53, 354] on span "Playbook 9" at bounding box center [45, 351] width 63 height 13
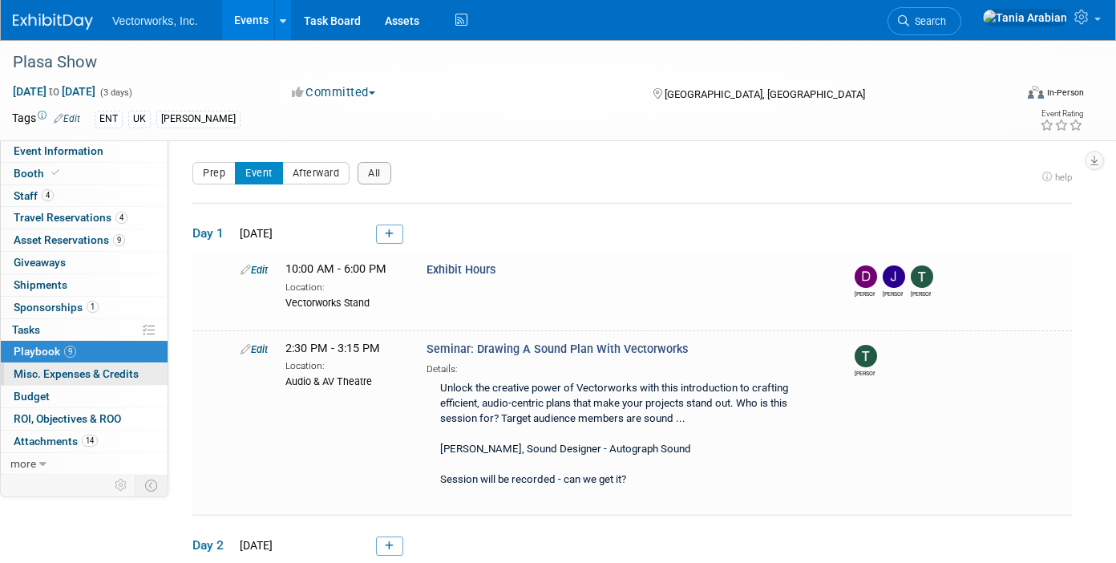
click at [51, 372] on span "Misc. Expenses & Credits 0" at bounding box center [76, 373] width 125 height 13
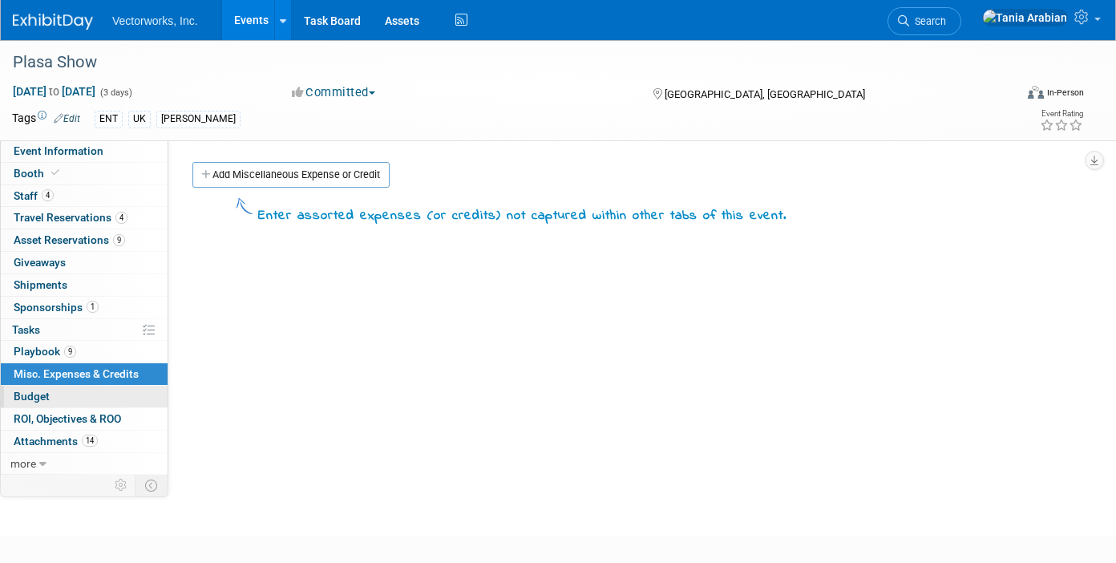
click at [37, 394] on span "Budget" at bounding box center [32, 396] width 36 height 13
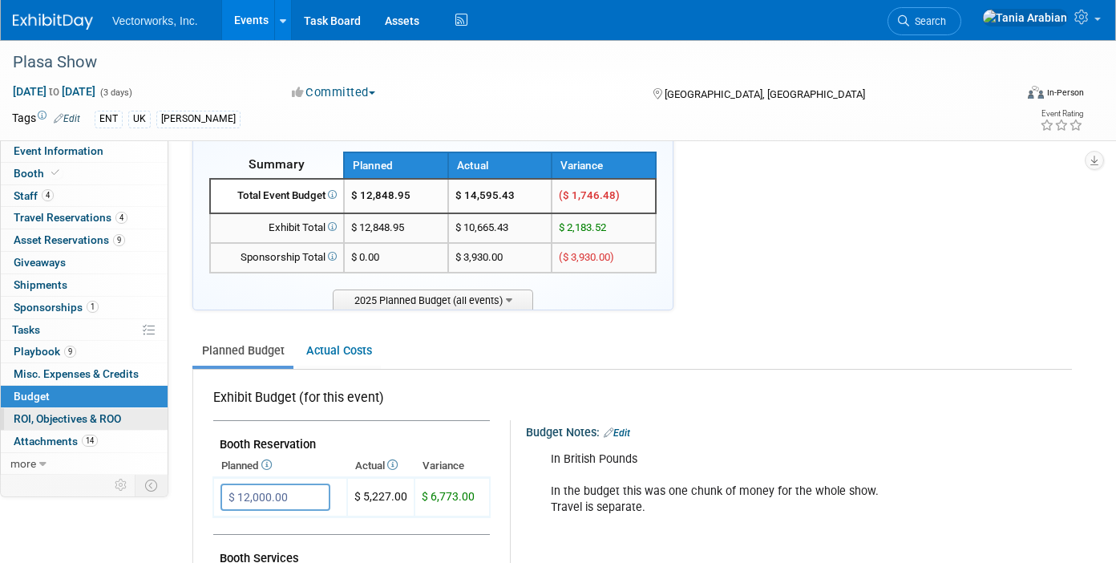
scroll to position [46, 0]
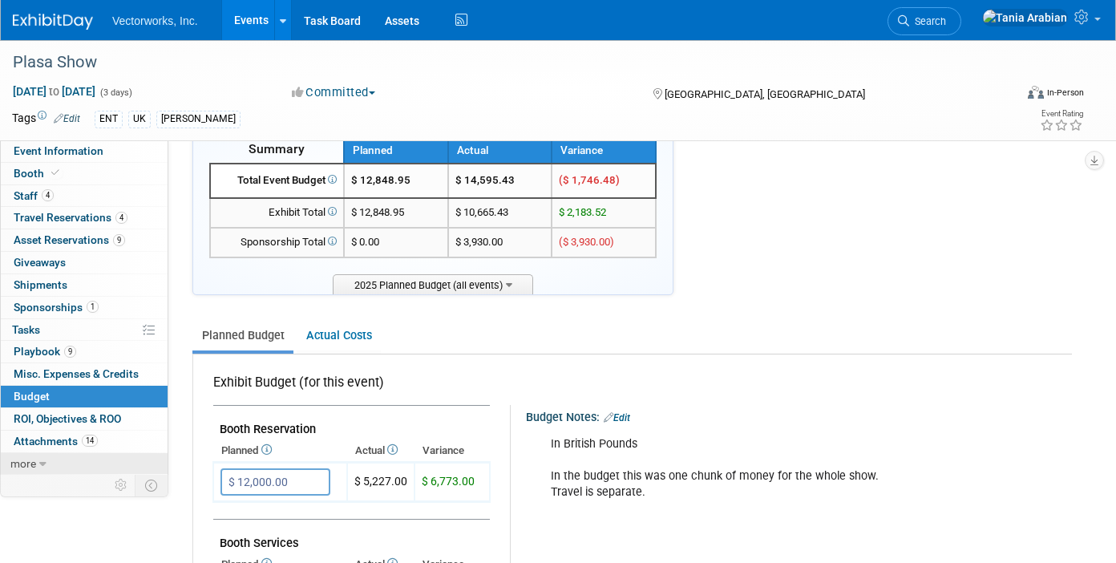
click at [32, 467] on span "more" at bounding box center [23, 463] width 26 height 13
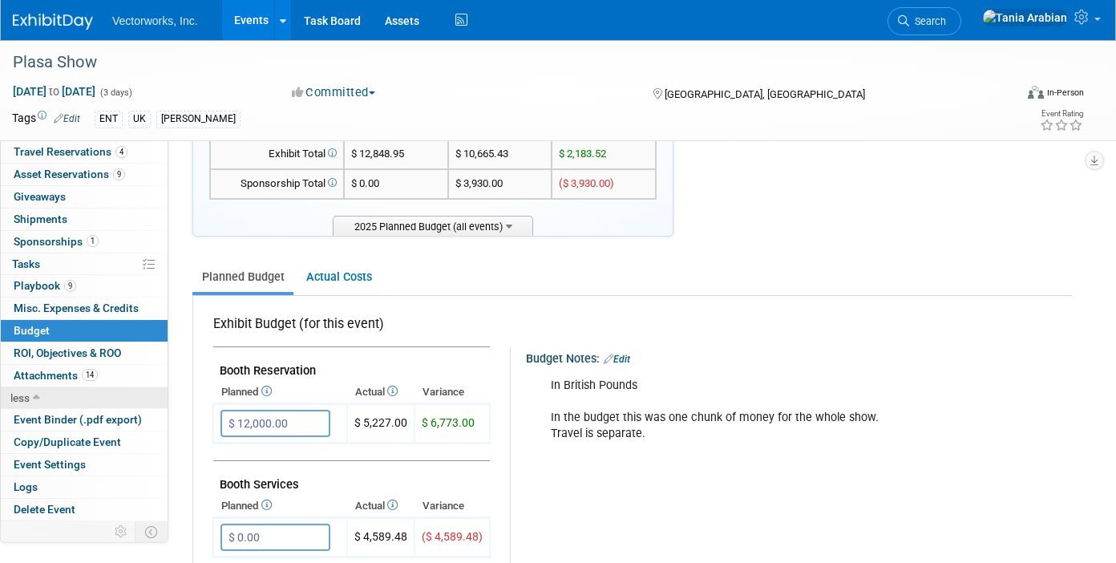
scroll to position [111, 0]
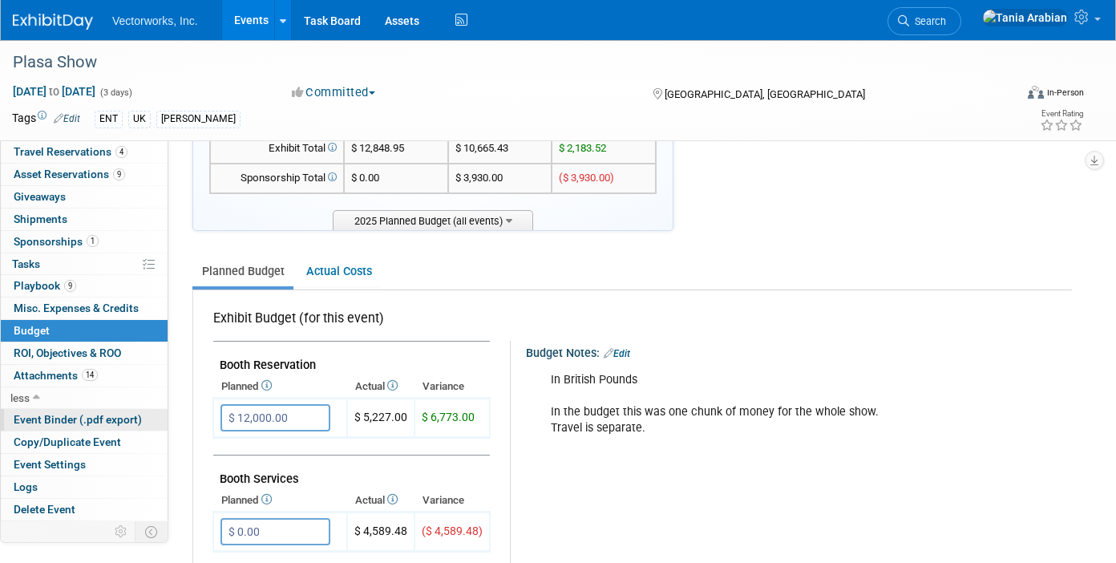
click at [86, 420] on span "Event Binder (.pdf export)" at bounding box center [78, 419] width 128 height 13
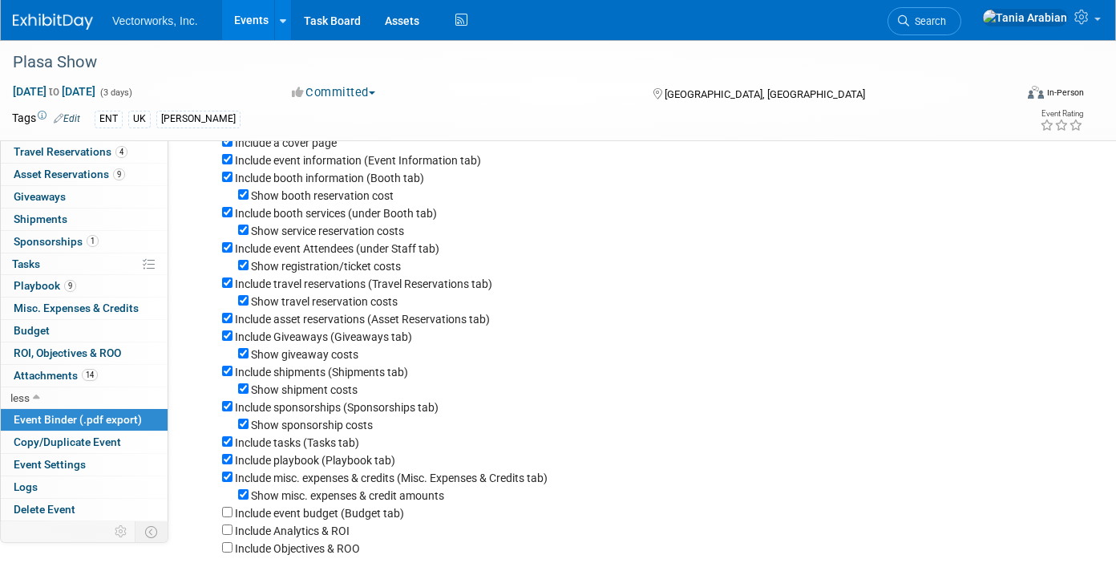
scroll to position [81, 0]
click at [240, 264] on input "Show registration/ticket costs" at bounding box center [243, 263] width 10 height 10
checkbox input "false"
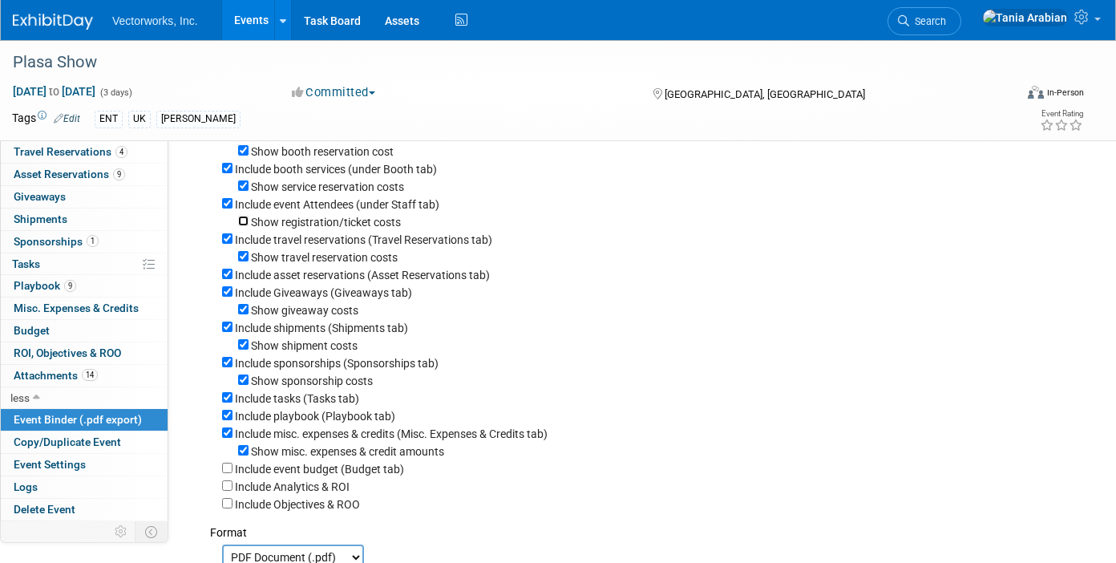
scroll to position [136, 0]
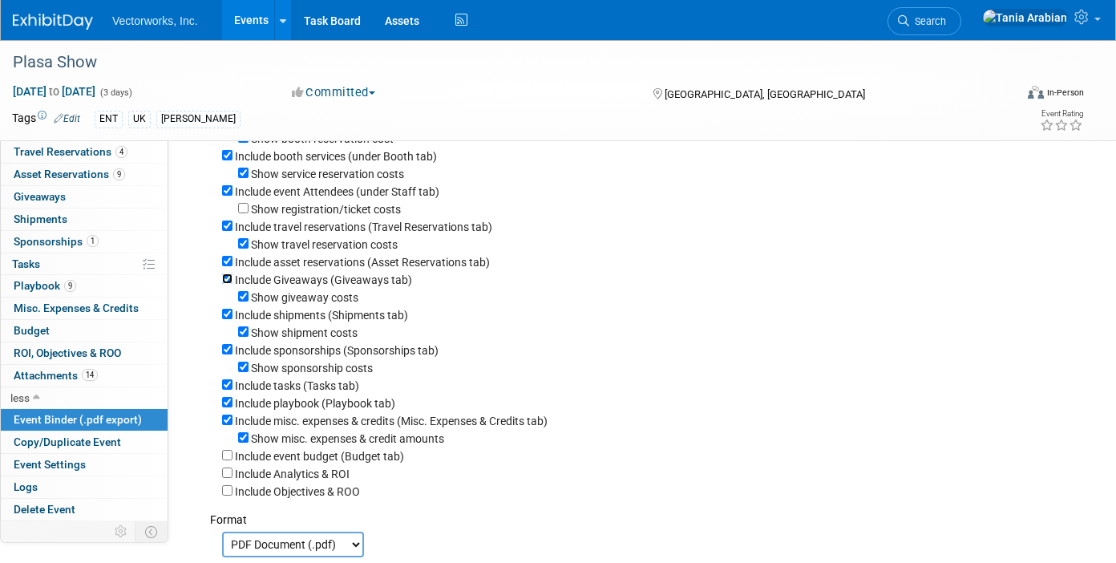
click at [227, 273] on input "Include Giveaways (Giveaways tab)" at bounding box center [227, 278] width 10 height 10
checkbox input "false"
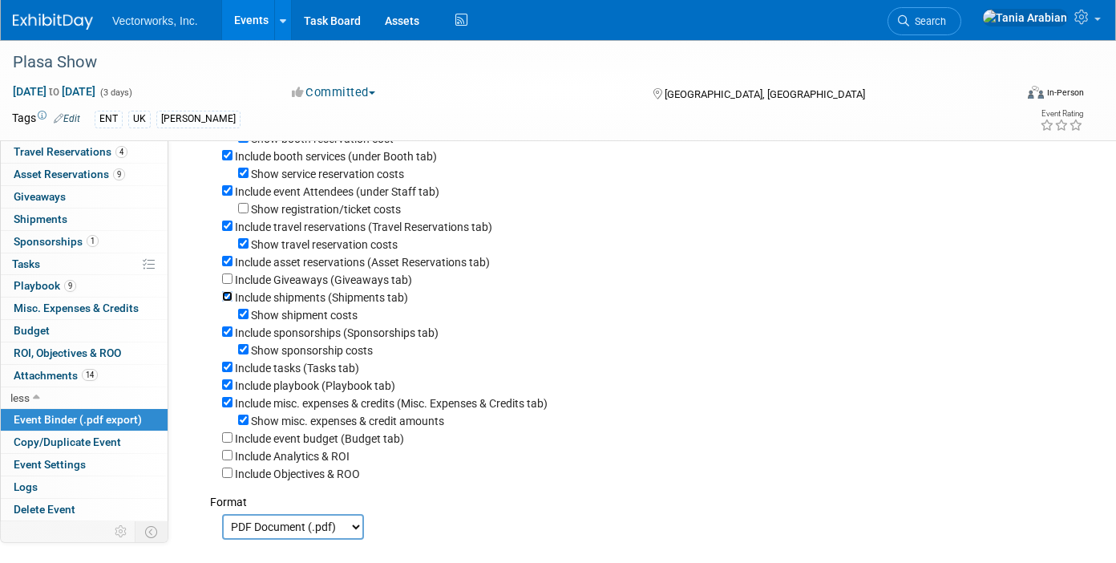
click at [226, 293] on input "Include shipments (Shipments tab)" at bounding box center [227, 296] width 10 height 10
checkbox input "false"
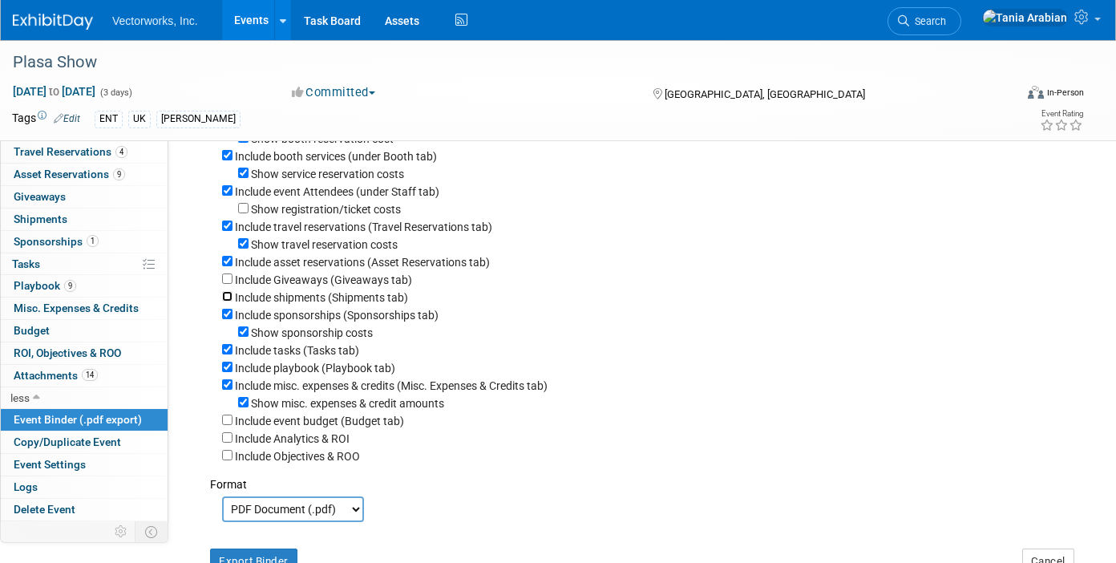
scroll to position [196, 0]
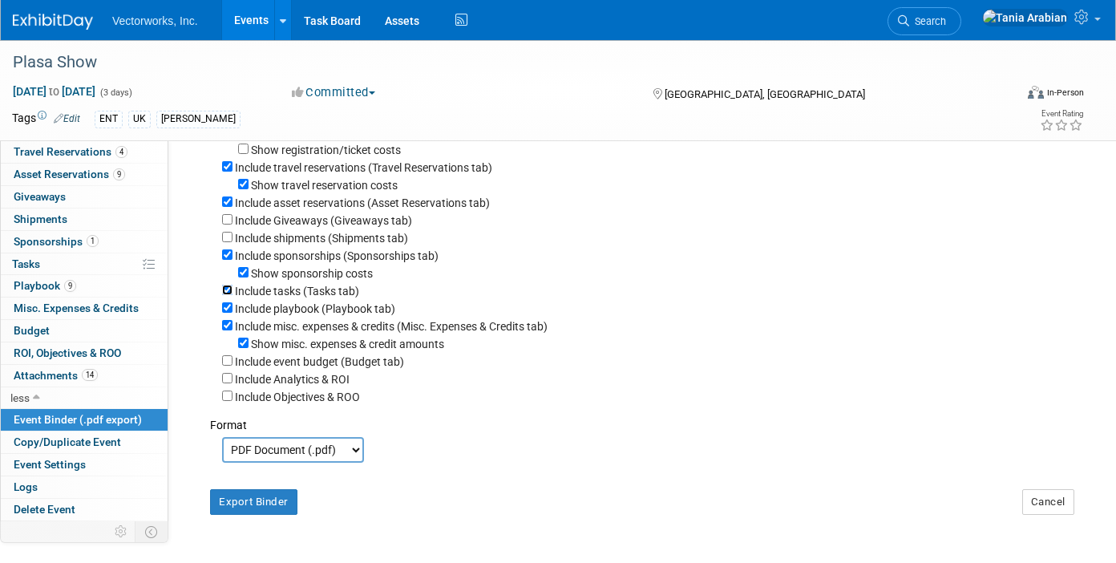
click at [224, 290] on input "Include tasks (Tasks tab)" at bounding box center [227, 290] width 10 height 10
checkbox input "false"
click at [225, 322] on input "Include misc. expenses & credits (Misc. Expenses & Credits tab)" at bounding box center [227, 325] width 10 height 10
checkbox input "false"
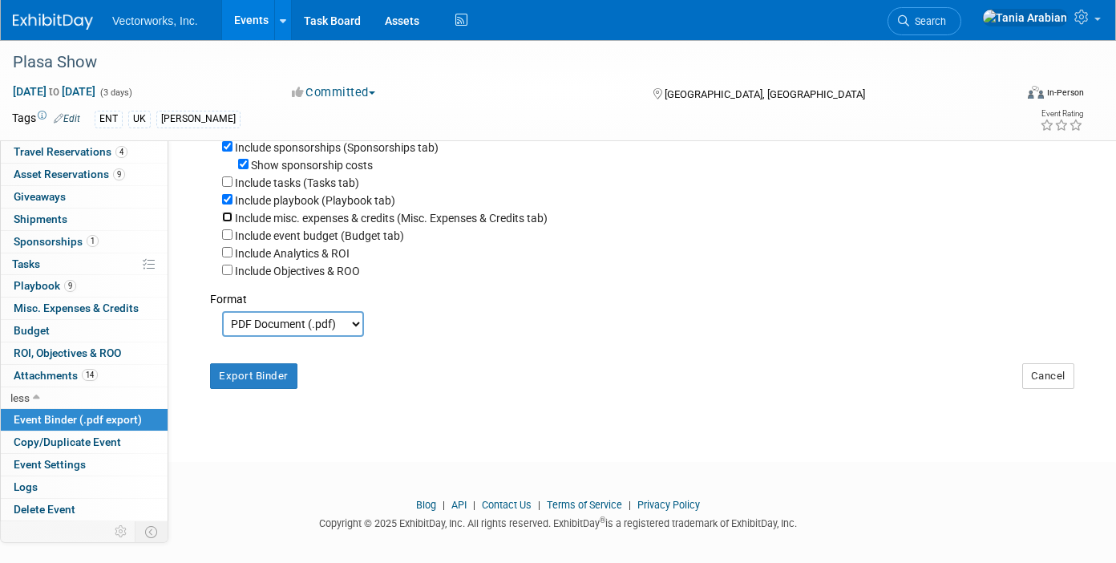
scroll to position [305, 0]
click at [251, 375] on button "Export Binder" at bounding box center [253, 375] width 87 height 26
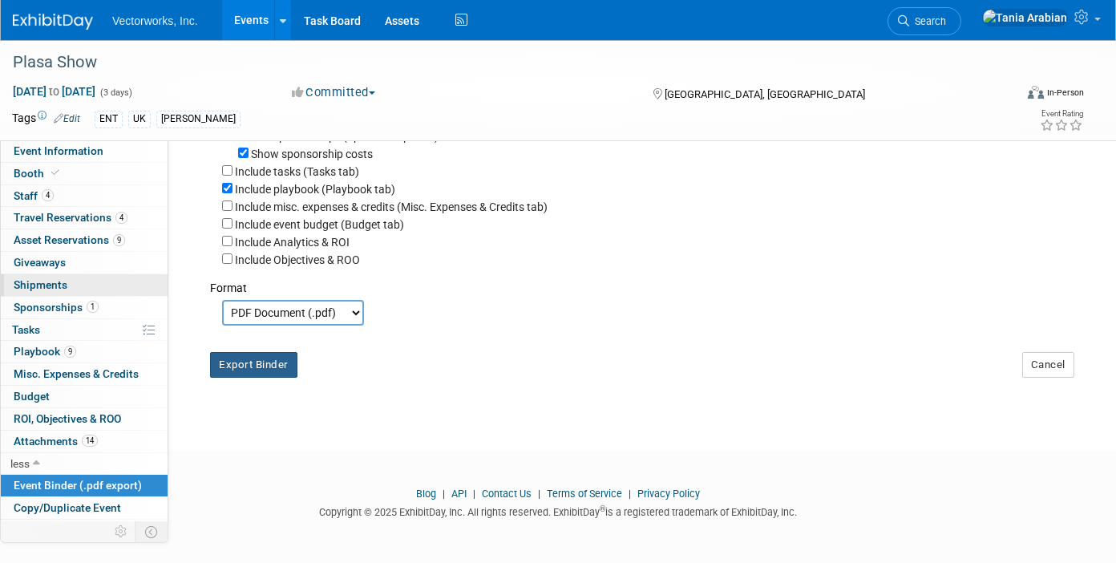
scroll to position [66, 0]
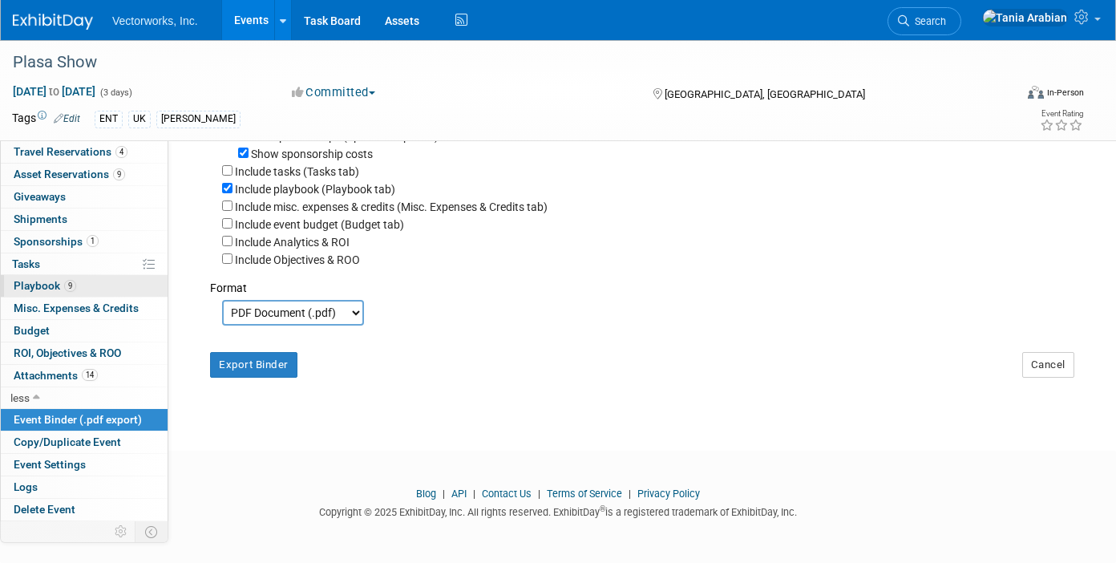
click at [47, 282] on span "Playbook 9" at bounding box center [45, 285] width 63 height 13
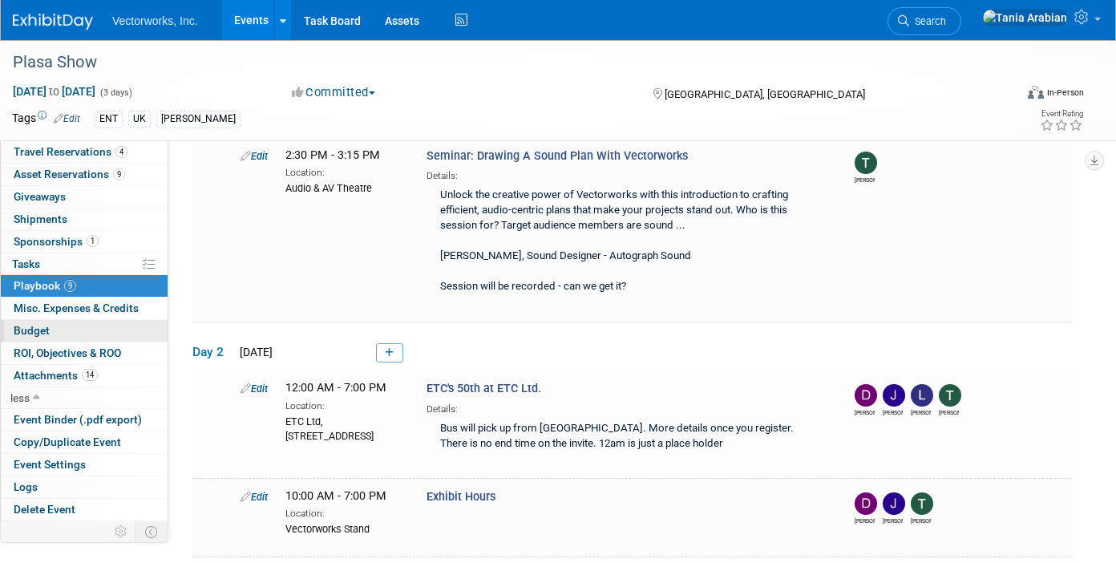
scroll to position [208, 0]
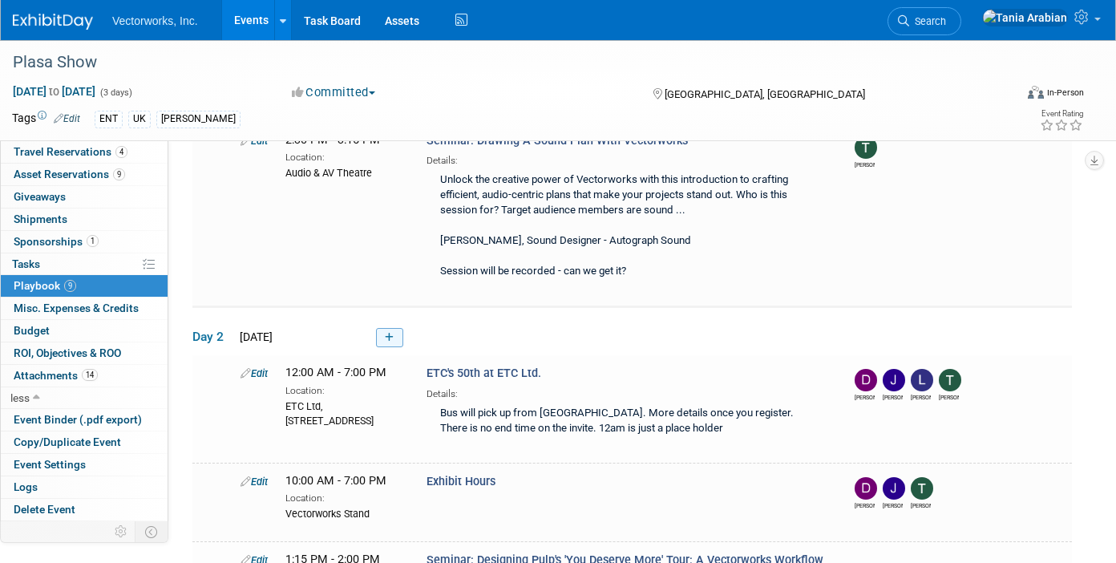
click at [387, 337] on icon at bounding box center [389, 338] width 9 height 10
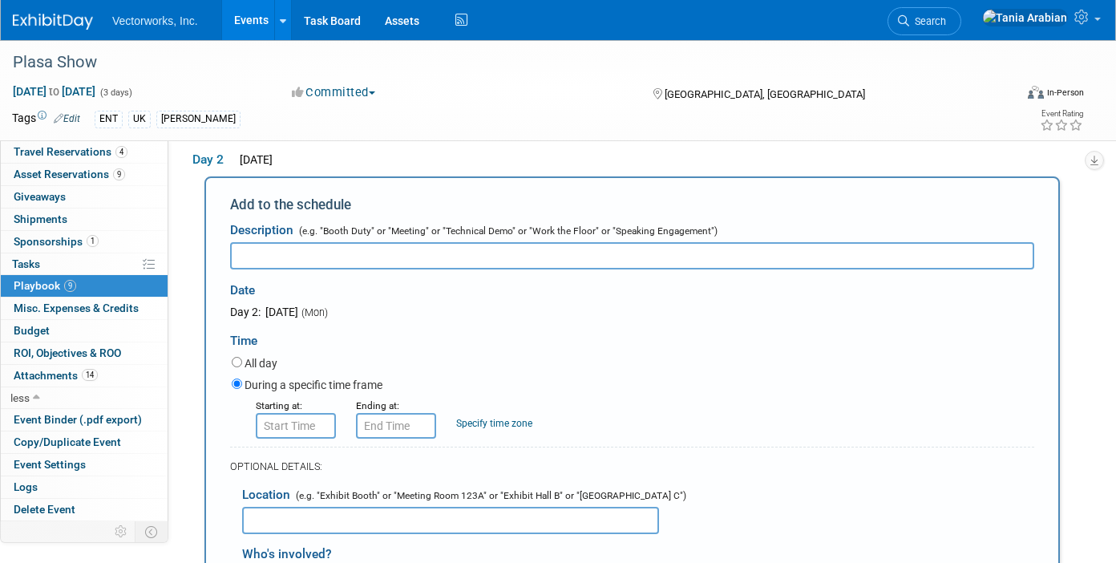
scroll to position [386, 0]
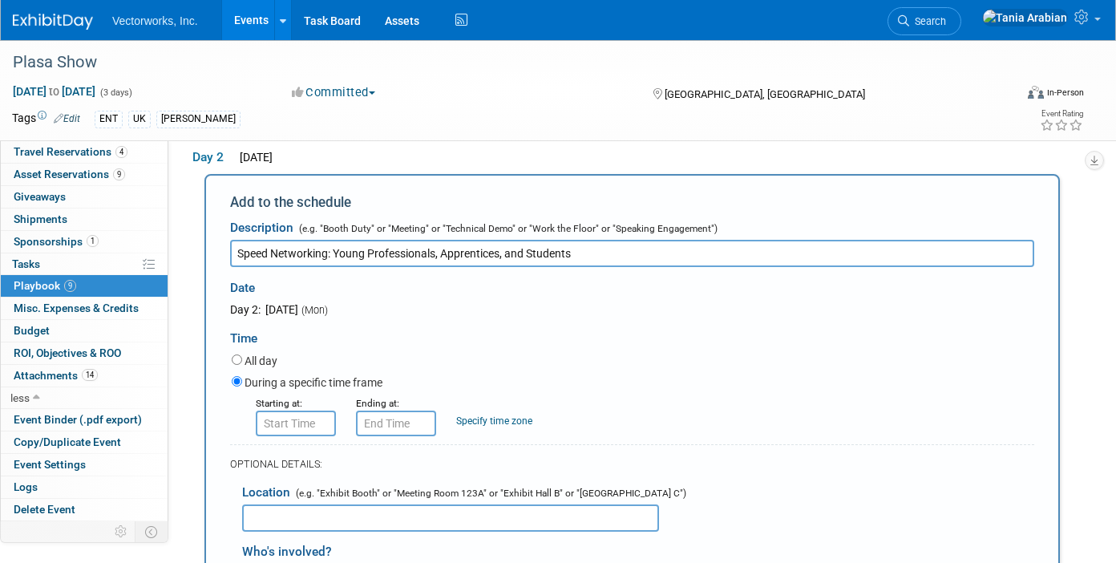
type input "Speed Networking: Young Professionals, Apprentices, and Students"
click at [307, 418] on input "8:00 AM" at bounding box center [296, 423] width 80 height 26
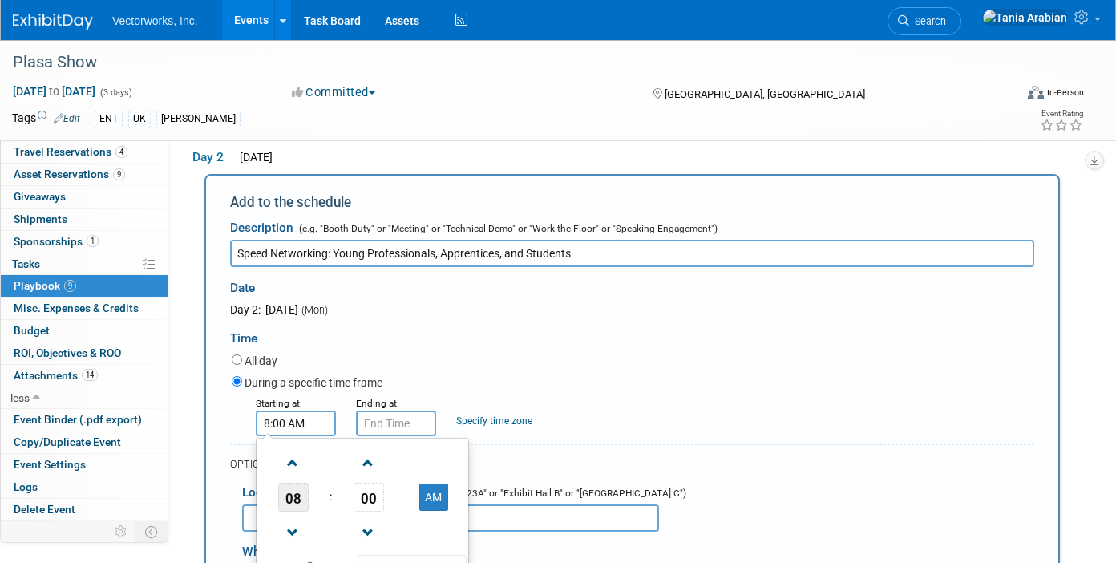
click at [302, 491] on span "08" at bounding box center [293, 497] width 30 height 29
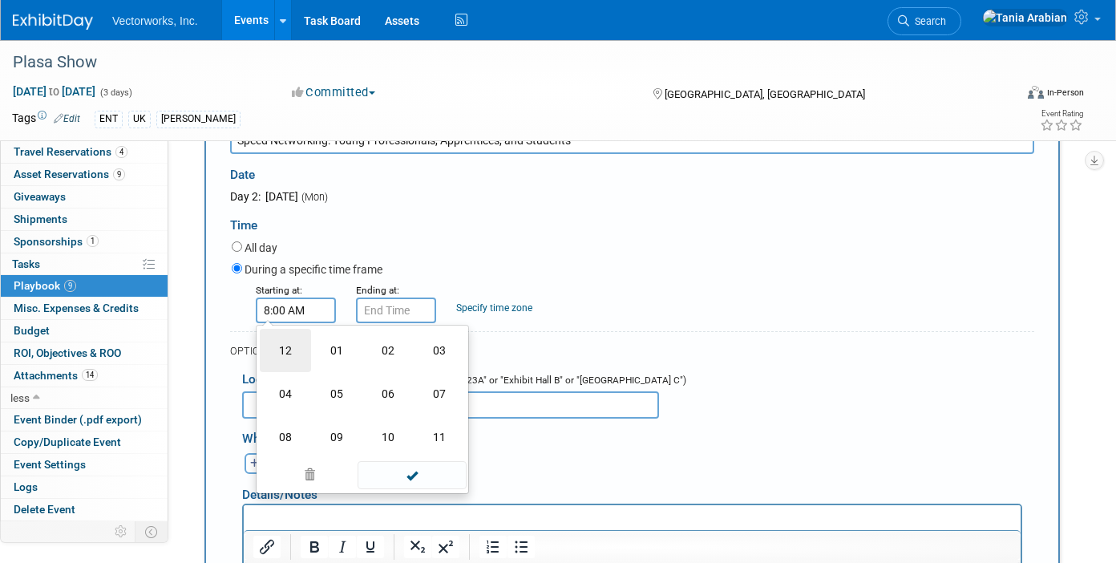
scroll to position [528, 0]
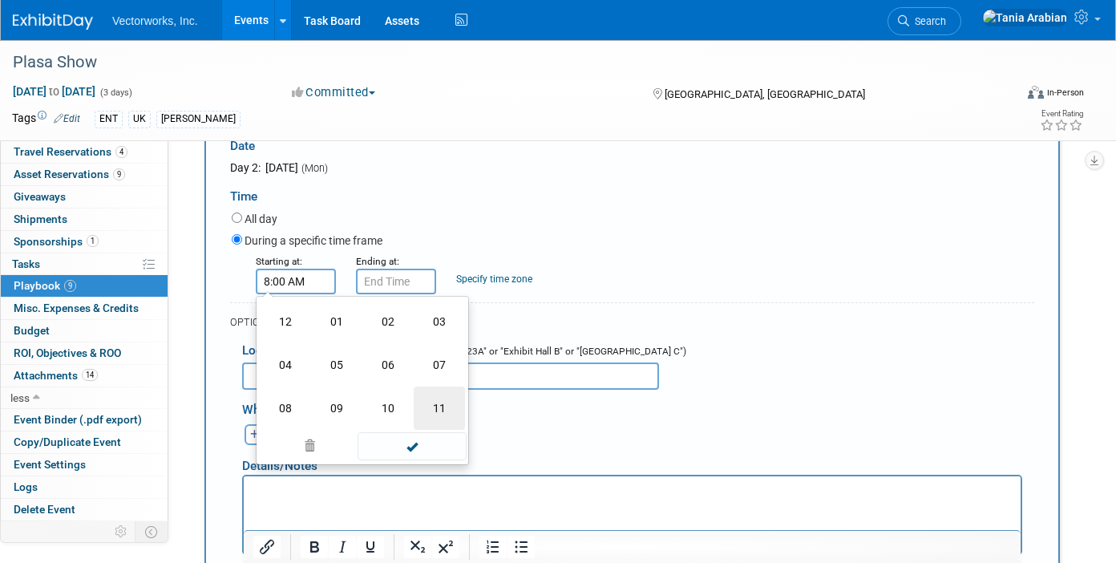
click at [422, 417] on td "11" at bounding box center [439, 407] width 51 height 43
type input "11:00 AM"
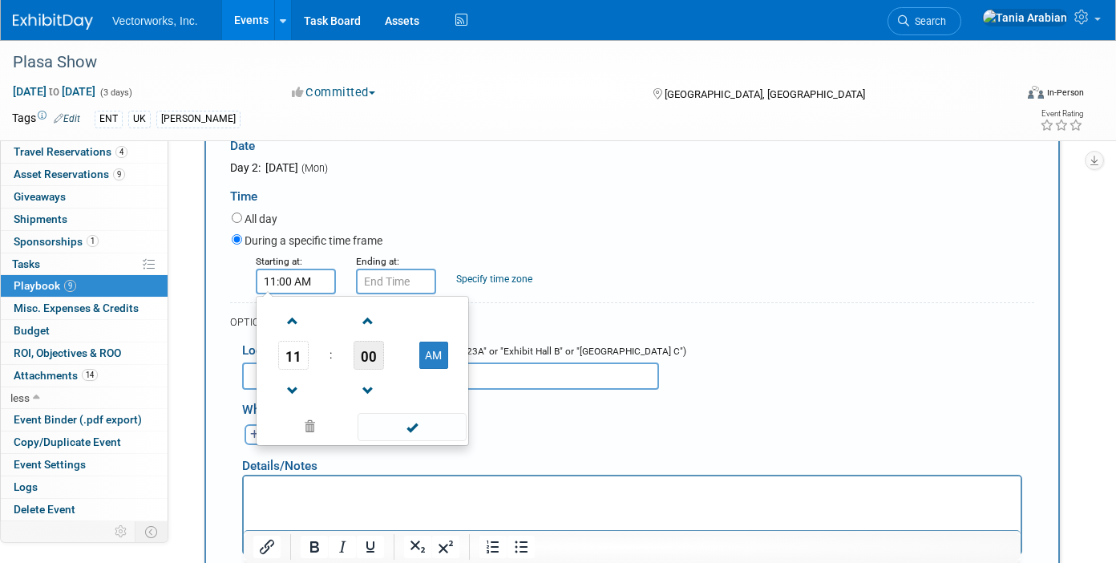
click at [370, 348] on span "00" at bounding box center [369, 355] width 30 height 29
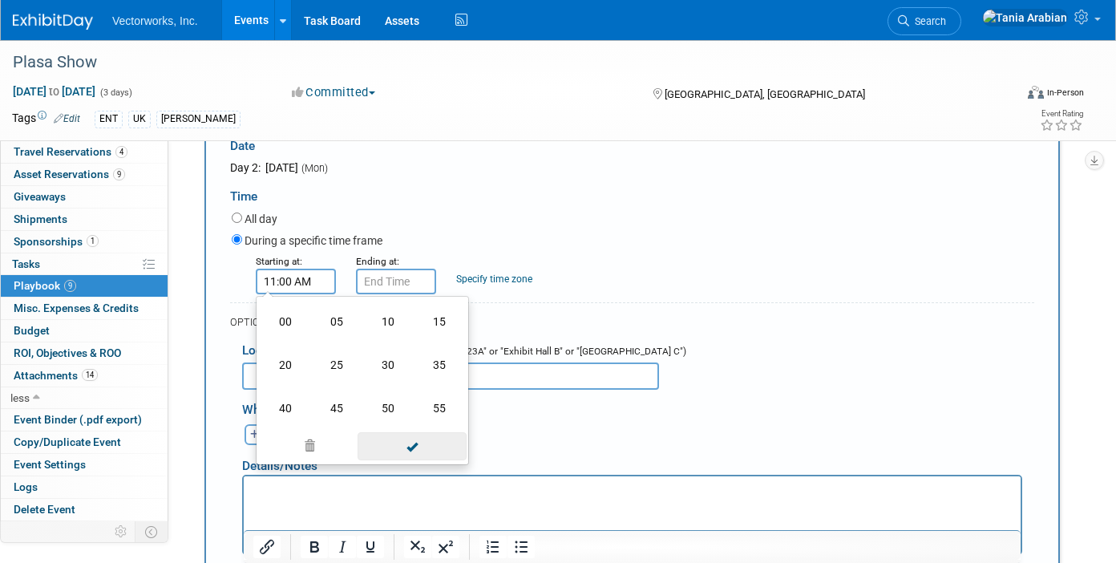
click at [390, 435] on span at bounding box center [412, 446] width 108 height 28
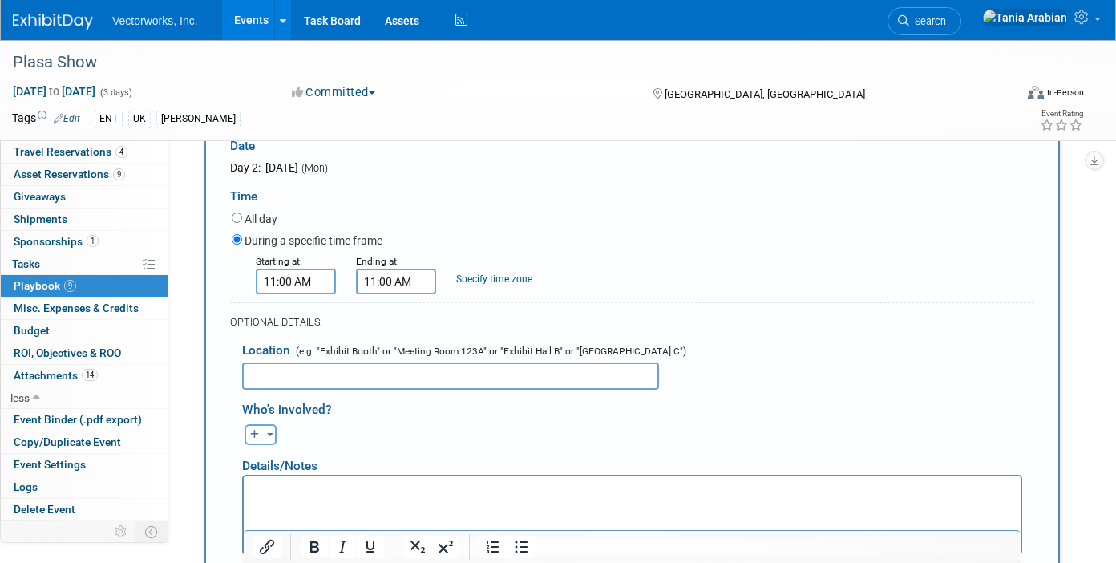
click at [397, 280] on input "11:00 AM" at bounding box center [396, 282] width 80 height 26
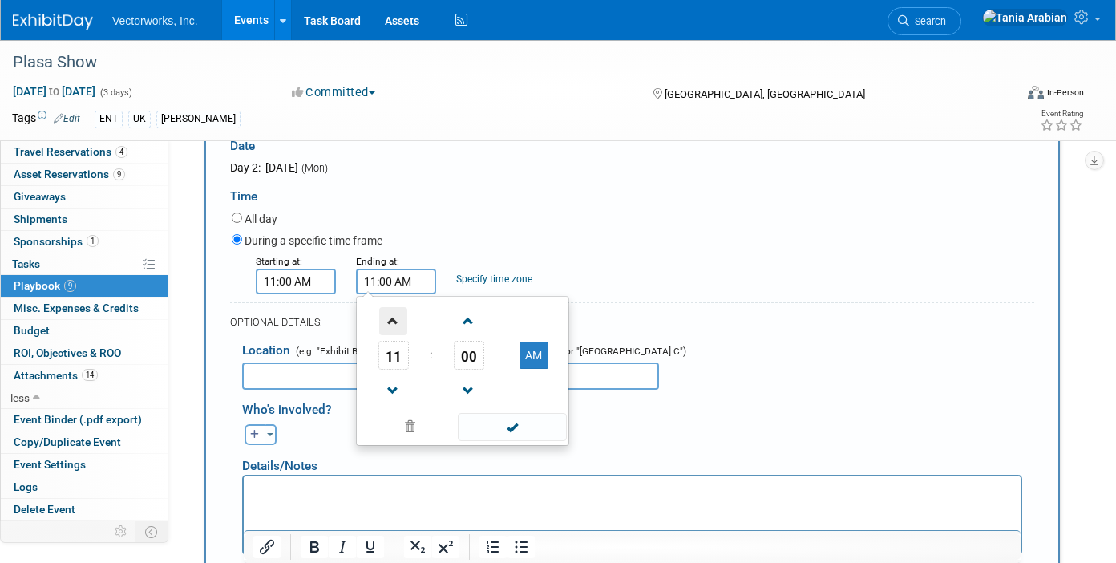
click at [390, 322] on span at bounding box center [393, 321] width 28 height 28
click at [466, 365] on span "00" at bounding box center [469, 355] width 30 height 29
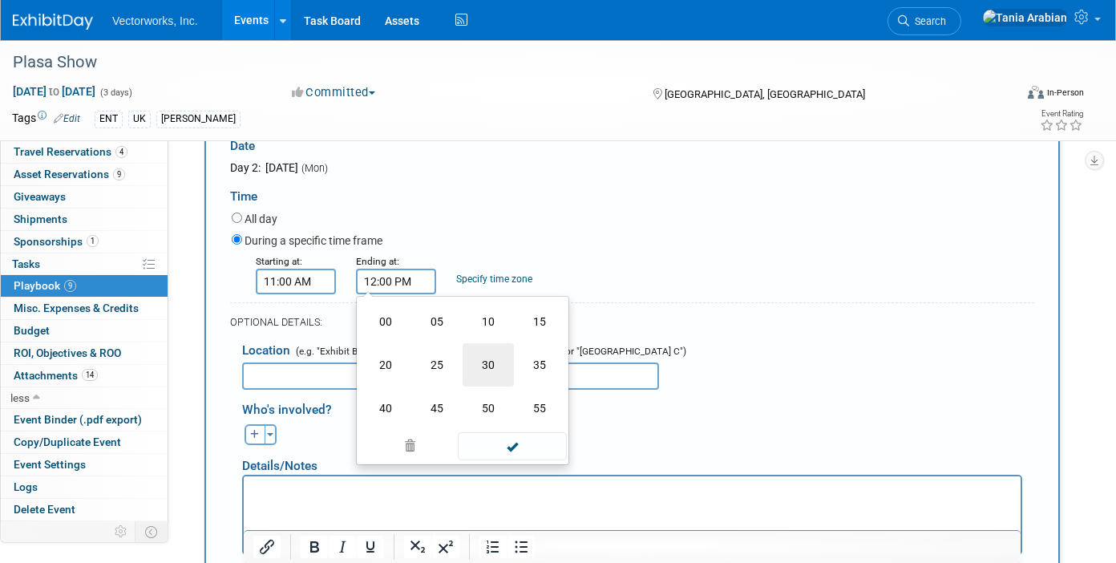
click at [493, 364] on td "30" at bounding box center [488, 364] width 51 height 43
type input "12:30 PM"
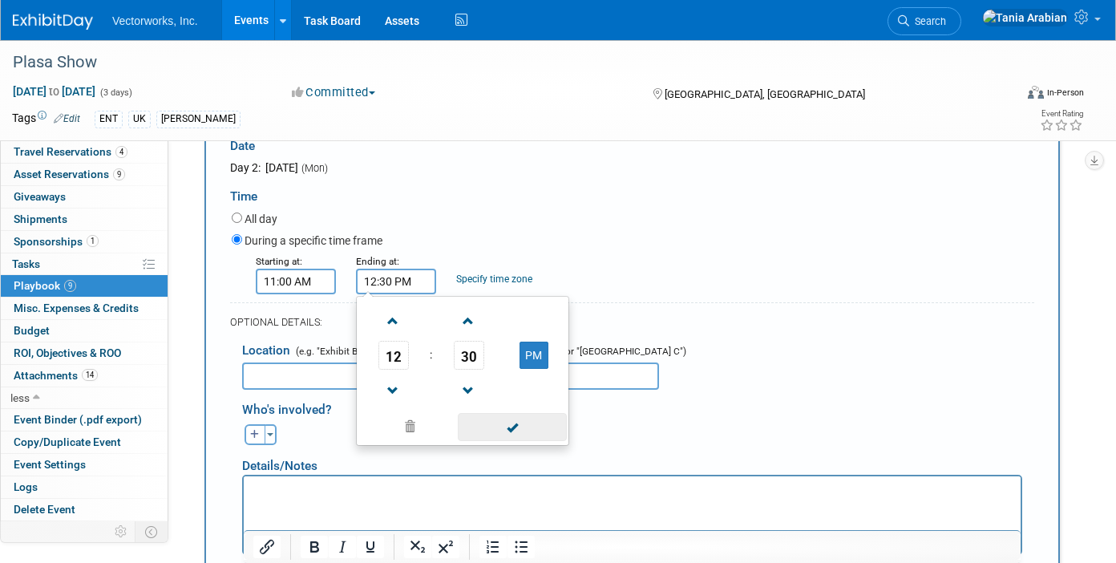
click at [500, 418] on span at bounding box center [512, 427] width 108 height 28
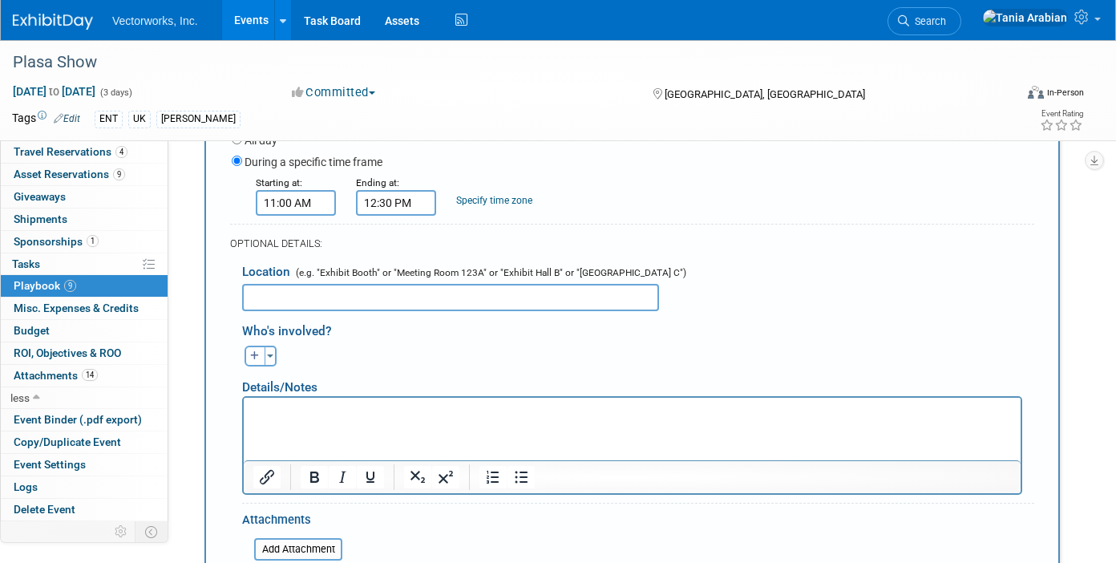
scroll to position [610, 0]
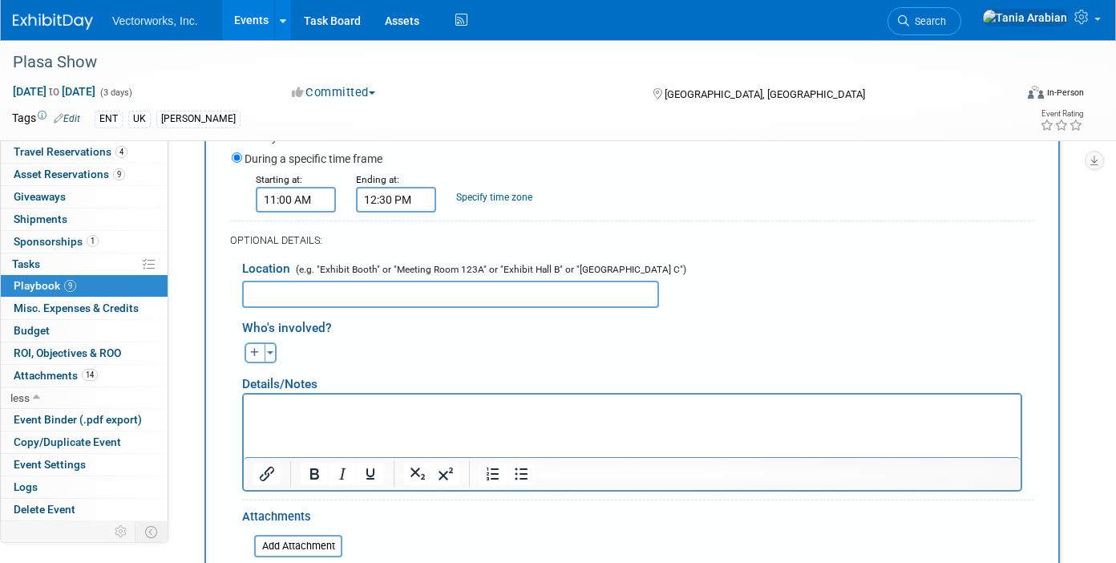
click at [309, 289] on input "text" at bounding box center [450, 294] width 417 height 27
type input "Careers &"
